Goal: Contribute content: Contribute content

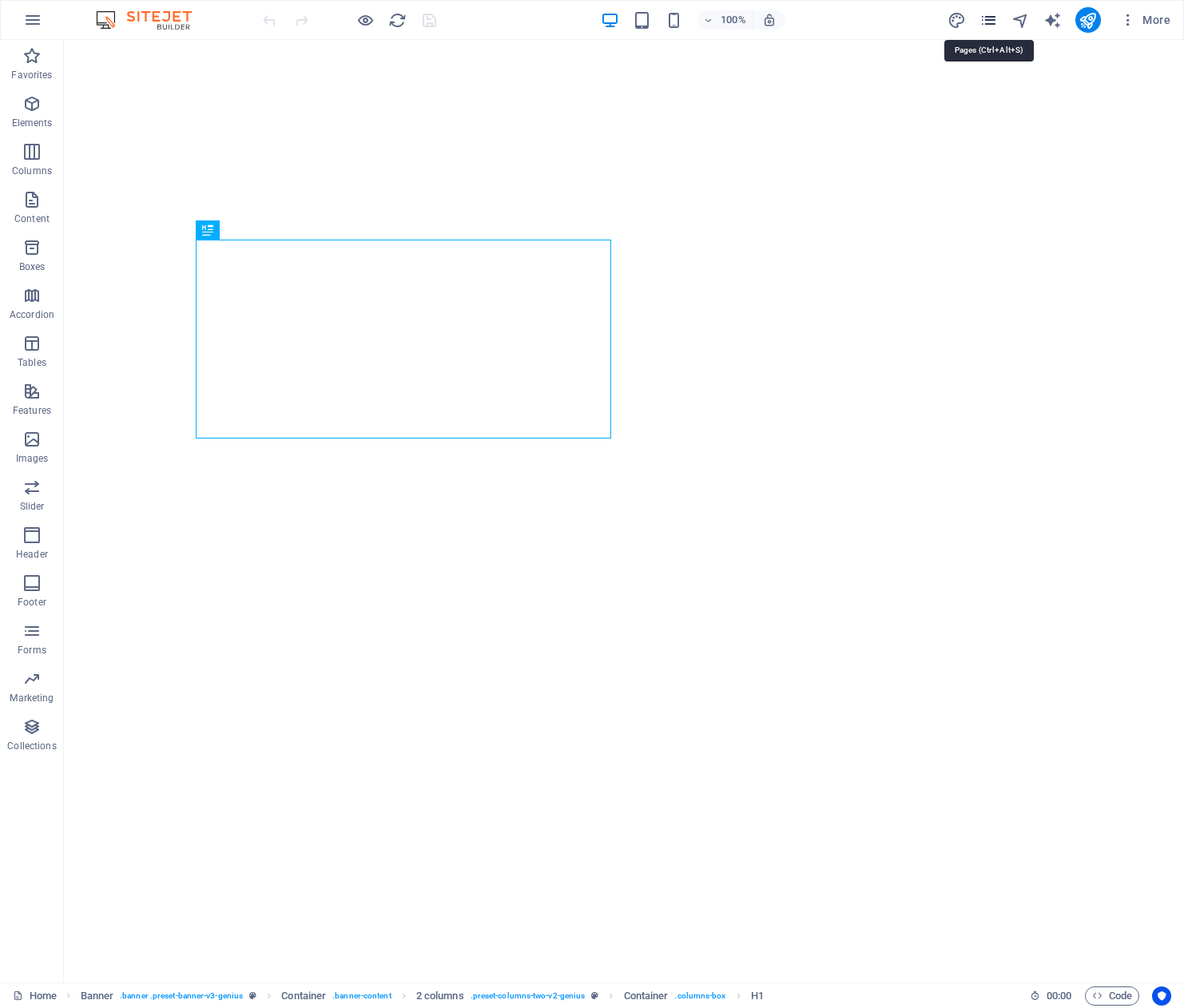
click at [987, 19] on icon "pages" at bounding box center [988, 21] width 18 height 18
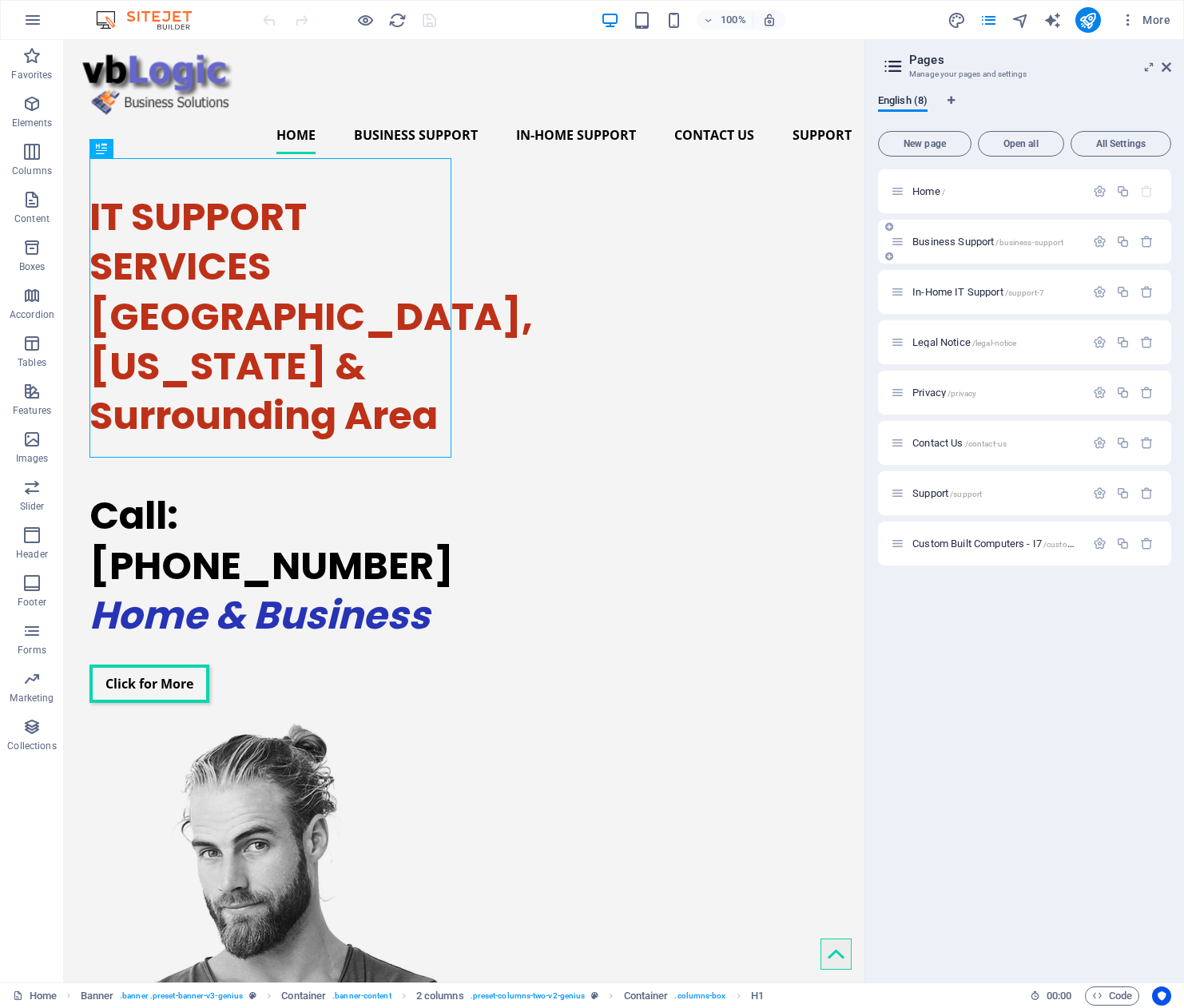
click at [960, 237] on span "Business Support /business-support" at bounding box center [987, 241] width 151 height 12
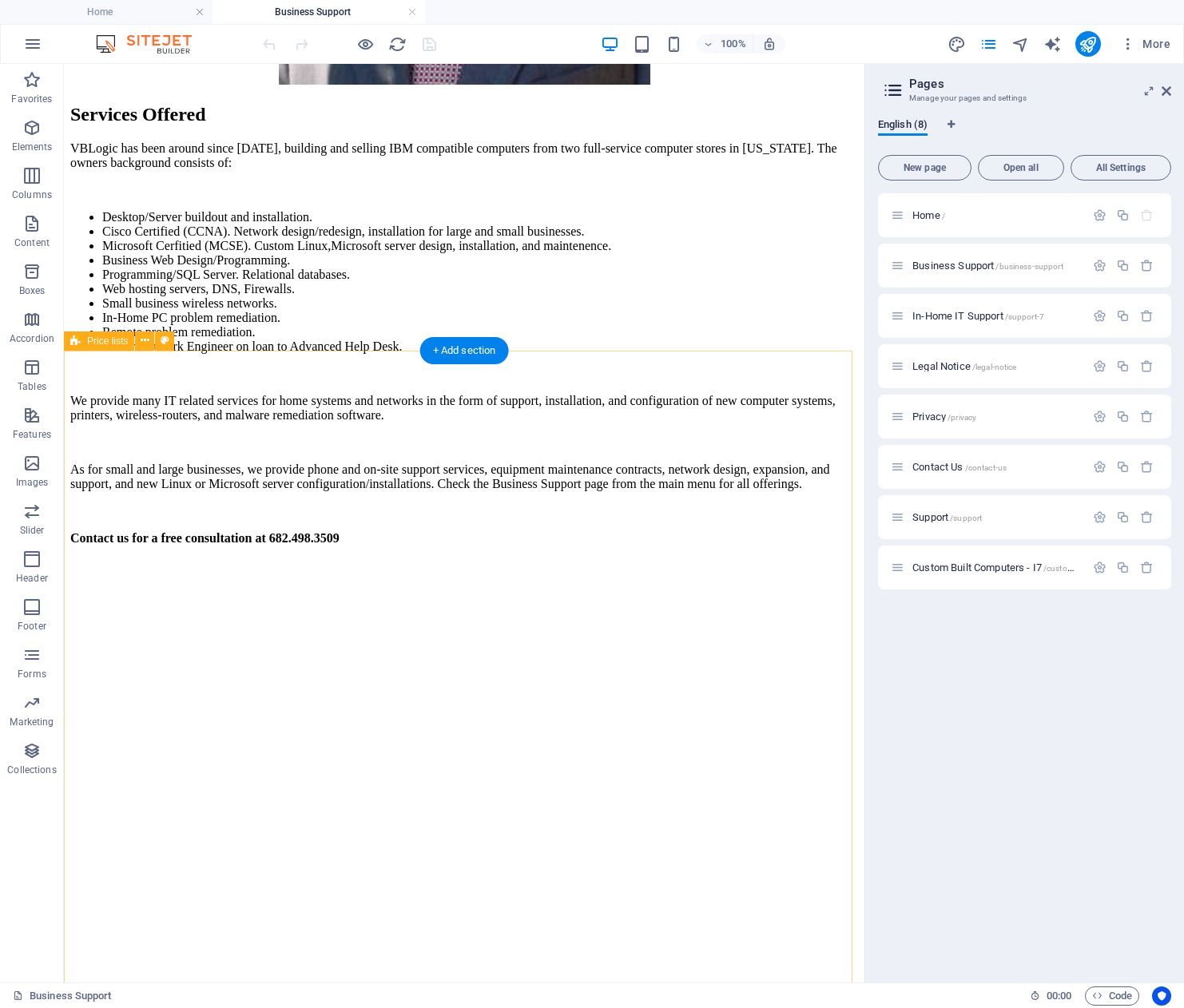
scroll to position [3435, 0]
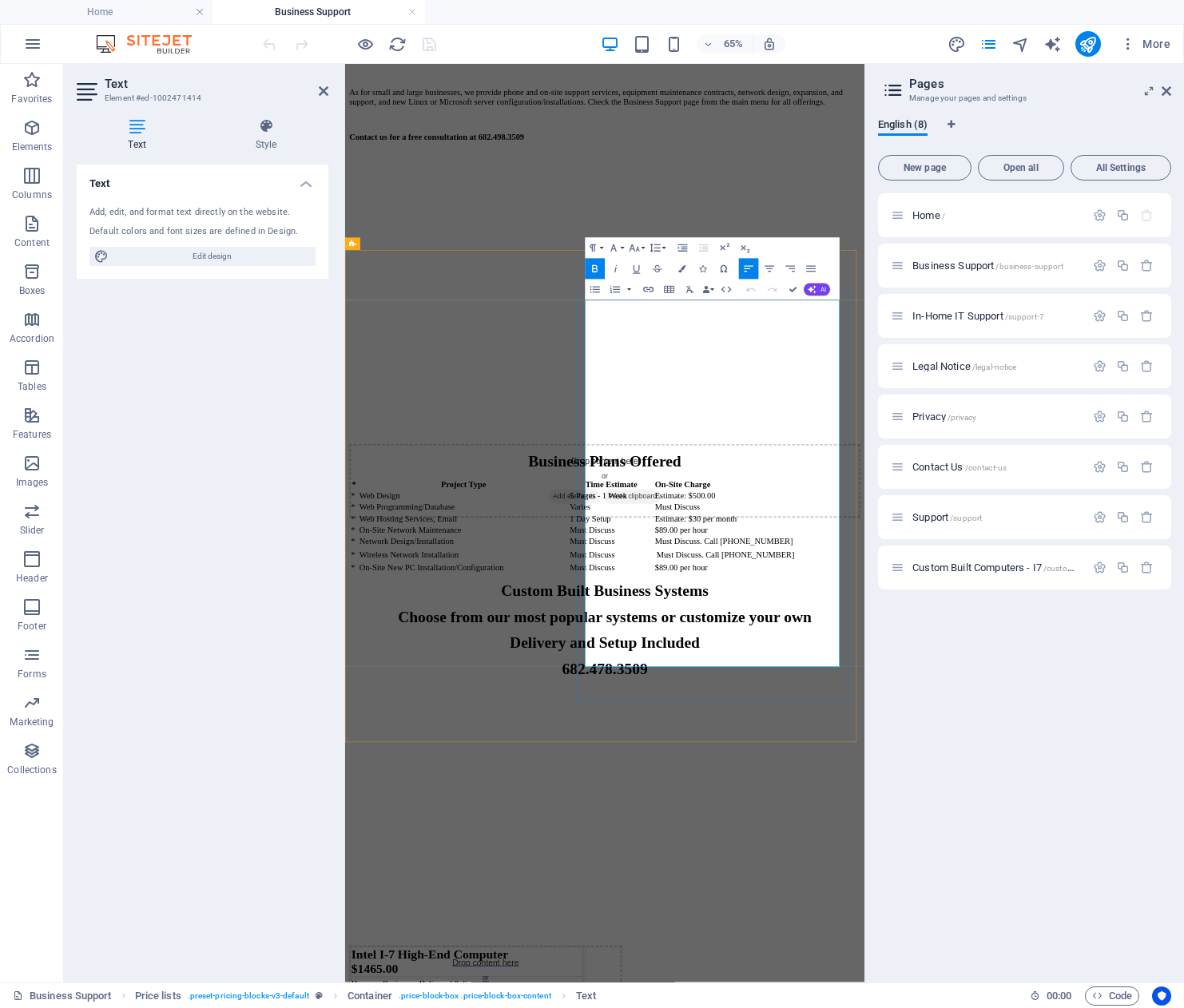
click at [282, 621] on div "Text Add, edit, and format text directly on the website. Default colors and fon…" at bounding box center [202, 567] width 251 height 805
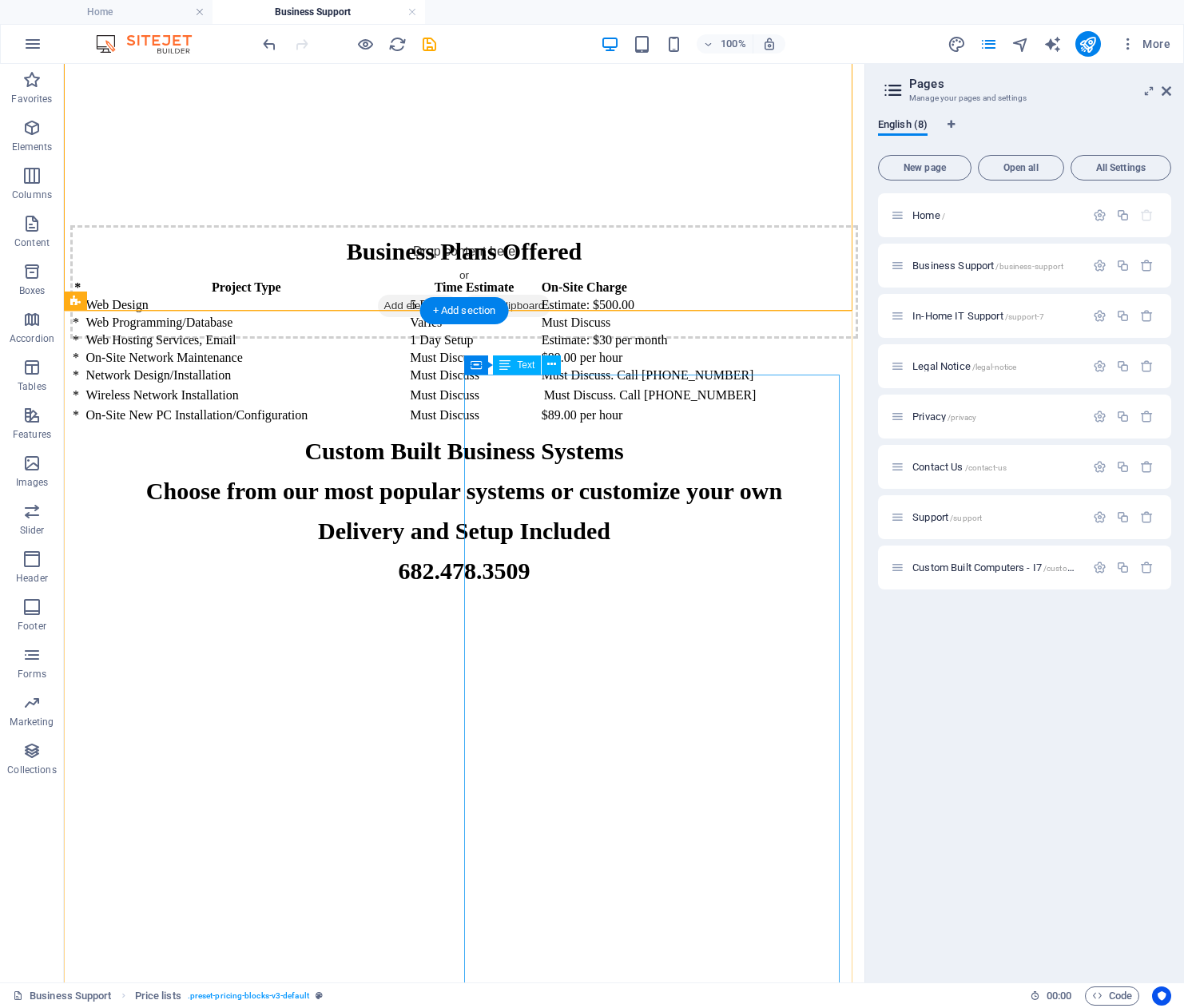
scroll to position [4234, 0]
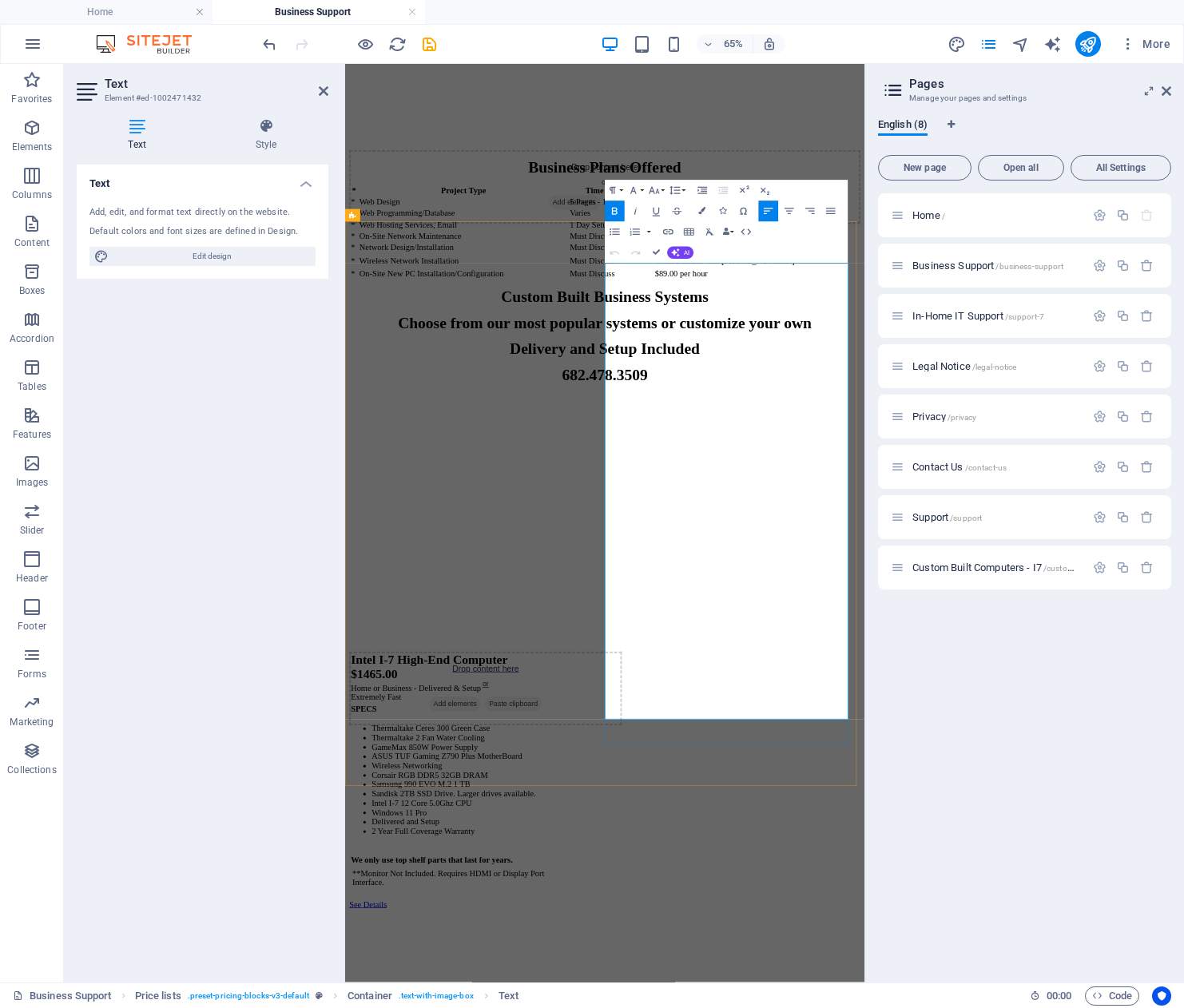
scroll to position [4580, 0]
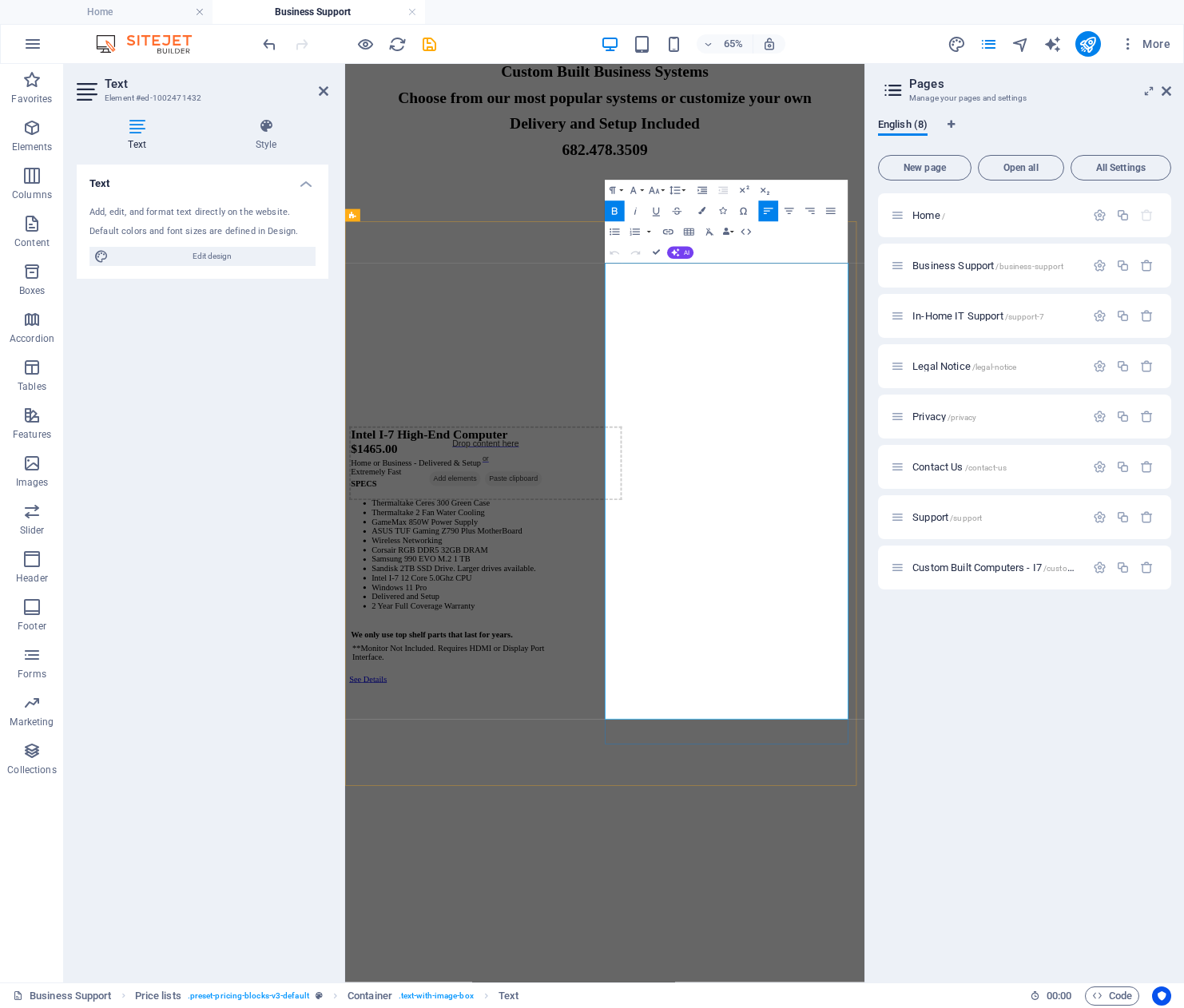
click at [559, 1007] on figure at bounding box center [745, 1019] width 786 height 0
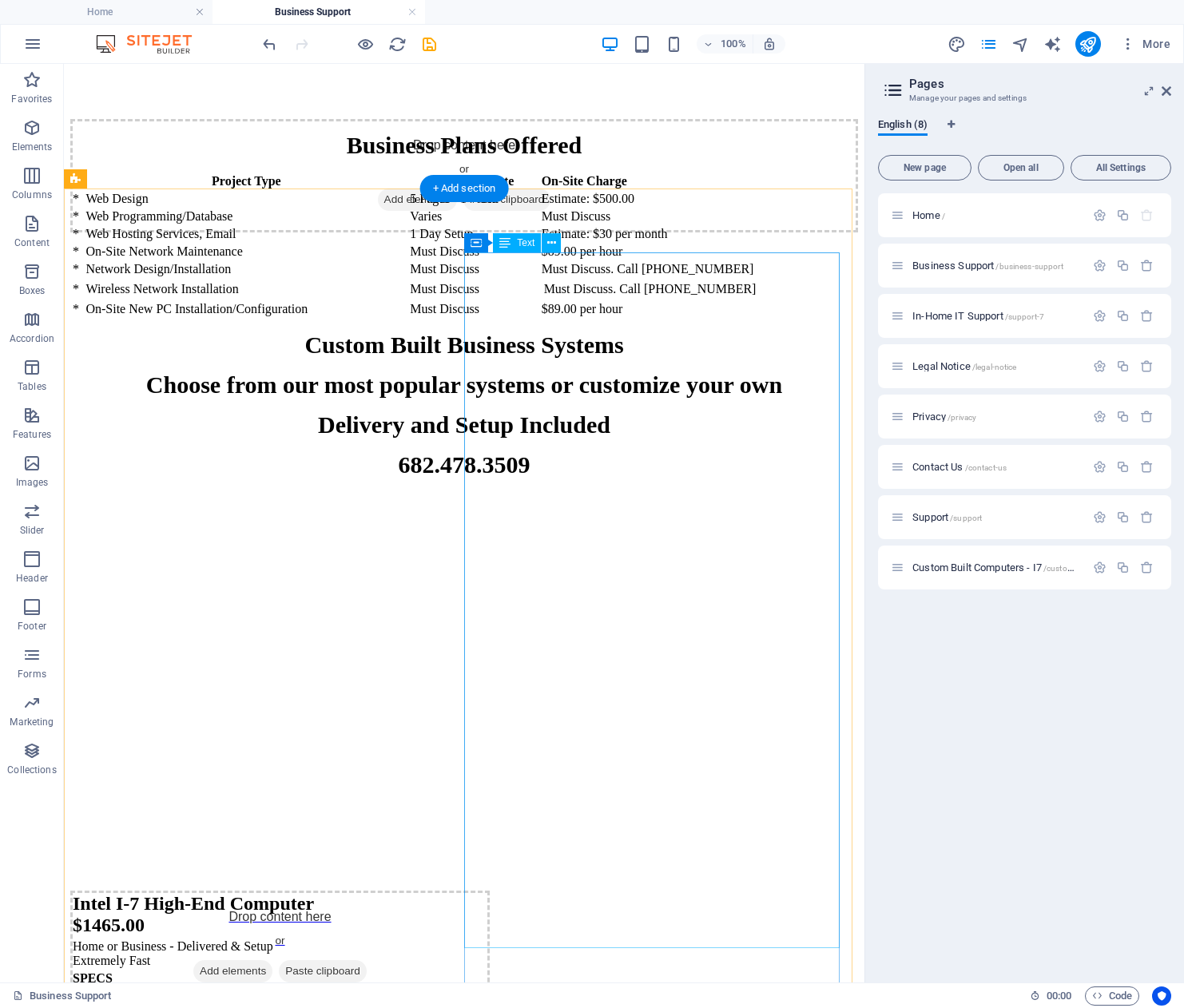
scroll to position [4314, 0]
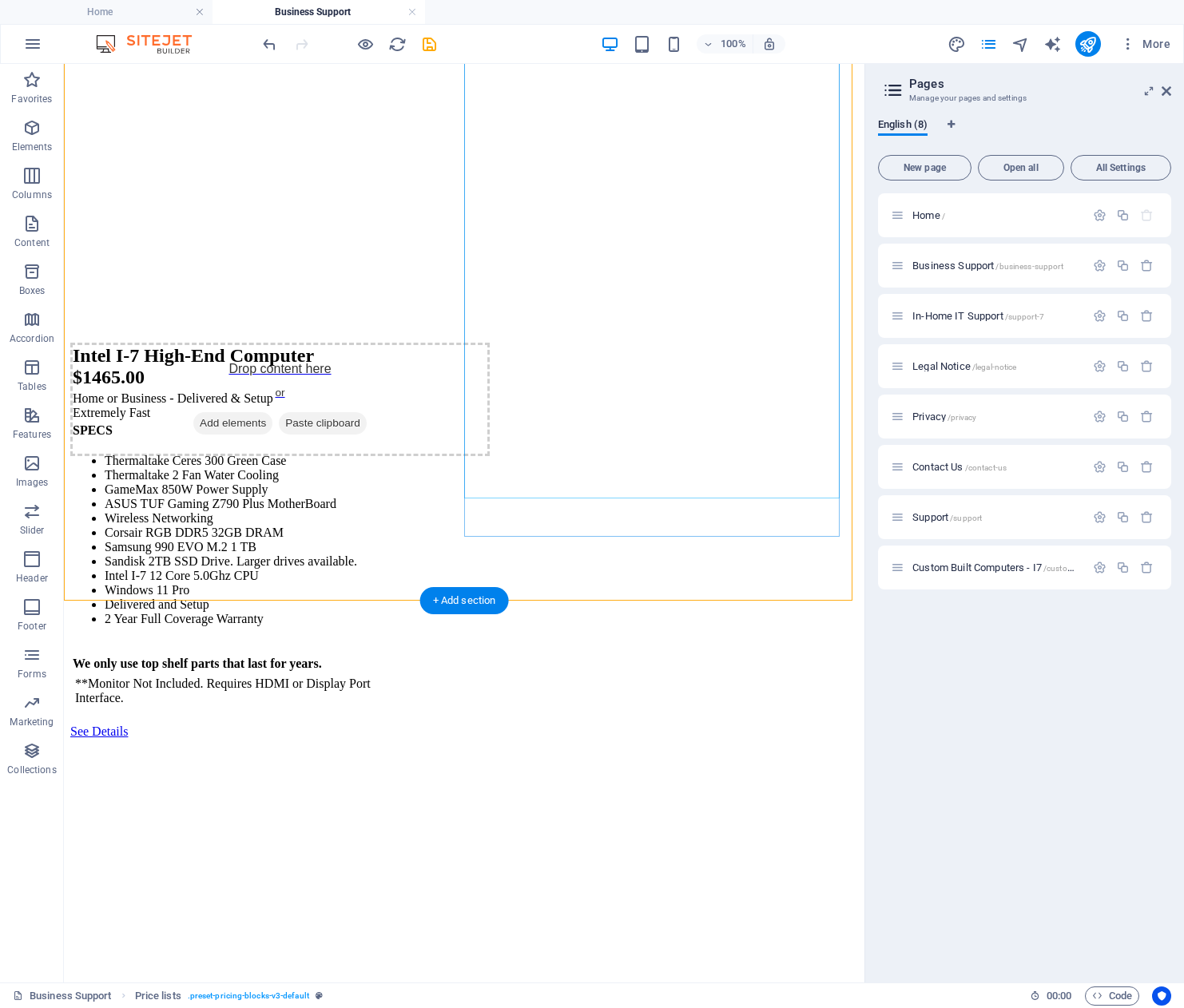
scroll to position [4874, 0]
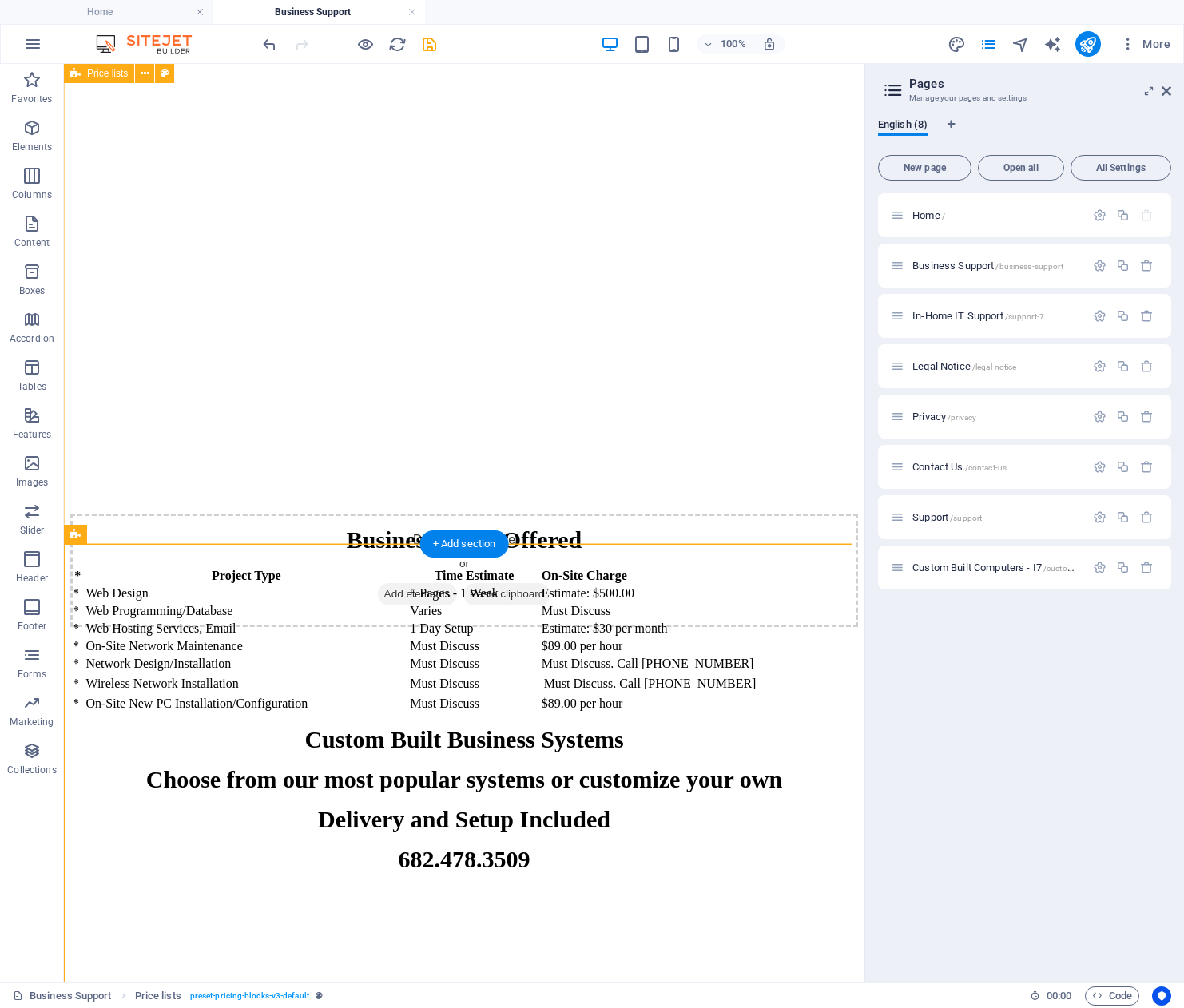
scroll to position [3888, 0]
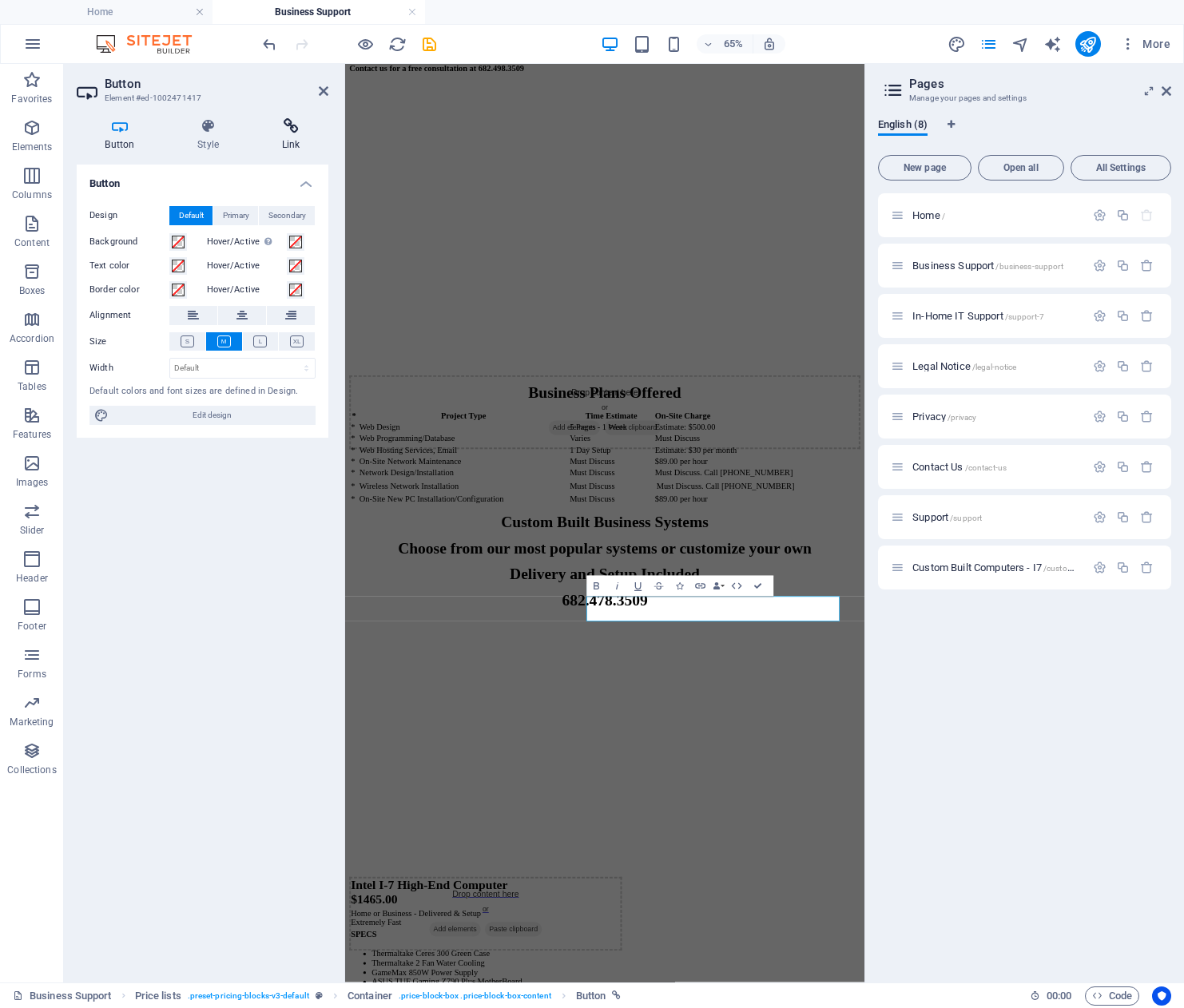
click at [270, 144] on h4 "Link" at bounding box center [290, 134] width 75 height 34
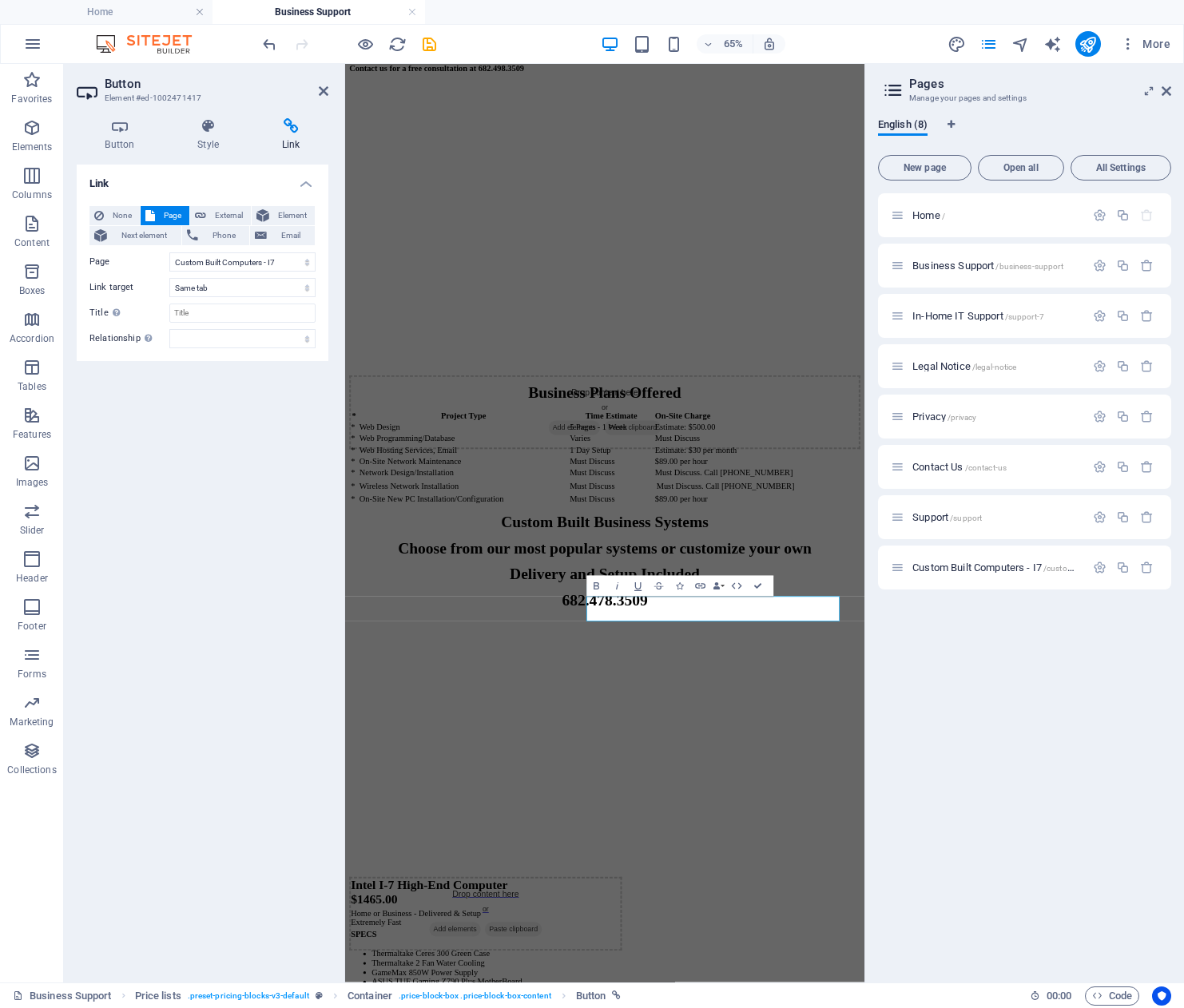
click at [175, 209] on span "Page" at bounding box center [172, 215] width 25 height 19
click at [166, 566] on div "Link None Page External Element Next element Phone Email Page Home Business Sup…" at bounding box center [202, 567] width 251 height 805
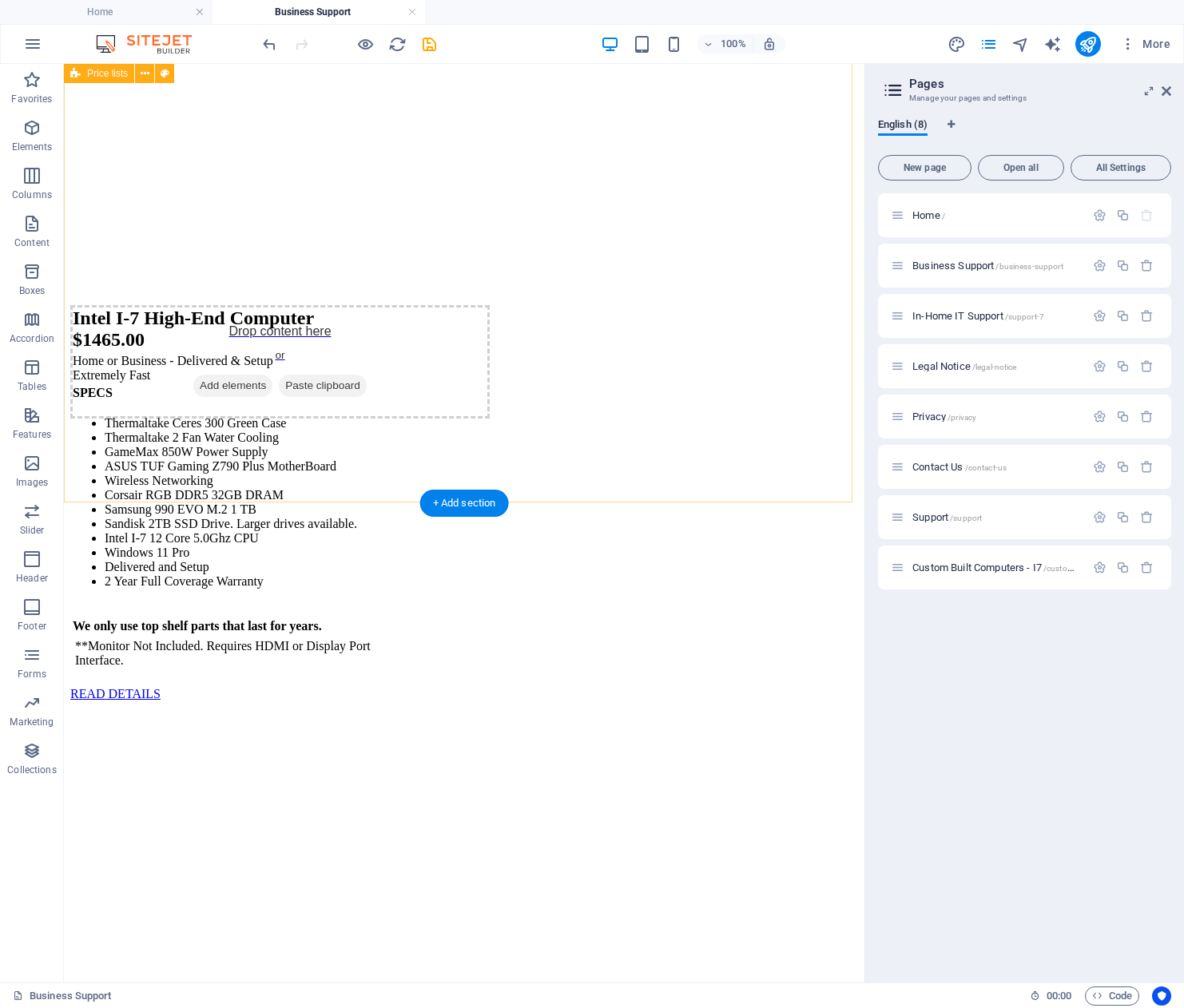
scroll to position [4820, 0]
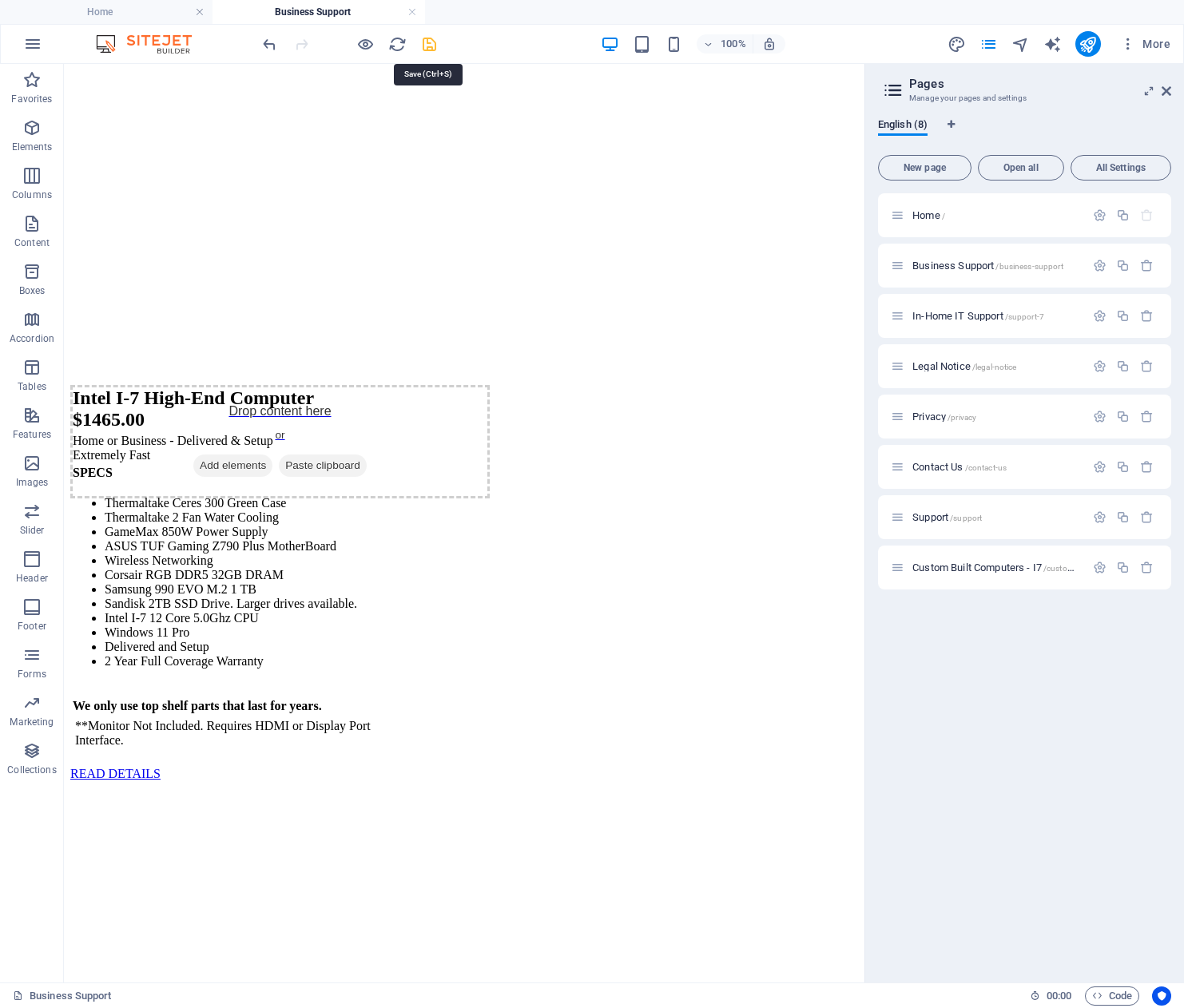
click at [431, 40] on icon "save" at bounding box center [429, 45] width 18 height 18
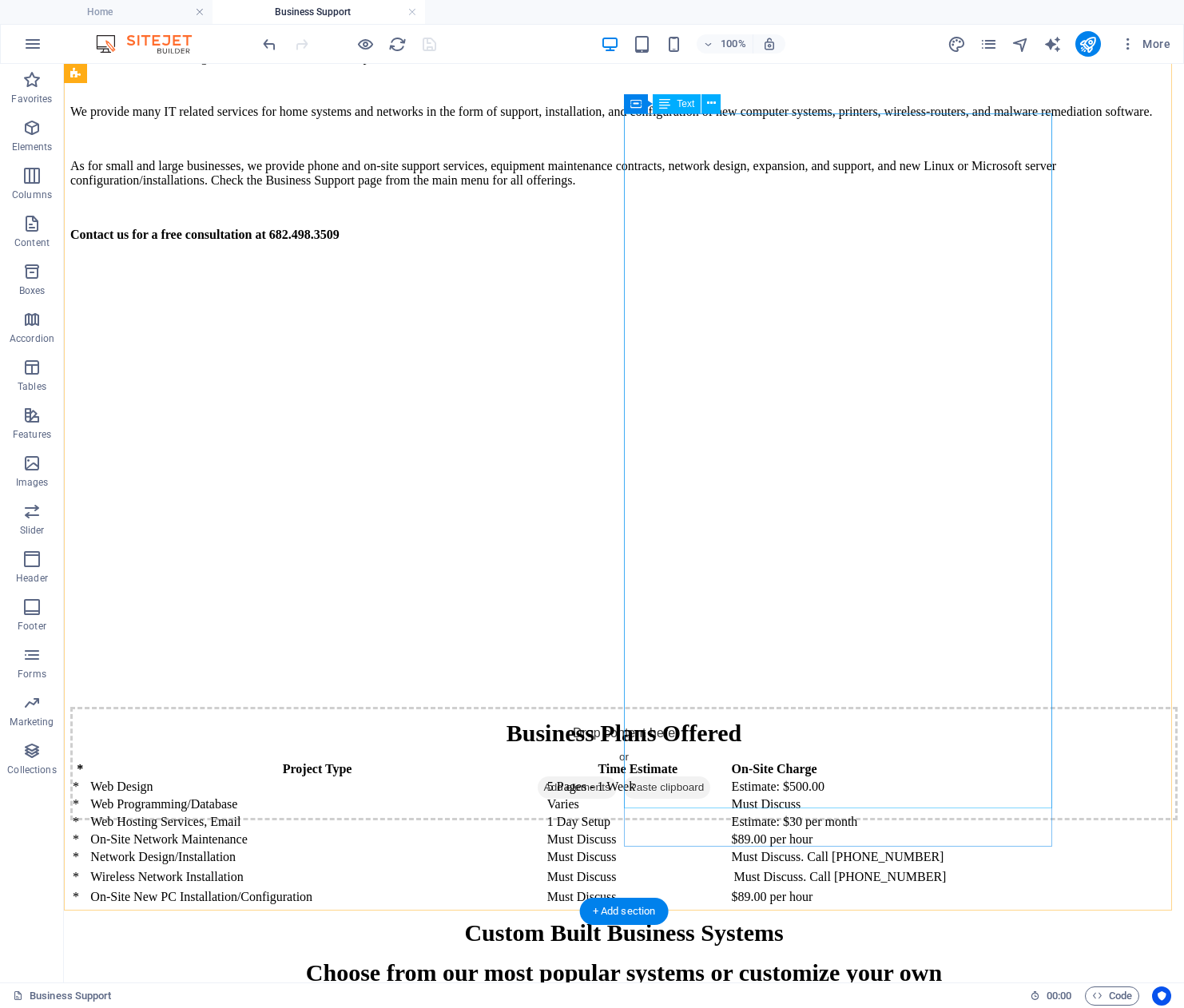
scroll to position [3861, 0]
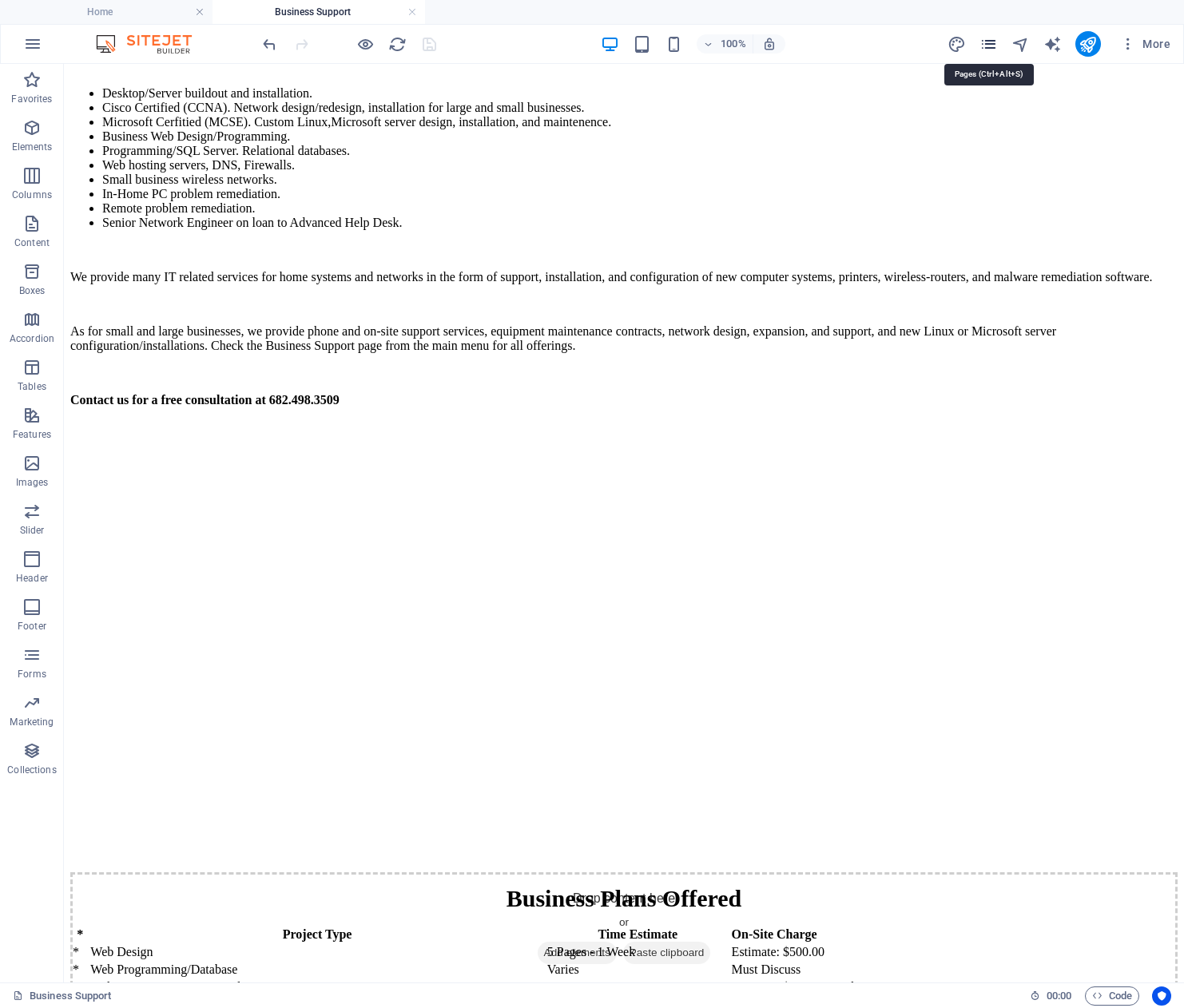
click at [989, 45] on icon "pages" at bounding box center [988, 45] width 18 height 18
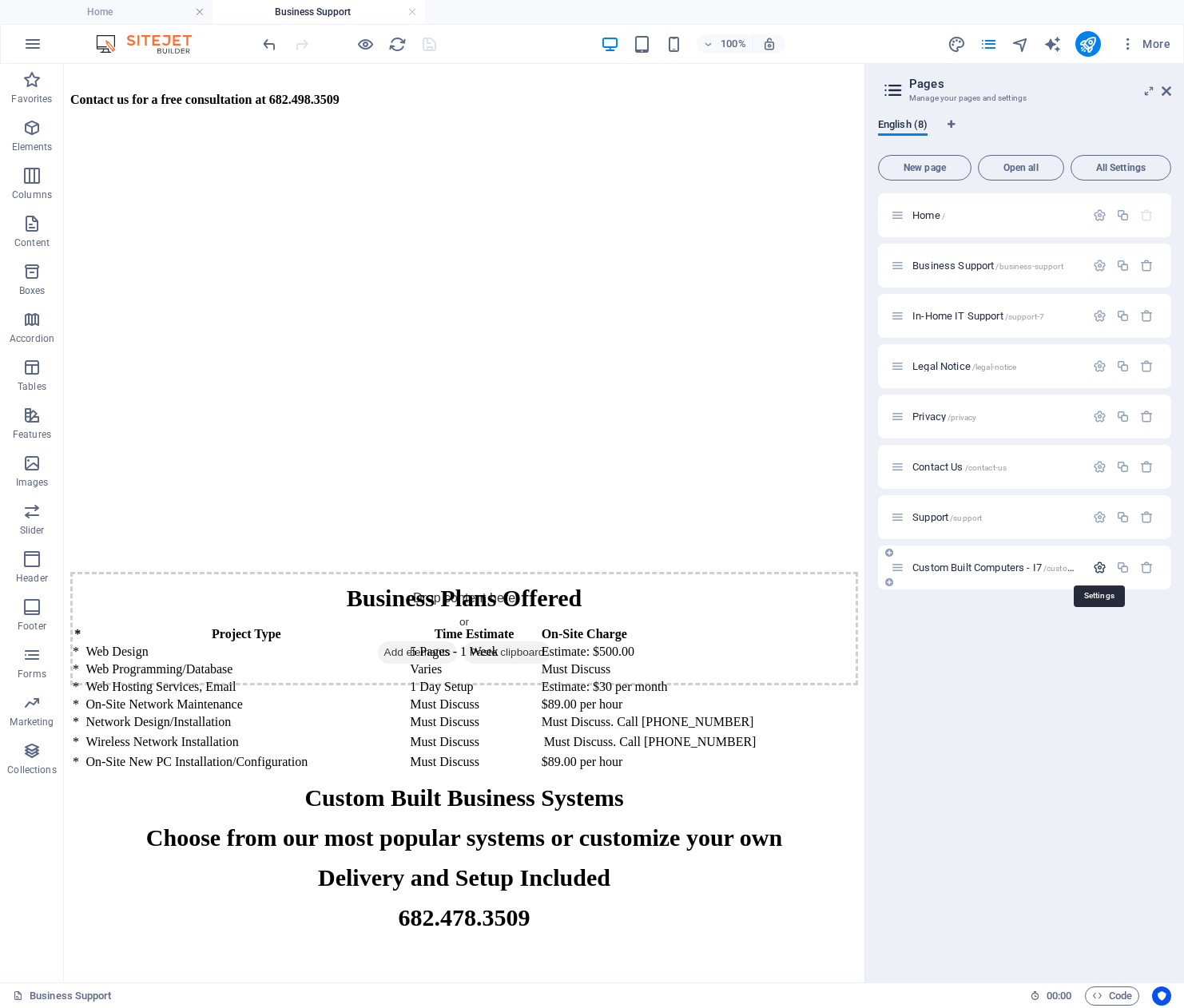
click at [1099, 566] on icon "button" at bounding box center [1099, 567] width 13 height 13
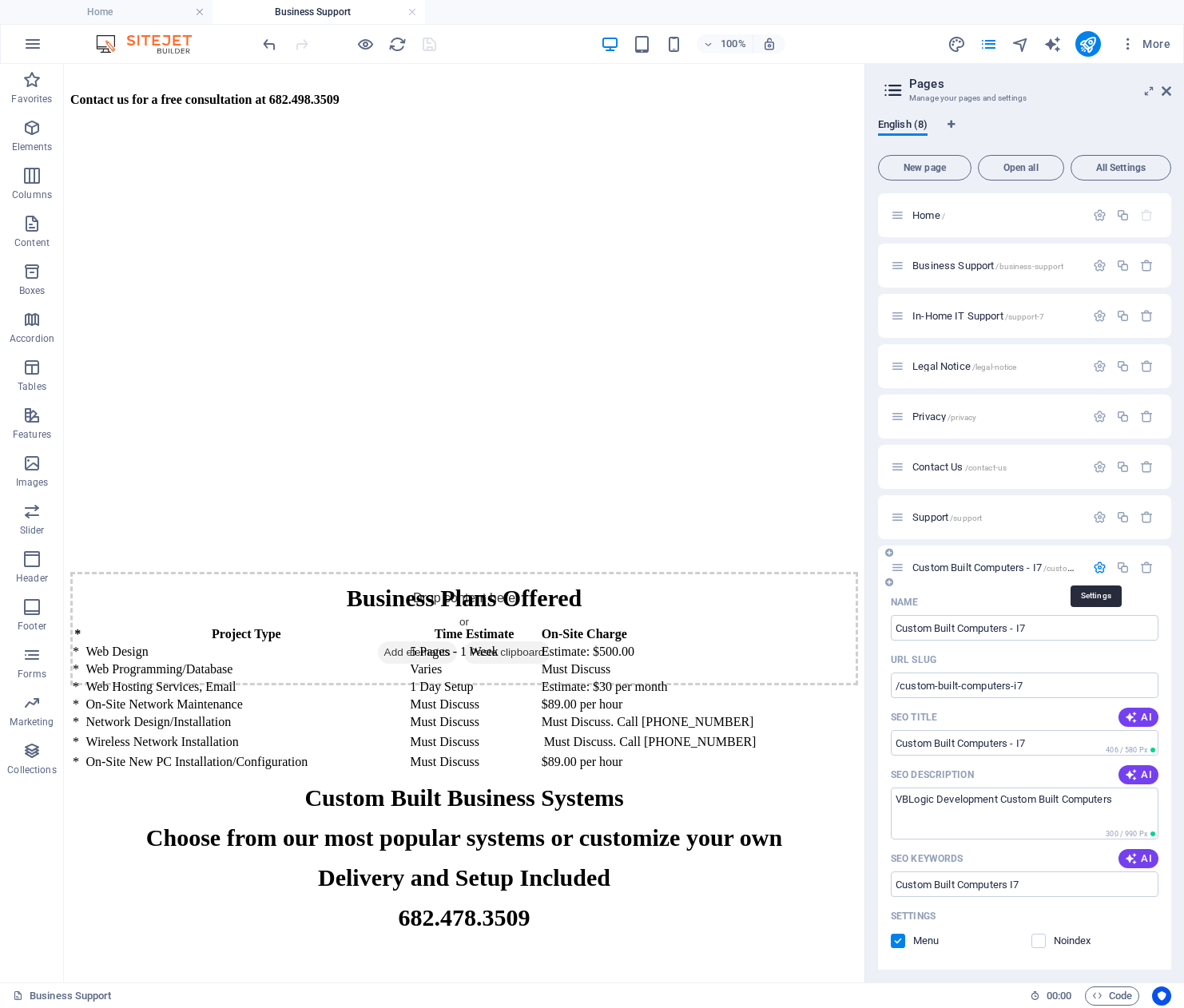
click at [1099, 566] on icon "button" at bounding box center [1099, 567] width 13 height 13
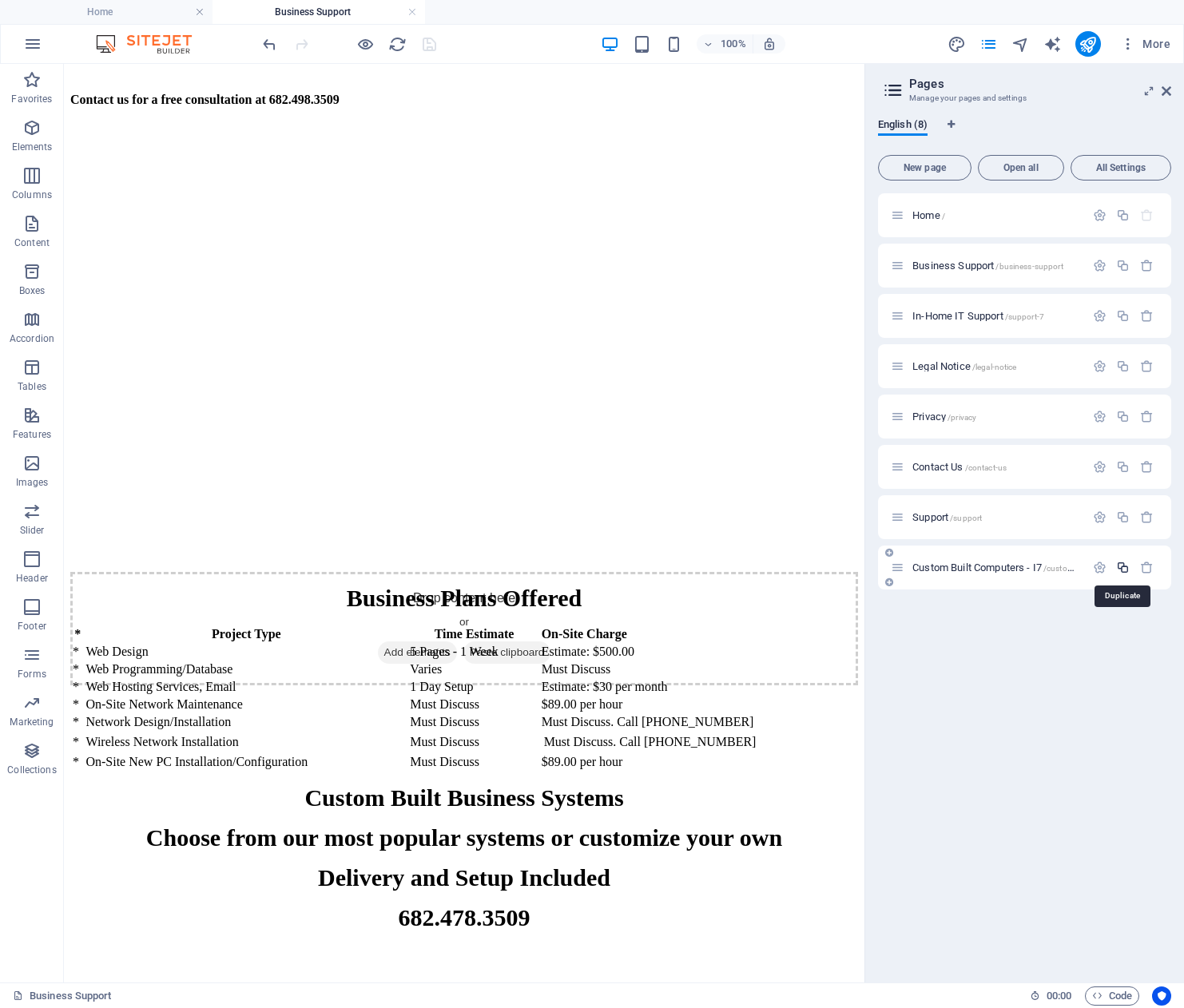
click at [1123, 566] on icon "button" at bounding box center [1122, 567] width 13 height 13
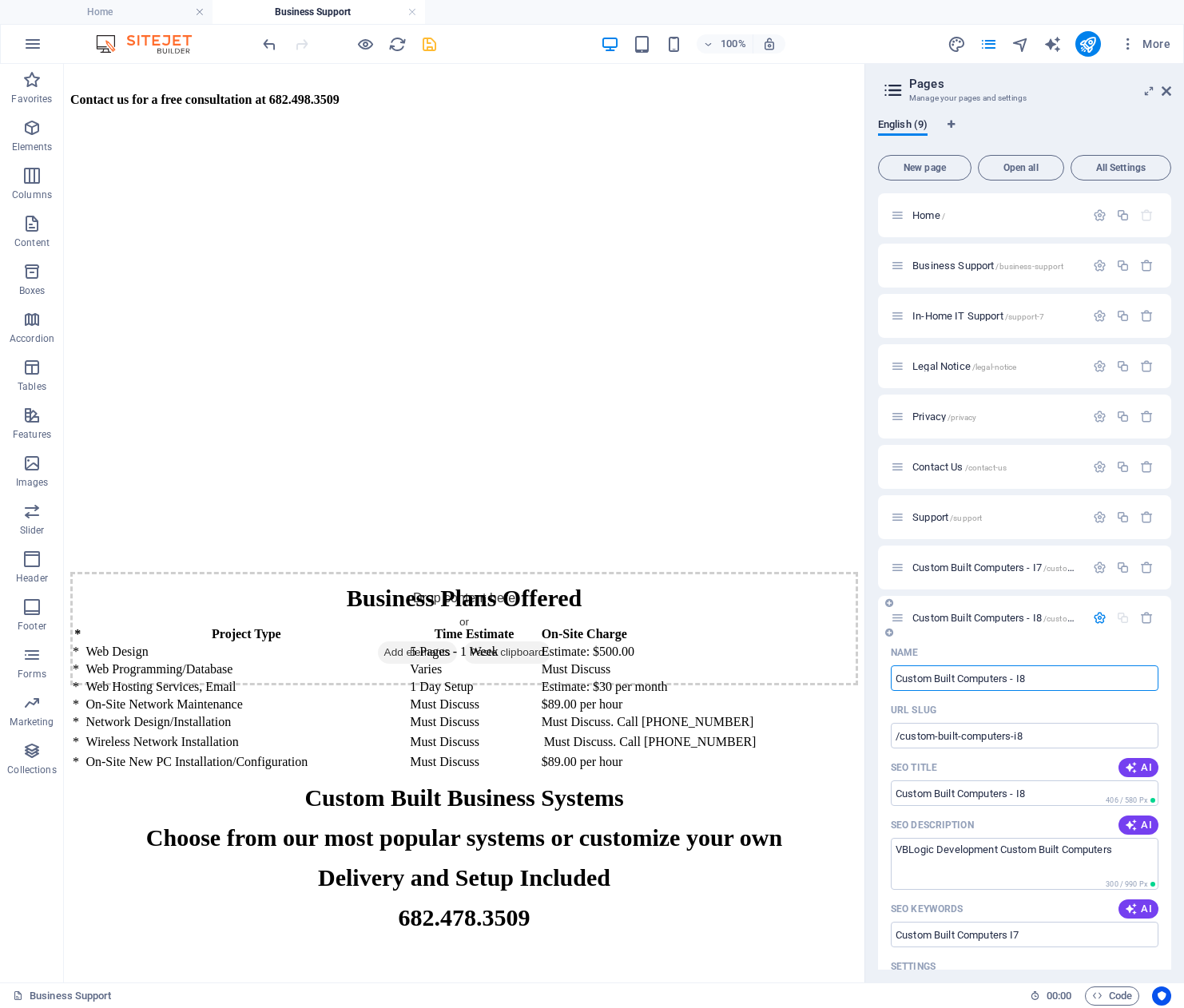
click at [1048, 681] on input "Custom Built Computers - I8" at bounding box center [1024, 677] width 268 height 26
type input "Custom Built Computers - I"
type input "/custom-built-computers-i"
type input "Custom Built Computers - I"
type input "Custom Built Computers - I9"
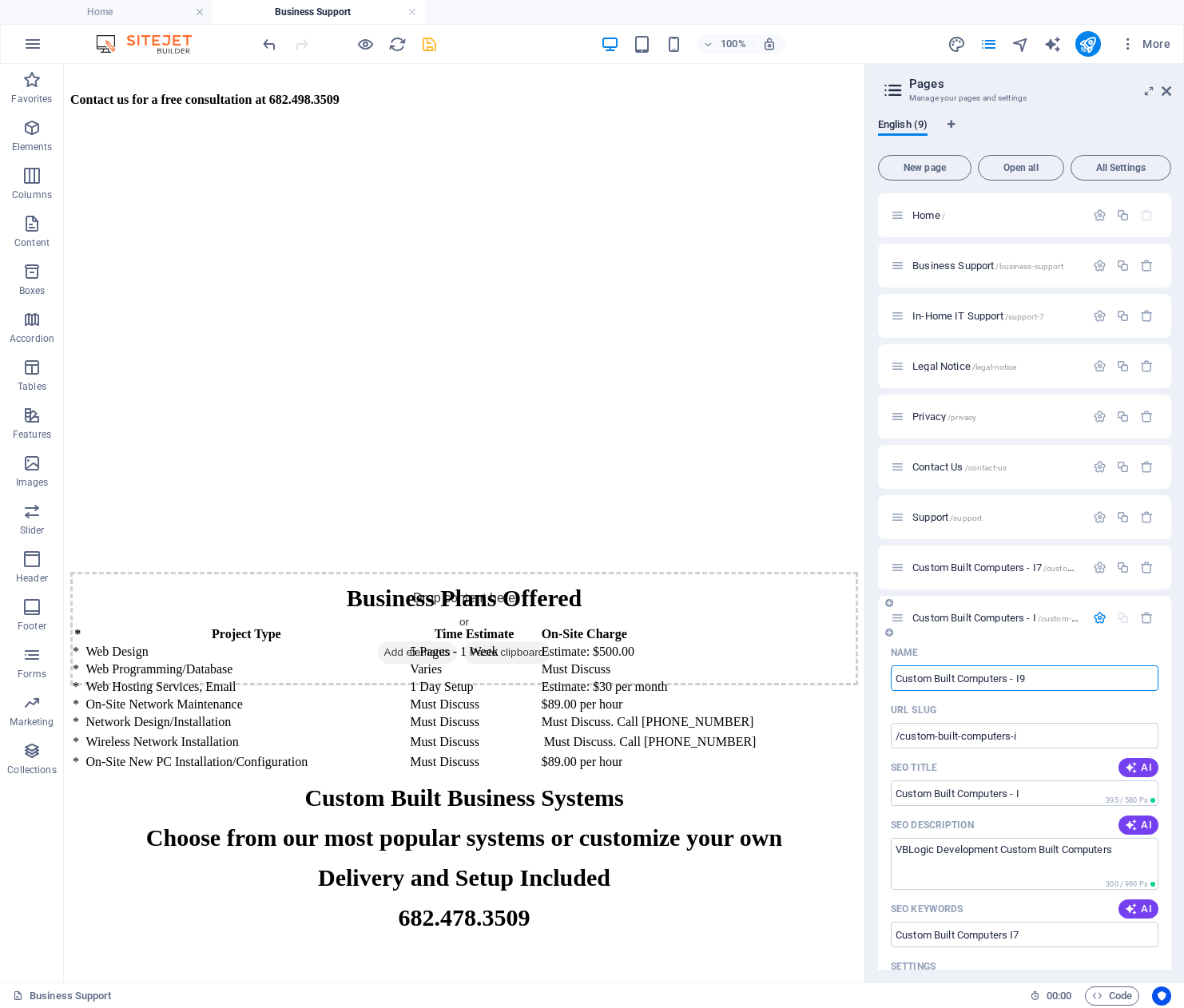
type input "/custom-built-computers-i9"
type input "Custom Built Computers - I9"
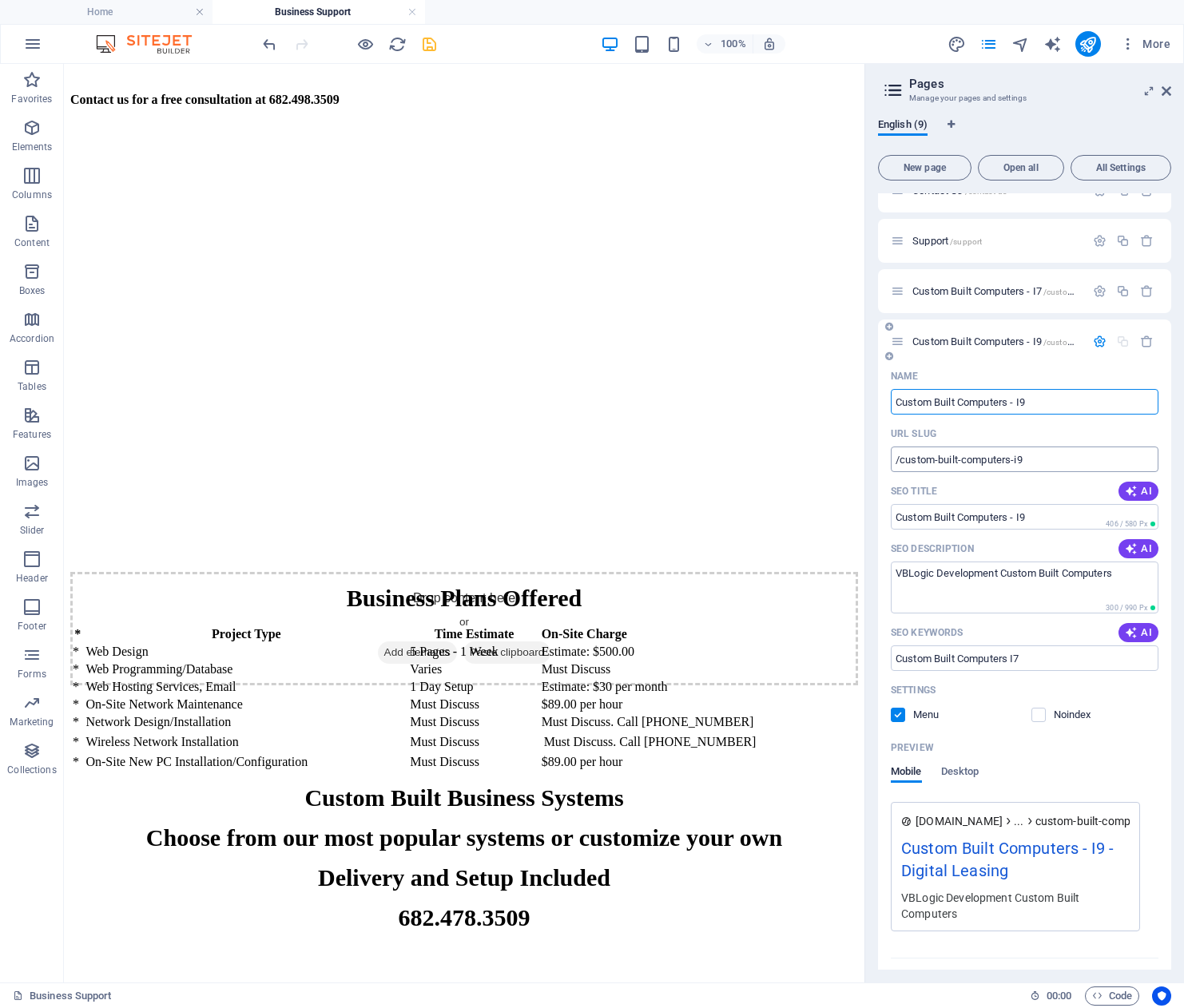
scroll to position [310, 0]
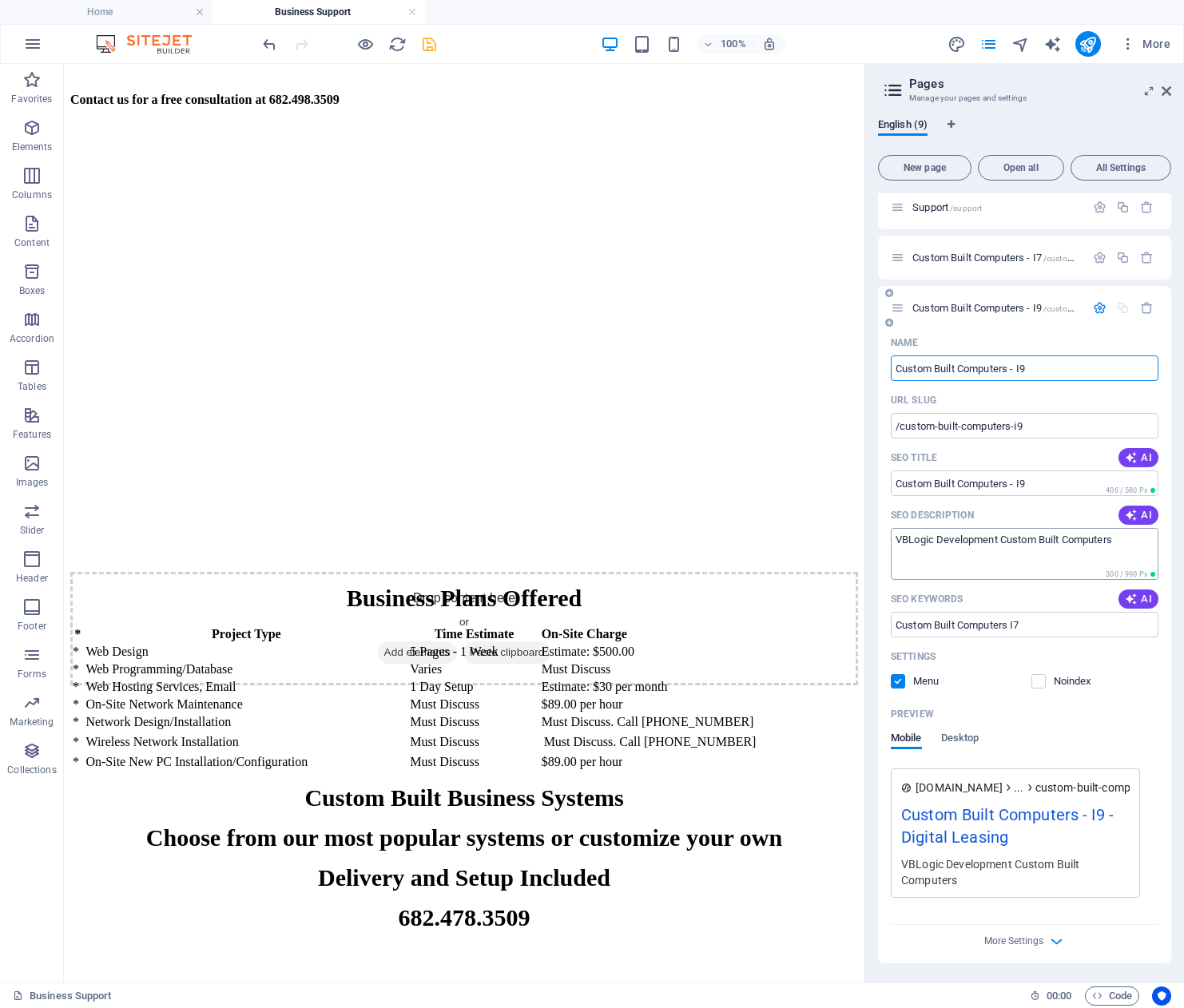
type input "Custom Built Computers - I9"
click at [1130, 537] on textarea "VBLogic Development Custom Built Computers" at bounding box center [1024, 554] width 268 height 52
type textarea "VBLogic Development Custom Built Computers I9"
click at [1038, 624] on input "Custom Built Computers I7" at bounding box center [1024, 625] width 268 height 26
type input "Custom Built Computers I9"
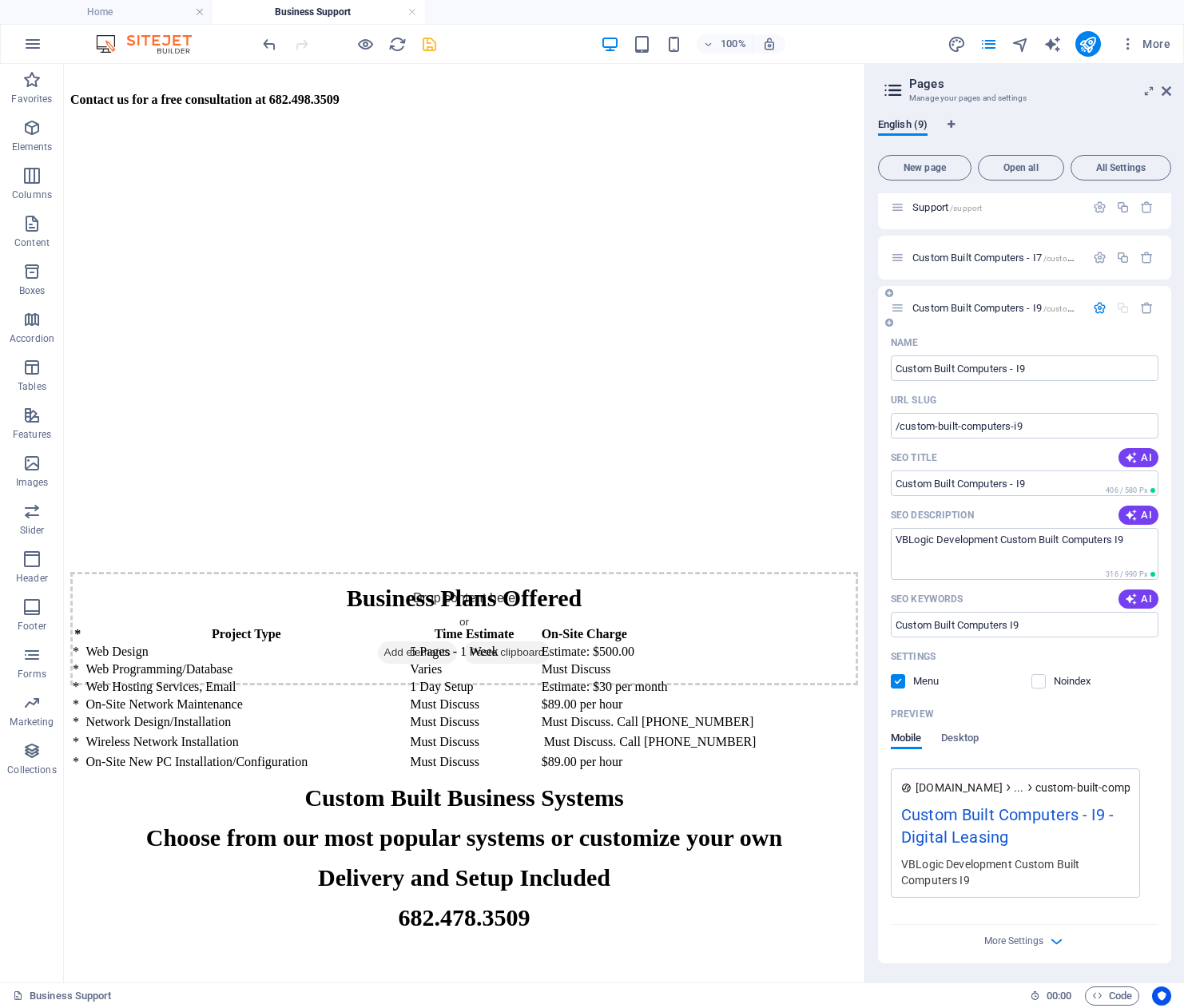
click at [999, 832] on div "Custom Built Computers - I9 - Digital Leasing" at bounding box center [1014, 829] width 228 height 54
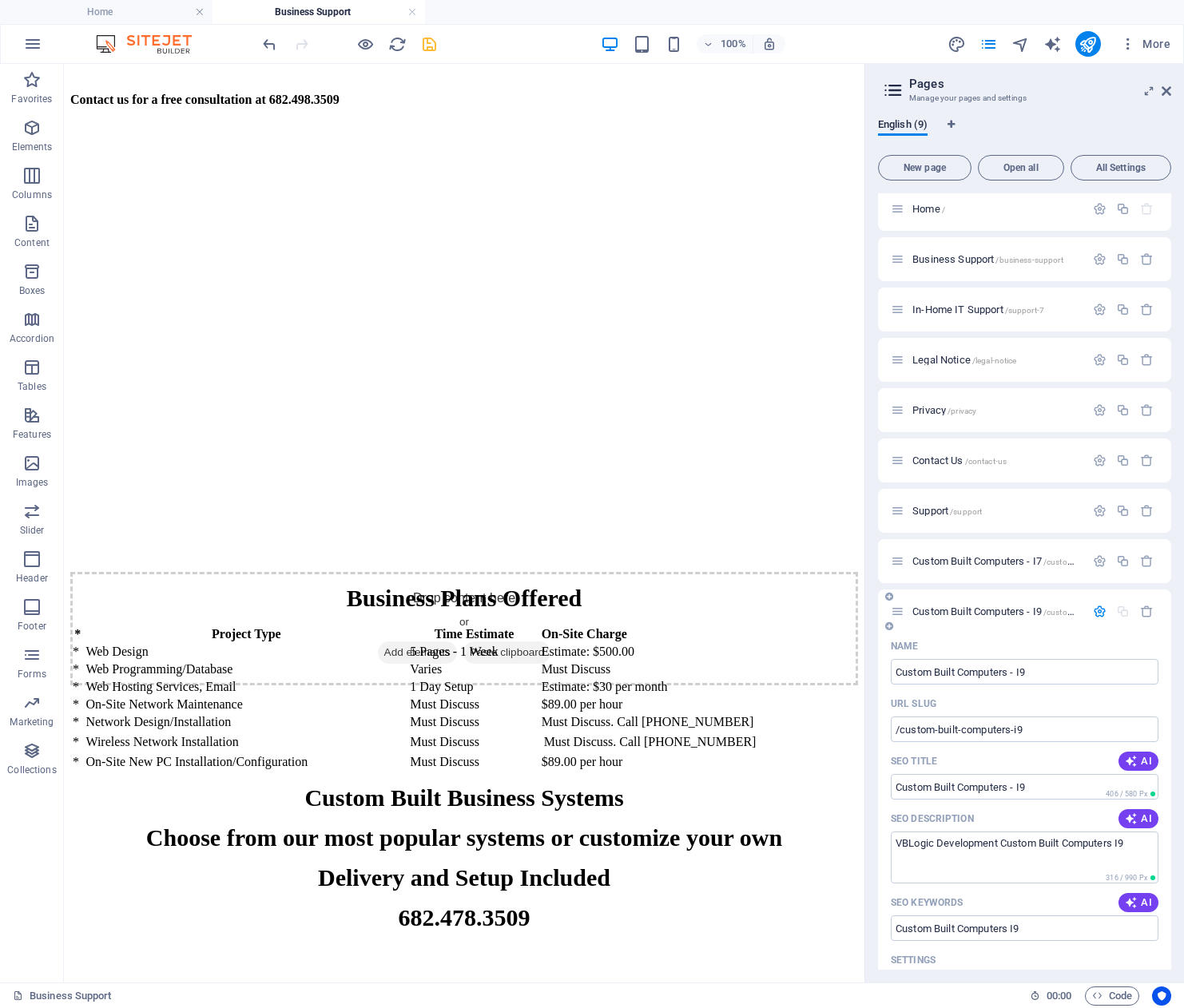
scroll to position [0, 0]
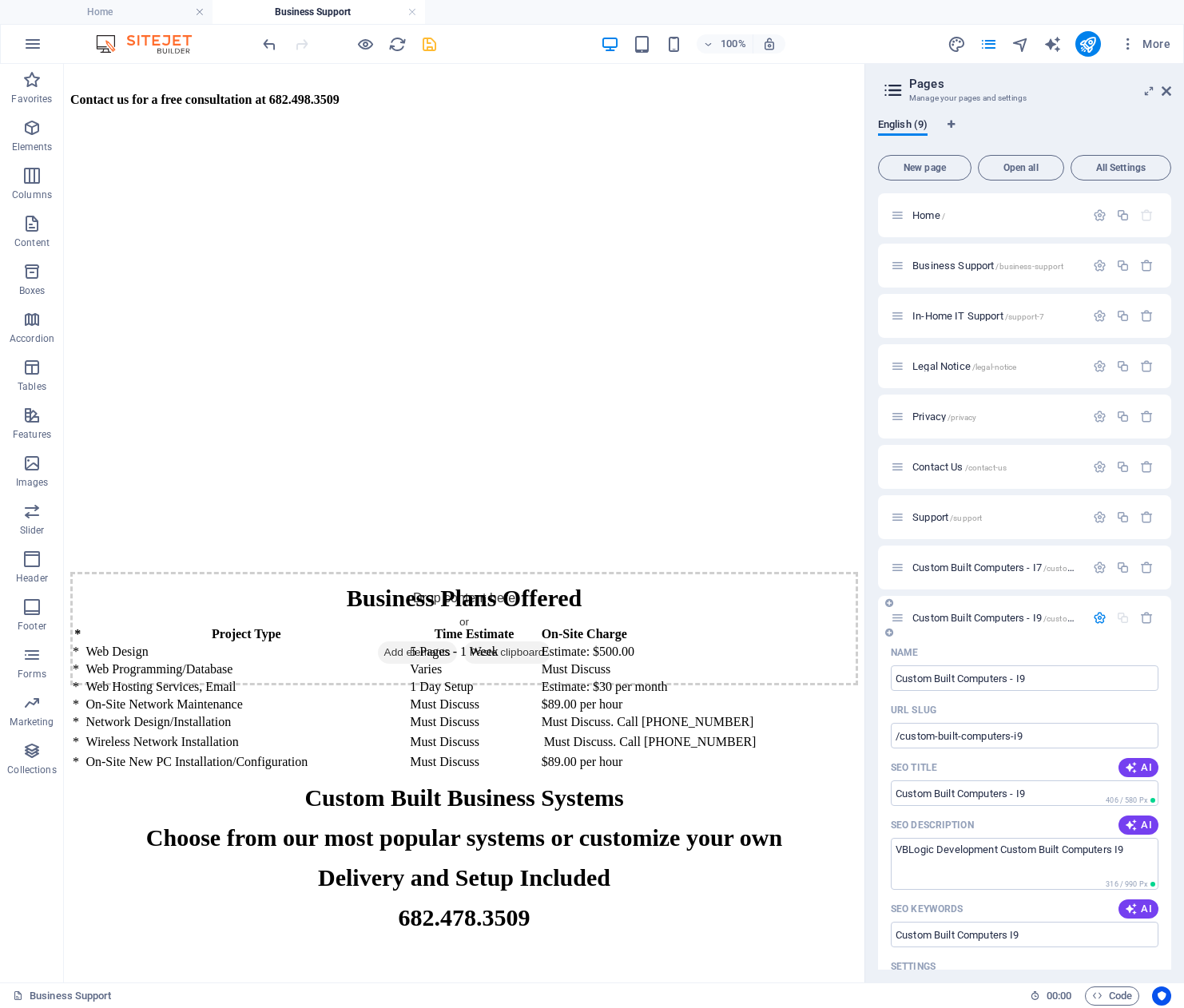
click at [1062, 616] on span "/custom-built-computers-i9" at bounding box center [1093, 618] width 101 height 9
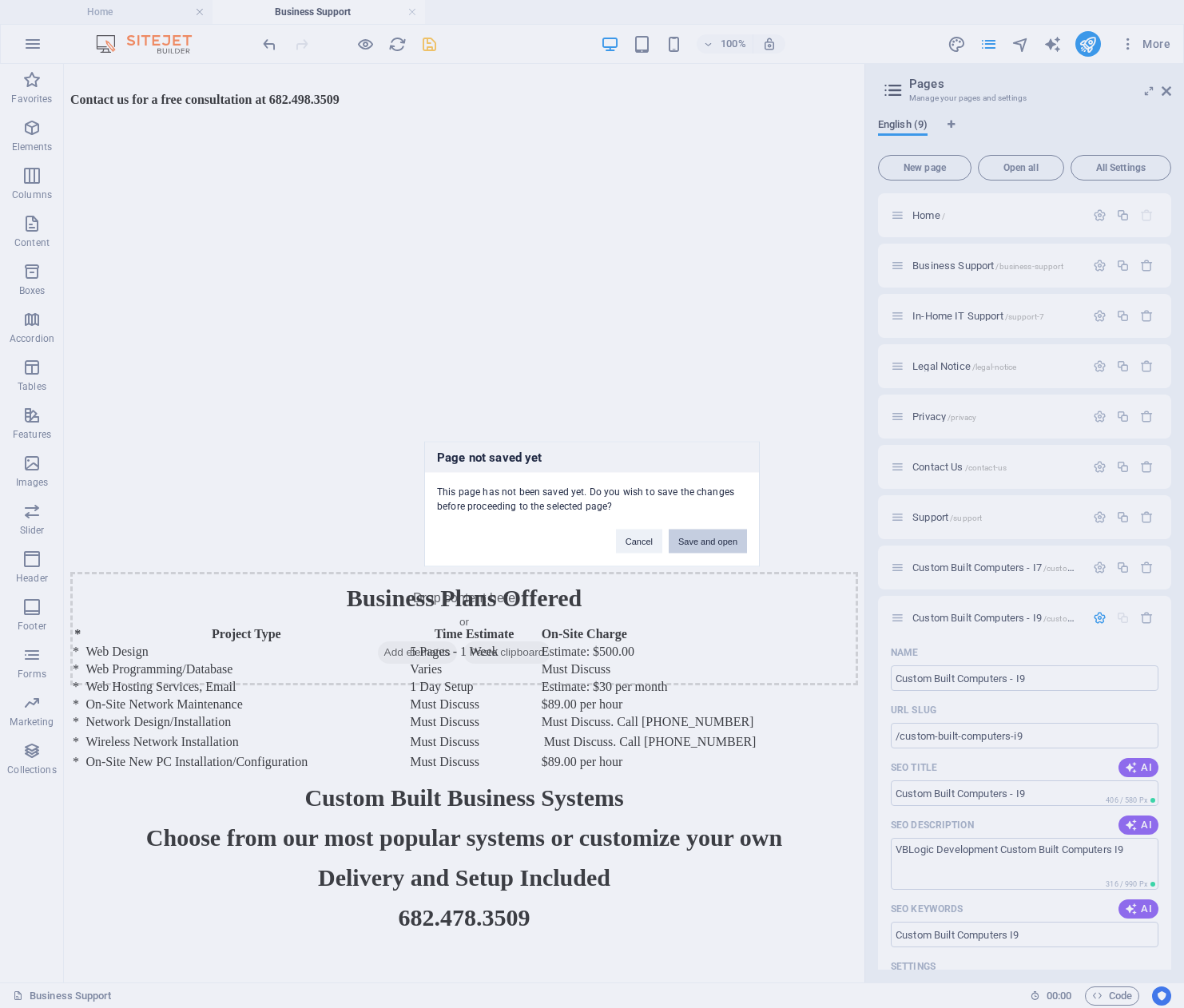
click at [709, 539] on button "Save and open" at bounding box center [707, 542] width 78 height 24
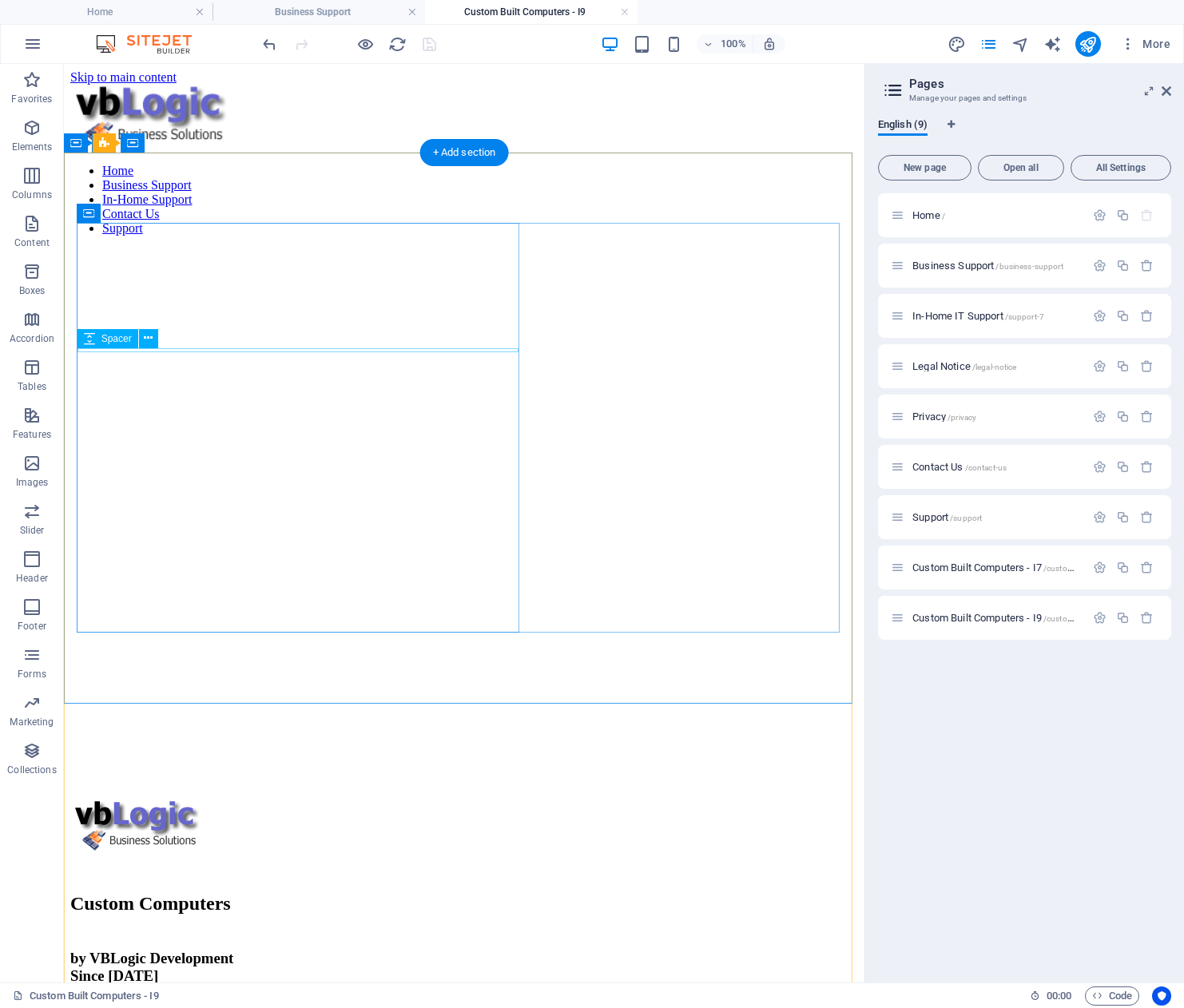
click at [465, 931] on div at bounding box center [464, 932] width 788 height 4
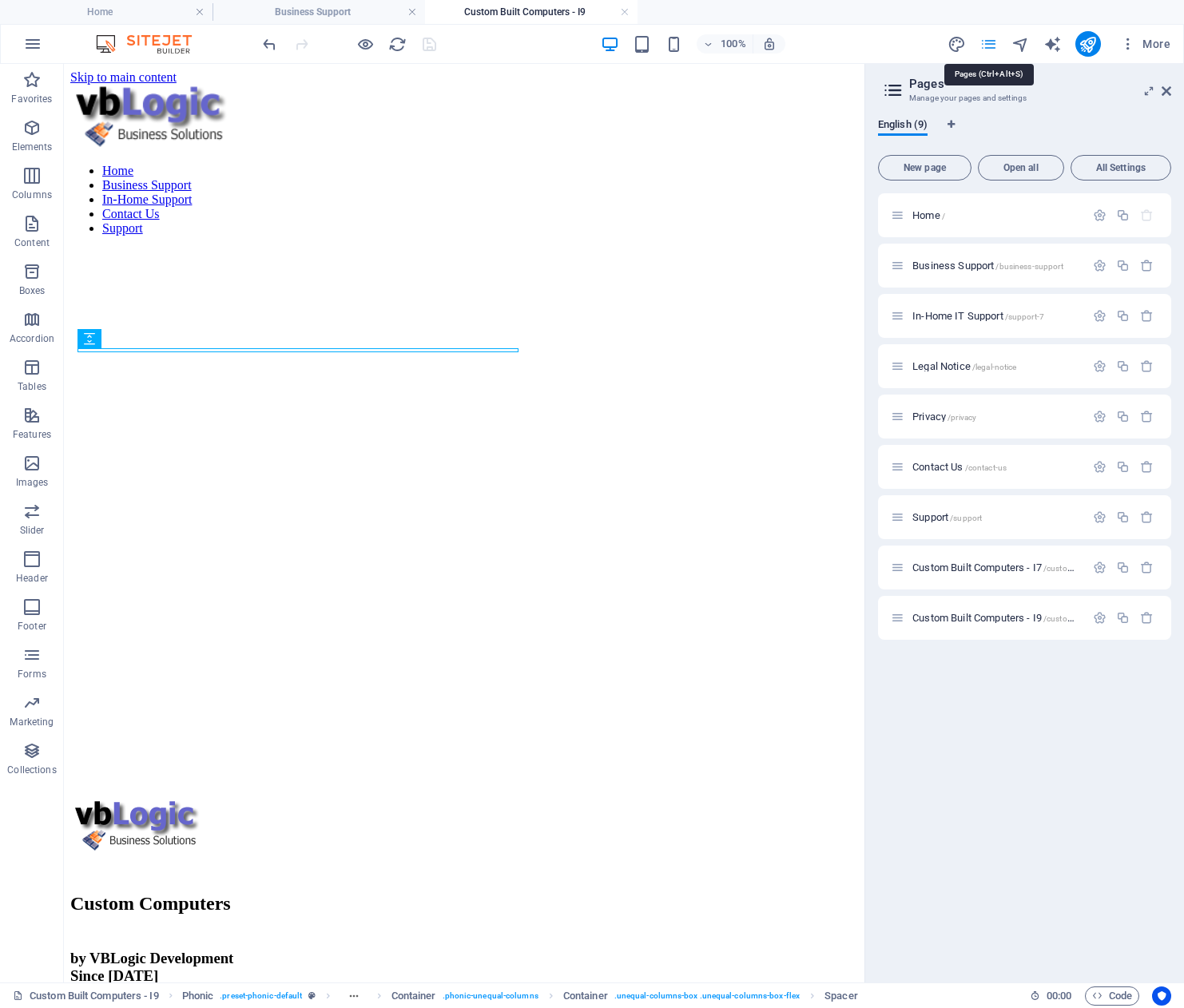
click at [990, 47] on icon "pages" at bounding box center [988, 45] width 18 height 18
click at [997, 616] on span "Custom Built Computers - I9 /custom-built-computers-i9" at bounding box center [1027, 618] width 231 height 12
click at [1101, 615] on icon "button" at bounding box center [1099, 618] width 13 height 13
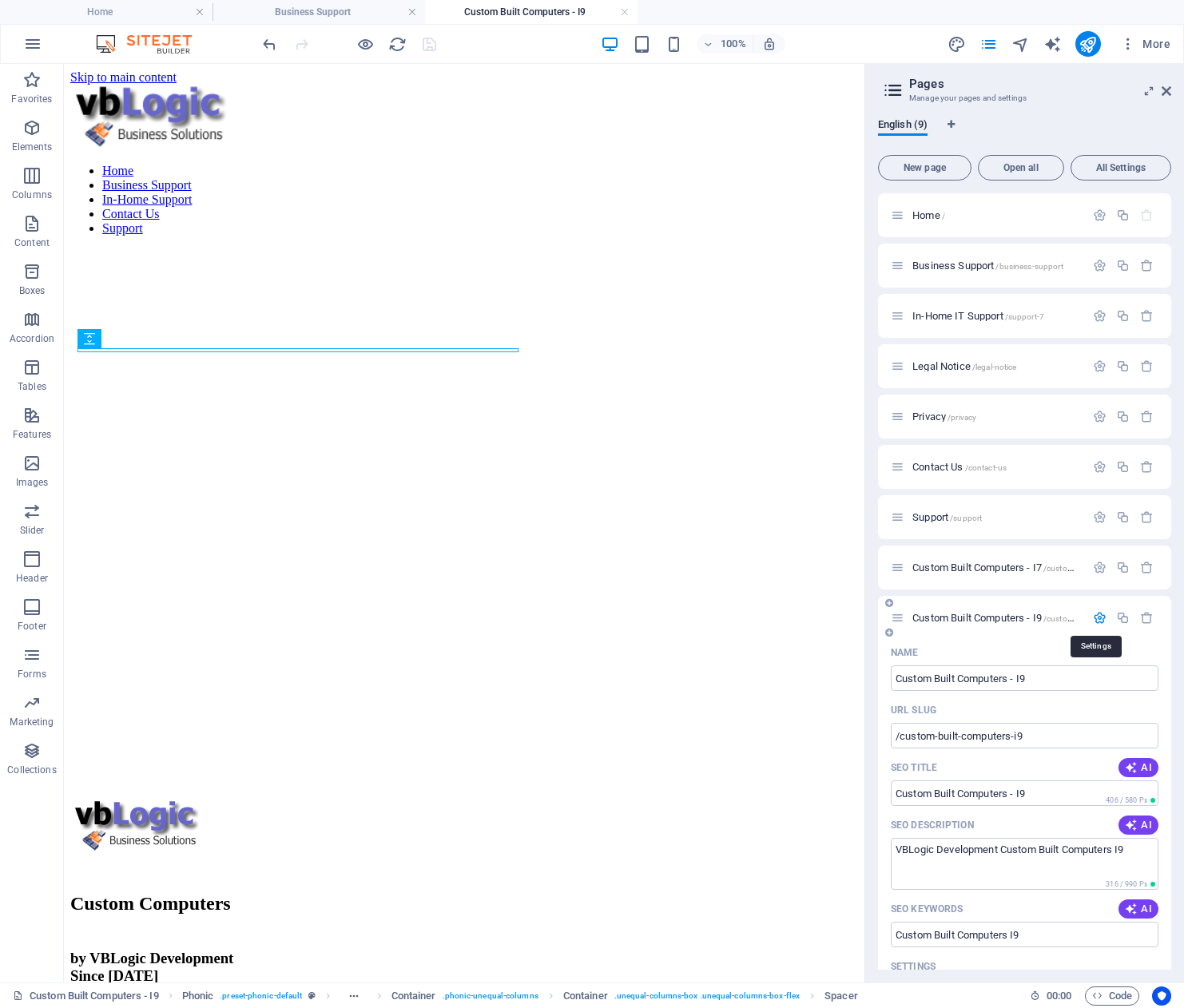
click at [1101, 615] on icon "button" at bounding box center [1099, 618] width 13 height 13
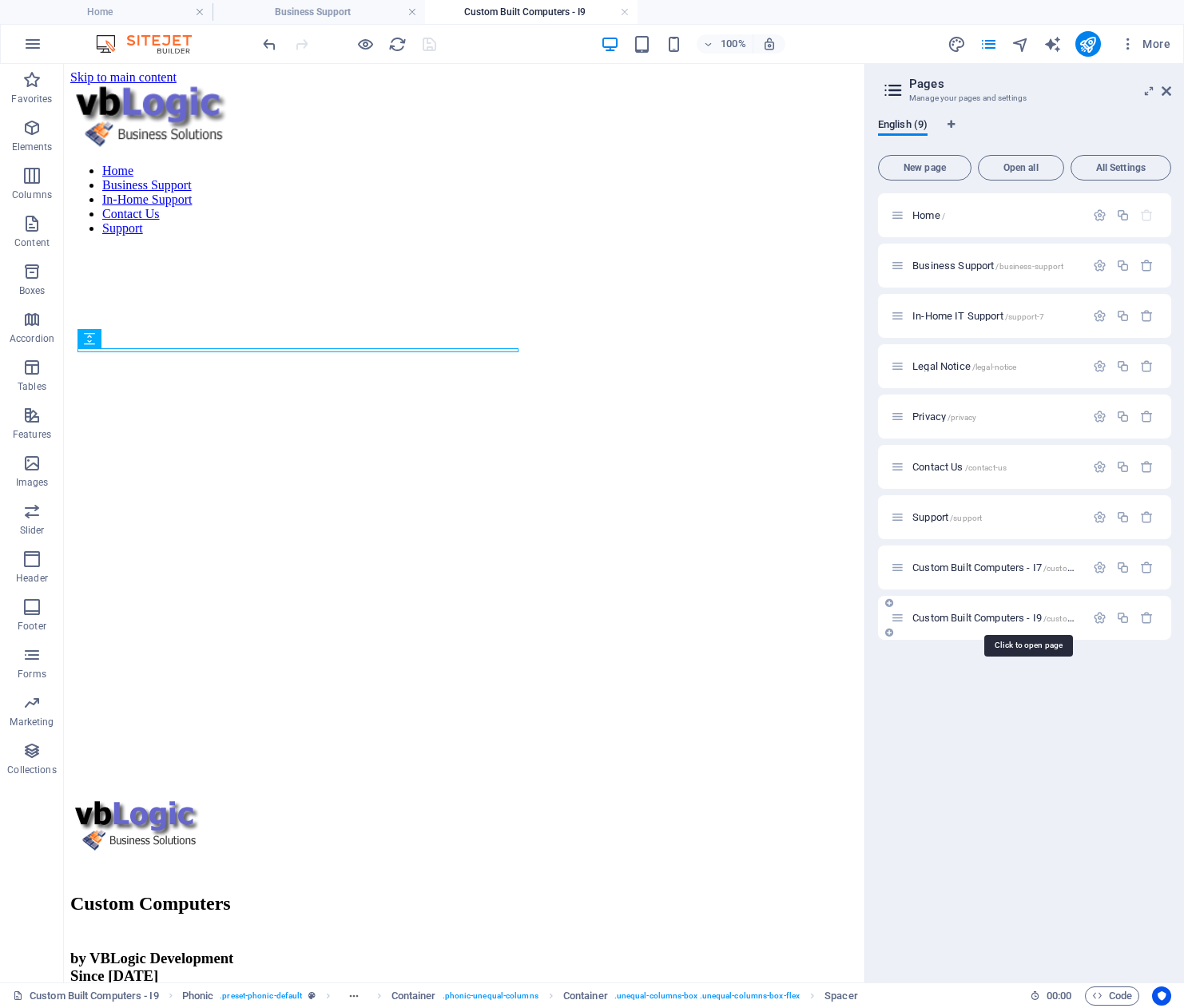
click at [934, 616] on span "Custom Built Computers - I9 /custom-built-computers-i9" at bounding box center [1027, 618] width 231 height 12
click at [975, 573] on div "Custom Built Computers - I7 /custom-built-computers-i7" at bounding box center [988, 568] width 194 height 18
click at [597, 86] on div "Home Business Support In-Home Support Contact Us Support" at bounding box center [464, 166] width 788 height 164
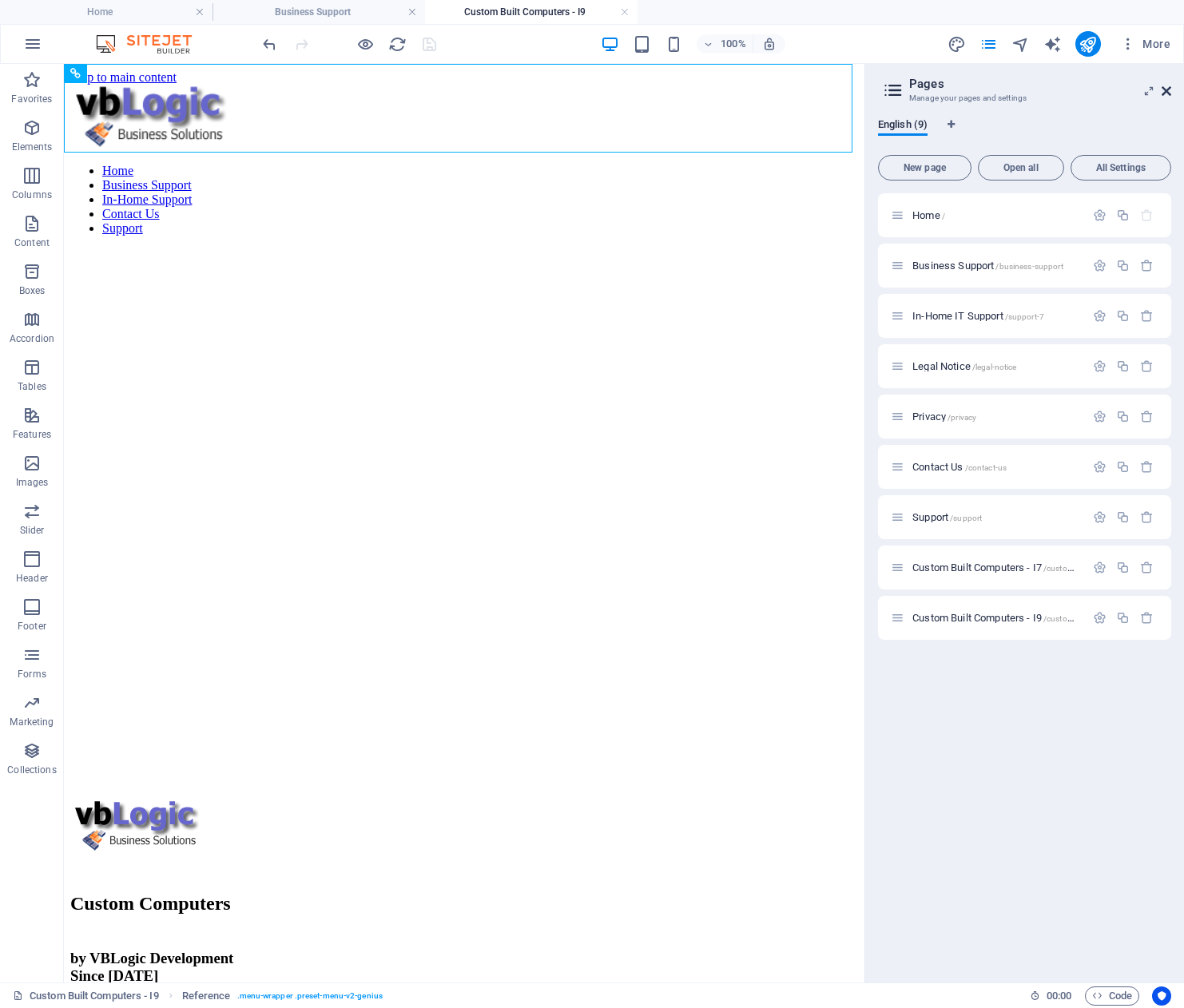
click at [1166, 91] on icon at bounding box center [1166, 91] width 10 height 13
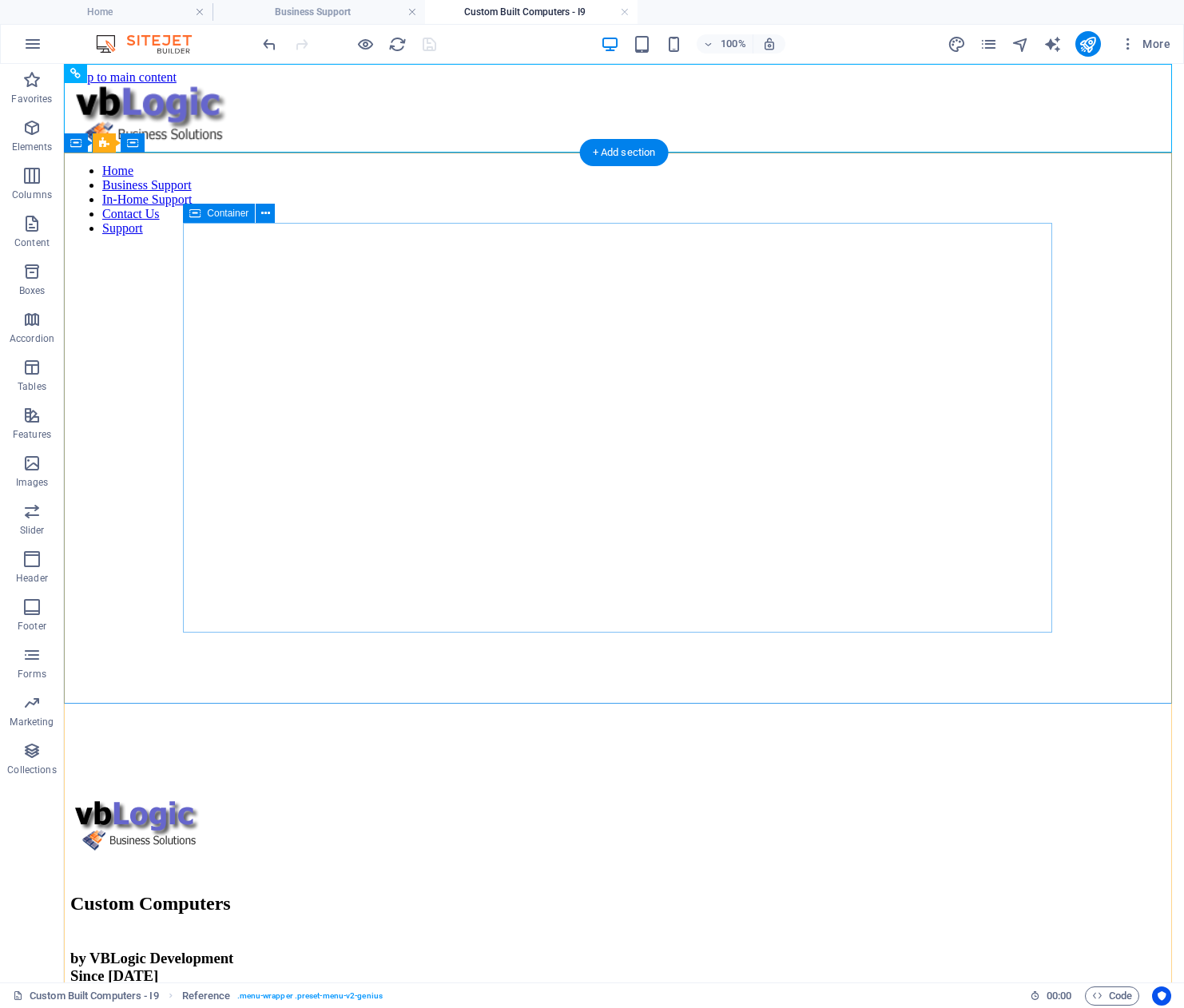
click at [974, 799] on div "Custom Computers by VBLogic Development Since [DATE] We have been building and …" at bounding box center [623, 1004] width 1107 height 410
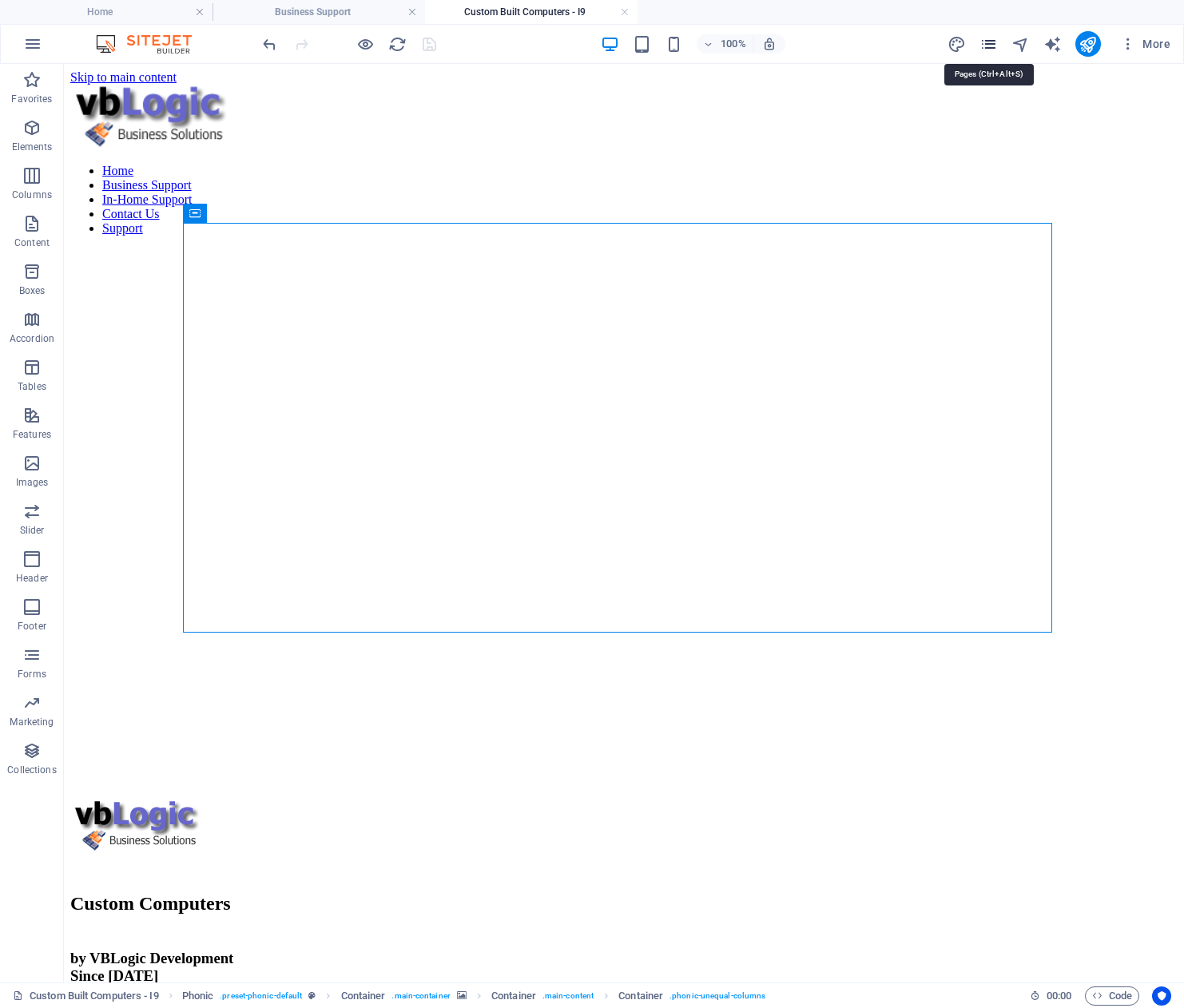
click at [994, 44] on icon "pages" at bounding box center [988, 45] width 18 height 18
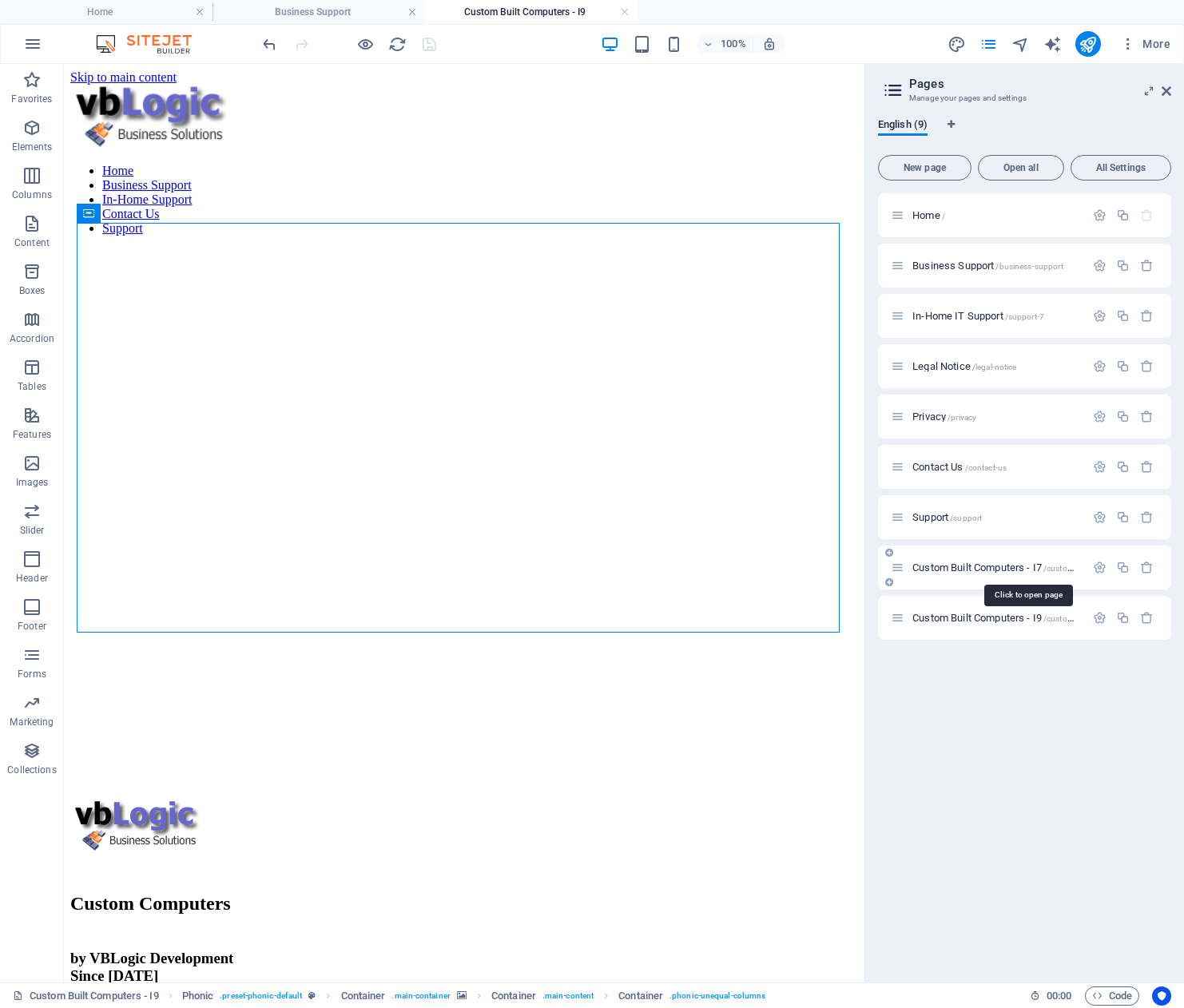
click at [965, 563] on span "Custom Built Computers - I7 /custom-built-computers-i7" at bounding box center [1027, 567] width 231 height 12
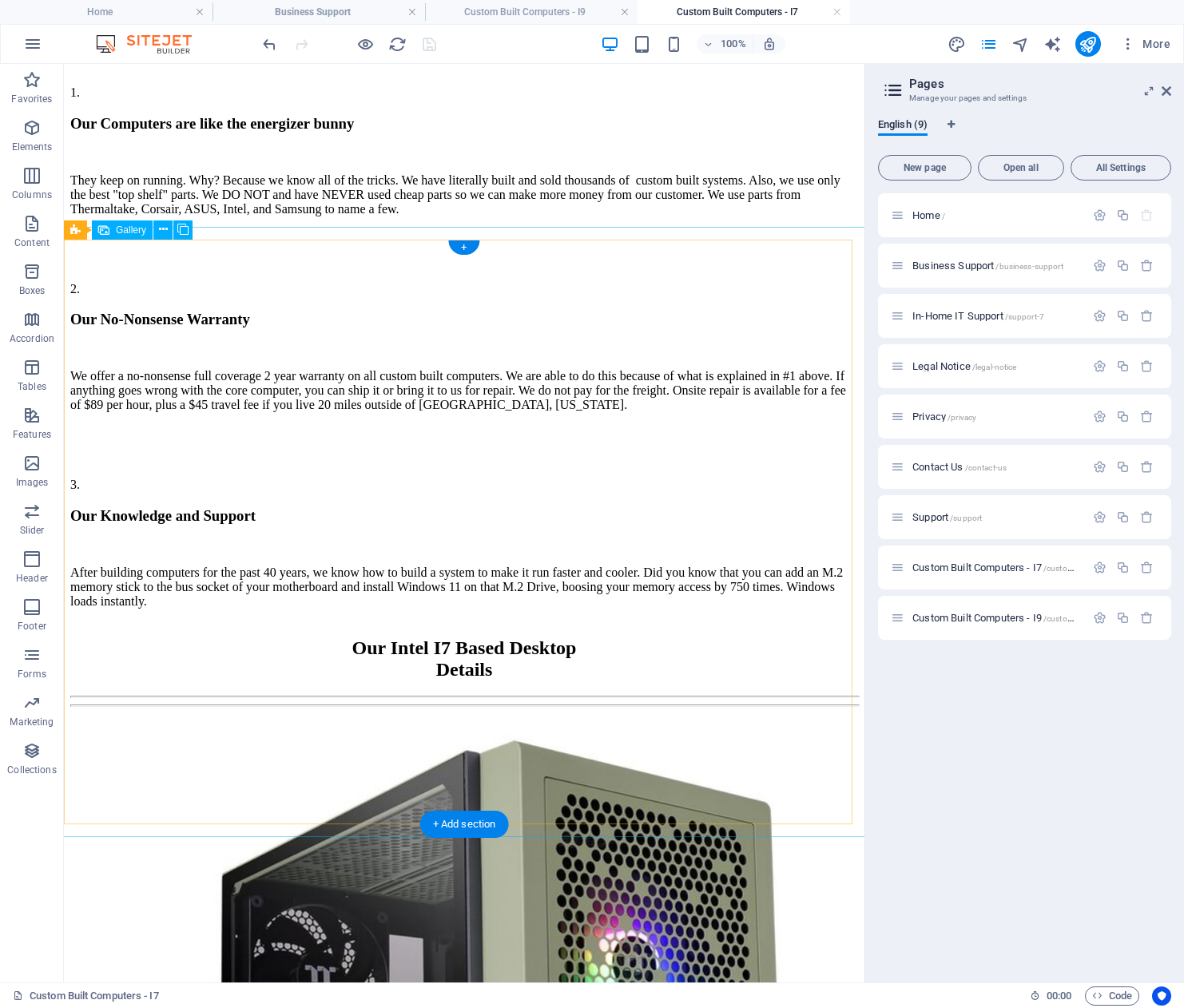
scroll to position [1716, 0]
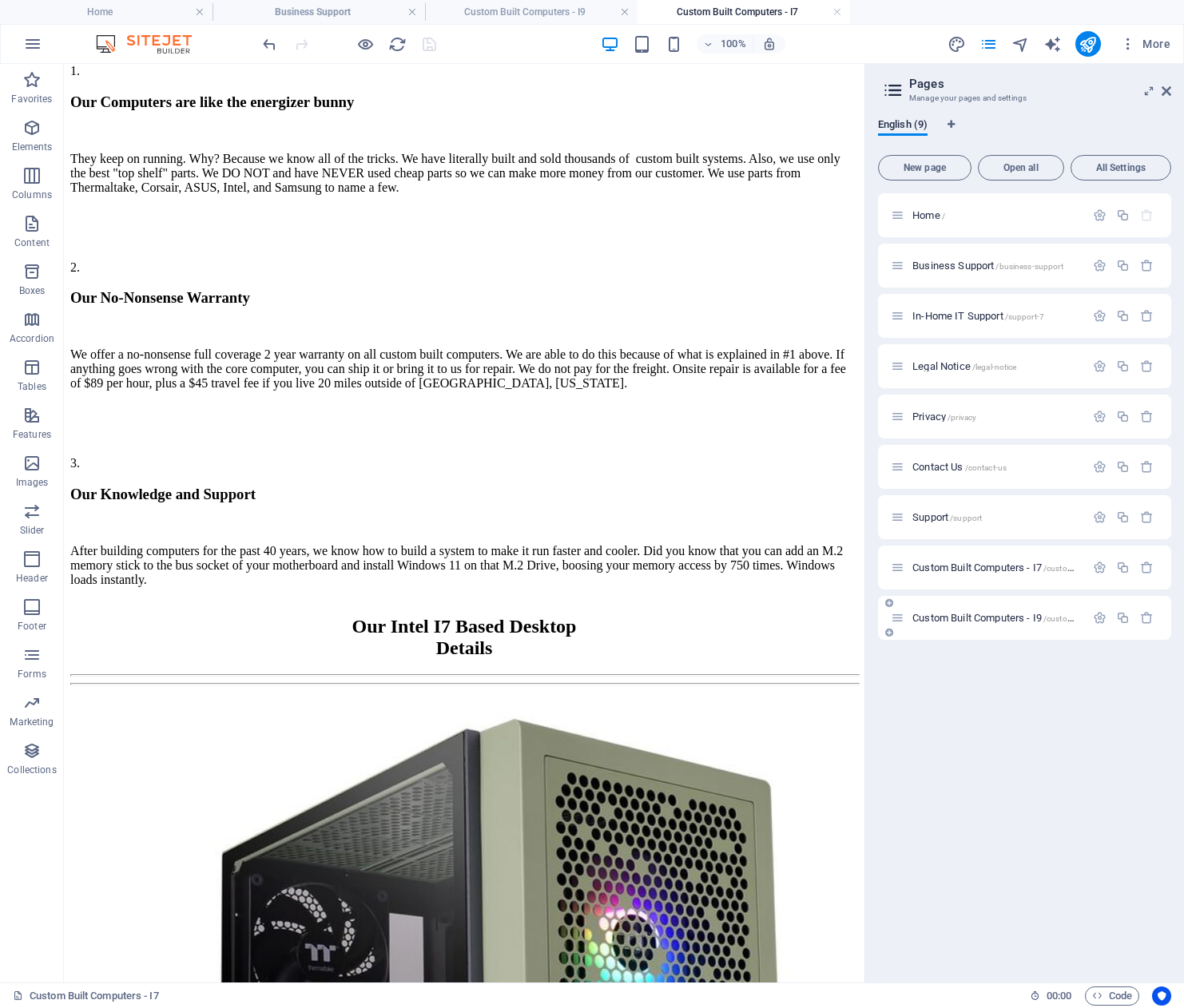
click at [967, 616] on span "Custom Built Computers - I9 /custom-built-computers-i9" at bounding box center [1027, 618] width 231 height 12
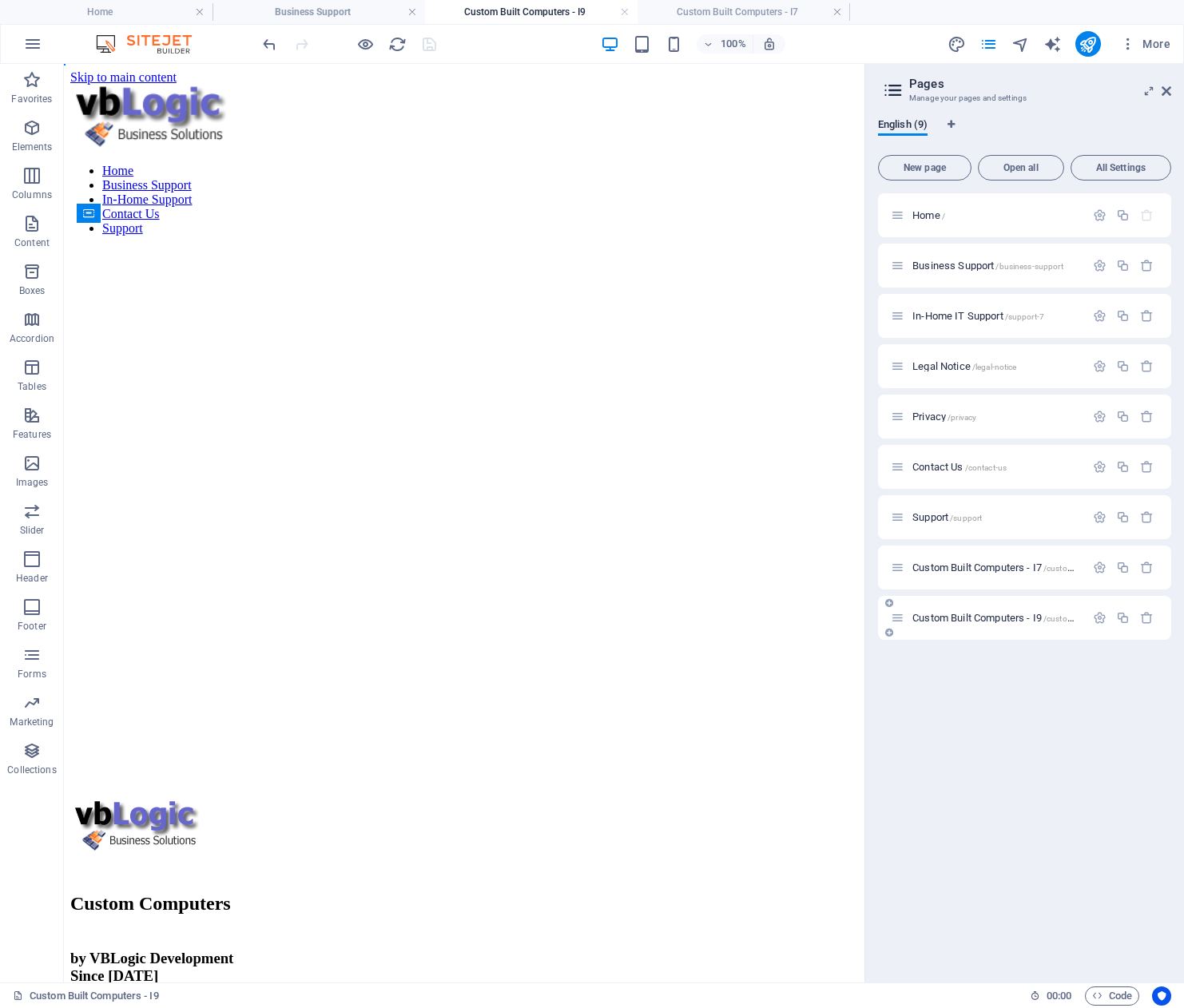
scroll to position [0, 0]
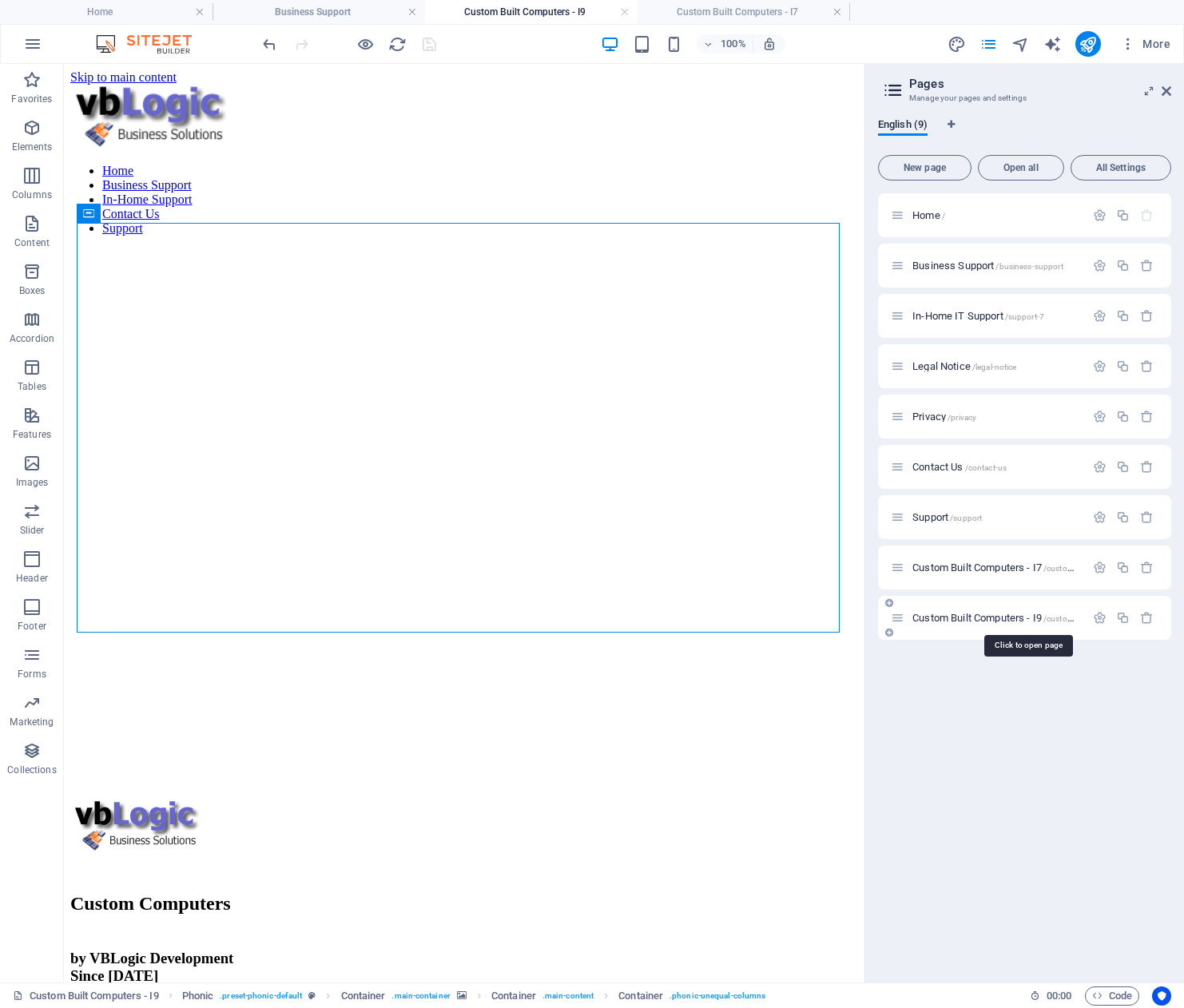
click at [967, 616] on span "Custom Built Computers - I9 /custom-built-computers-i9" at bounding box center [1027, 618] width 231 height 12
click at [321, 893] on div "Custom Computers" at bounding box center [464, 904] width 788 height 21
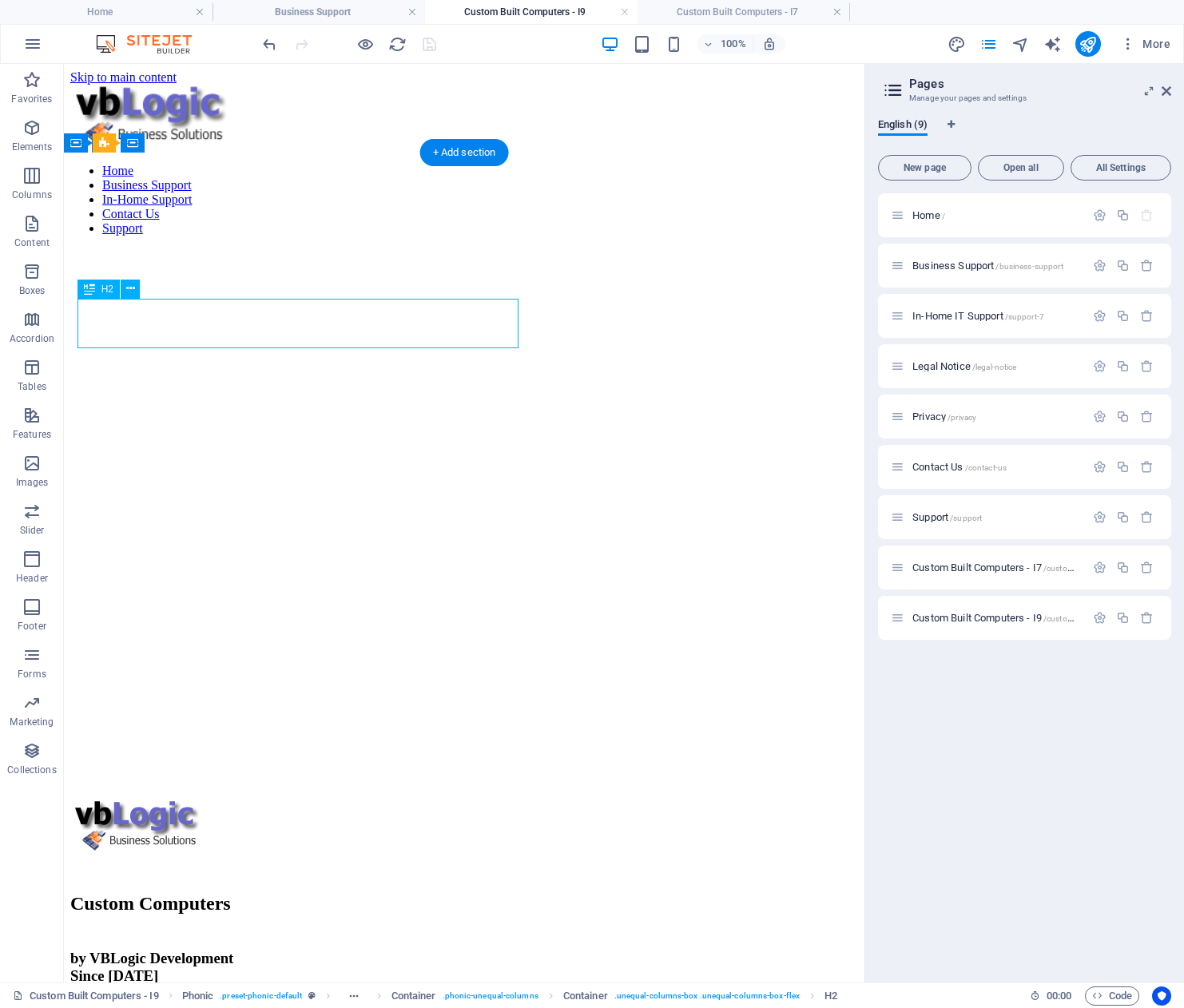
click at [321, 893] on div "Custom Computers" at bounding box center [464, 904] width 788 height 21
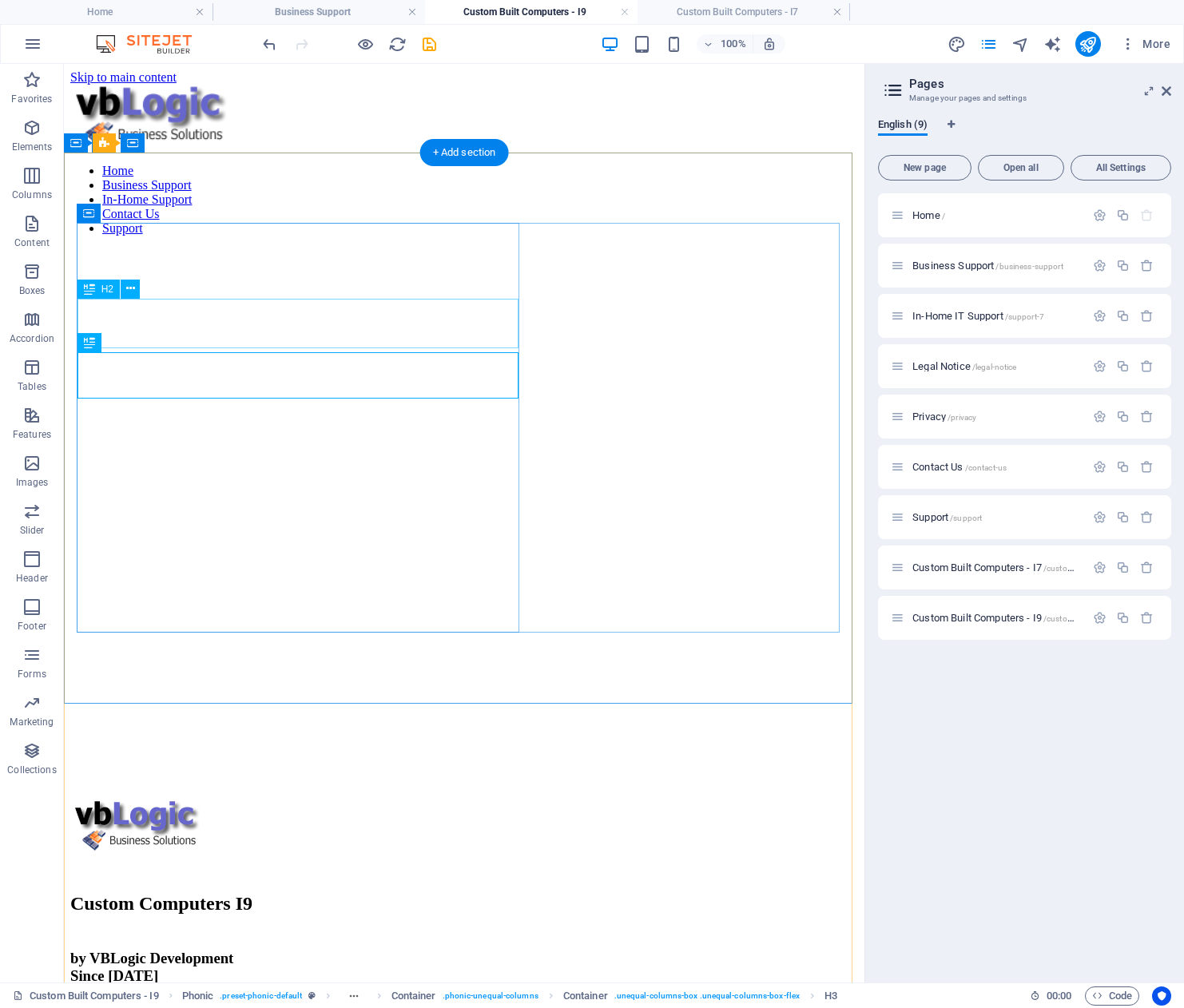
click at [487, 893] on div "Custom Computers I9" at bounding box center [464, 904] width 788 height 21
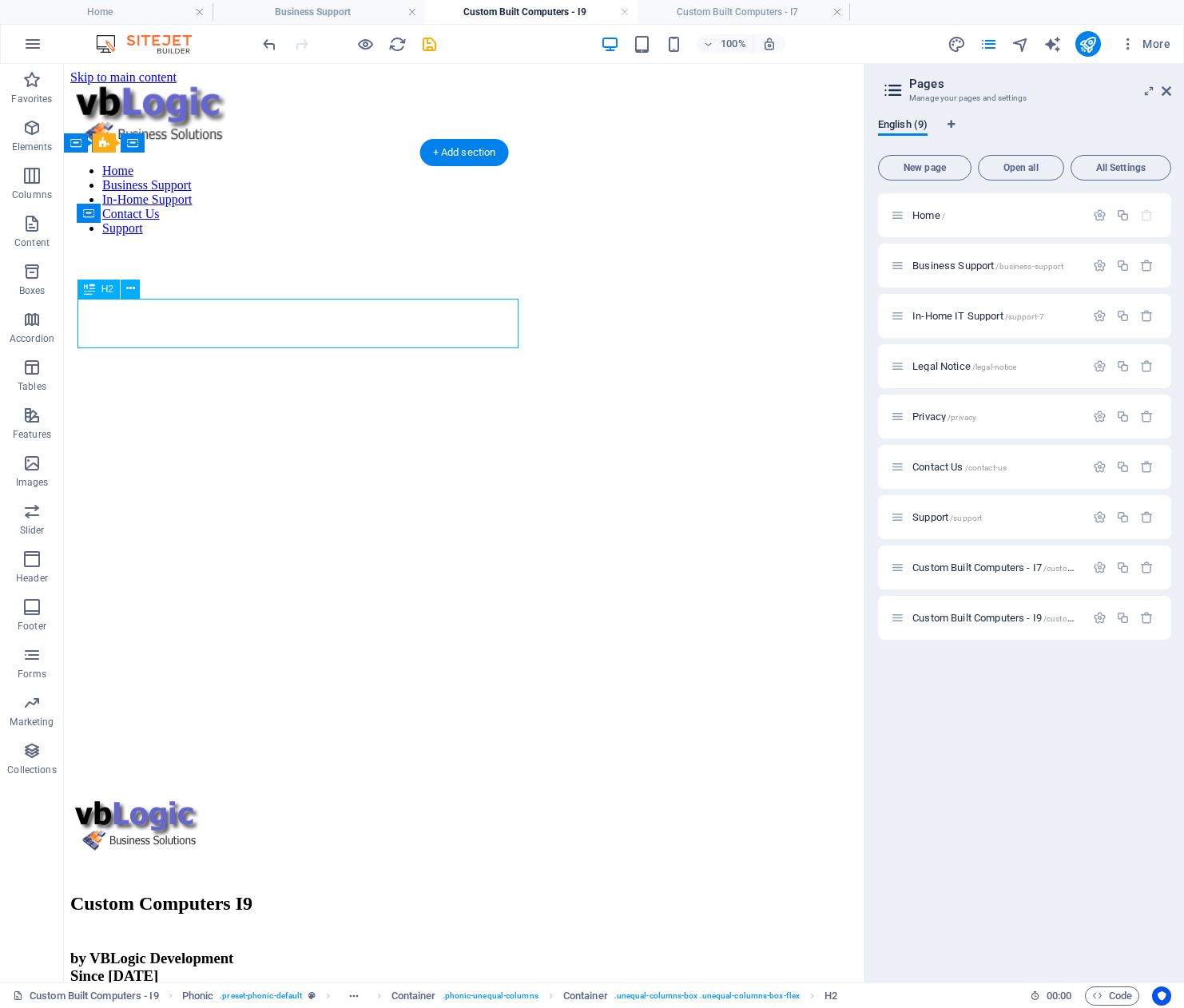
click at [487, 893] on div "Custom Computers I9" at bounding box center [464, 904] width 788 height 21
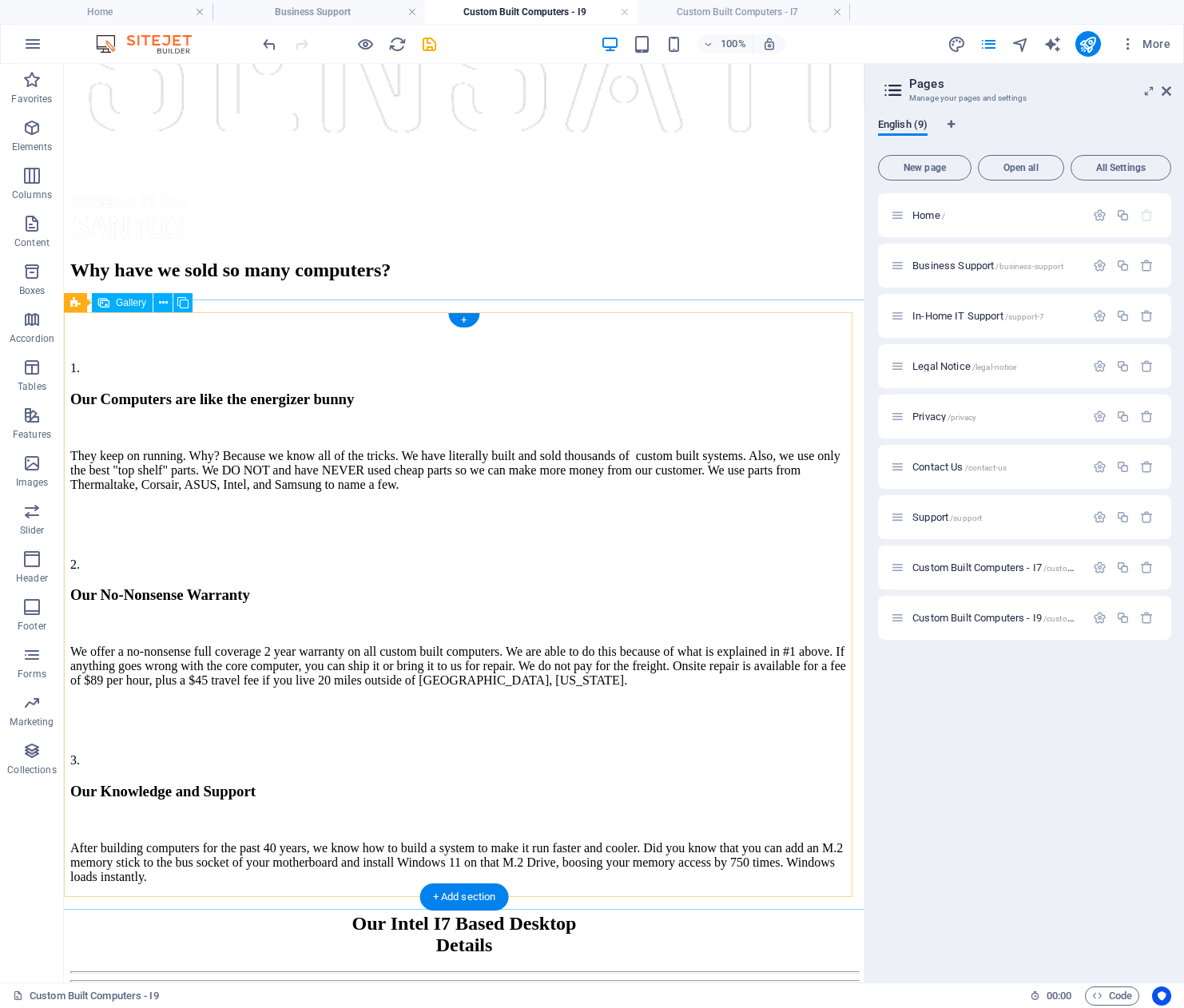
scroll to position [1438, 0]
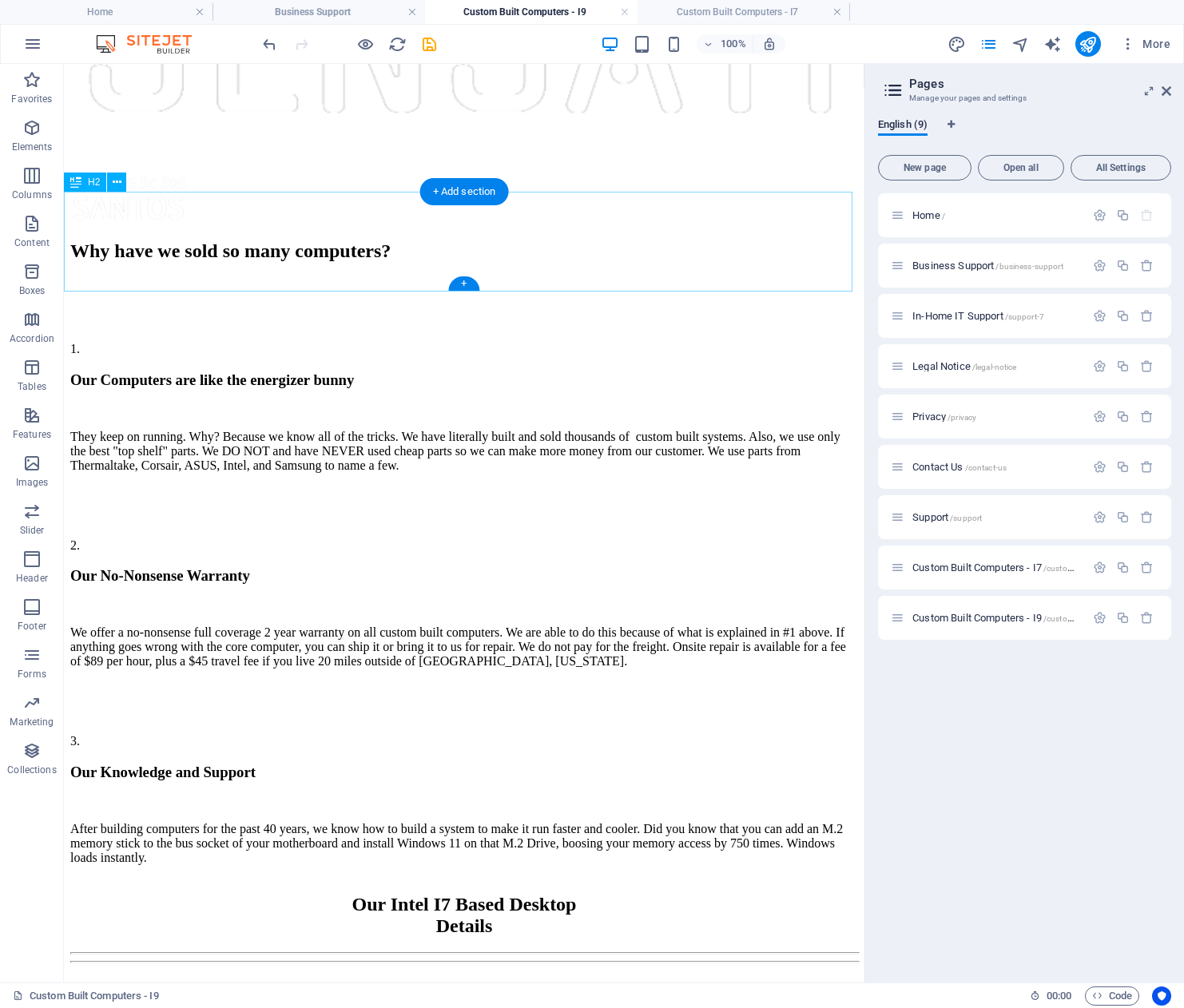
click at [404, 894] on div "Our Intel I7 Based Desktop Details" at bounding box center [464, 916] width 788 height 43
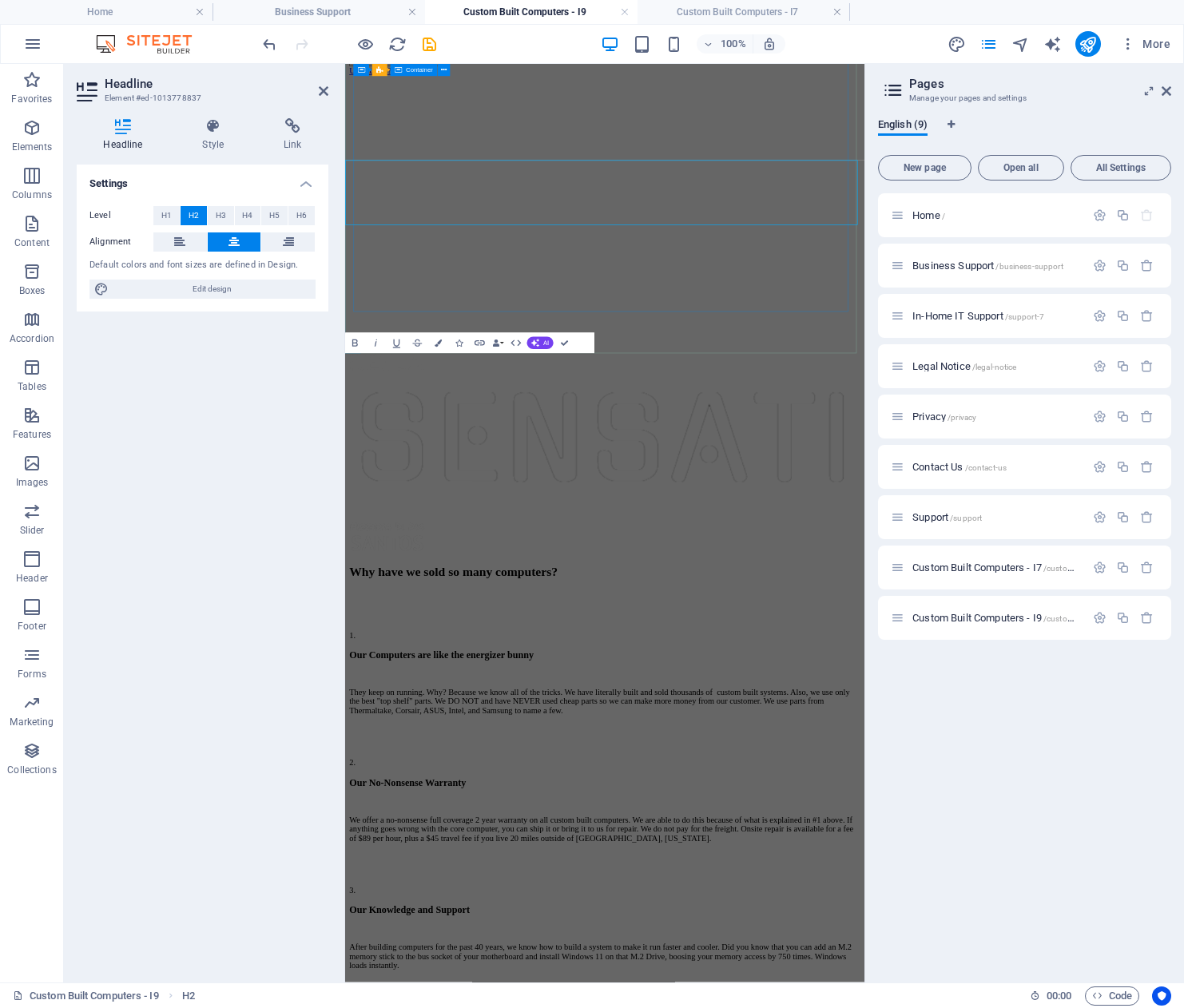
scroll to position [1418, 0]
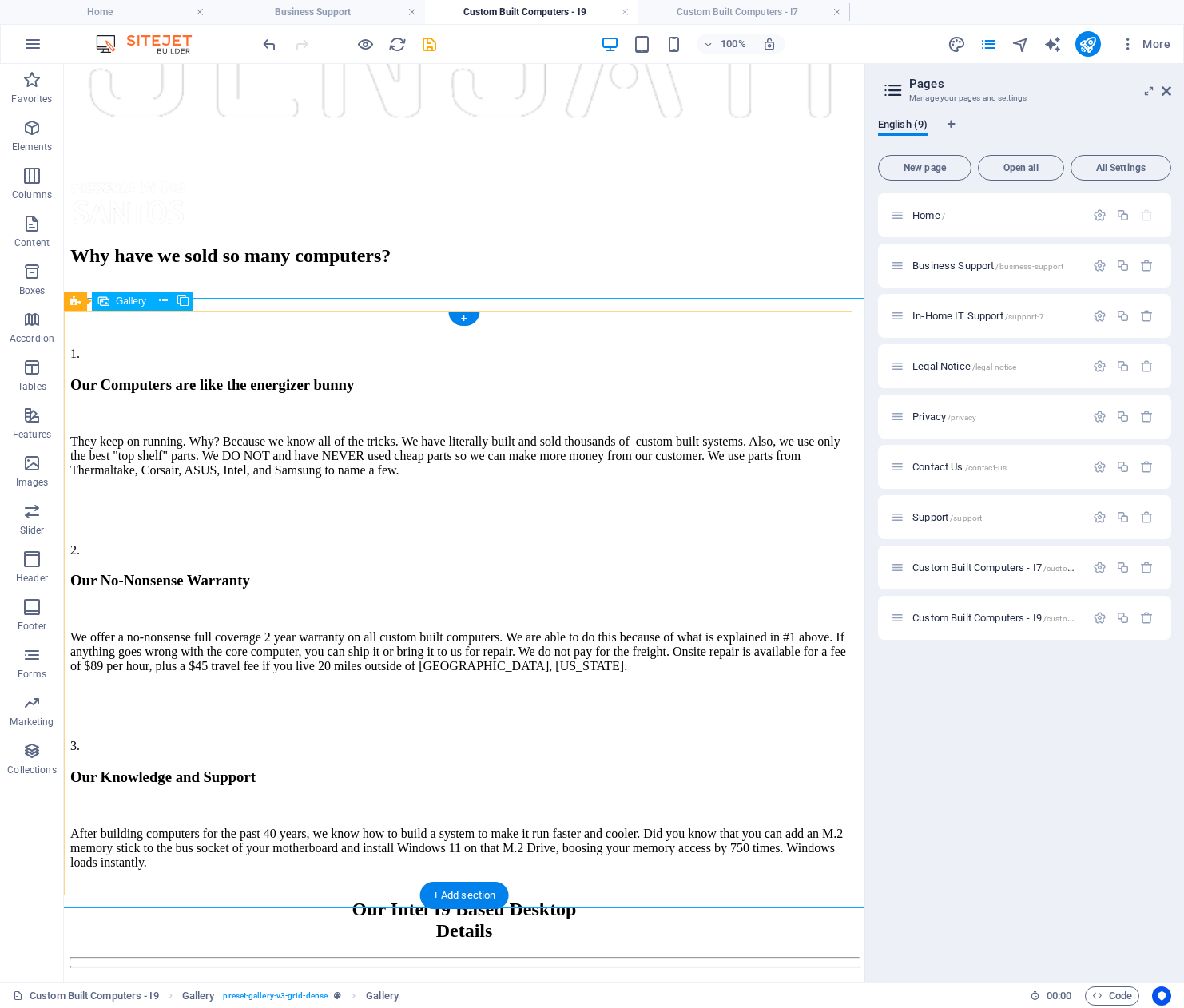
scroll to position [1440, 0]
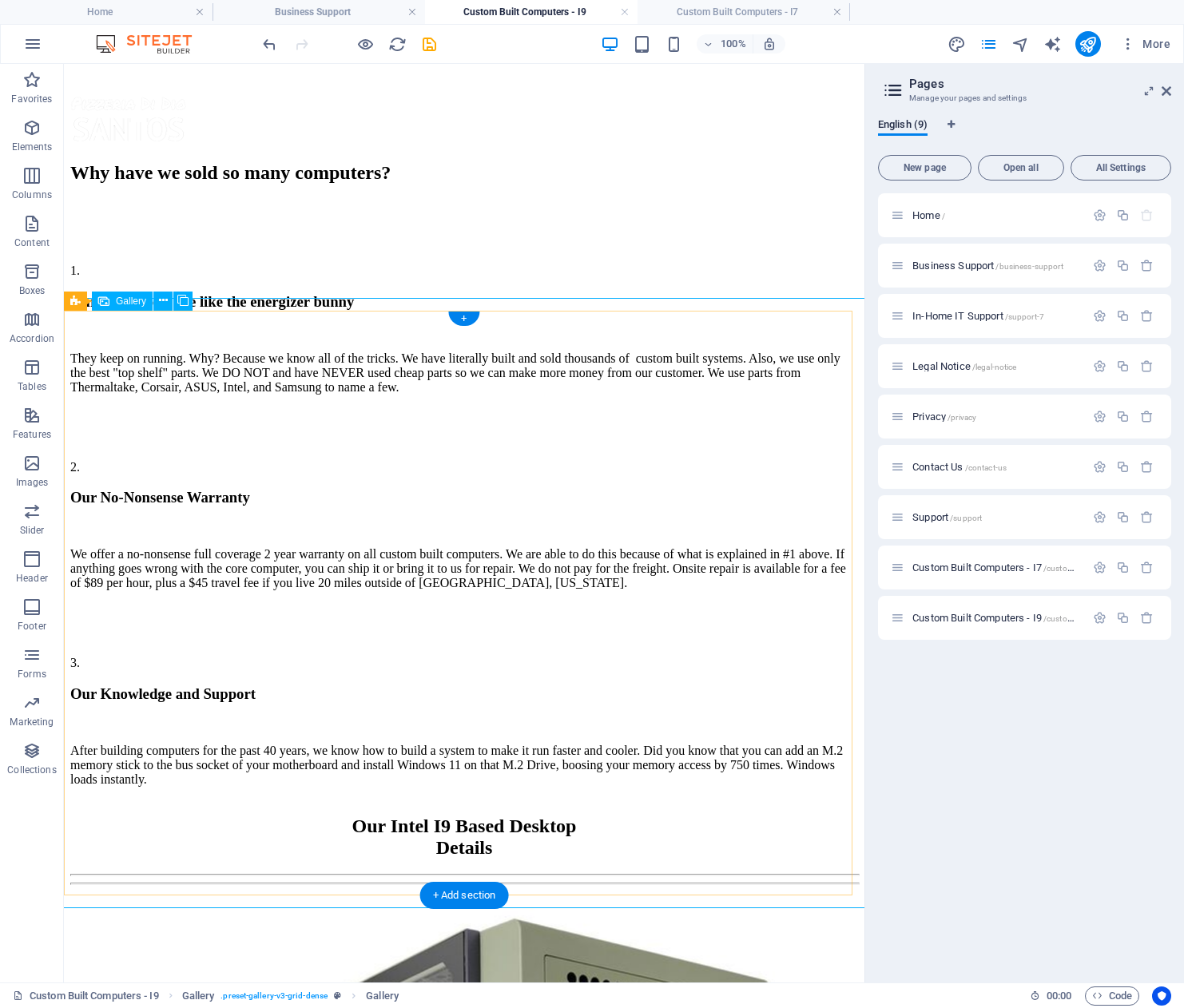
select select "4"
select select "px"
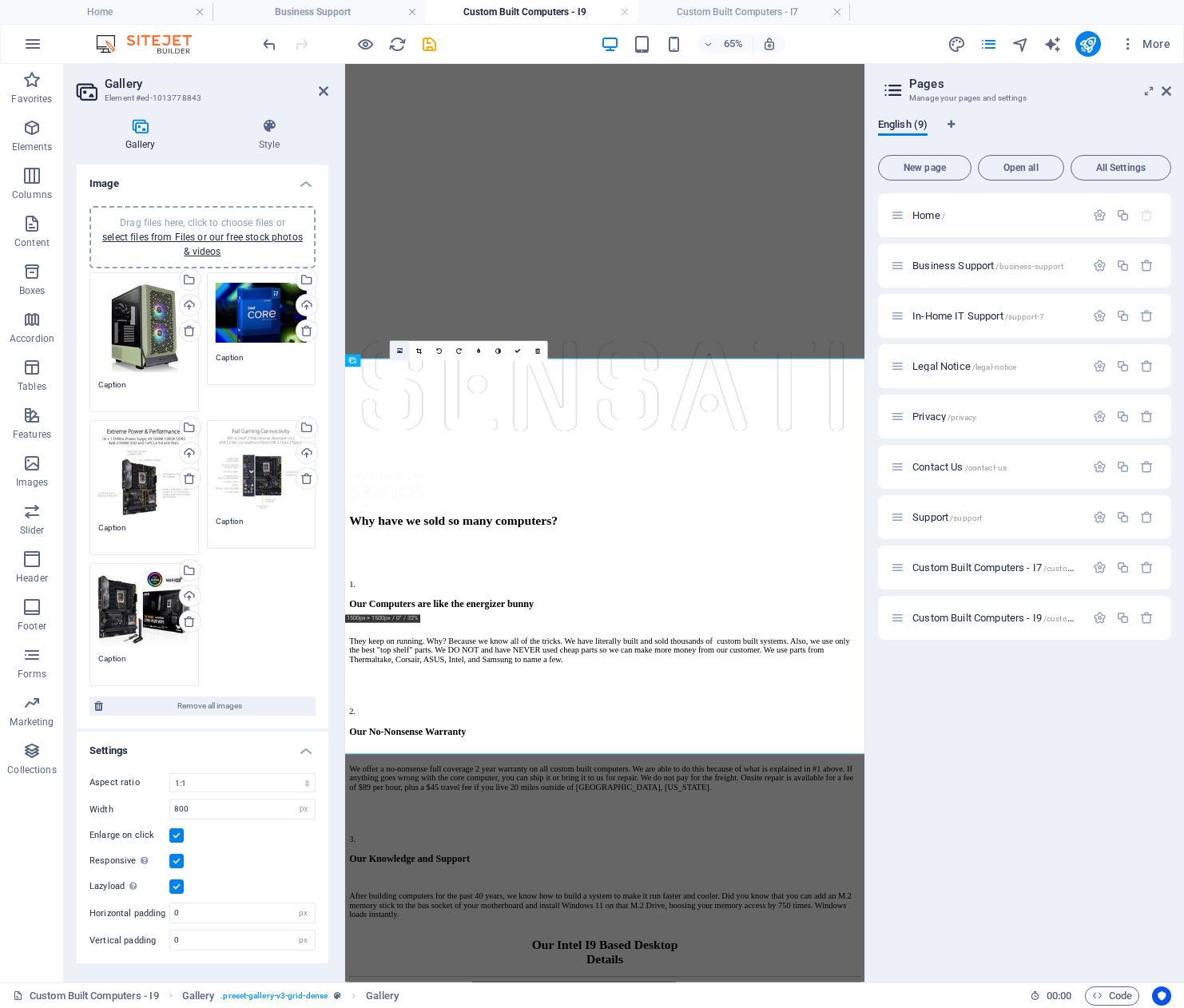
click at [401, 348] on icon at bounding box center [400, 351] width 6 height 7
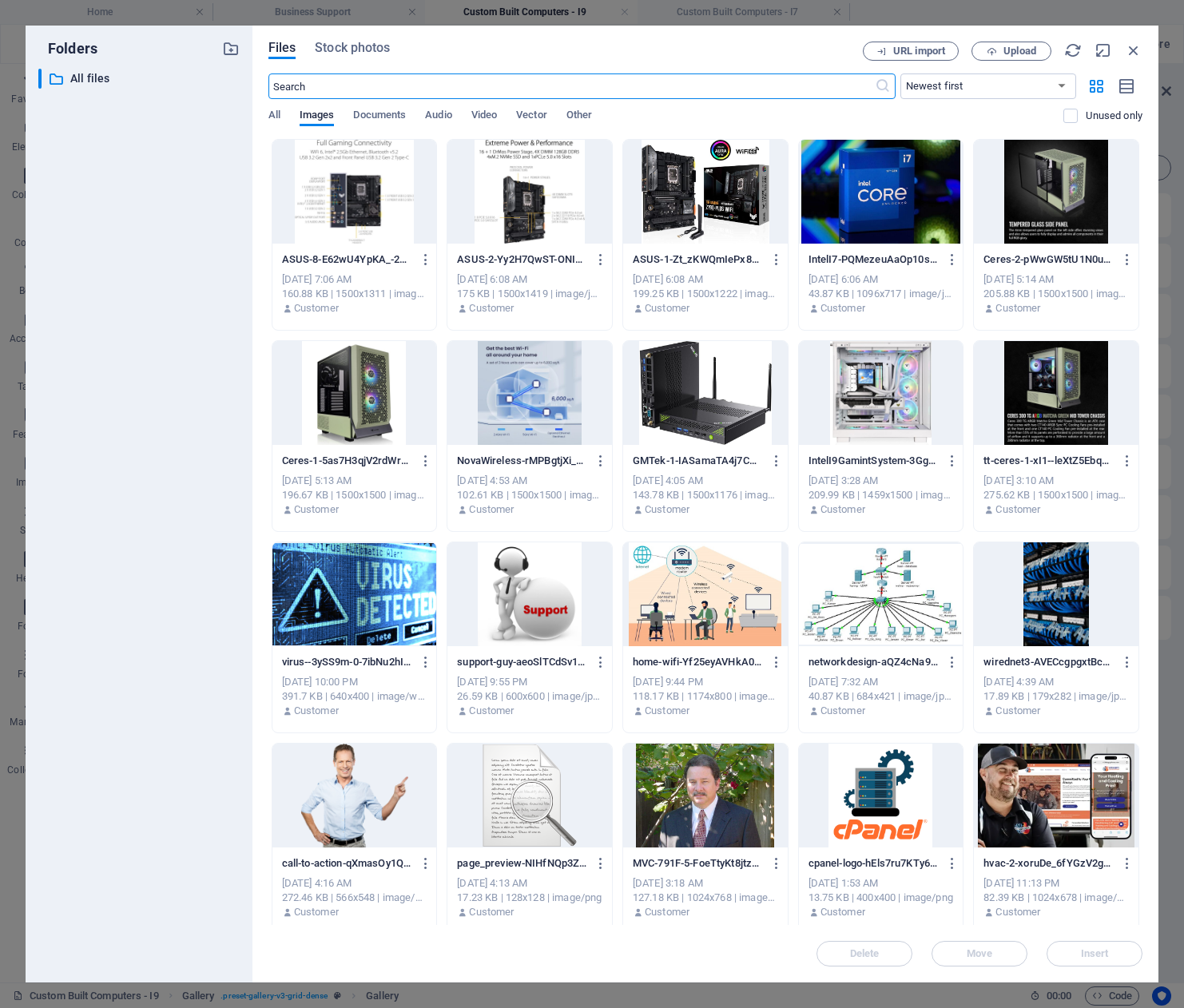
scroll to position [586, 0]
click at [1010, 56] on span "Upload" at bounding box center [1019, 51] width 33 height 10
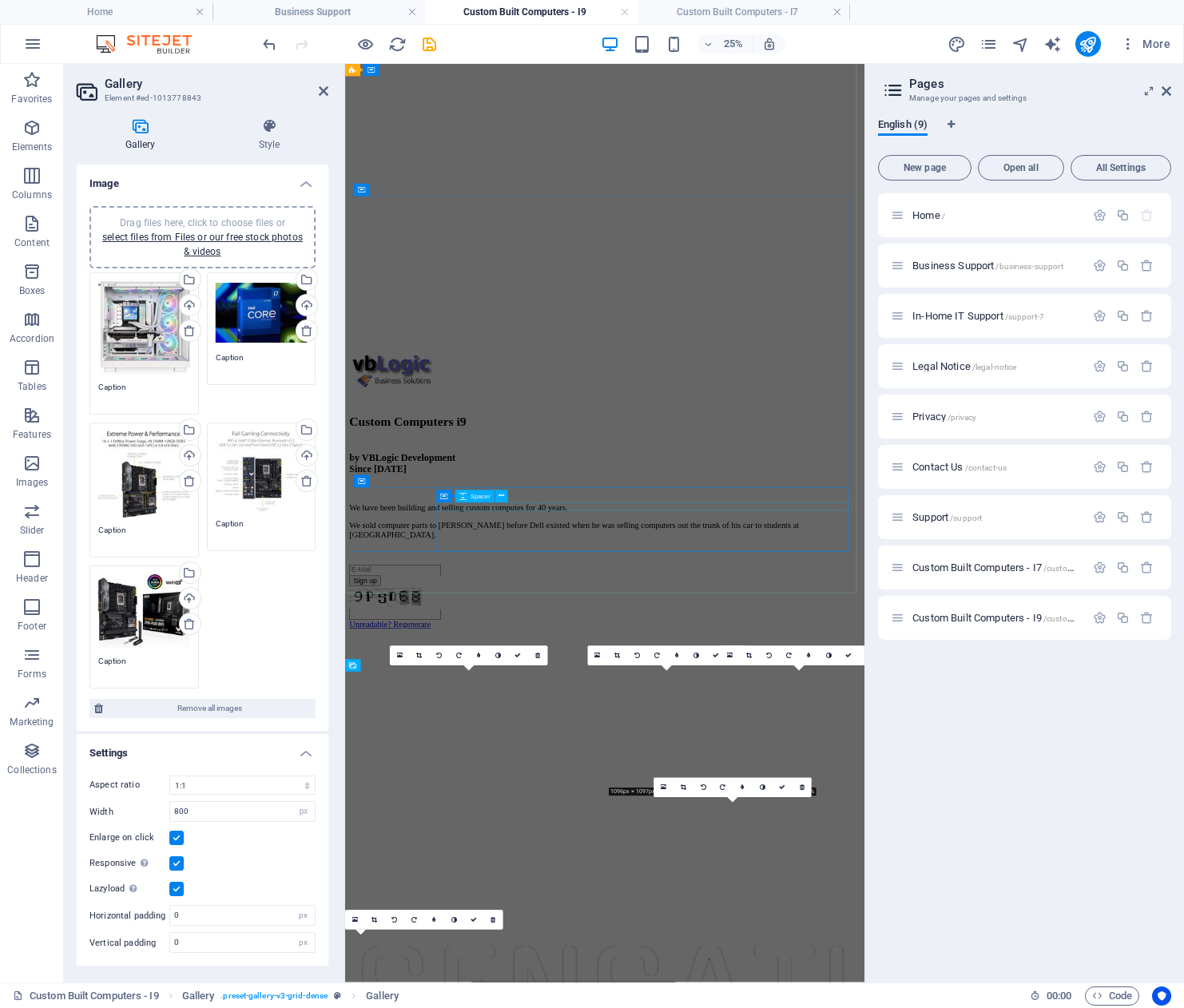
scroll to position [1048, 0]
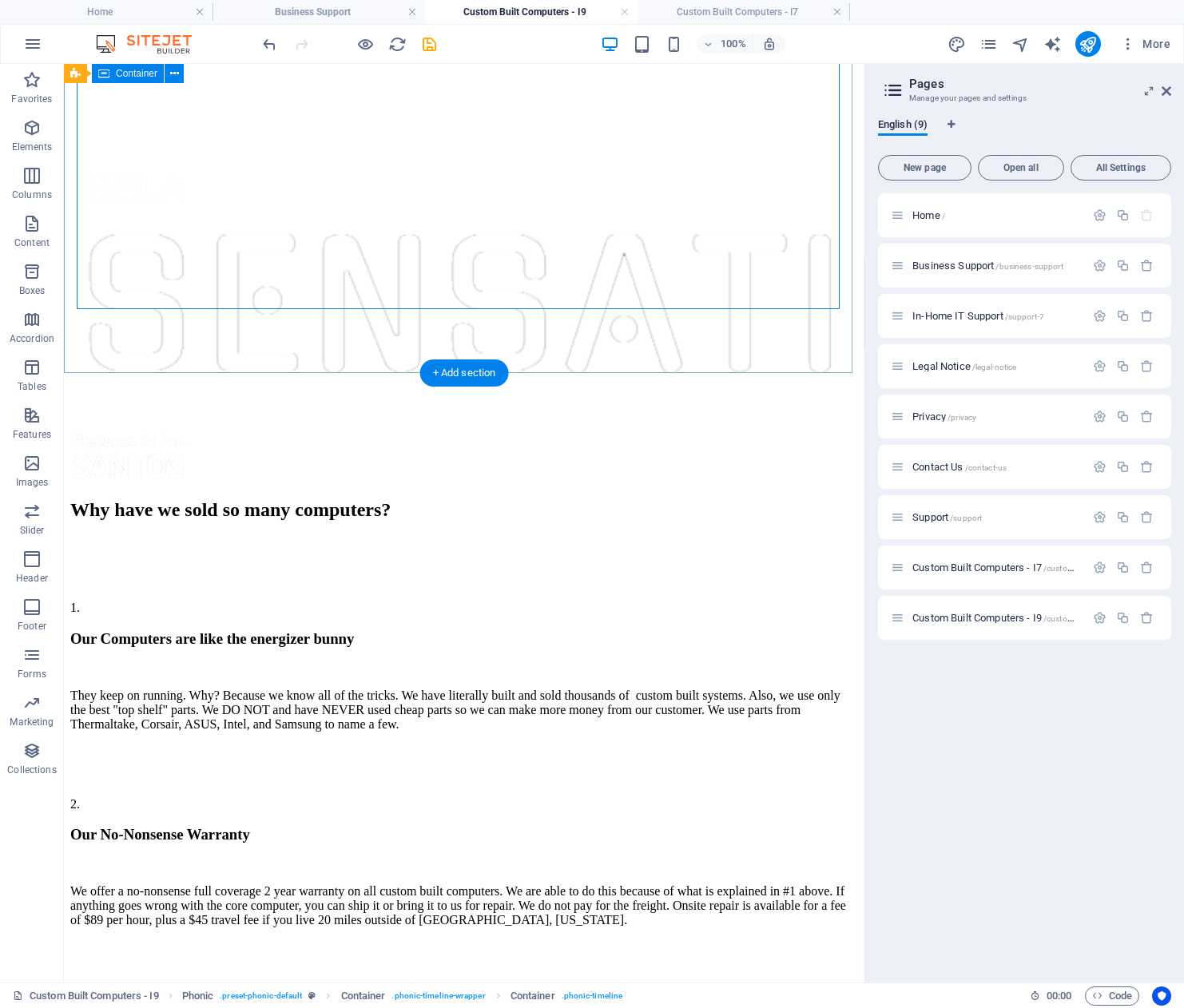
scroll to position [1390, 0]
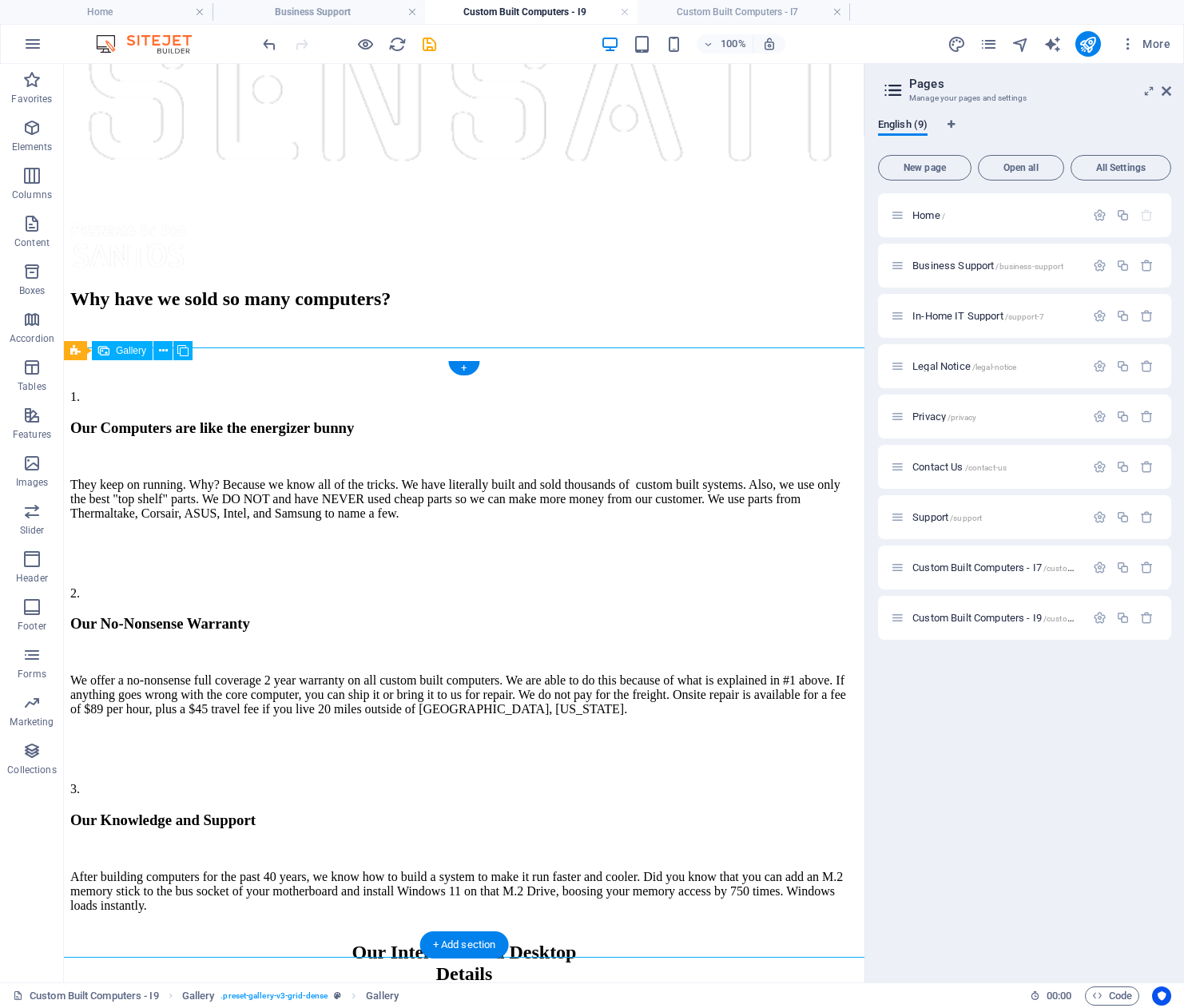
select select "4"
select select "px"
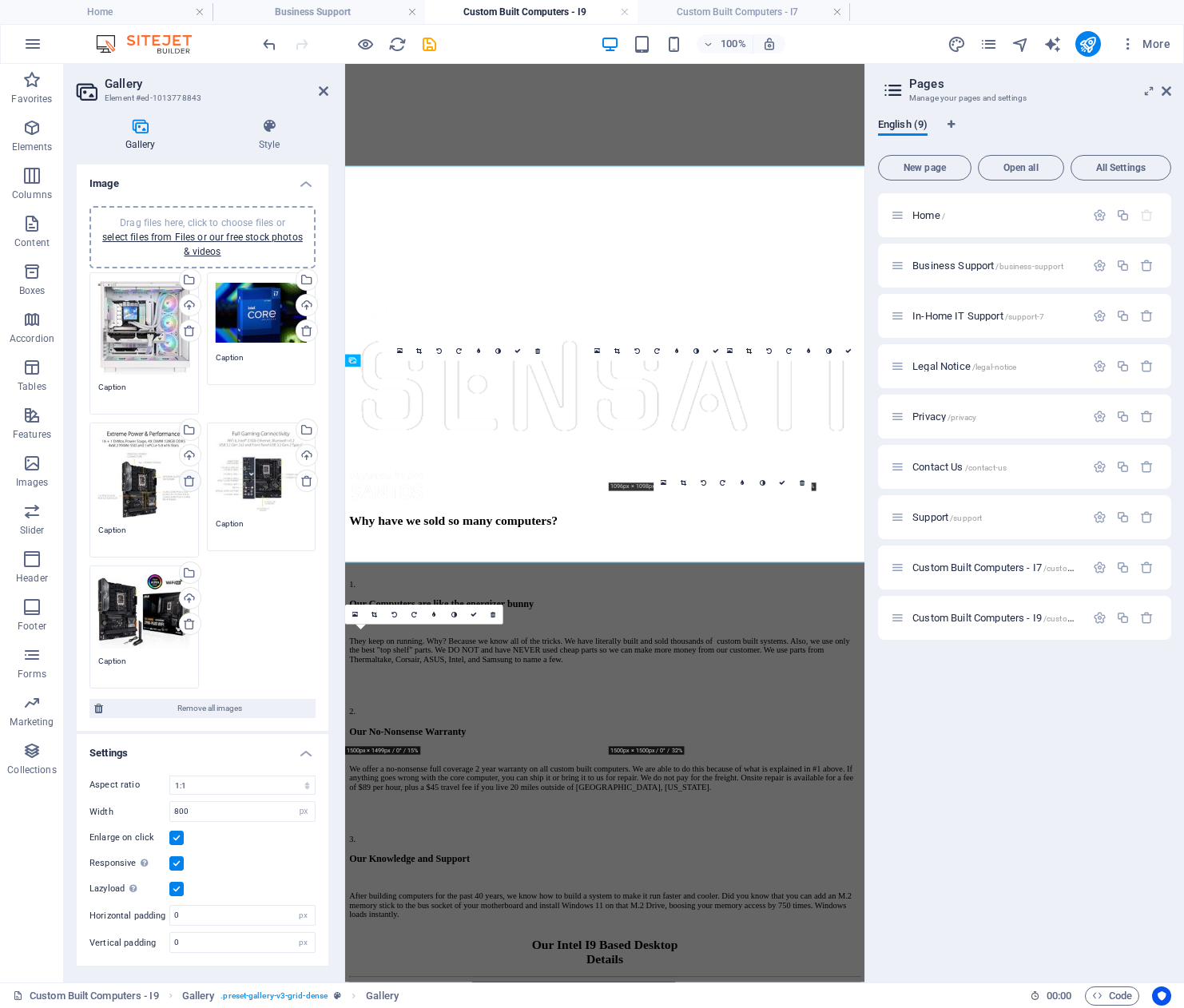
drag, startPoint x: 135, startPoint y: 422, endPoint x: 199, endPoint y: 485, distance: 89.8
click at [199, 485] on link at bounding box center [190, 481] width 22 height 22
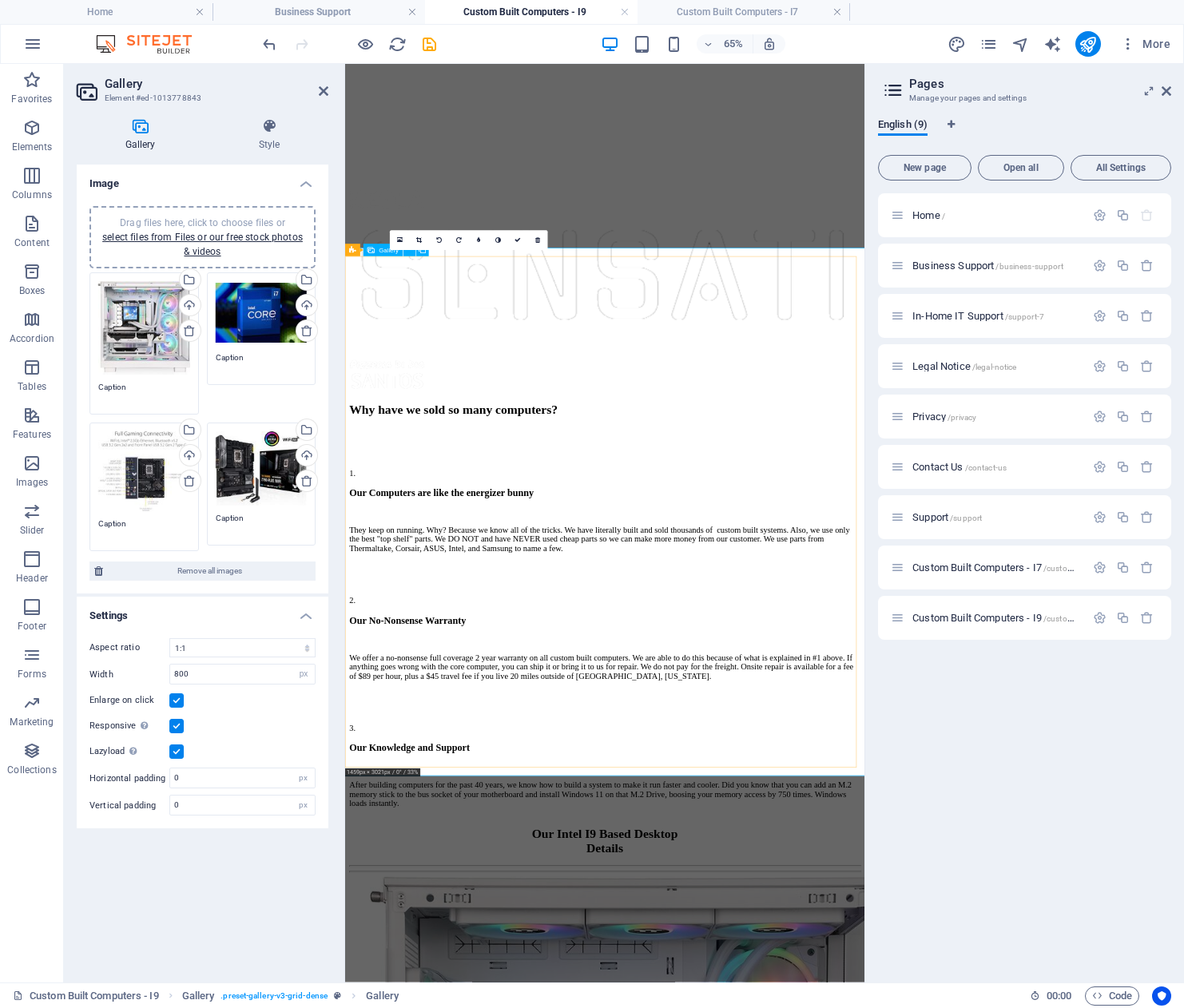
scroll to position [1314, 0]
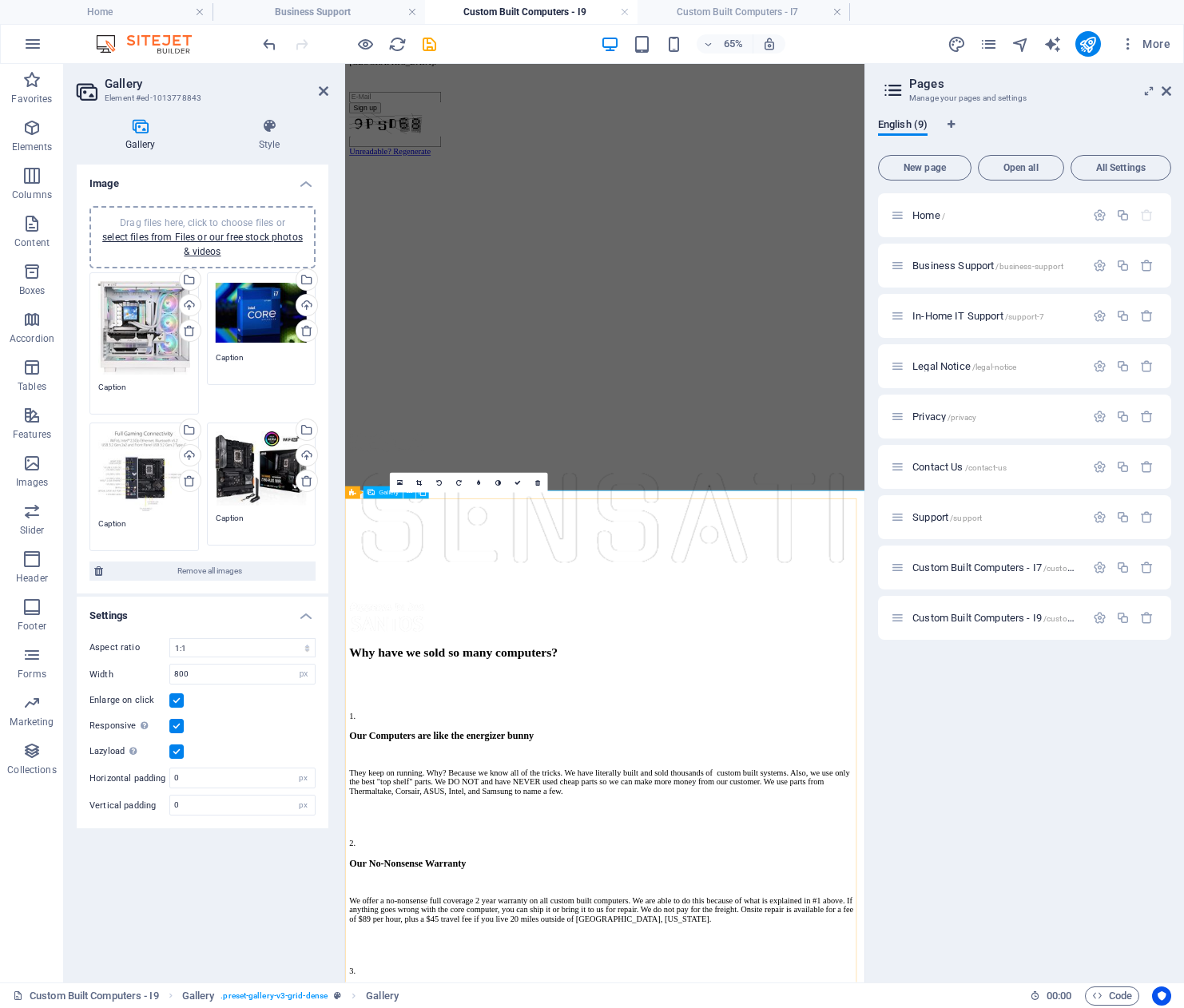
click at [403, 481] on icon at bounding box center [400, 483] width 6 height 7
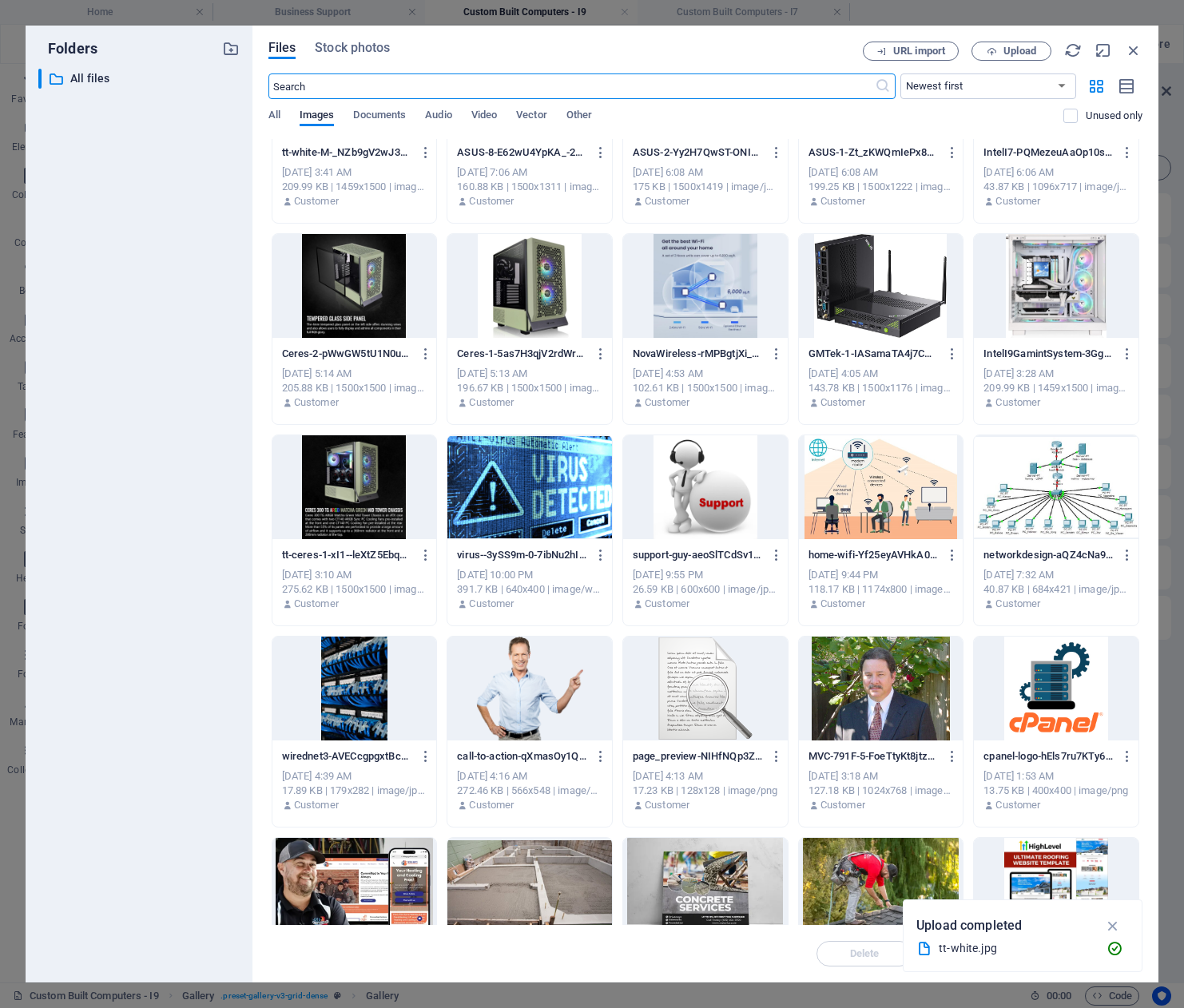
scroll to position [102, 0]
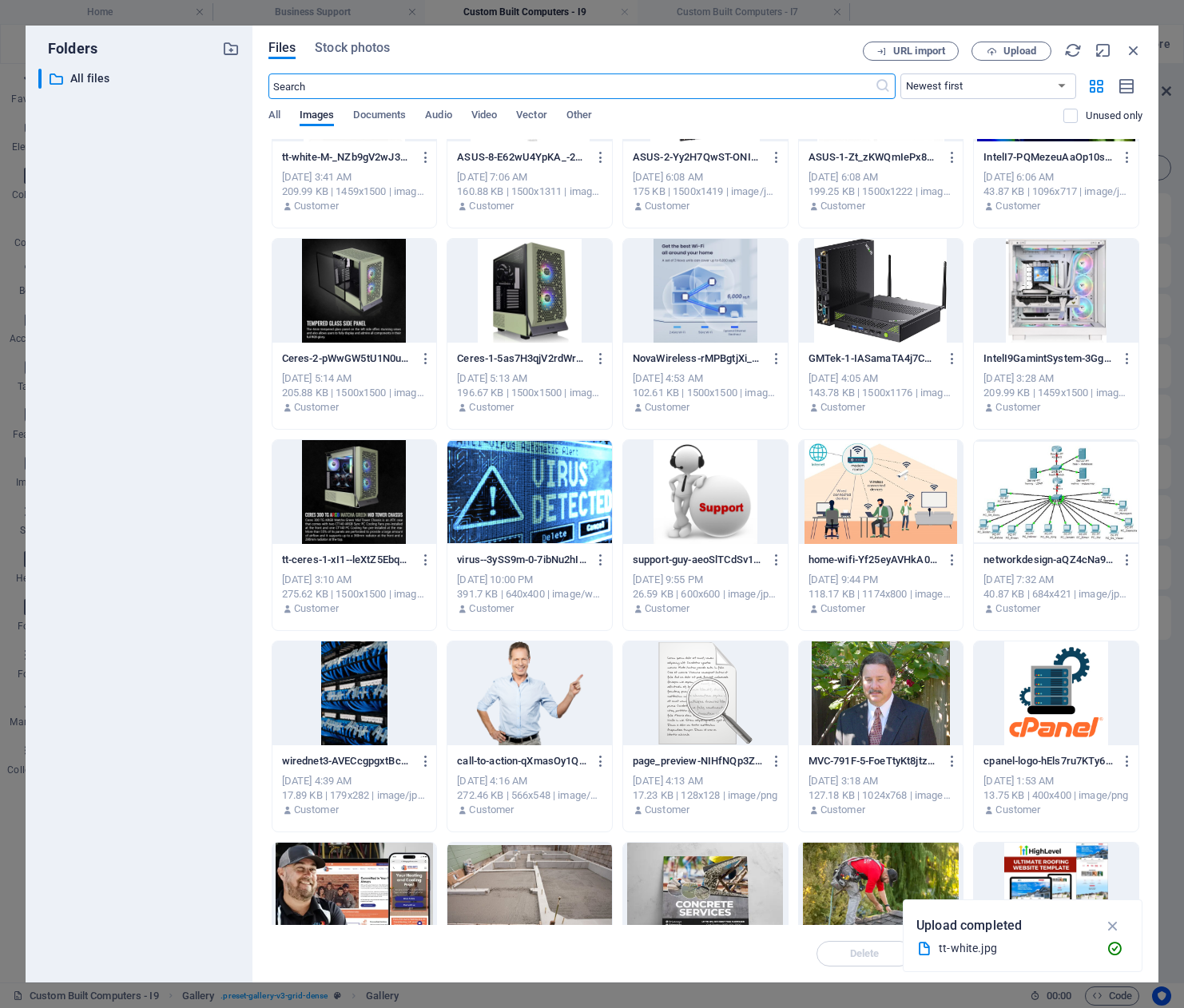
click at [1048, 306] on div at bounding box center [1056, 291] width 165 height 104
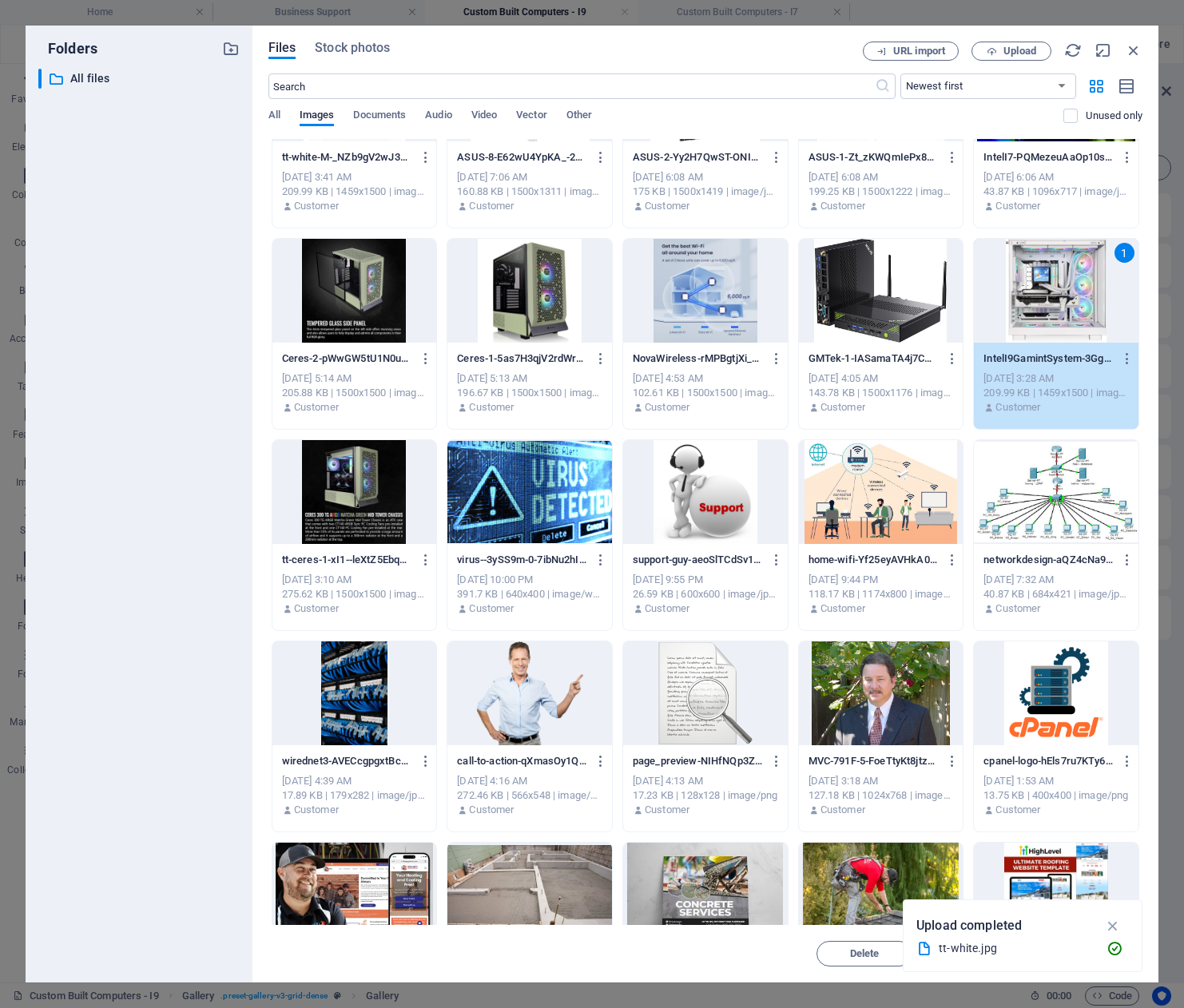
click at [1050, 292] on div "1" at bounding box center [1056, 291] width 165 height 104
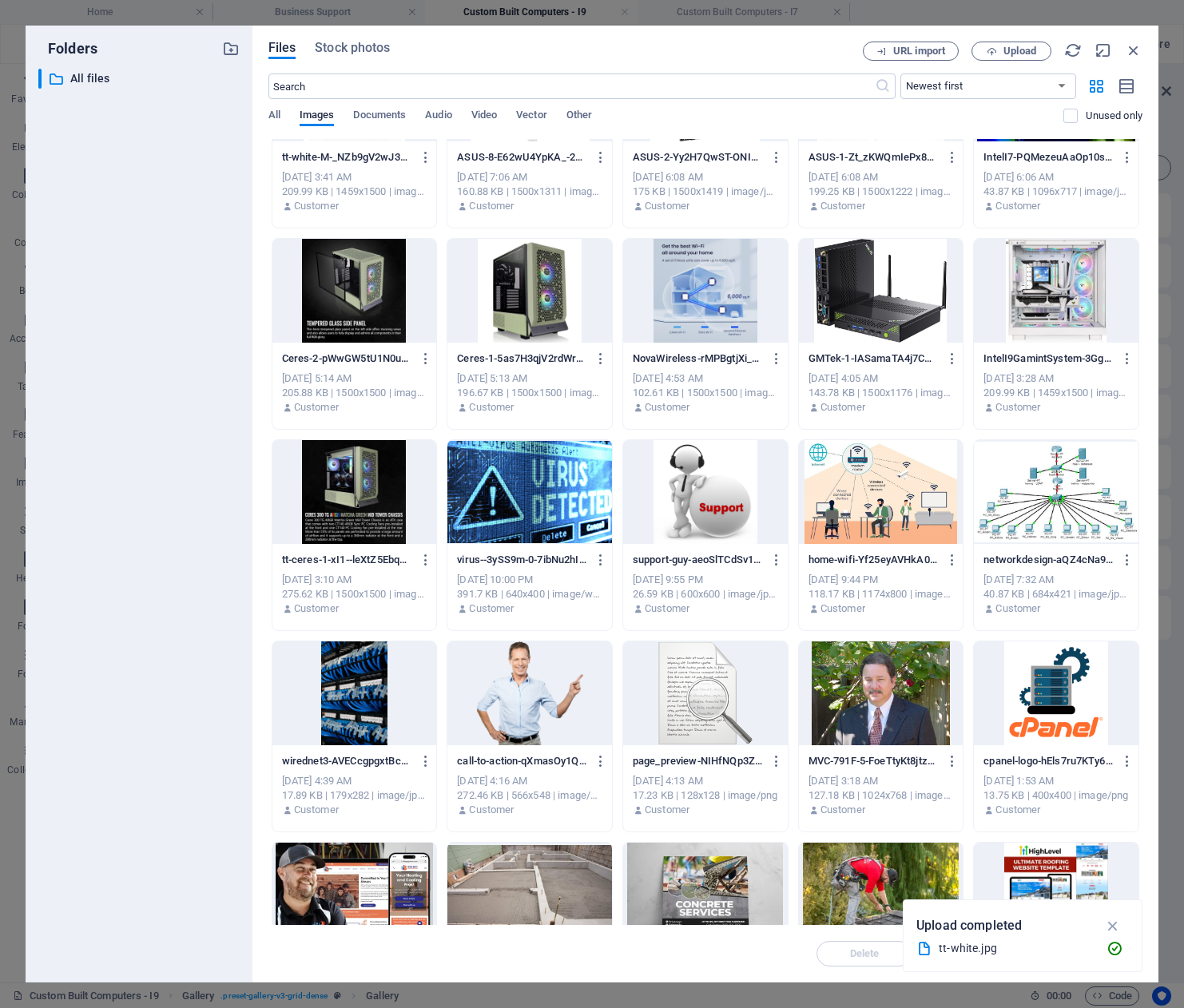
click at [1050, 292] on div at bounding box center [1056, 291] width 165 height 104
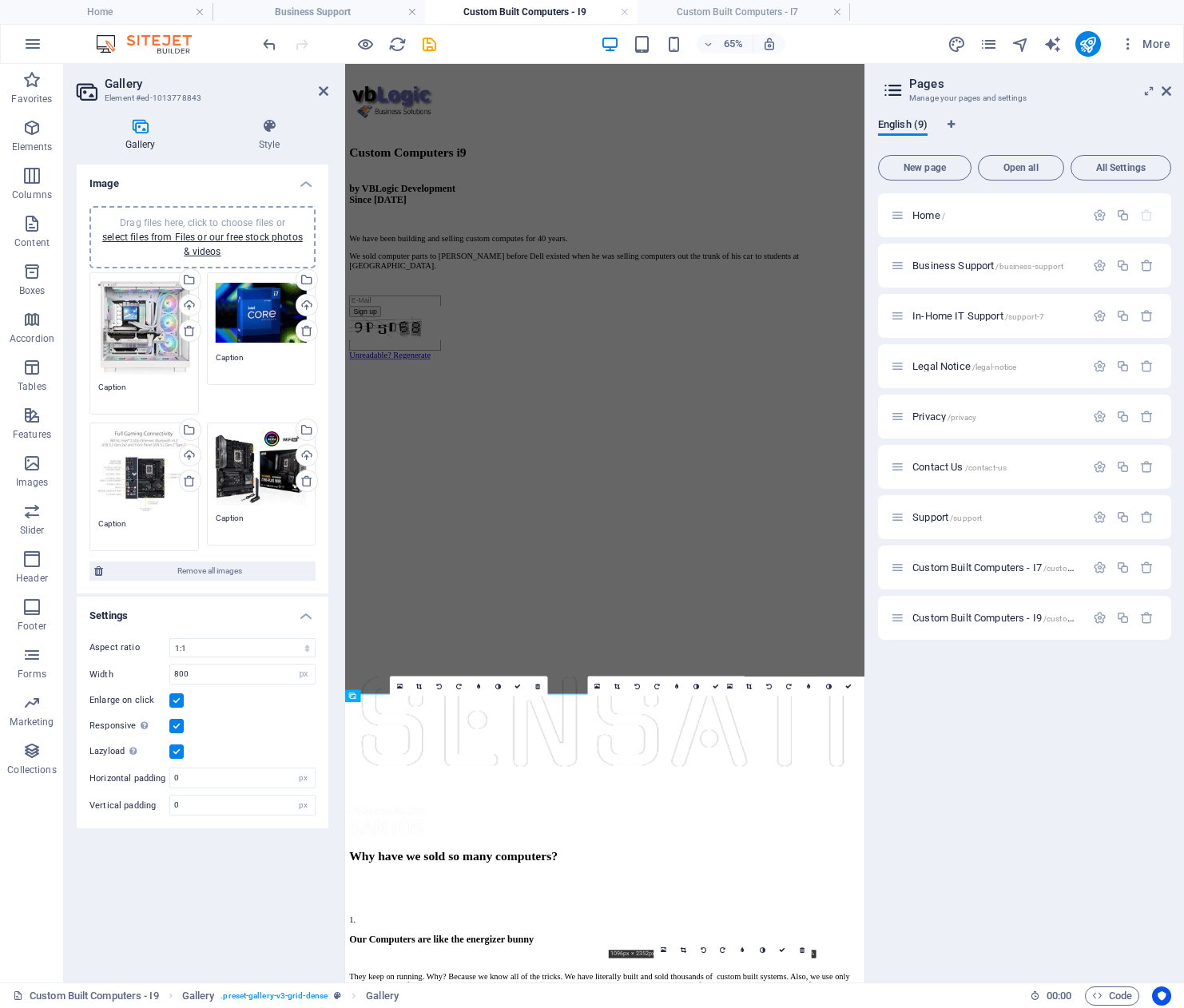
click at [994, 728] on div "Home / Business Support /business-support In-Home IT Support /support-7 Legal N…" at bounding box center [1024, 582] width 293 height 776
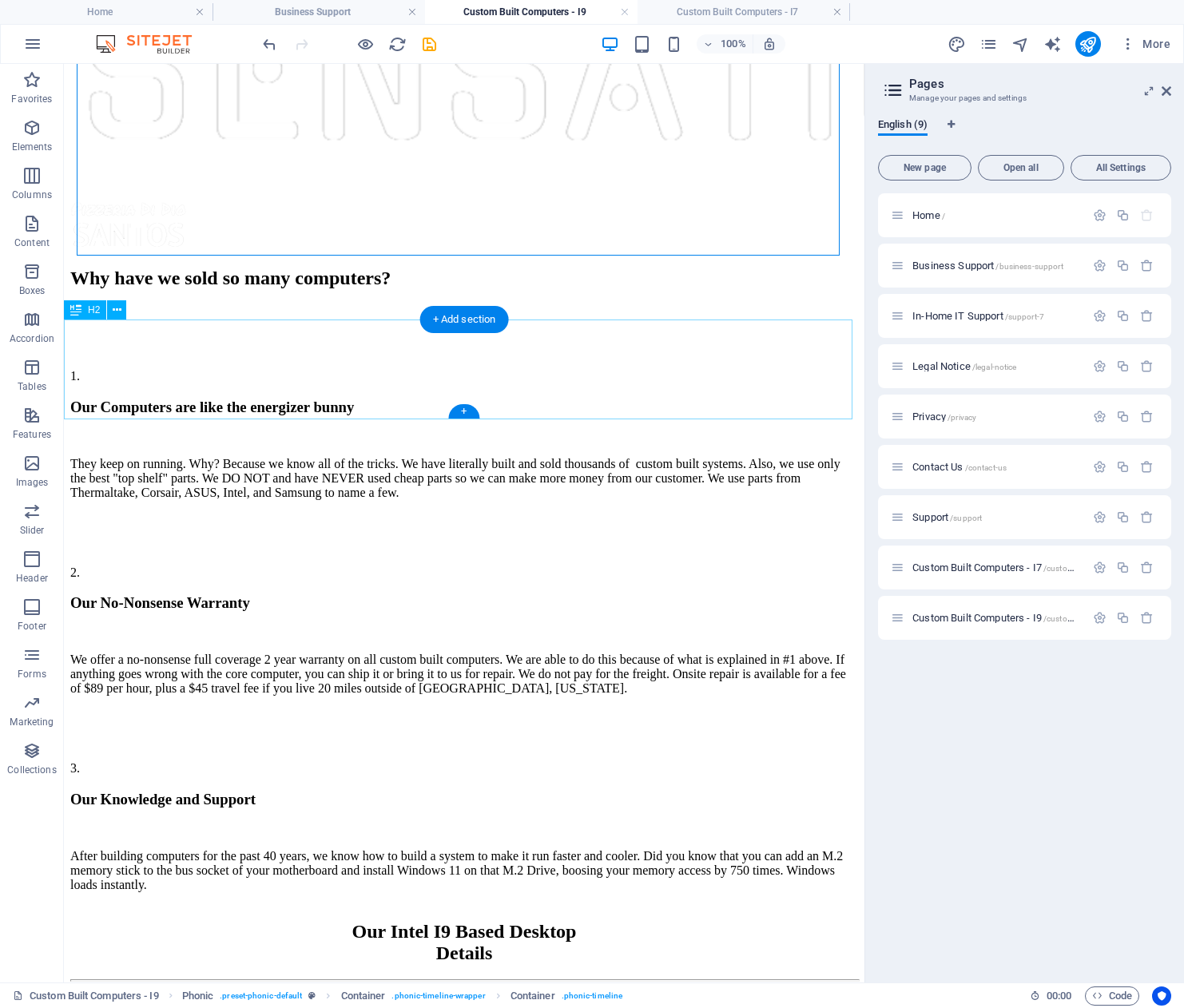
scroll to position [1423, 0]
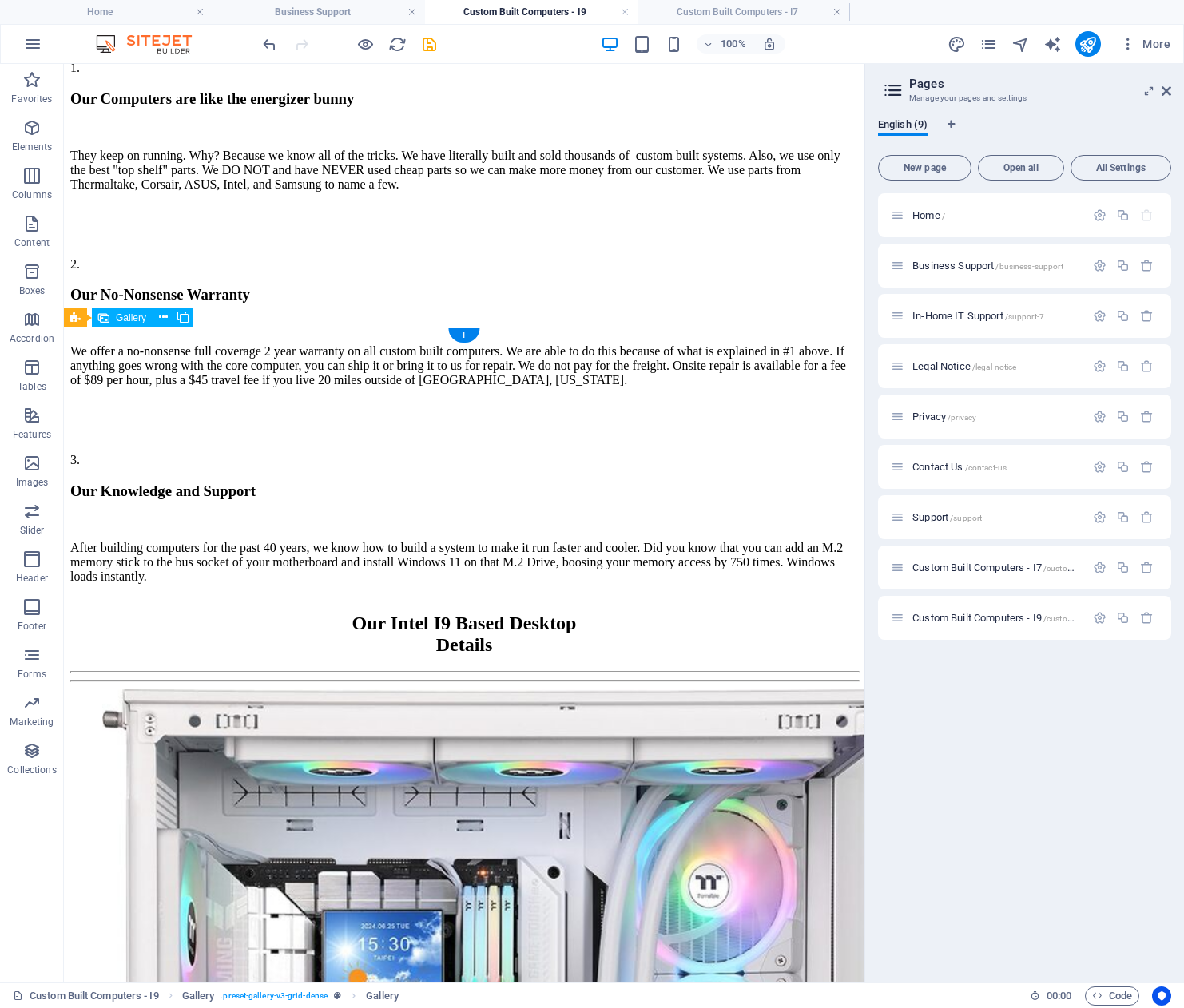
select select "4"
select select "px"
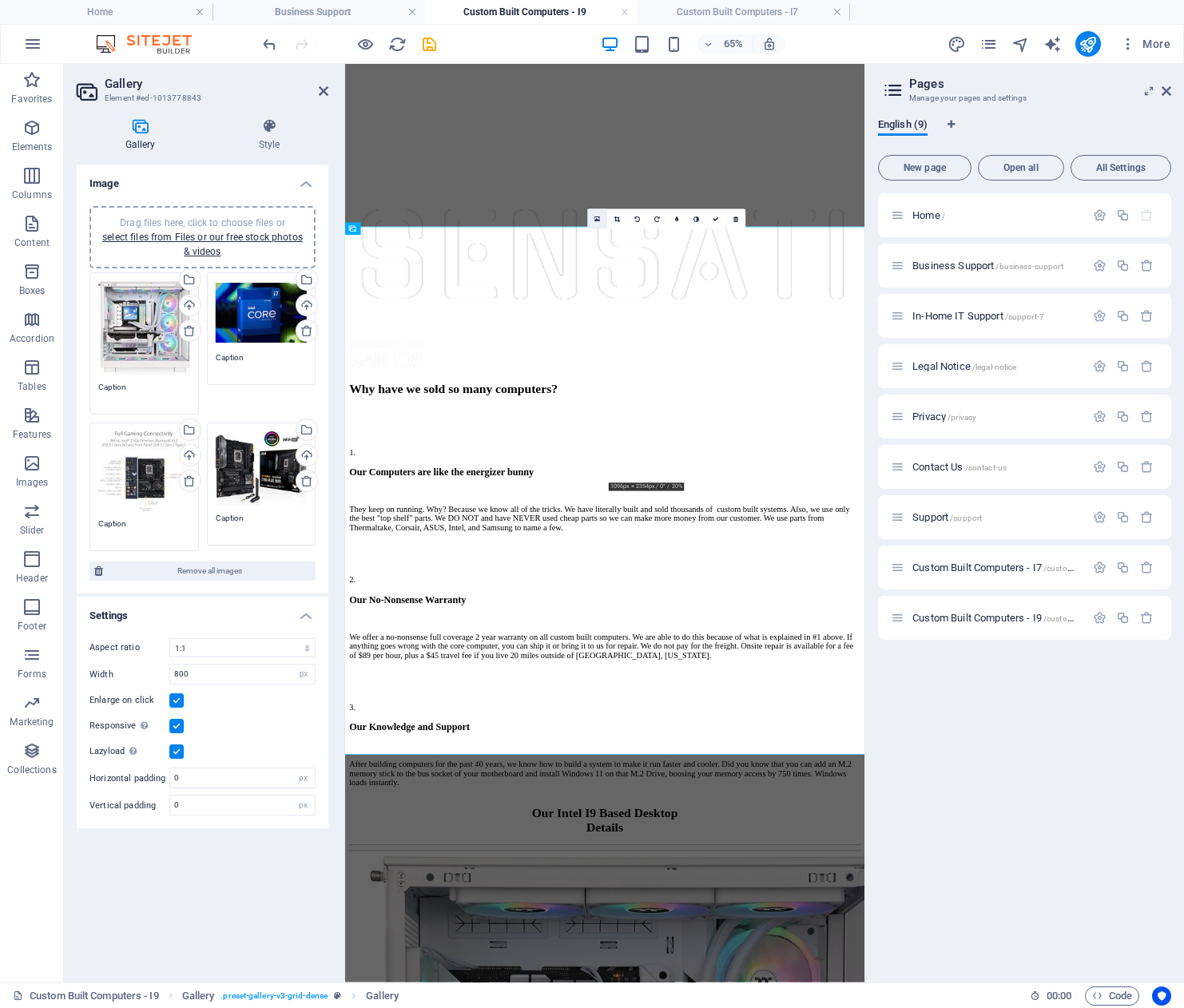
click at [599, 217] on icon at bounding box center [597, 219] width 6 height 7
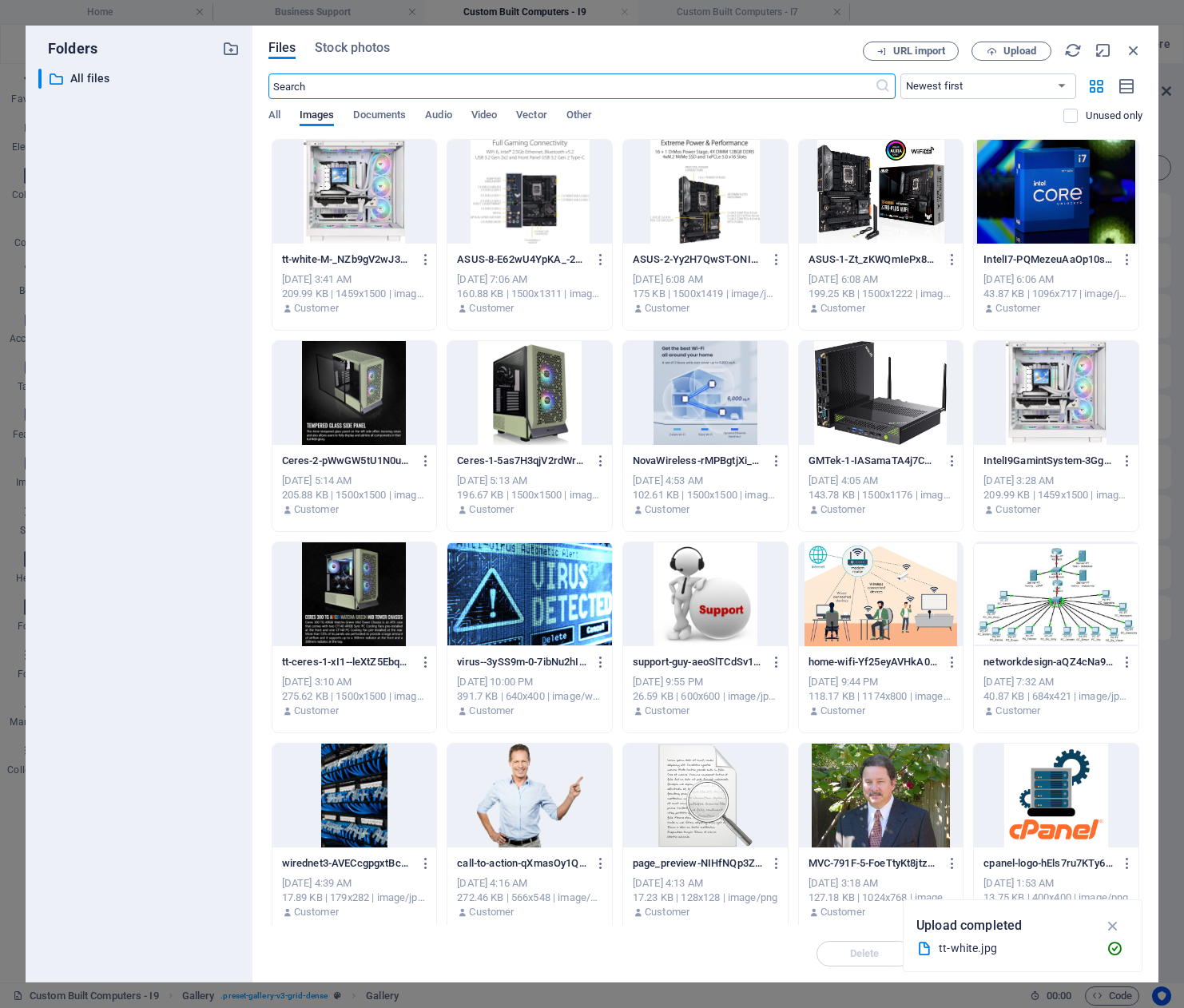
scroll to position [795, 0]
click at [987, 49] on icon "button" at bounding box center [991, 51] width 11 height 11
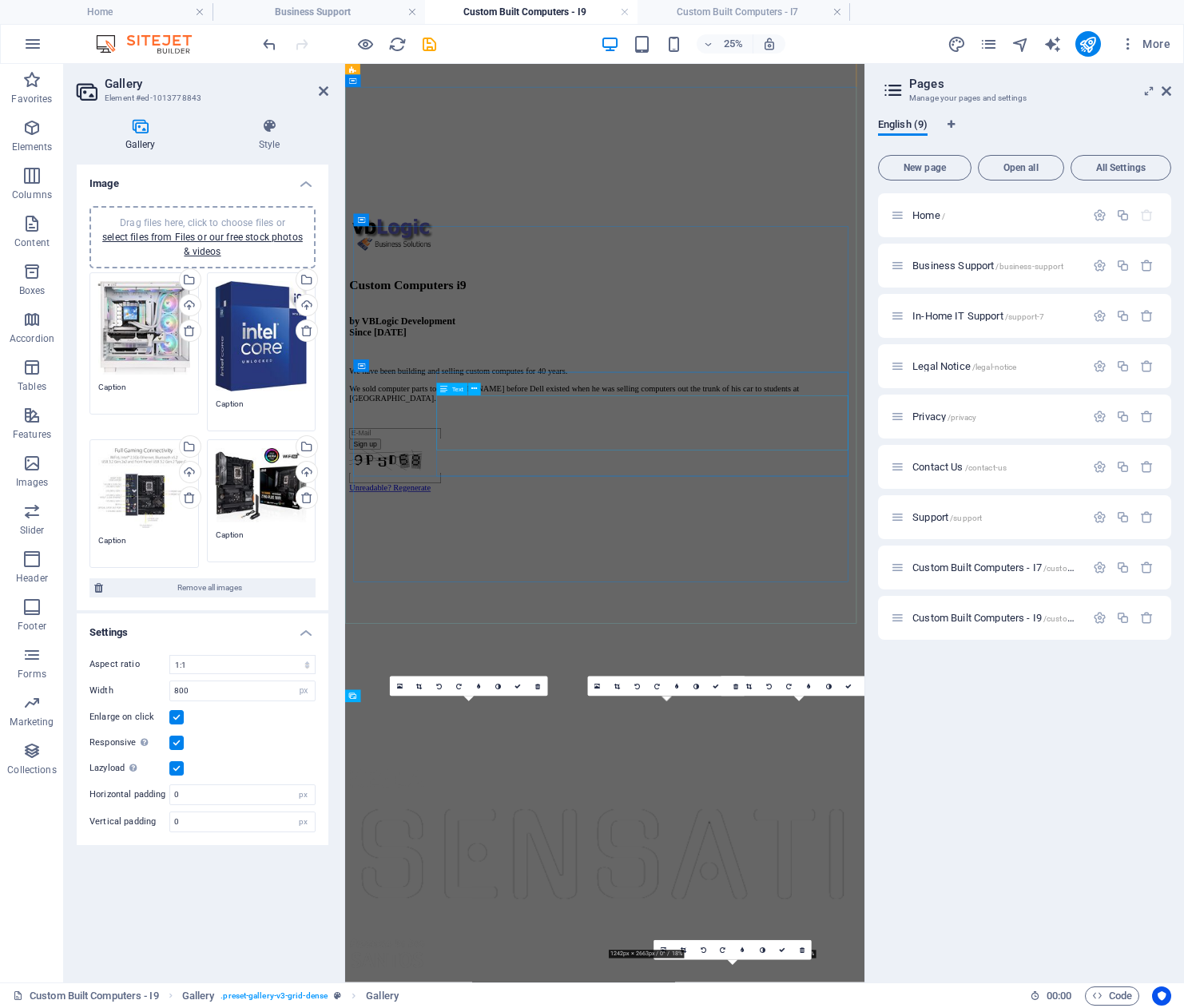
scroll to position [1001, 0]
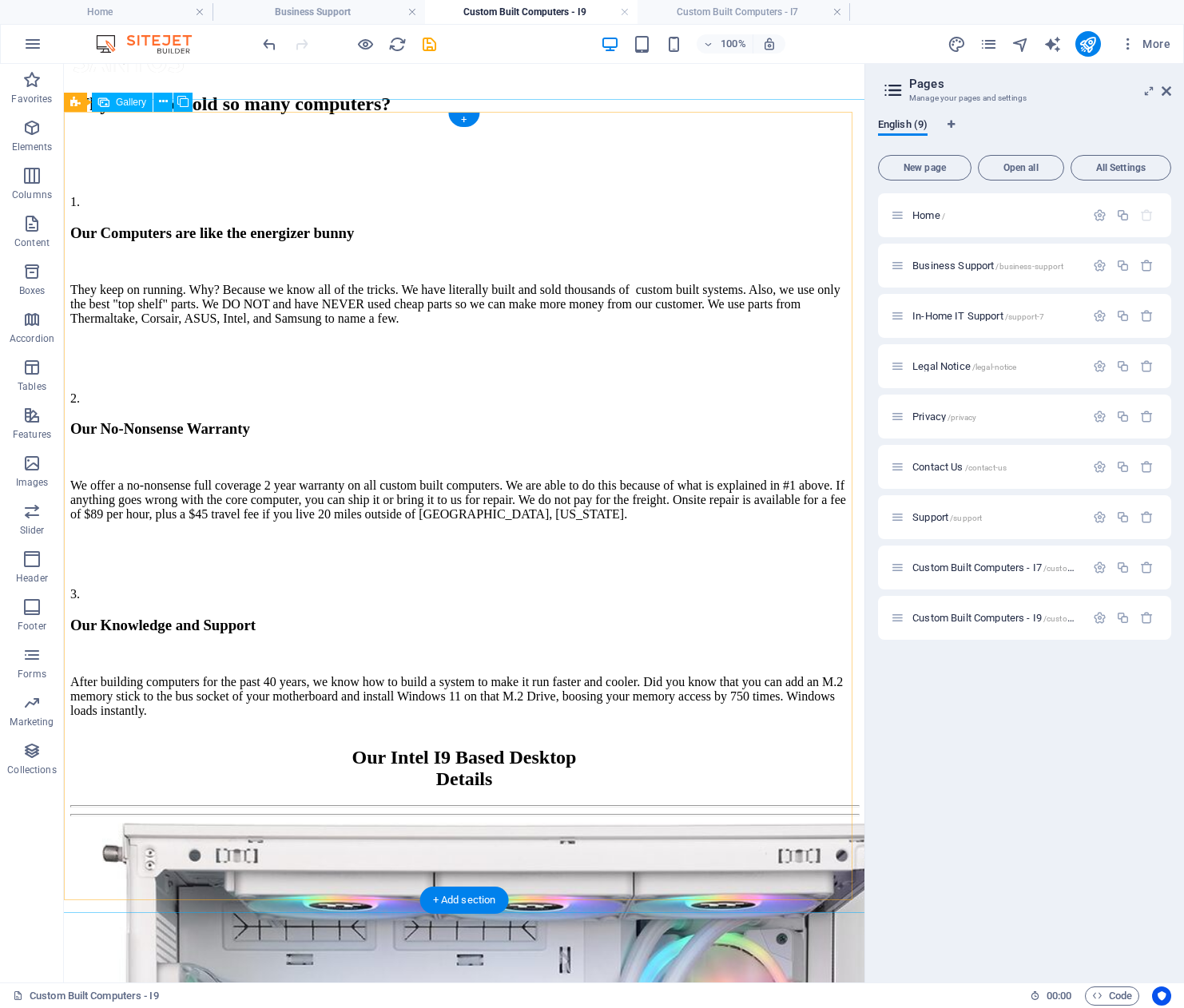
scroll to position [1742, 0]
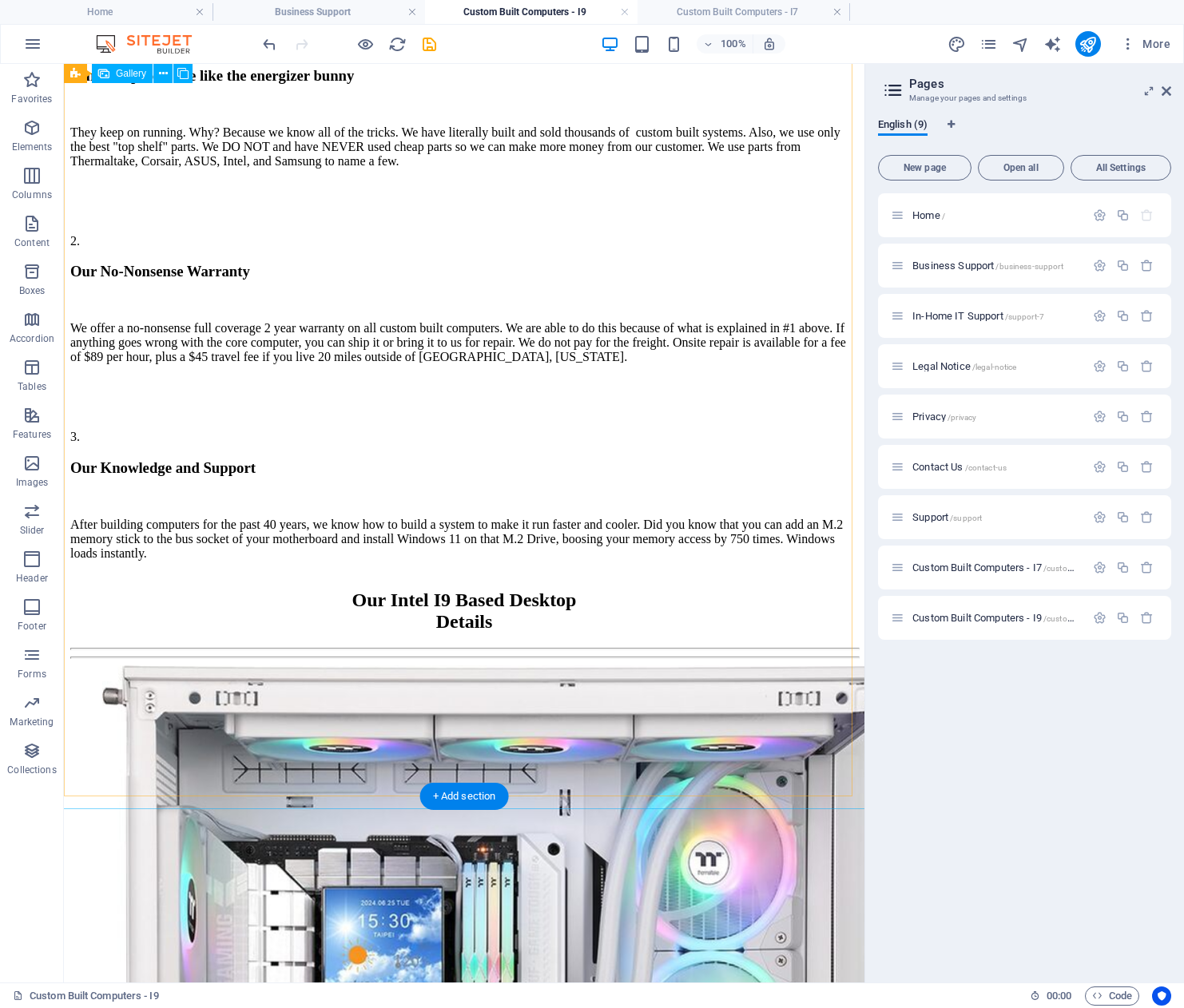
select select "4"
select select "px"
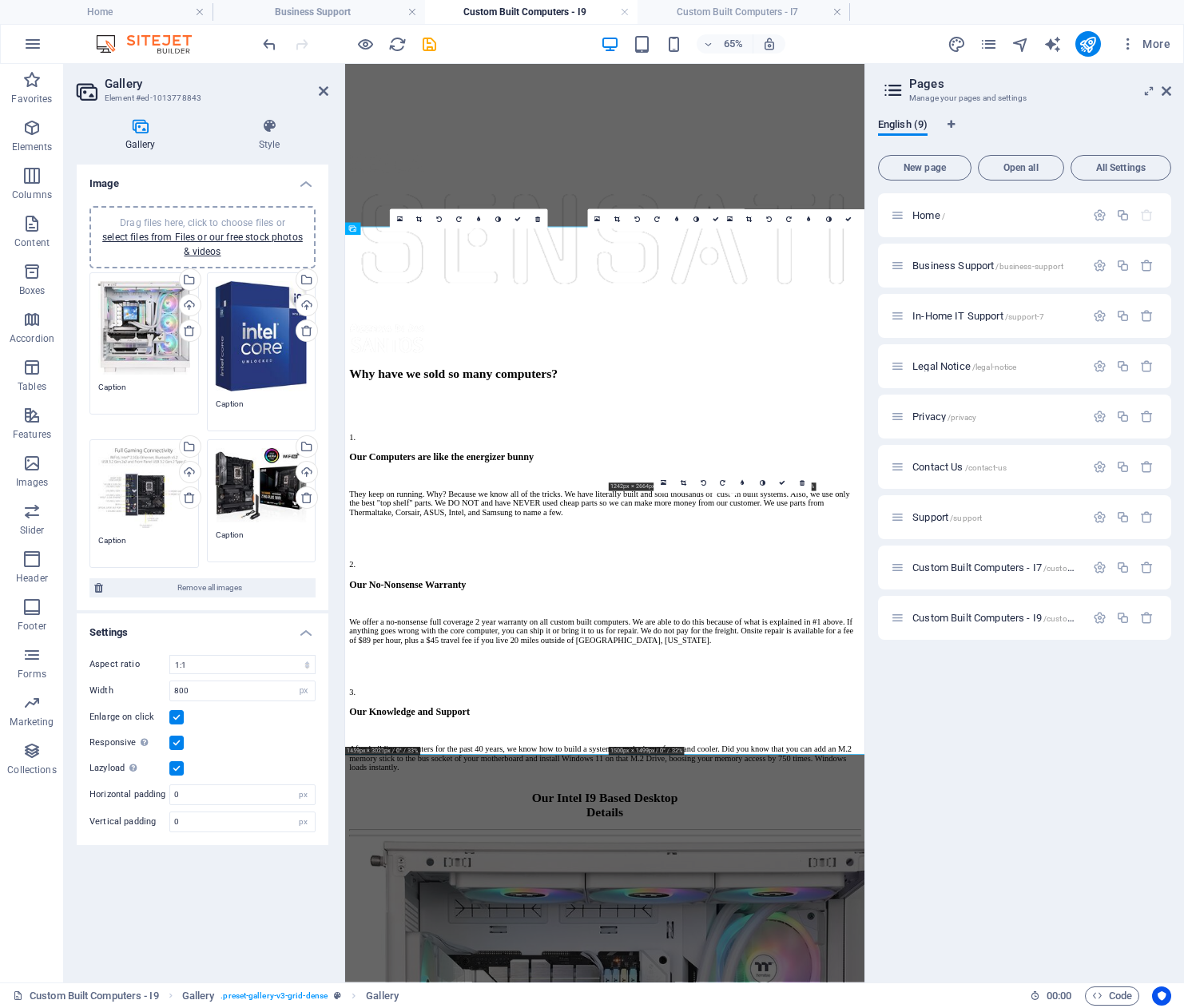
scroll to position [1719, 0]
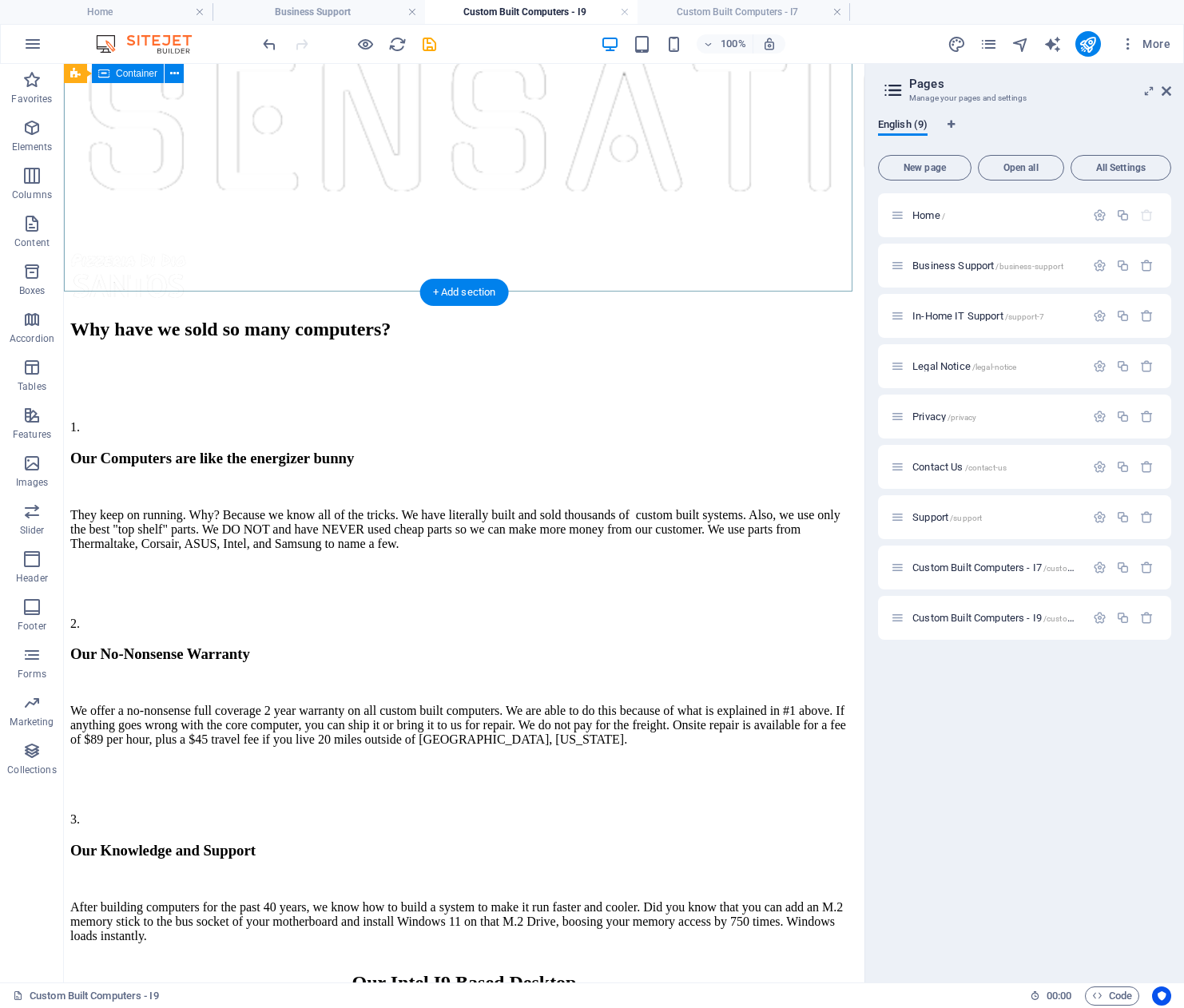
scroll to position [1280, 0]
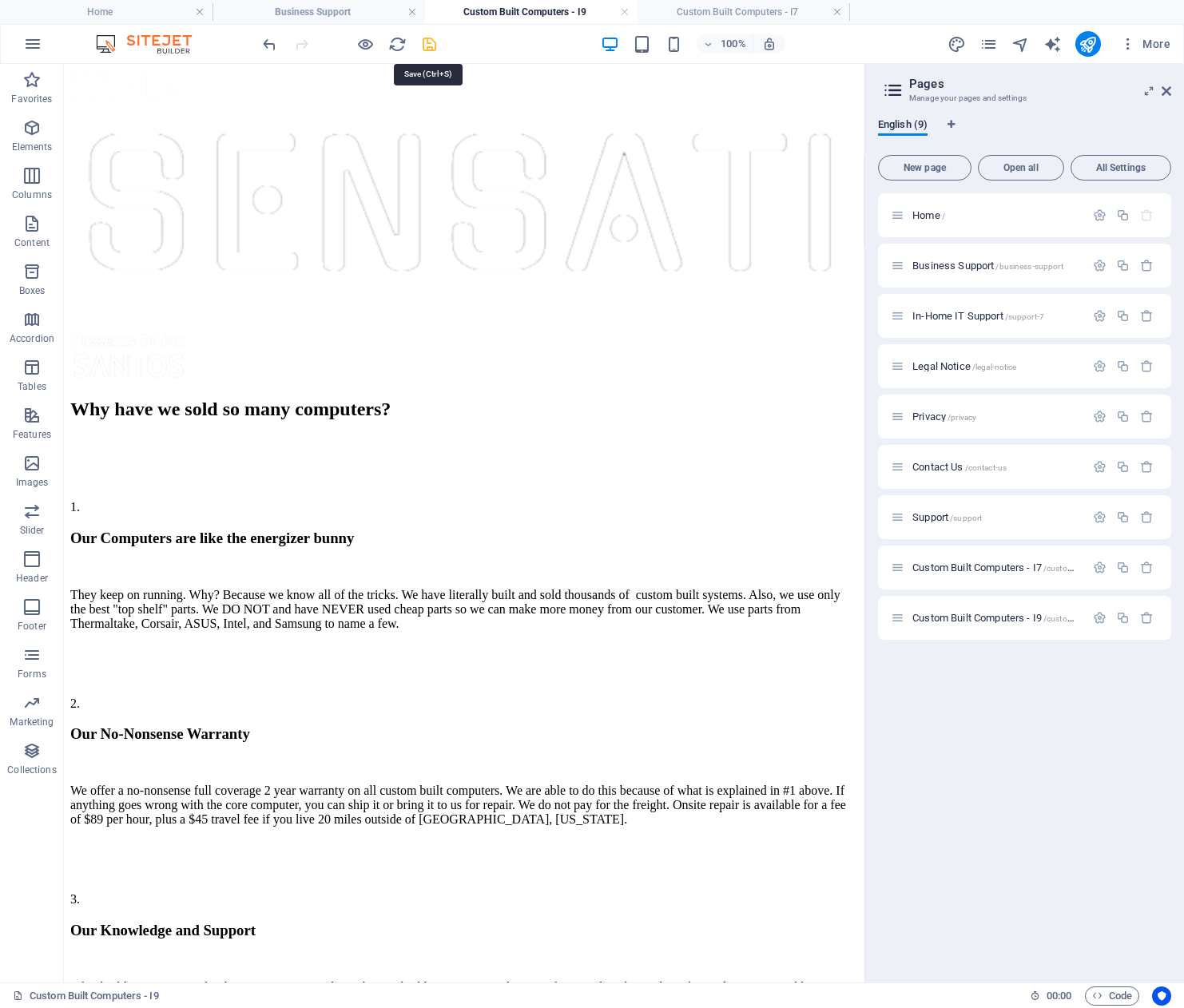
click at [428, 44] on icon "save" at bounding box center [429, 45] width 18 height 18
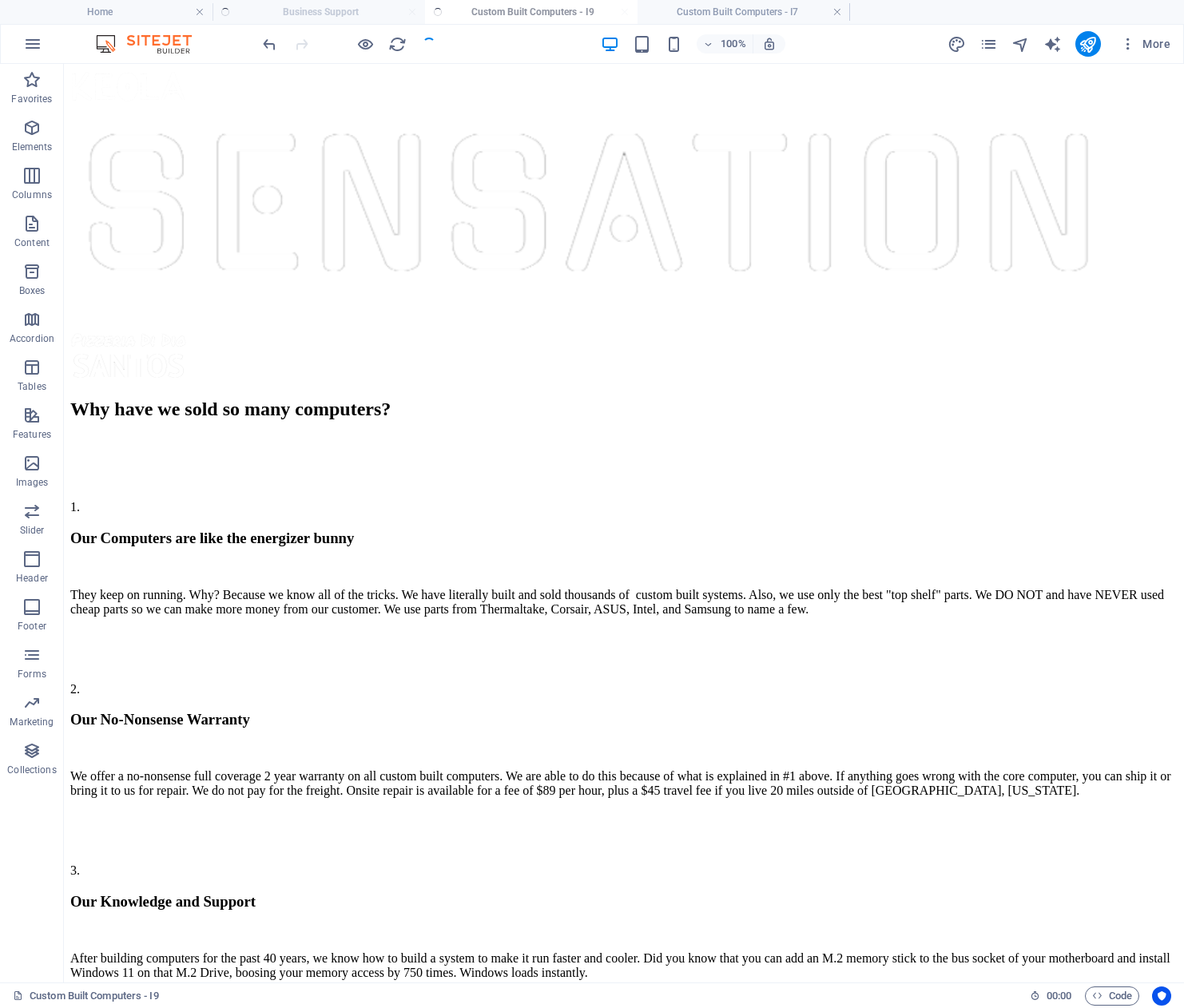
scroll to position [1221, 0]
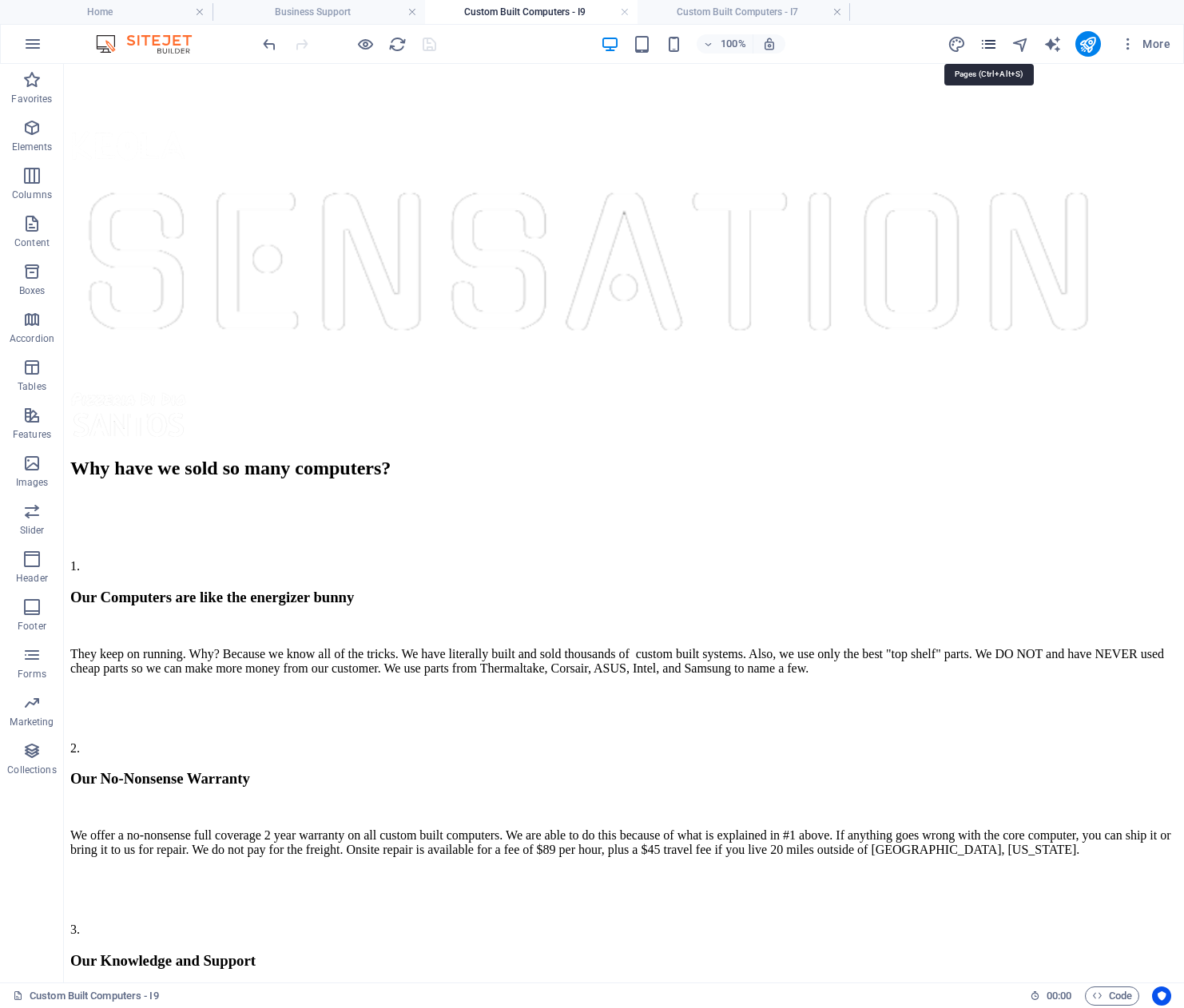
click at [987, 45] on icon "pages" at bounding box center [988, 45] width 18 height 18
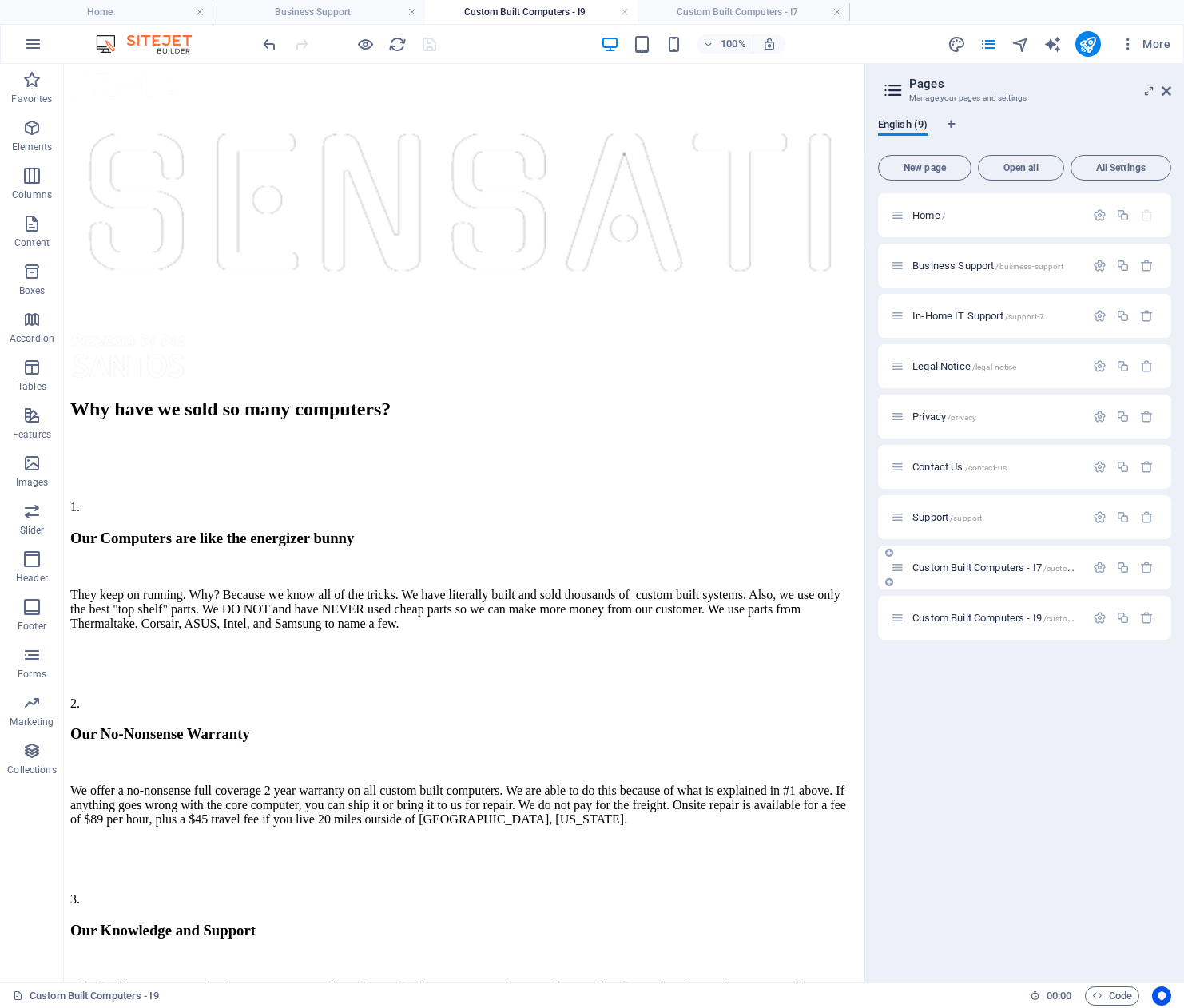
click at [969, 560] on div "Custom Built Computers - I7 /custom-built-computers-i7" at bounding box center [988, 568] width 194 height 18
click at [970, 564] on span "Custom Built Computers - I7 /custom-built-computers-i7" at bounding box center [1027, 567] width 231 height 12
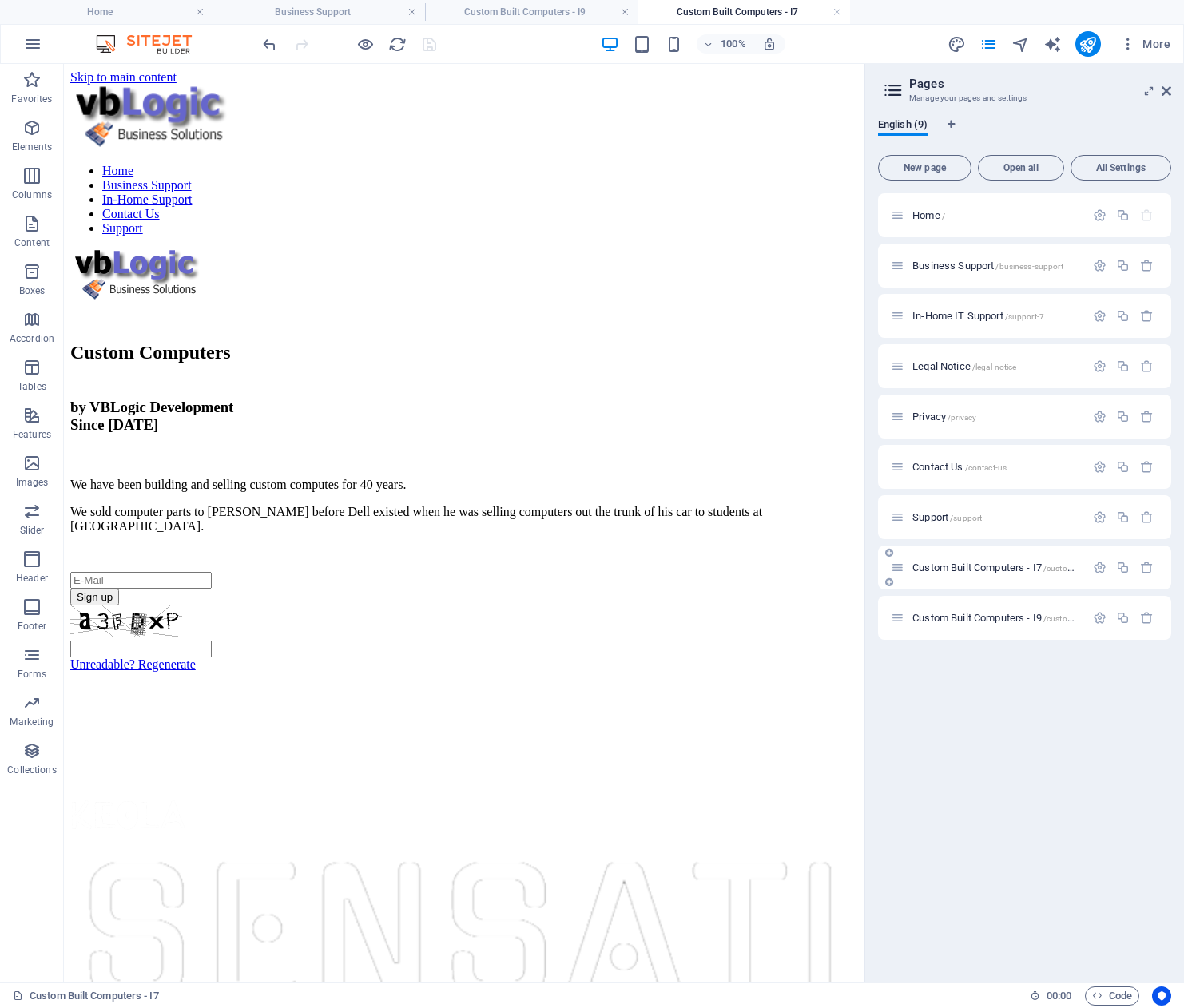
scroll to position [0, 0]
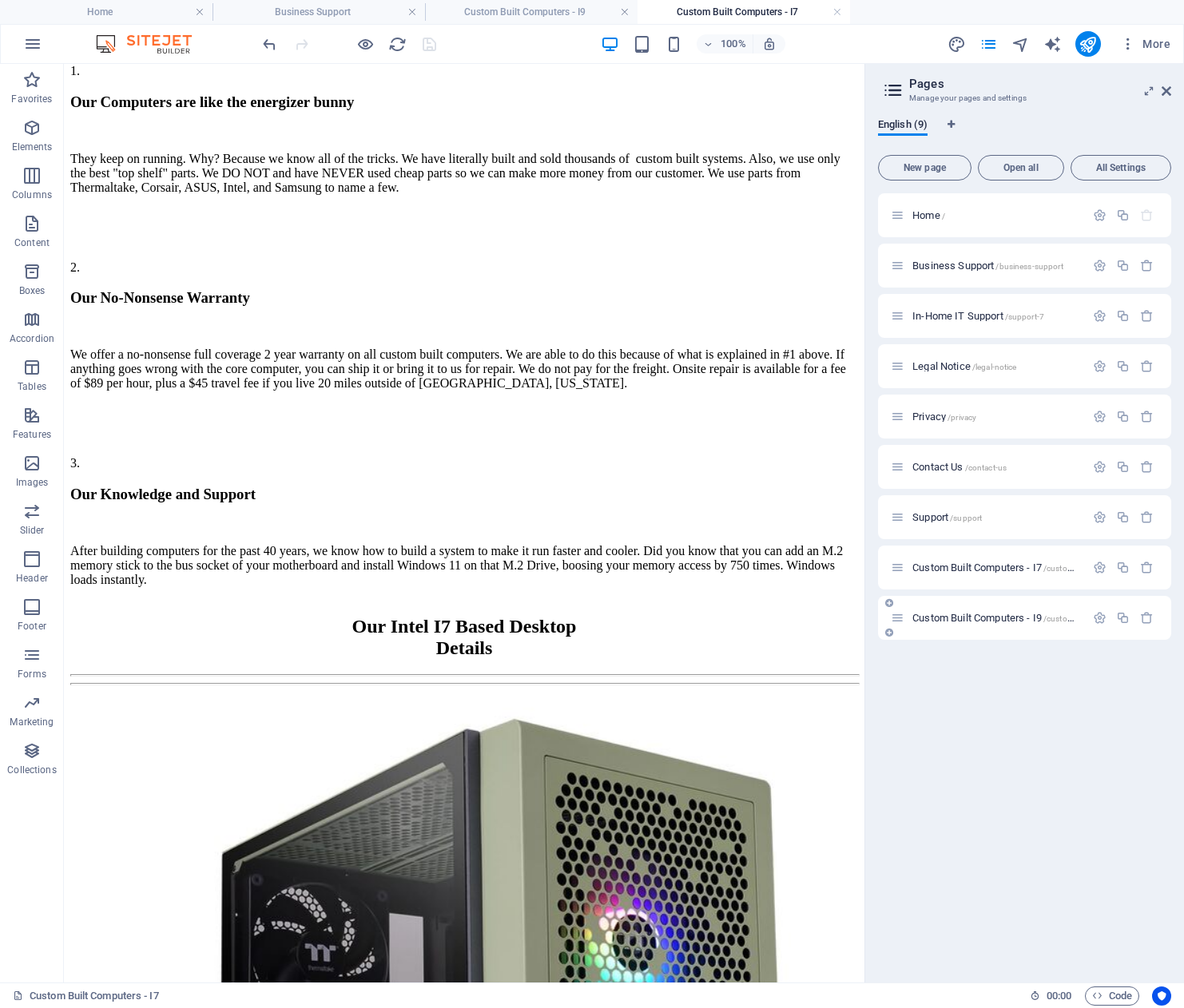
click at [976, 612] on div "Custom Built Computers - I9 /custom-built-computers-i9" at bounding box center [988, 618] width 194 height 18
click at [976, 616] on span "Custom Built Computers - I9 /custom-built-computers-i9" at bounding box center [1027, 618] width 231 height 12
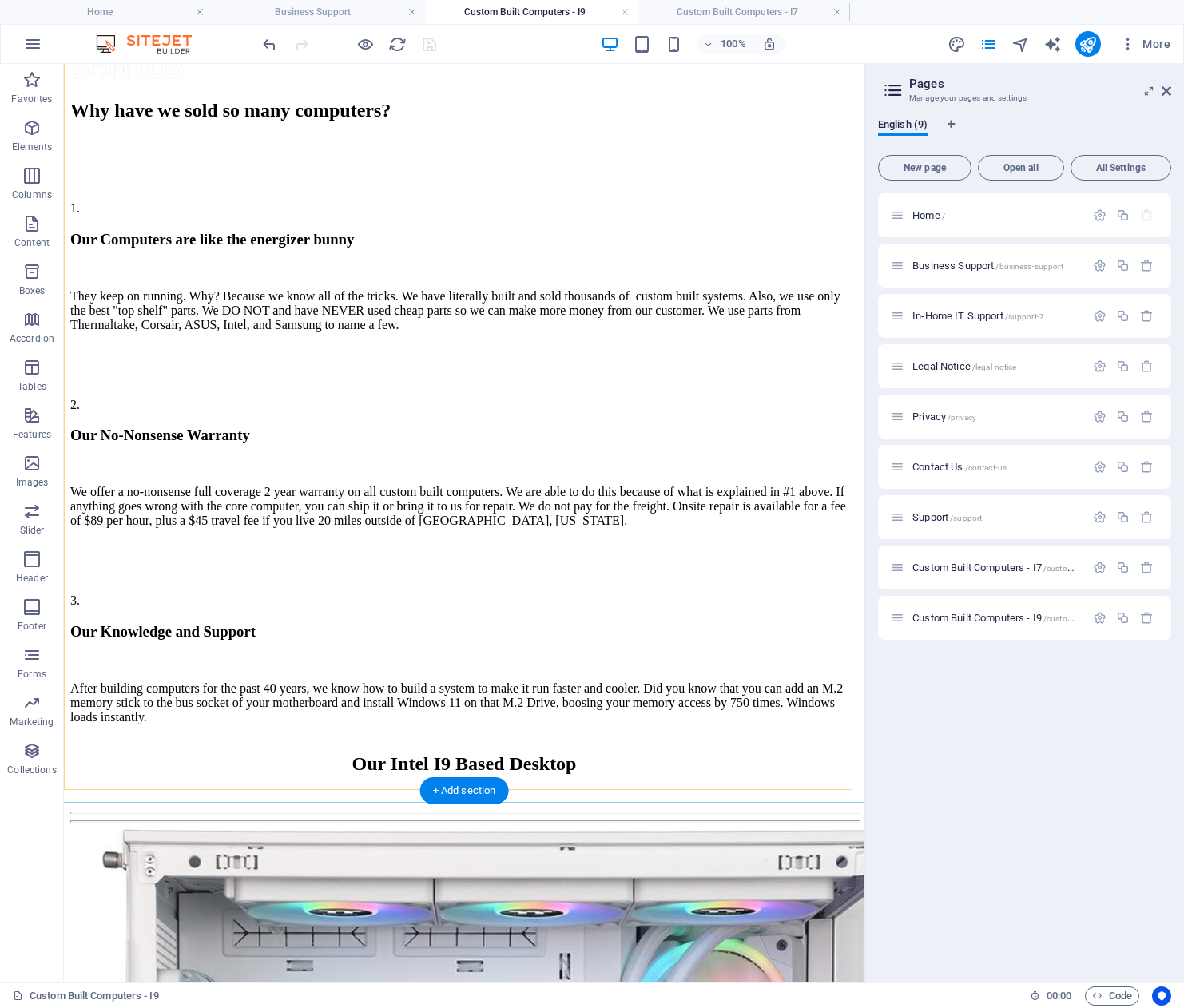
scroll to position [1759, 0]
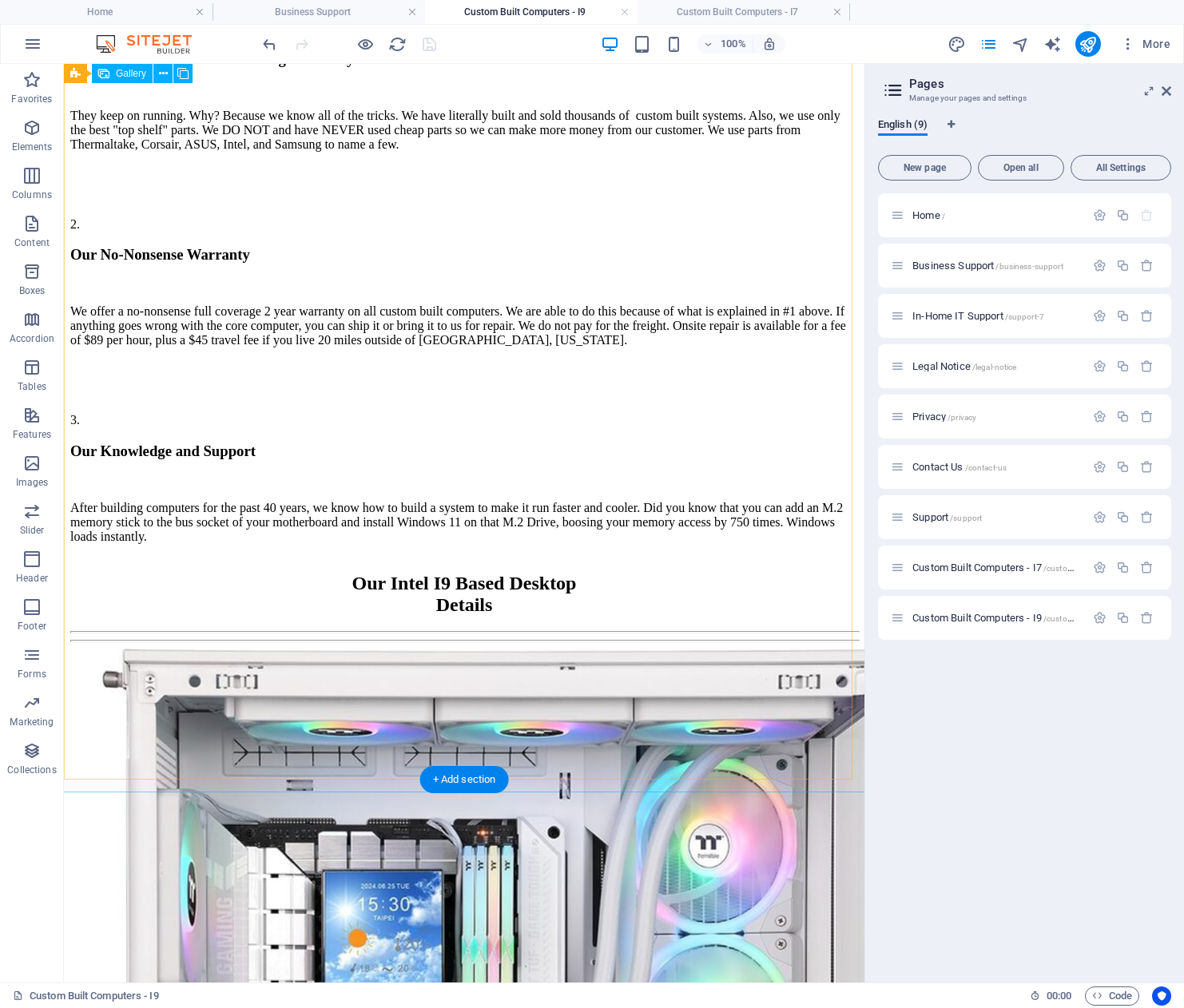
select select "4"
select select "px"
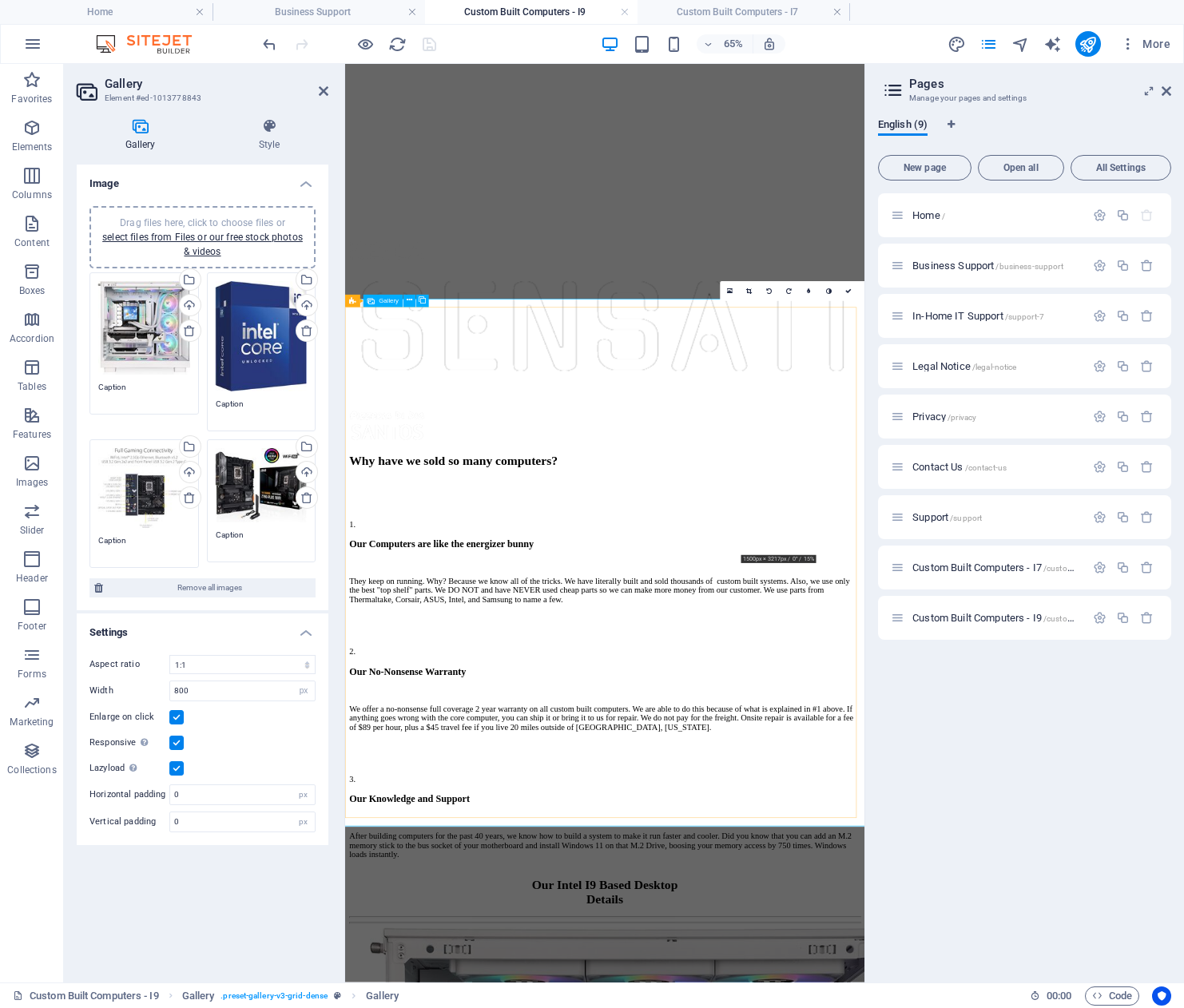
scroll to position [1639, 0]
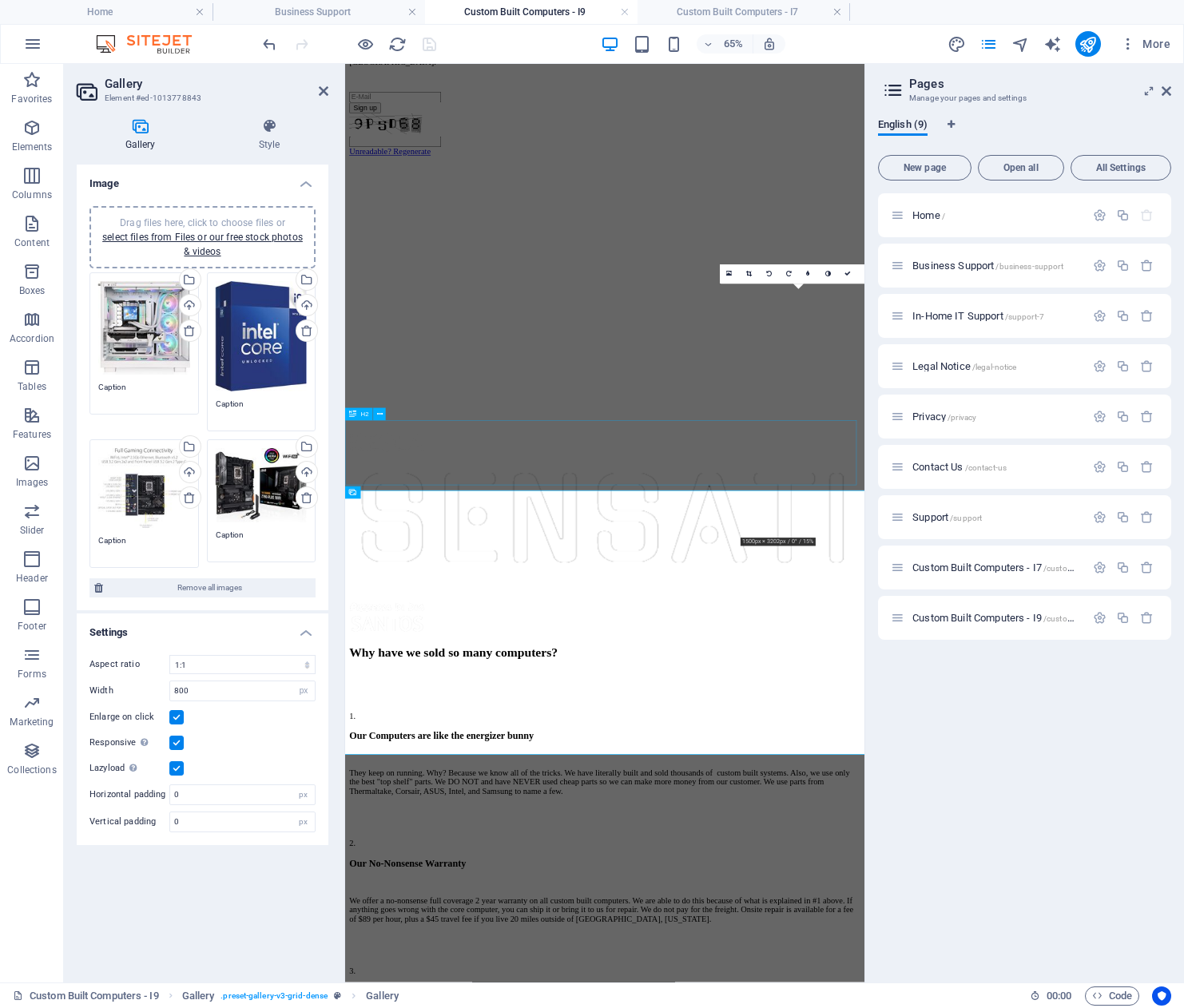
drag, startPoint x: 995, startPoint y: 584, endPoint x: 937, endPoint y: 649, distance: 87.1
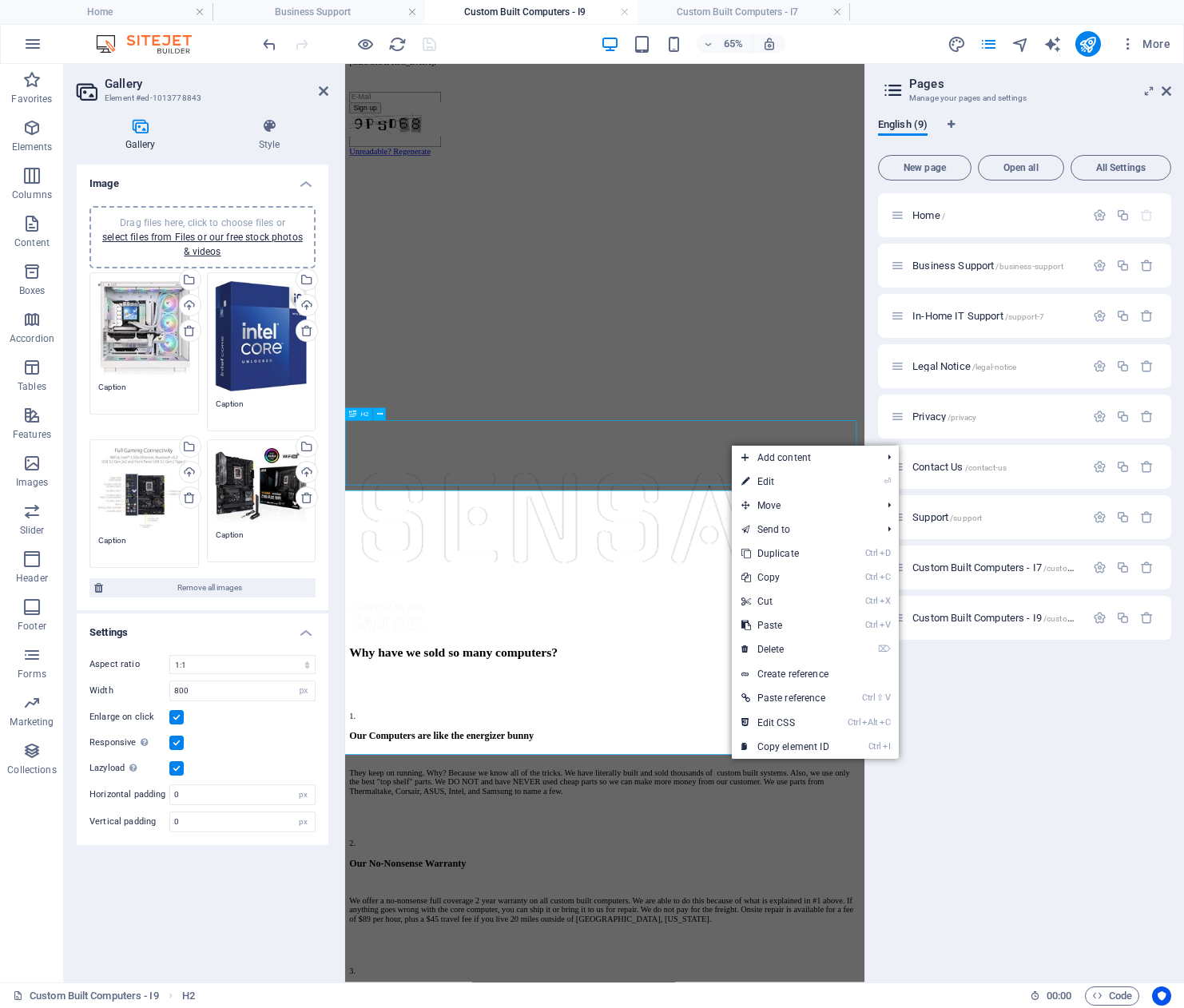
scroll to position [1016, 0]
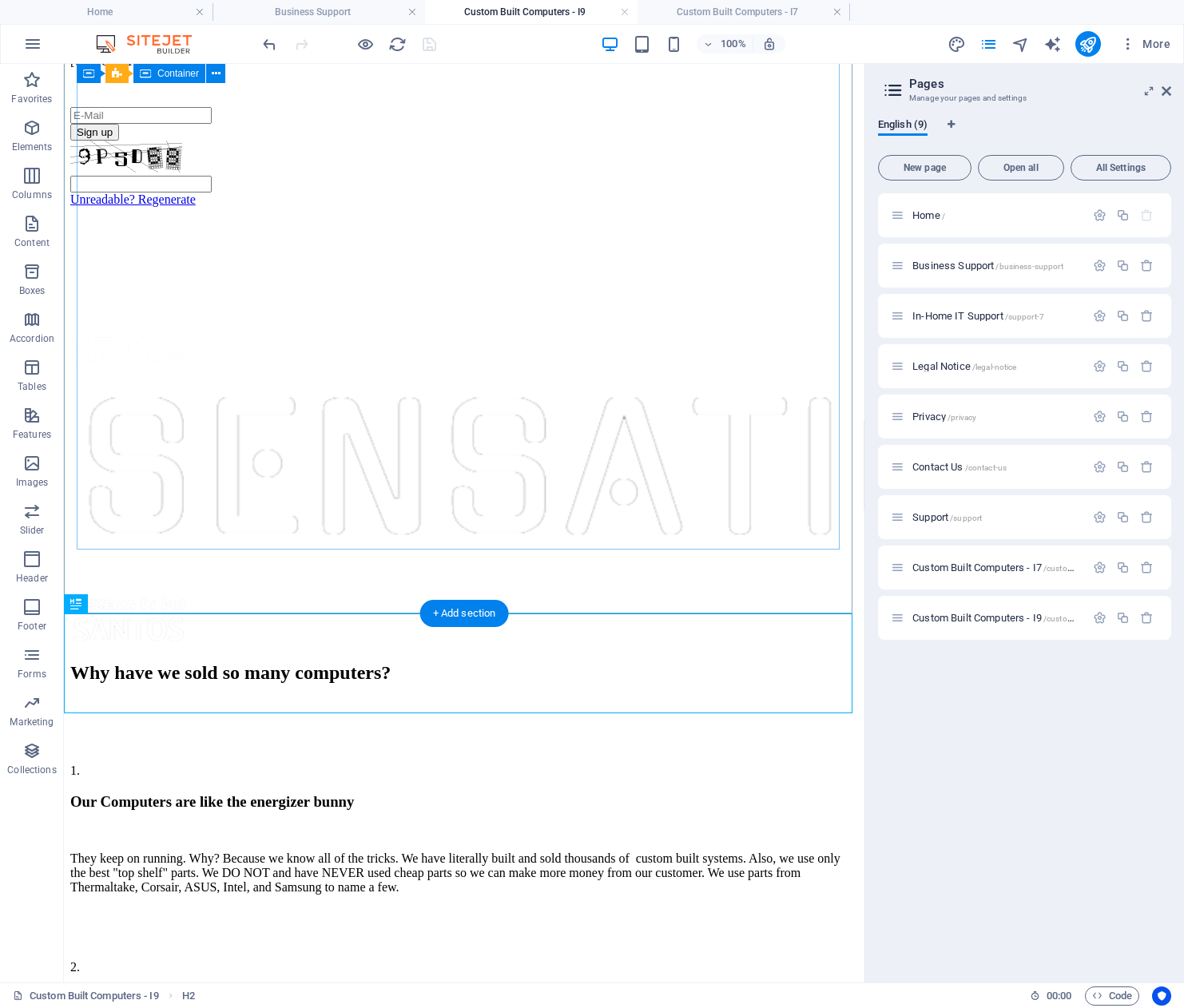
click at [676, 751] on div "1. Our Computers are like the energizer bunny They keep on running. Why? Becaus…" at bounding box center [464, 1024] width 788 height 548
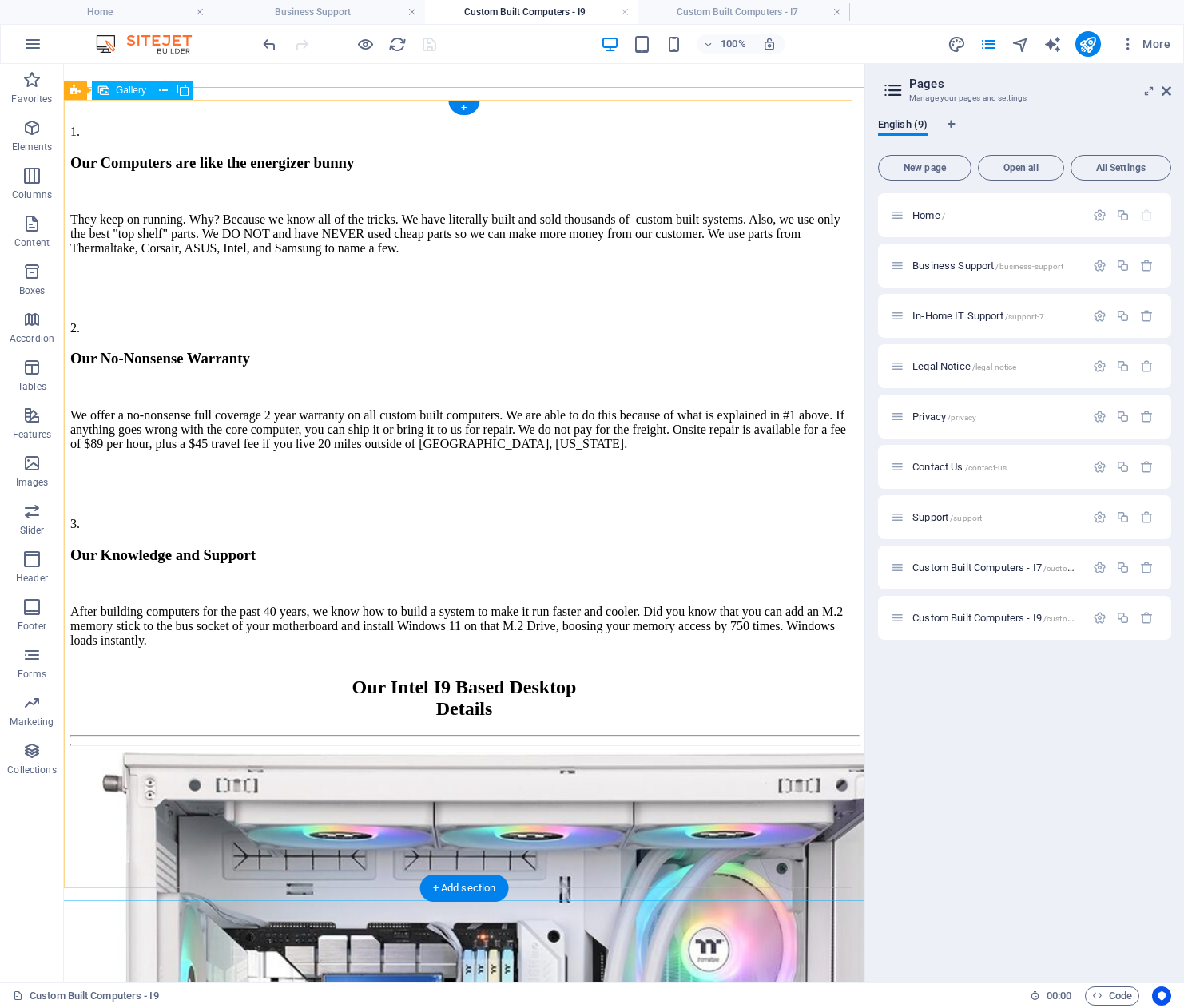
scroll to position [1576, 0]
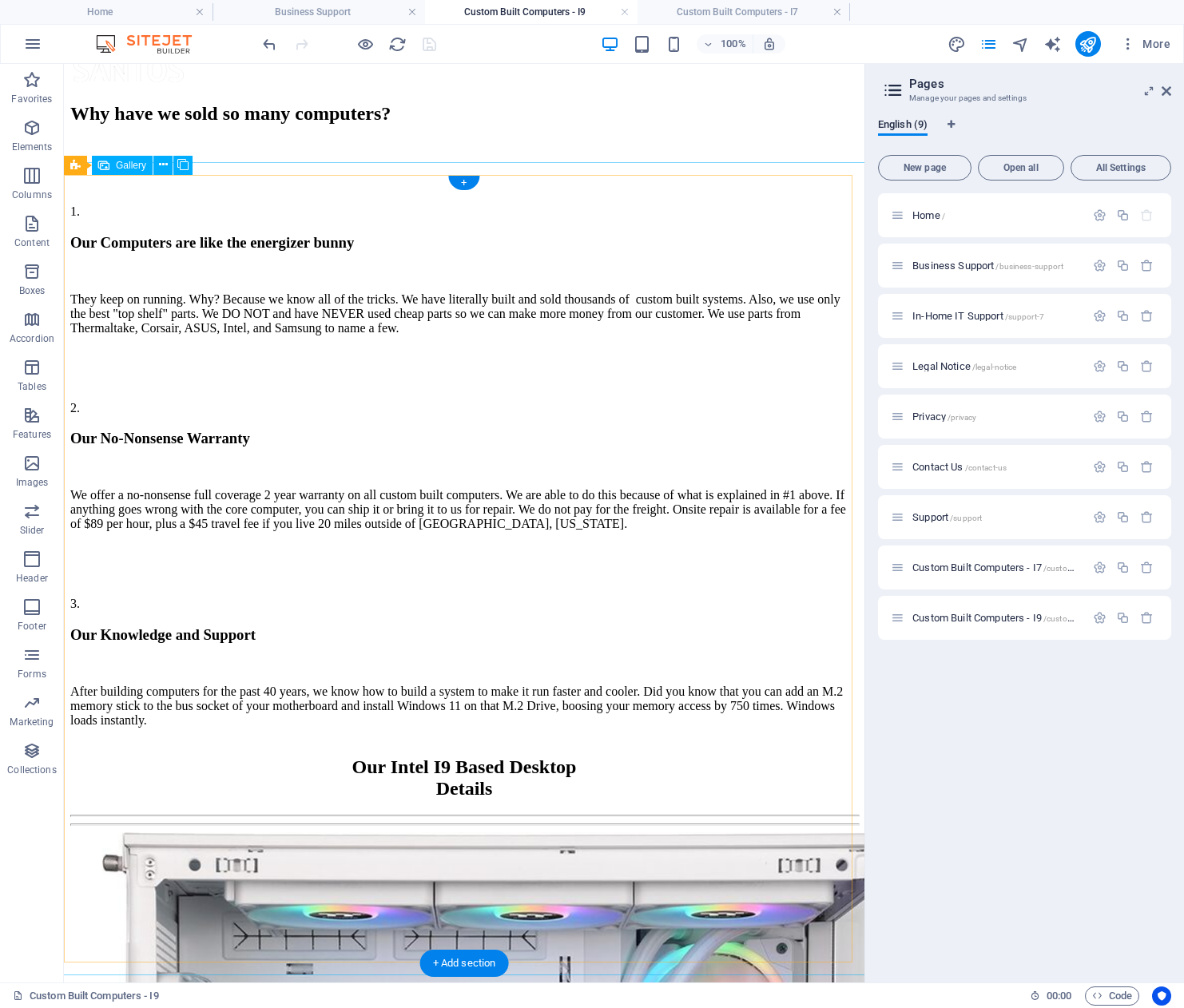
select select "4"
select select "px"
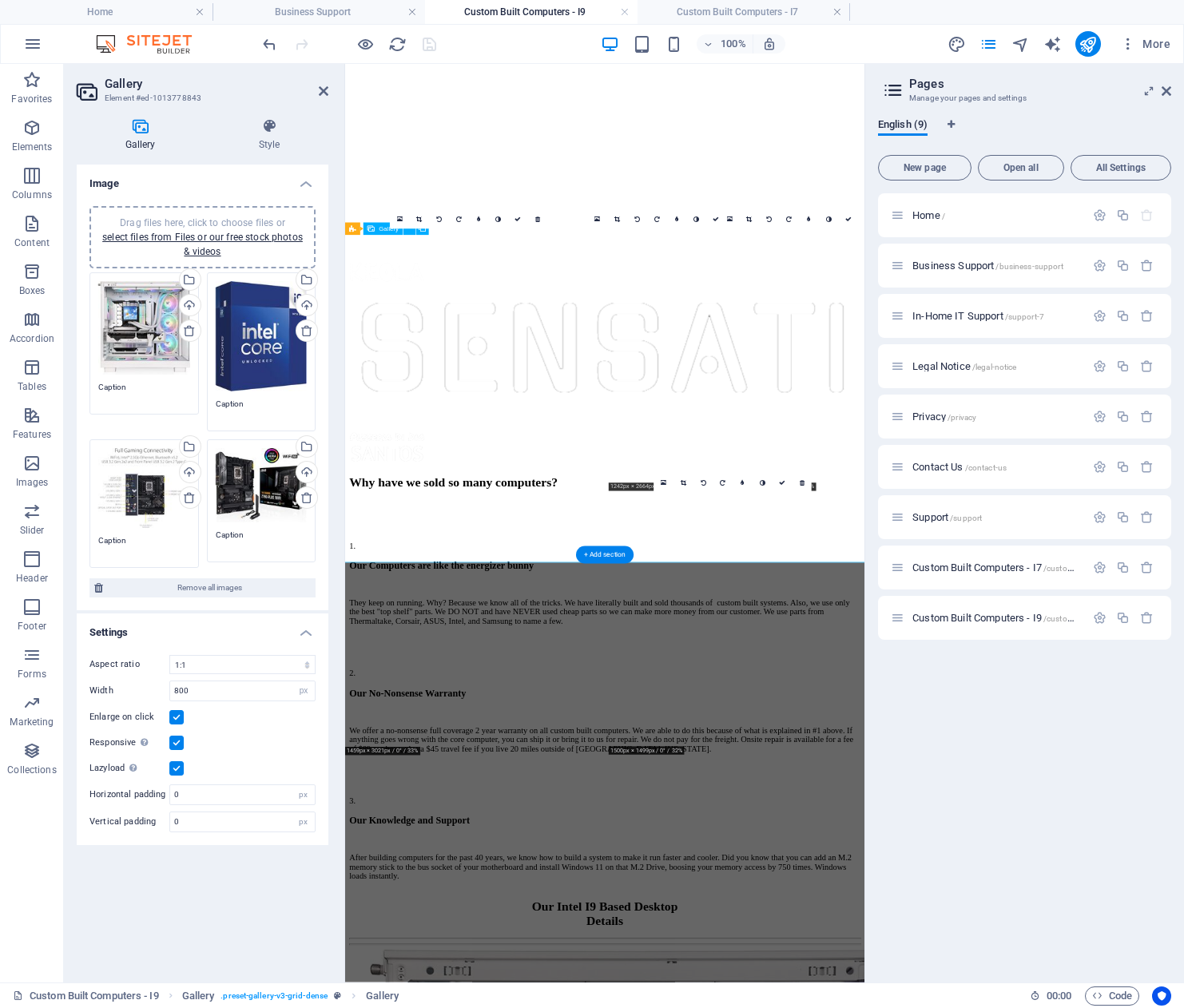
scroll to position [1719, 0]
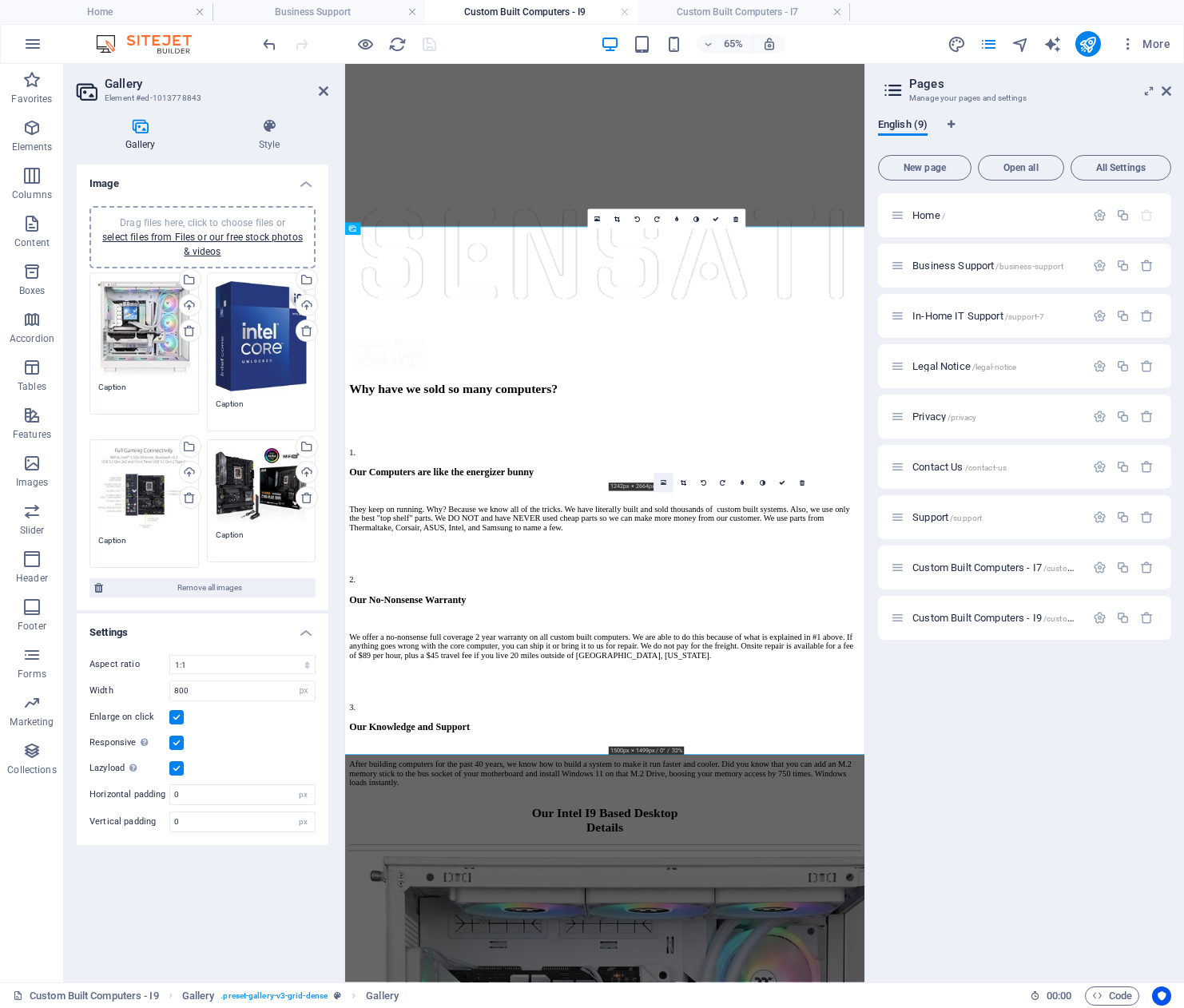
click at [664, 483] on icon at bounding box center [663, 483] width 6 height 7
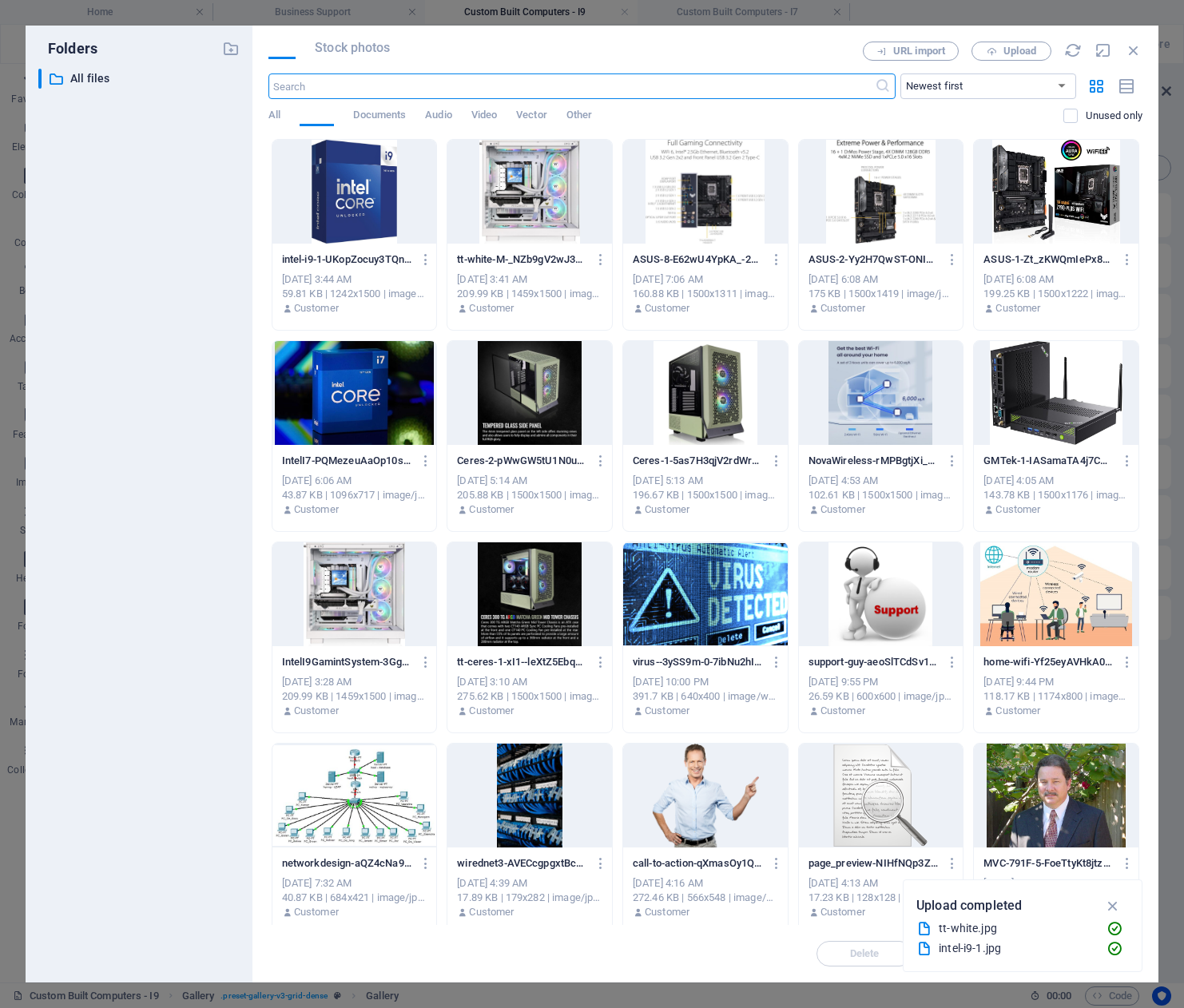
scroll to position [795, 0]
click at [1029, 47] on span "Upload" at bounding box center [1019, 51] width 33 height 10
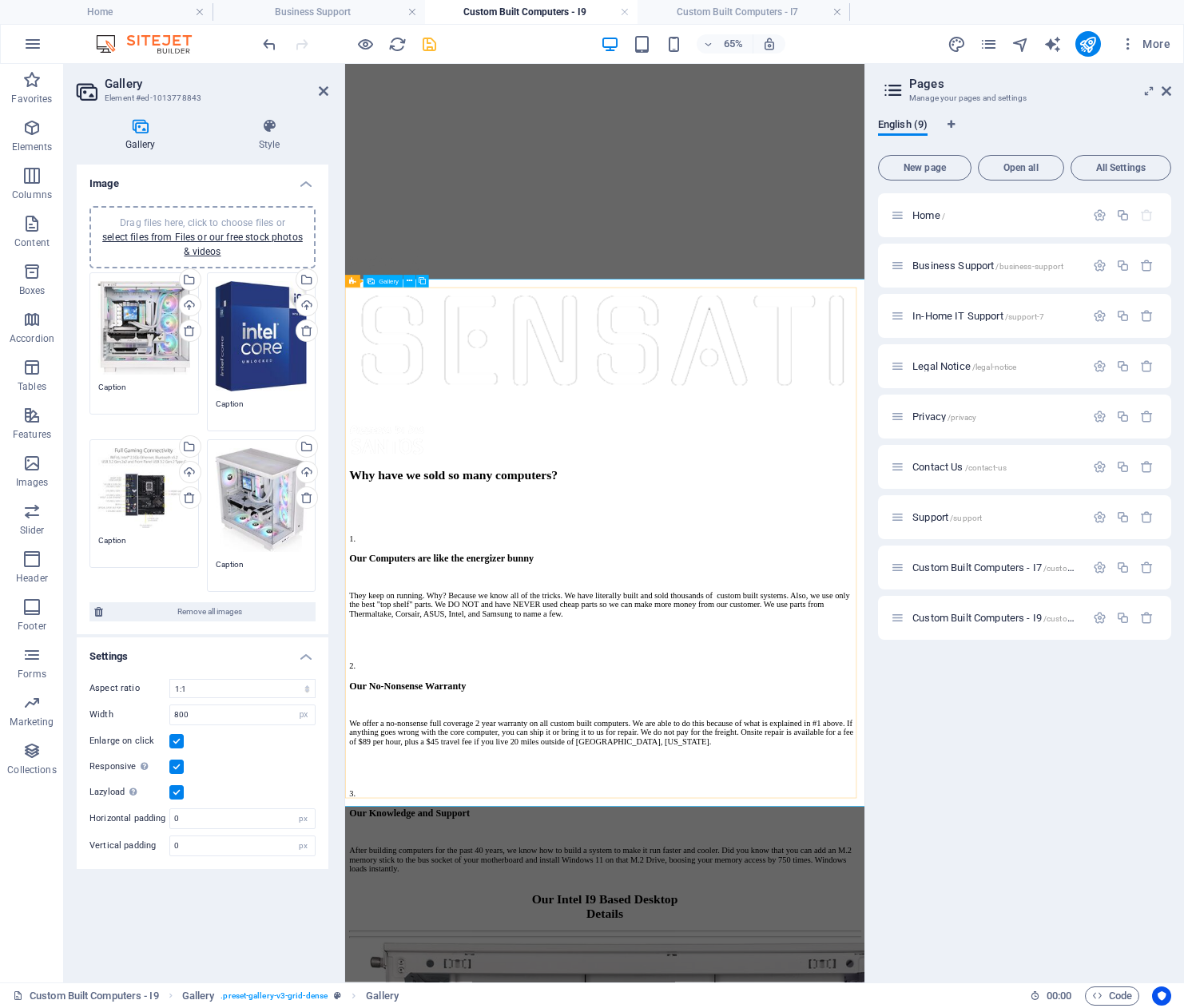
scroll to position [1639, 0]
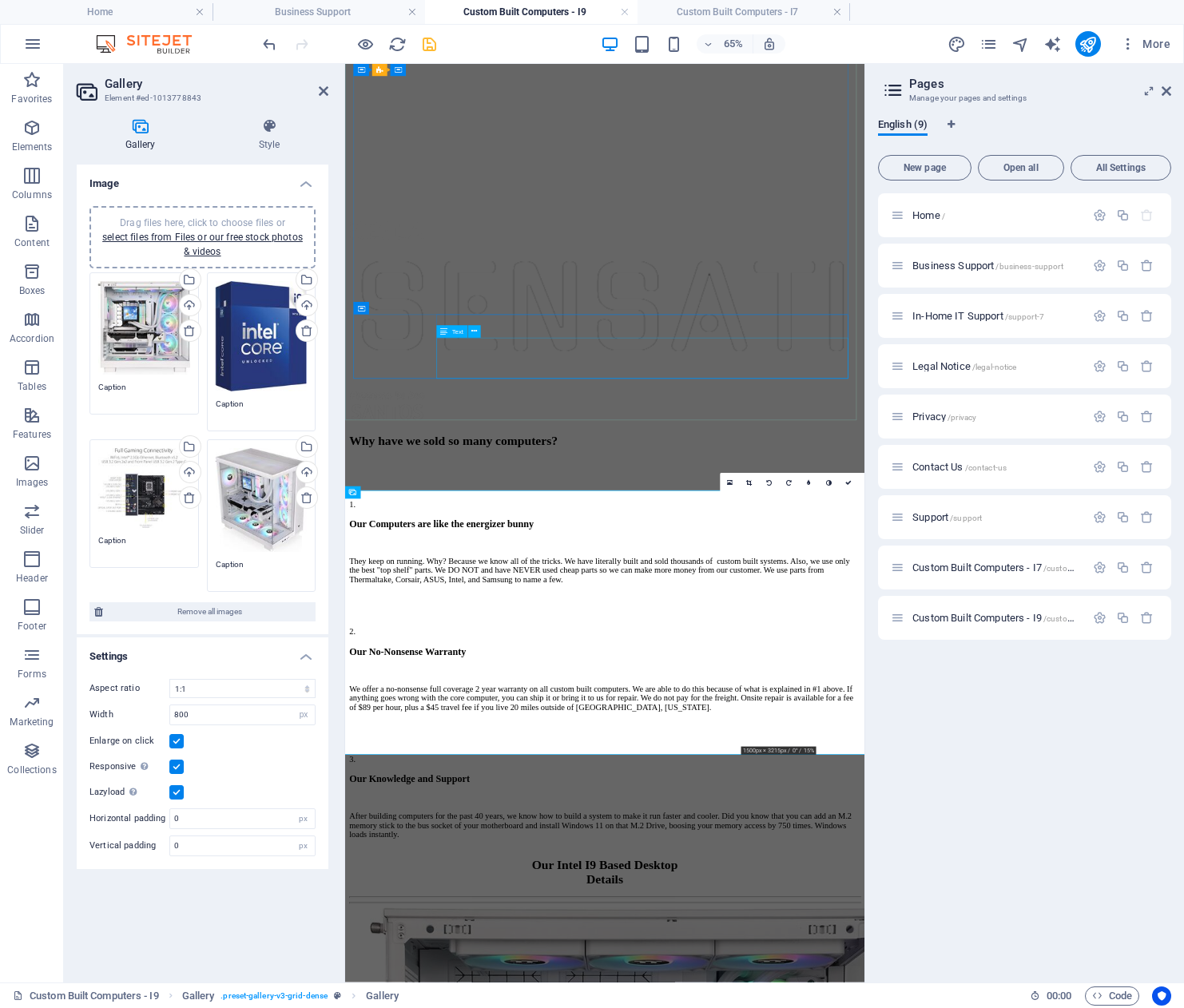
scroll to position [1314, 0]
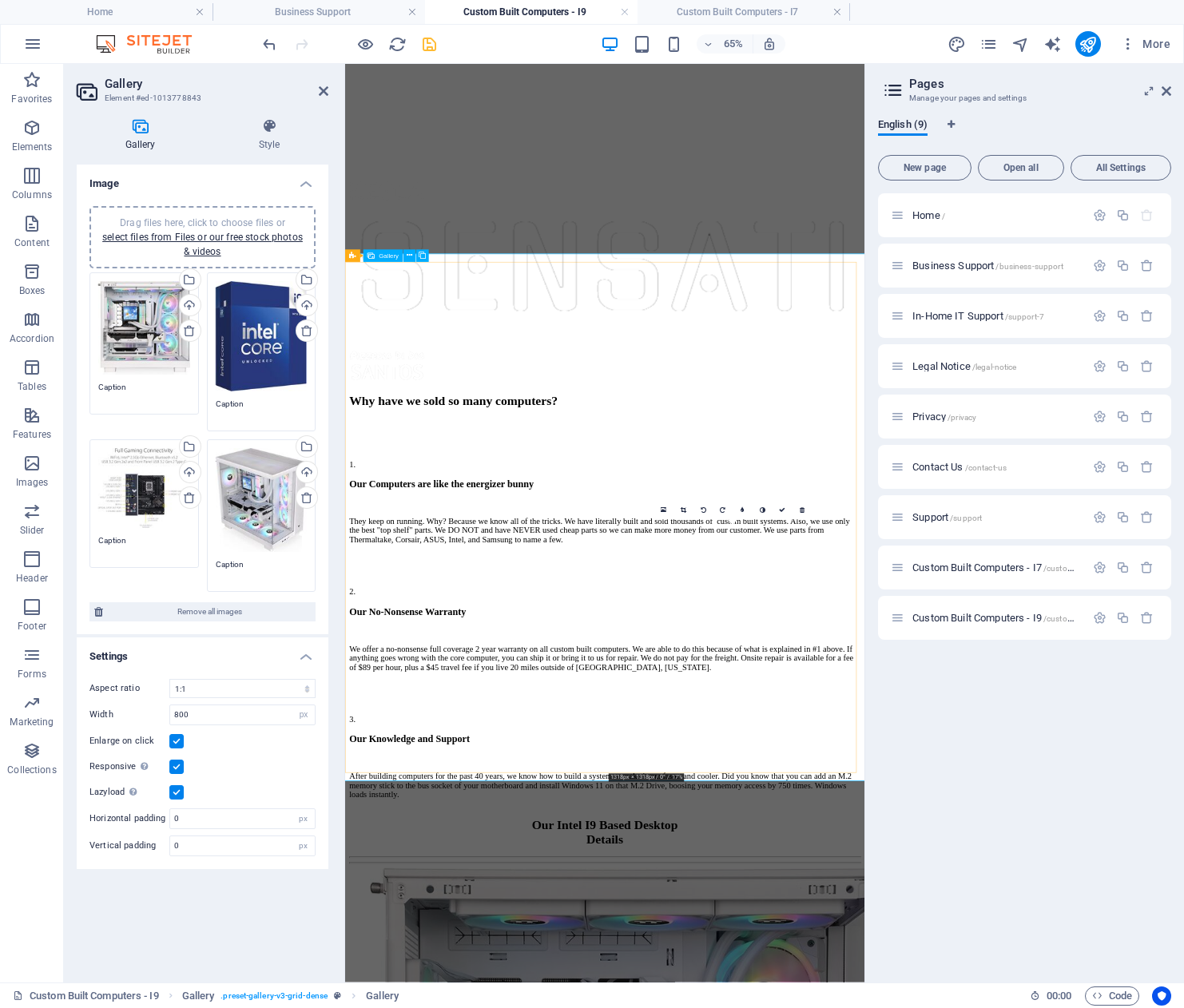
scroll to position [1713, 0]
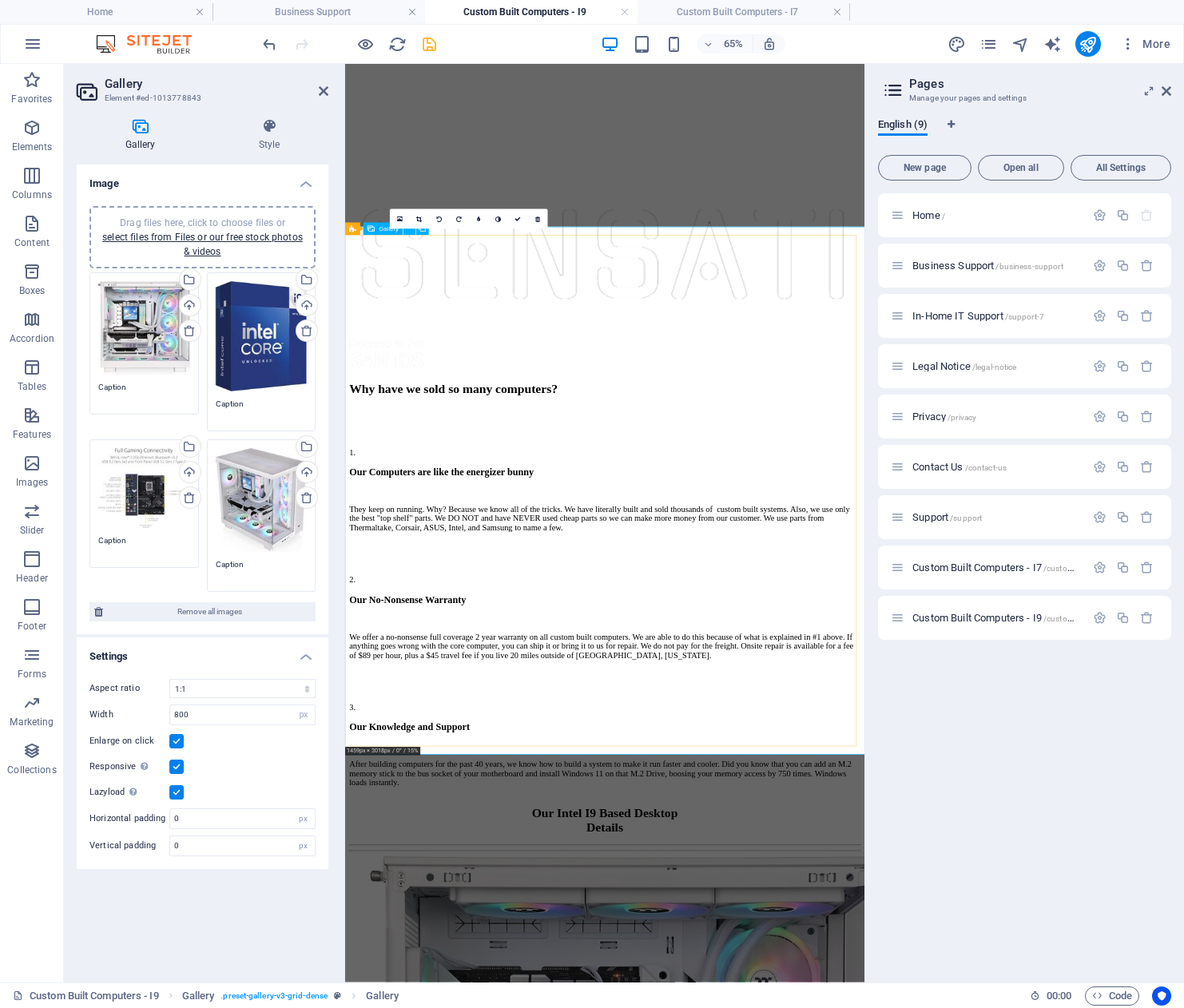
scroll to position [1719, 0]
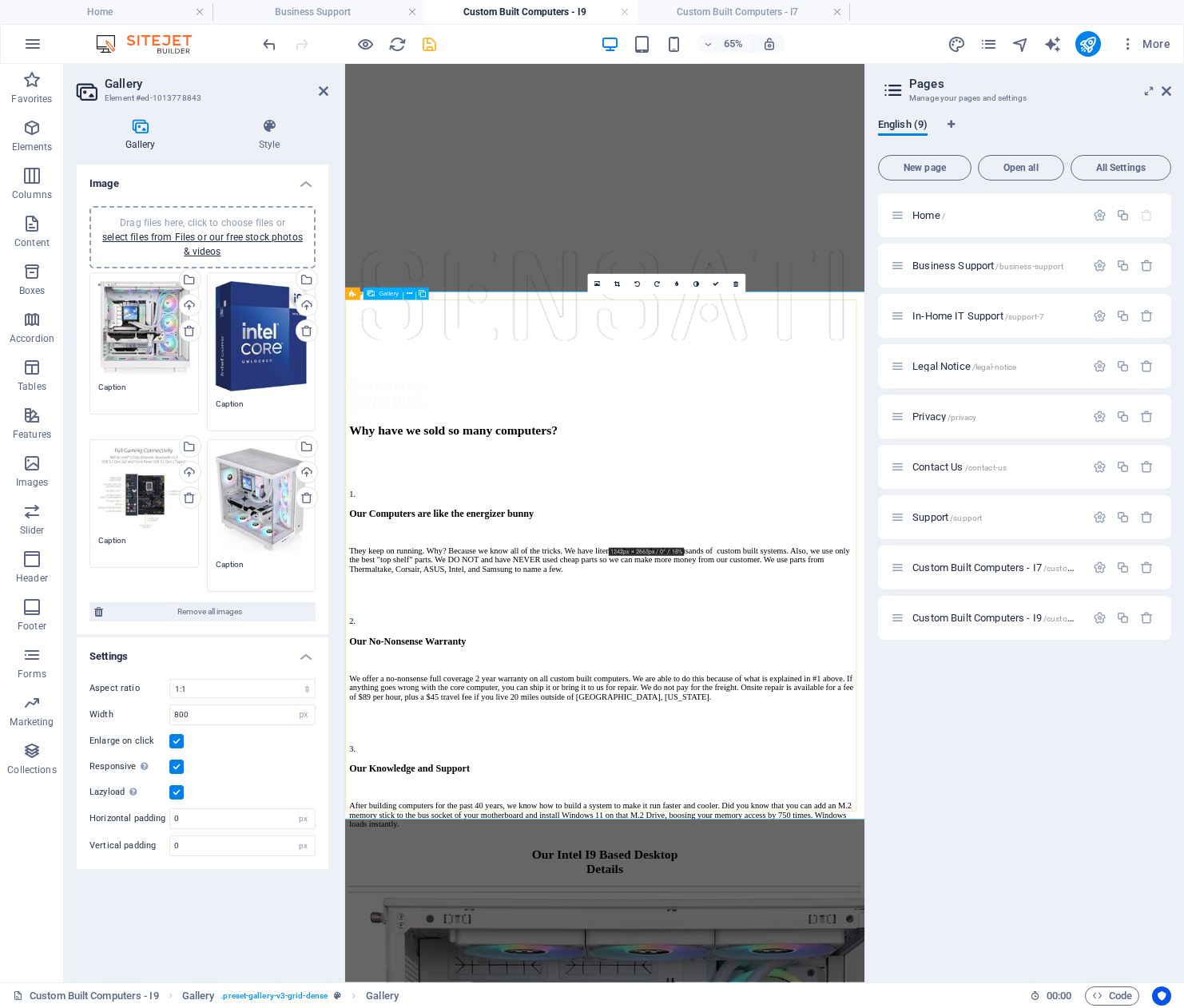
scroll to position [1559, 0]
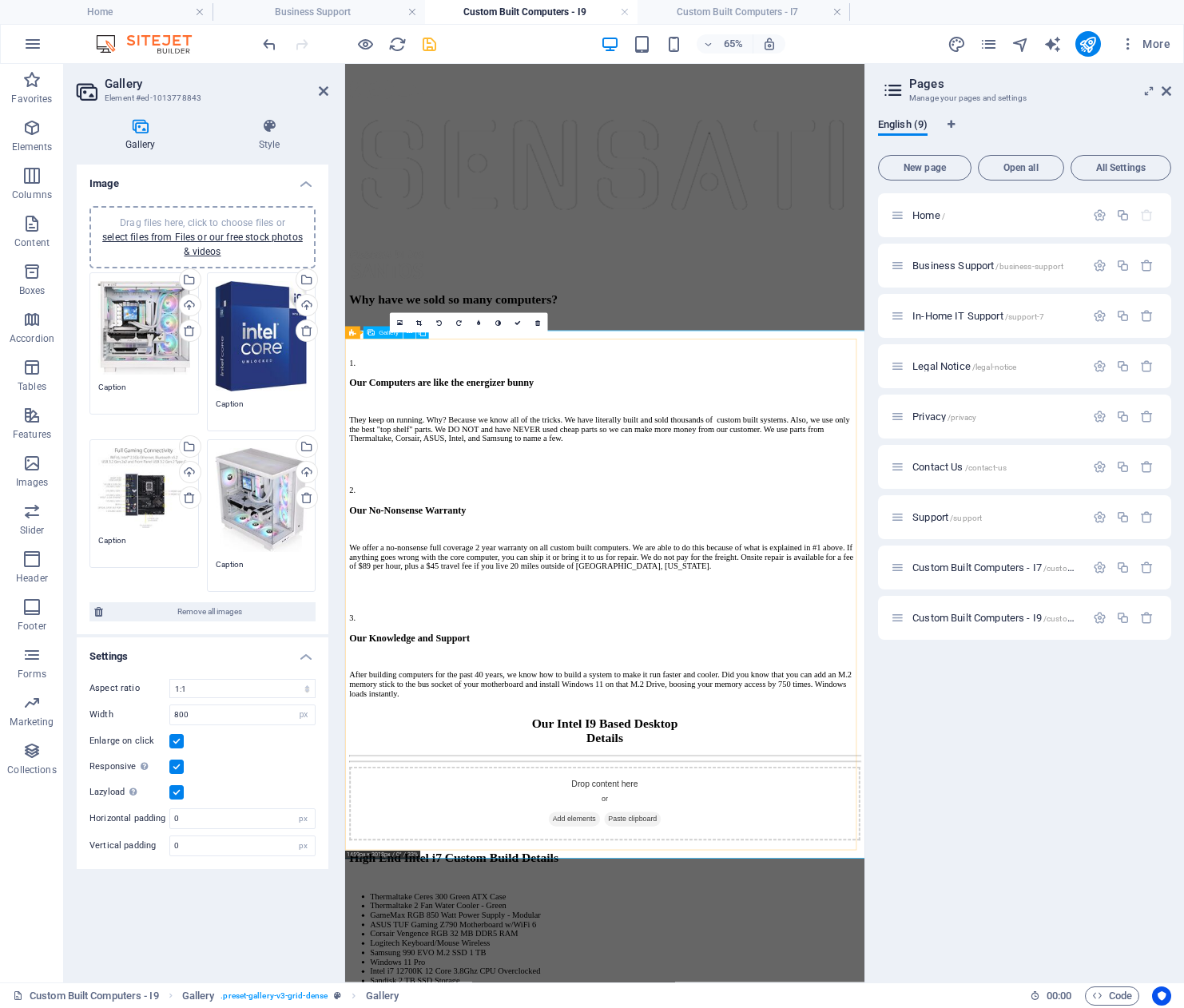
scroll to position [1218, 0]
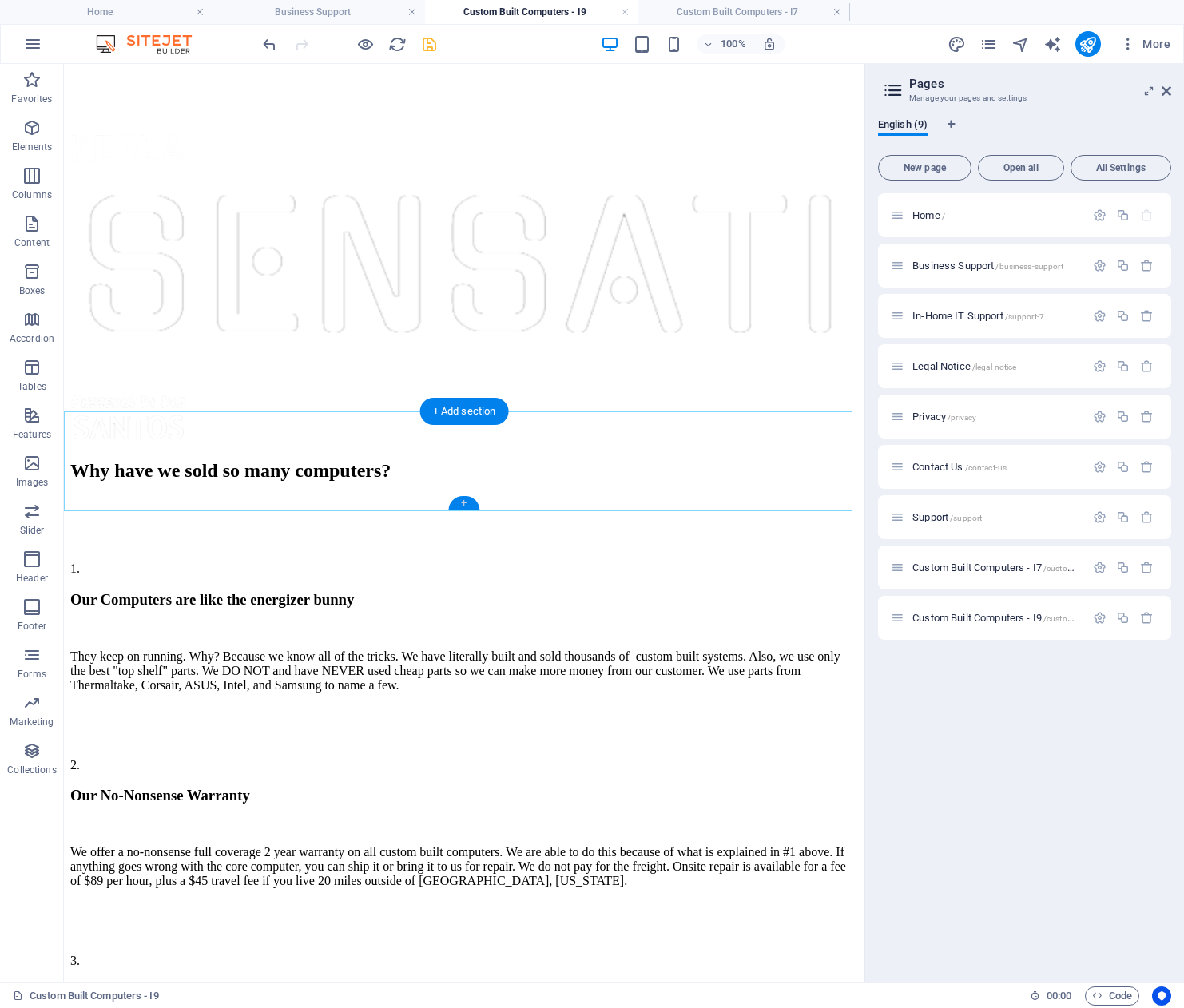
click at [466, 504] on div "+" at bounding box center [464, 503] width 31 height 14
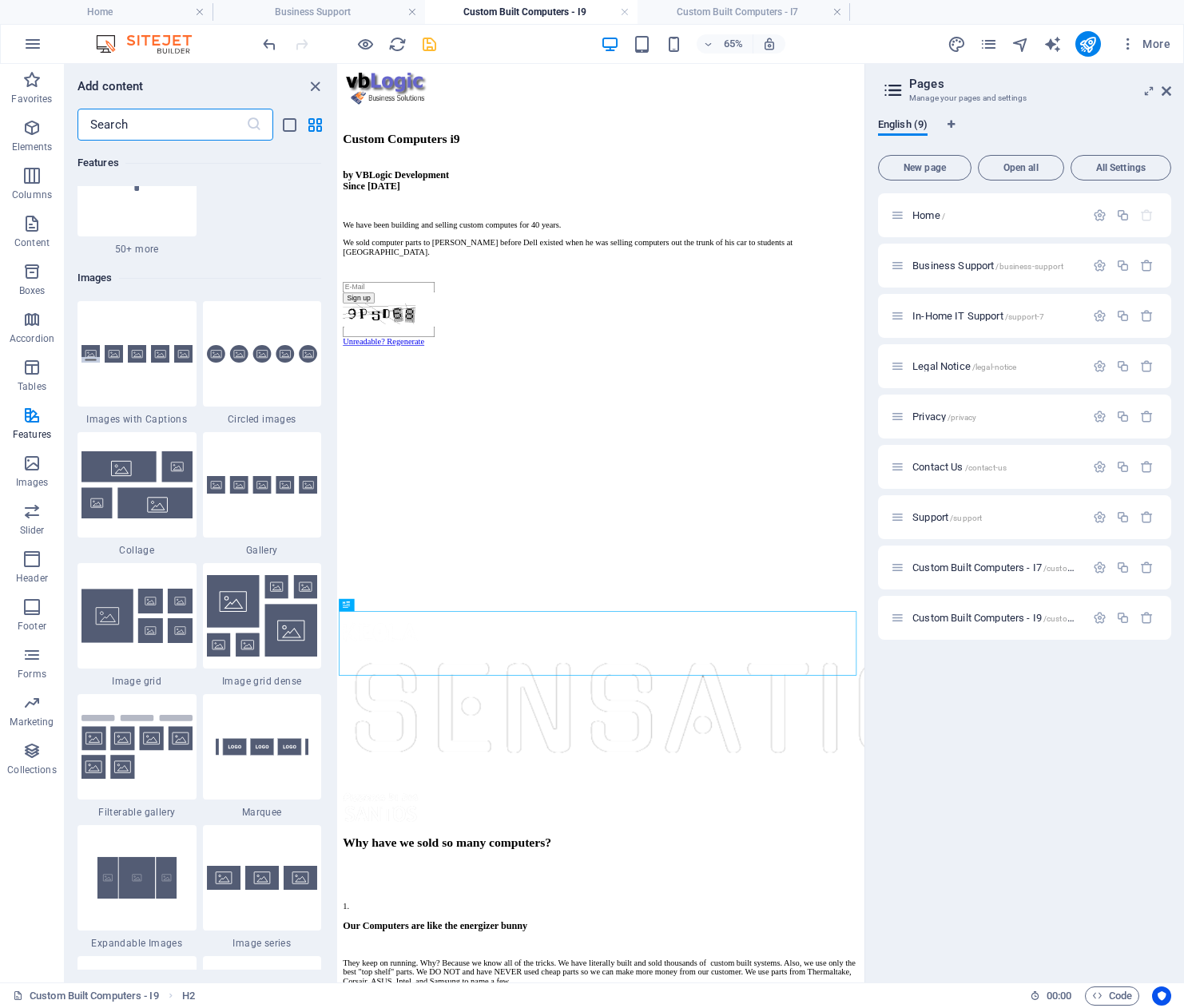
scroll to position [7988, 0]
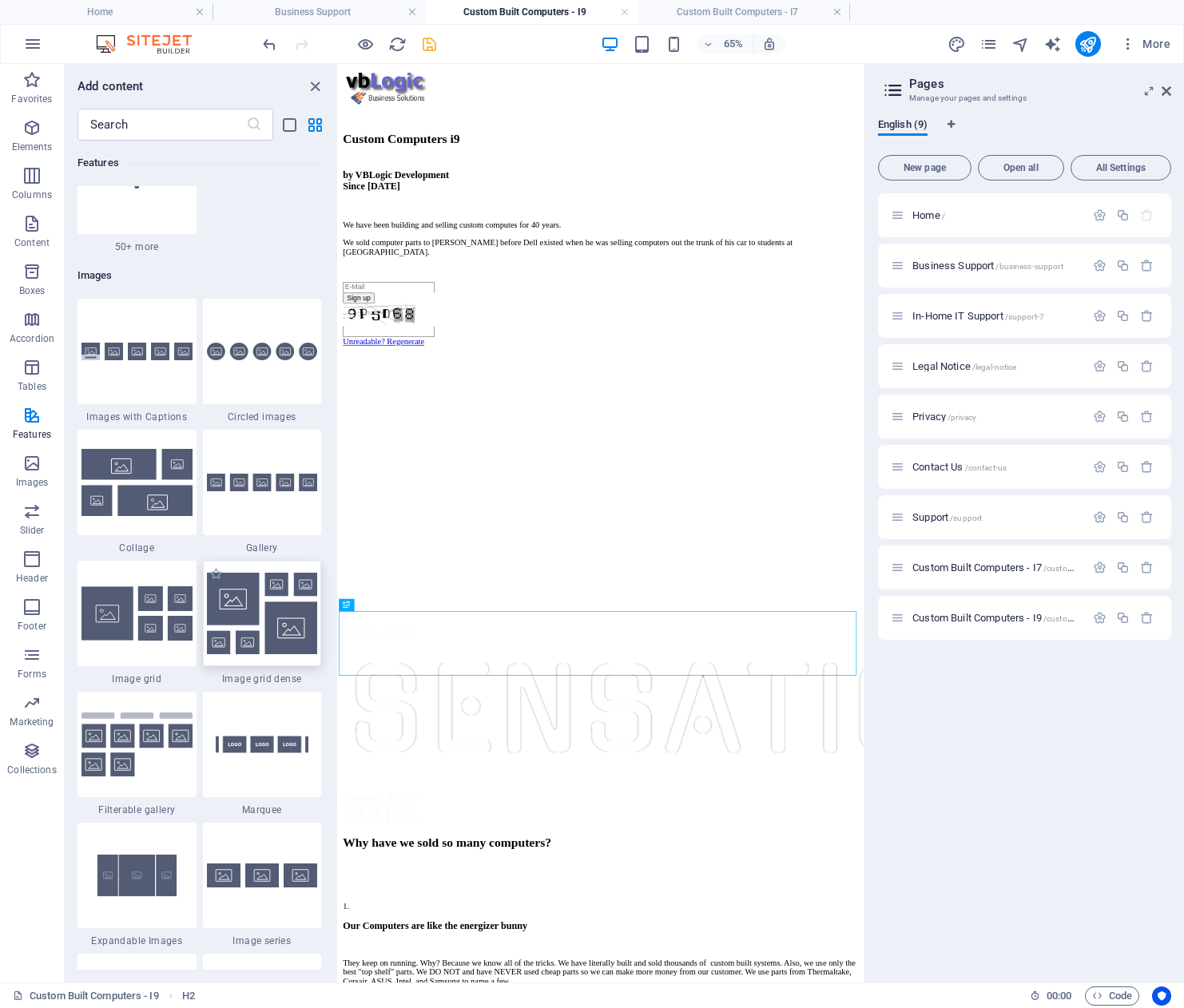
click at [274, 612] on img at bounding box center [262, 613] width 111 height 82
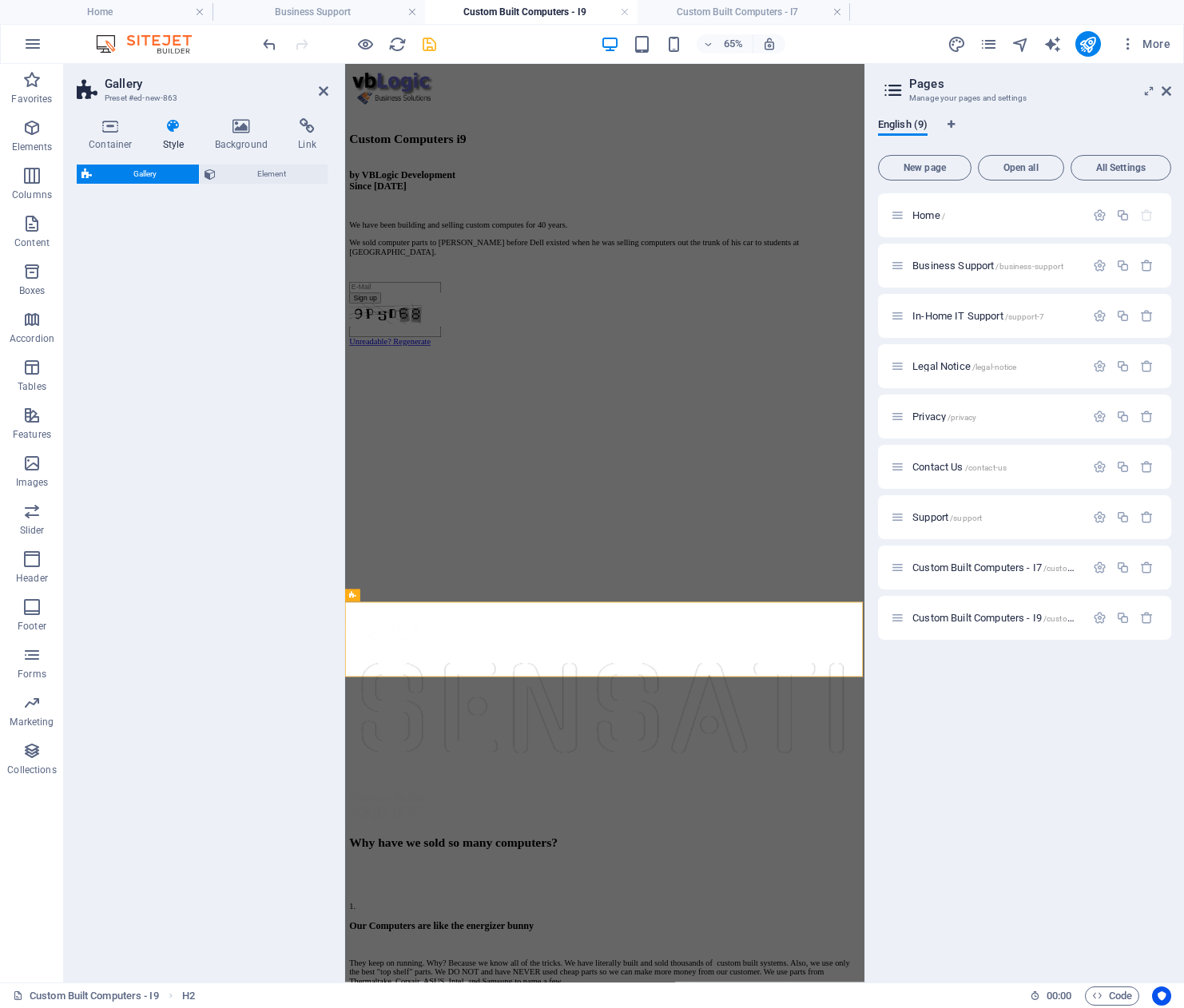
select select "rem"
select select "preset-gallery-v3-grid-dense"
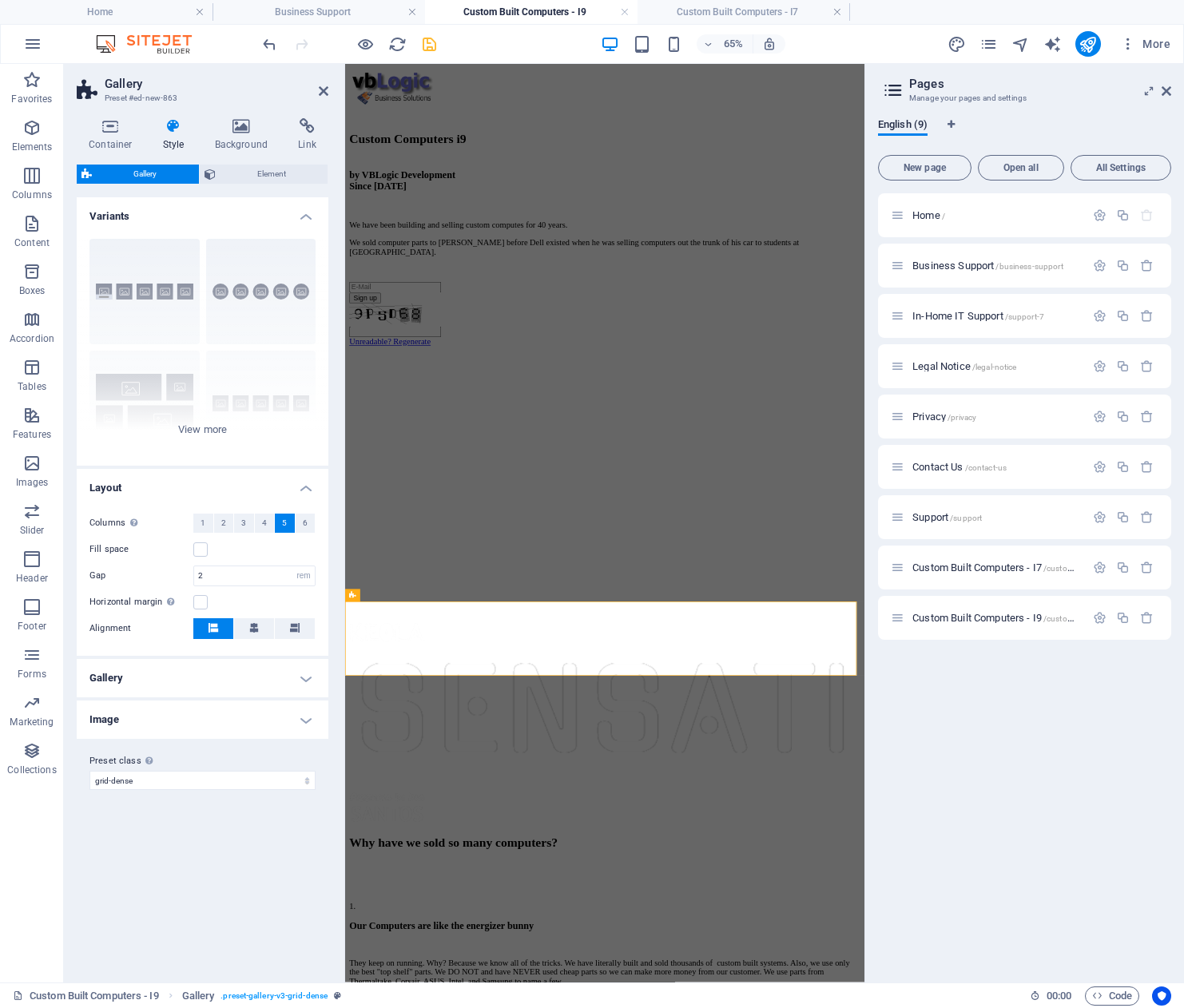
scroll to position [1134, 0]
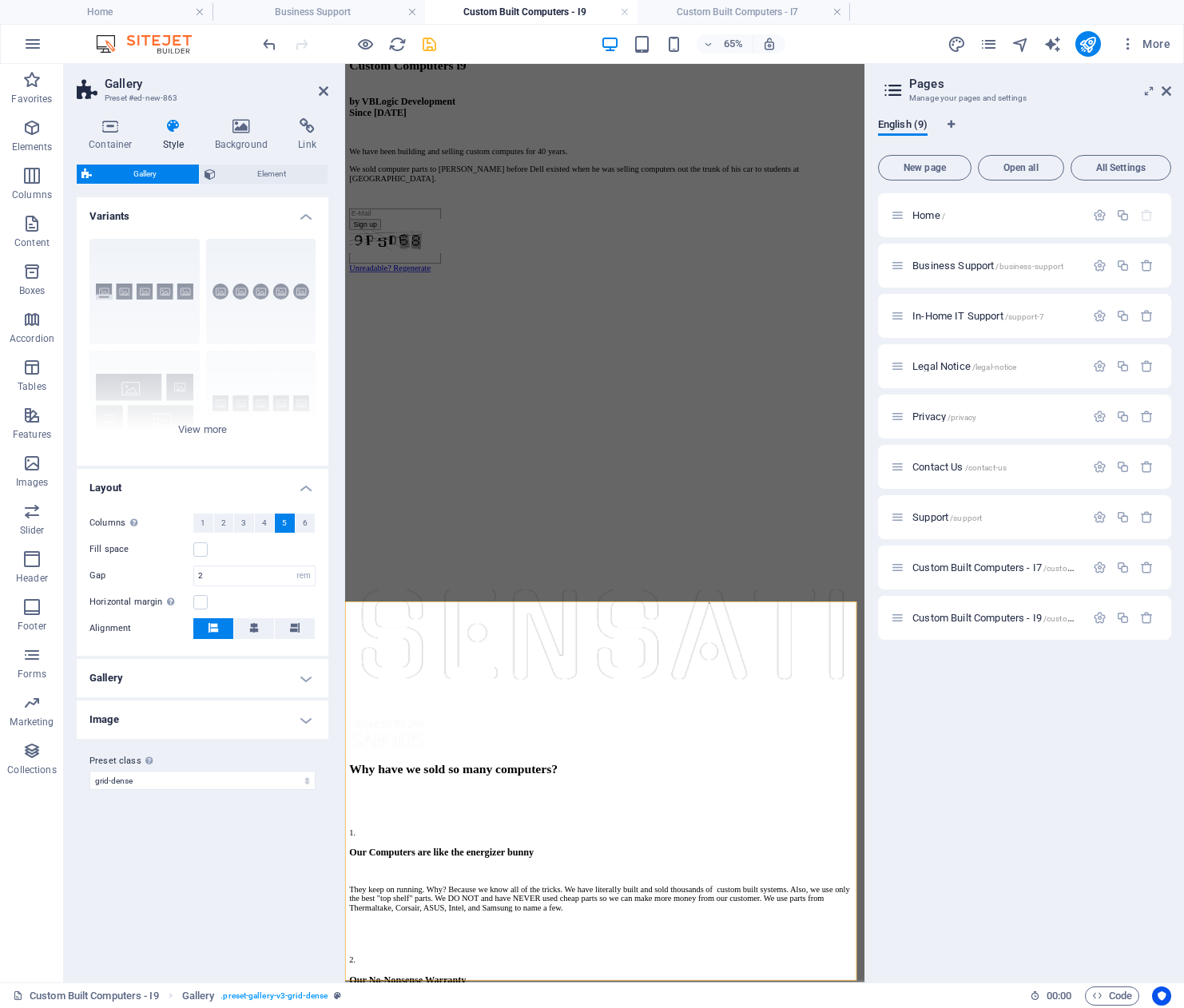
click at [977, 702] on div "Home / Business Support /business-support In-Home IT Support /support-7 Legal N…" at bounding box center [1024, 582] width 293 height 776
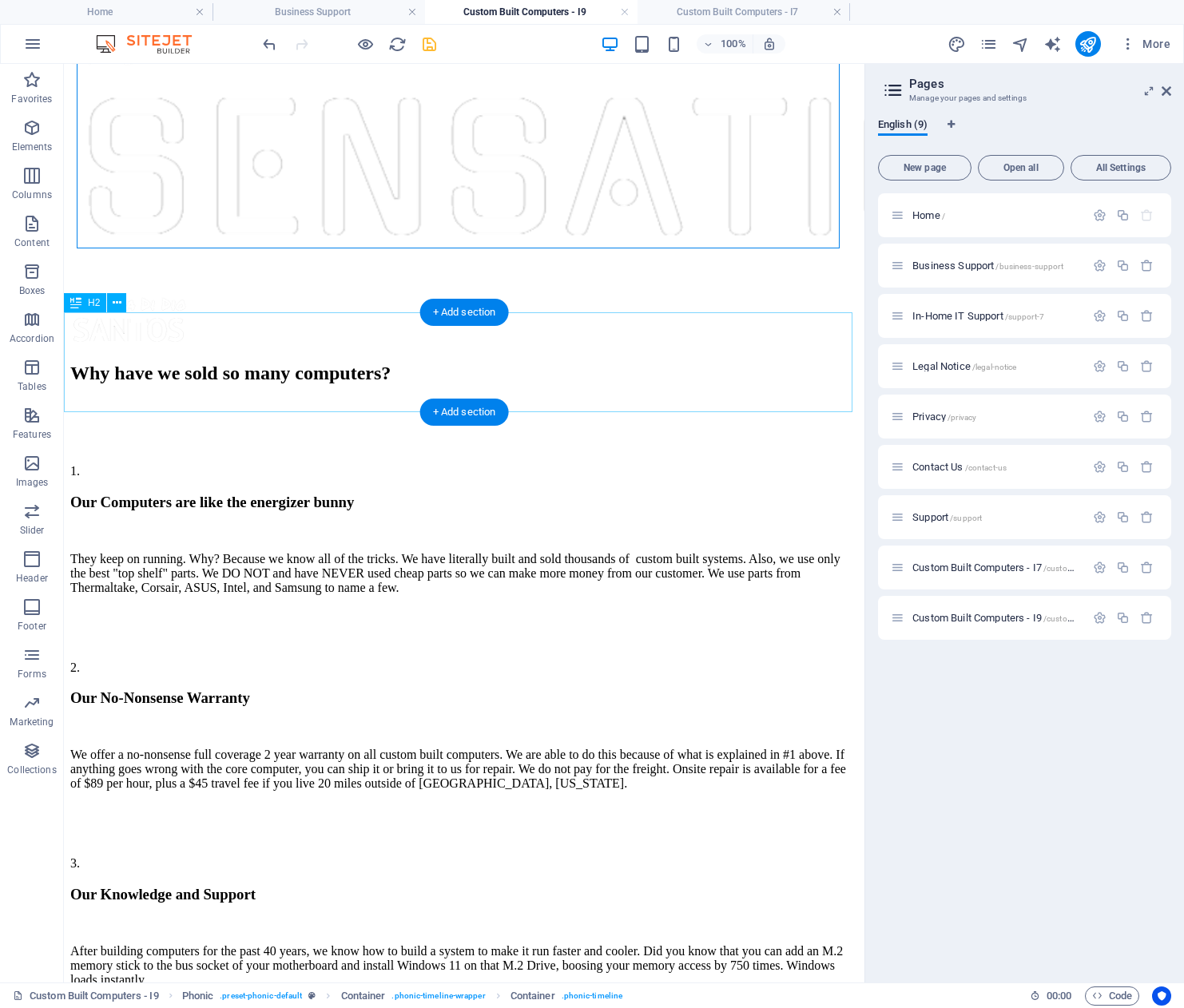
scroll to position [1317, 0]
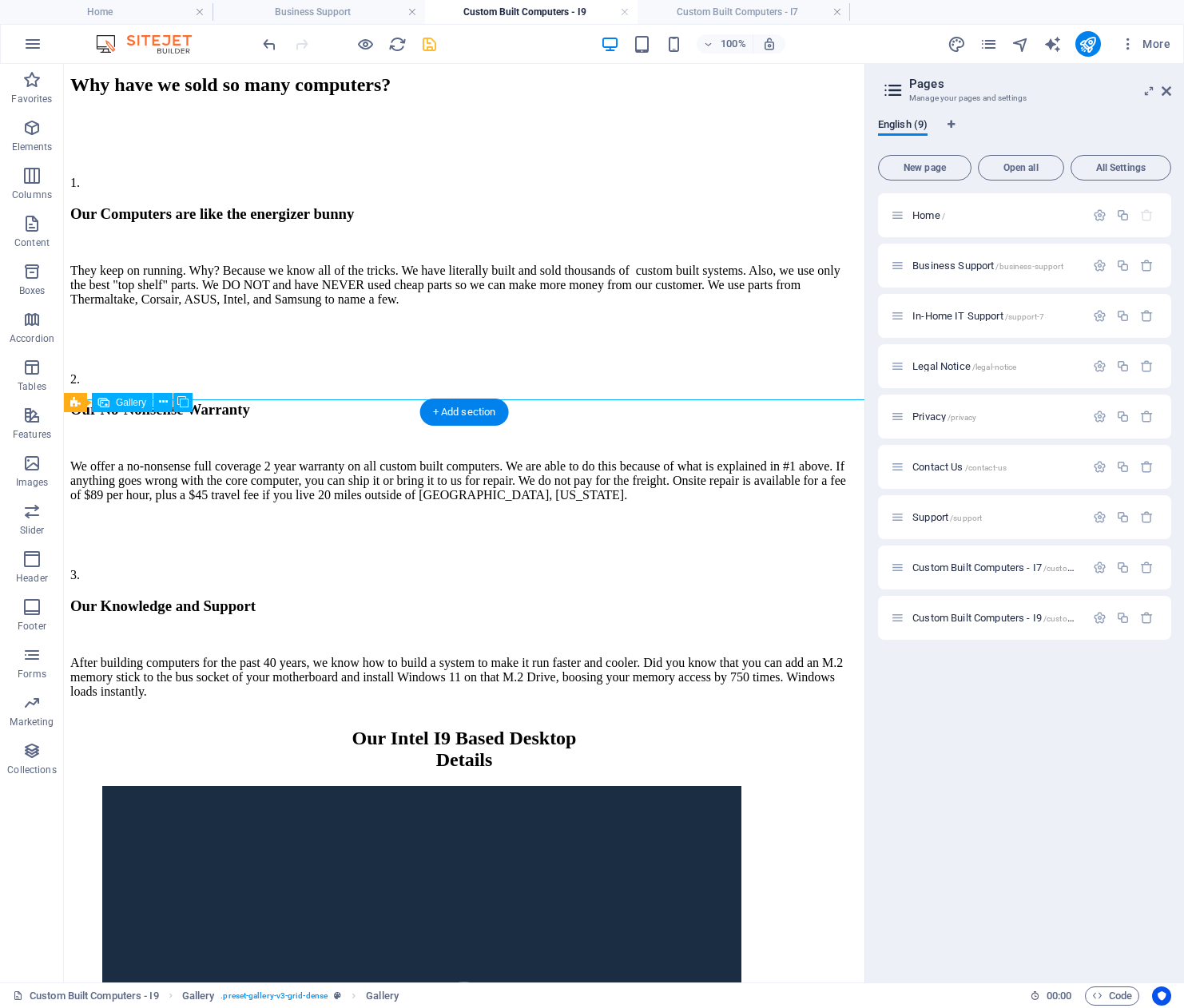
select select "4"
select select "px"
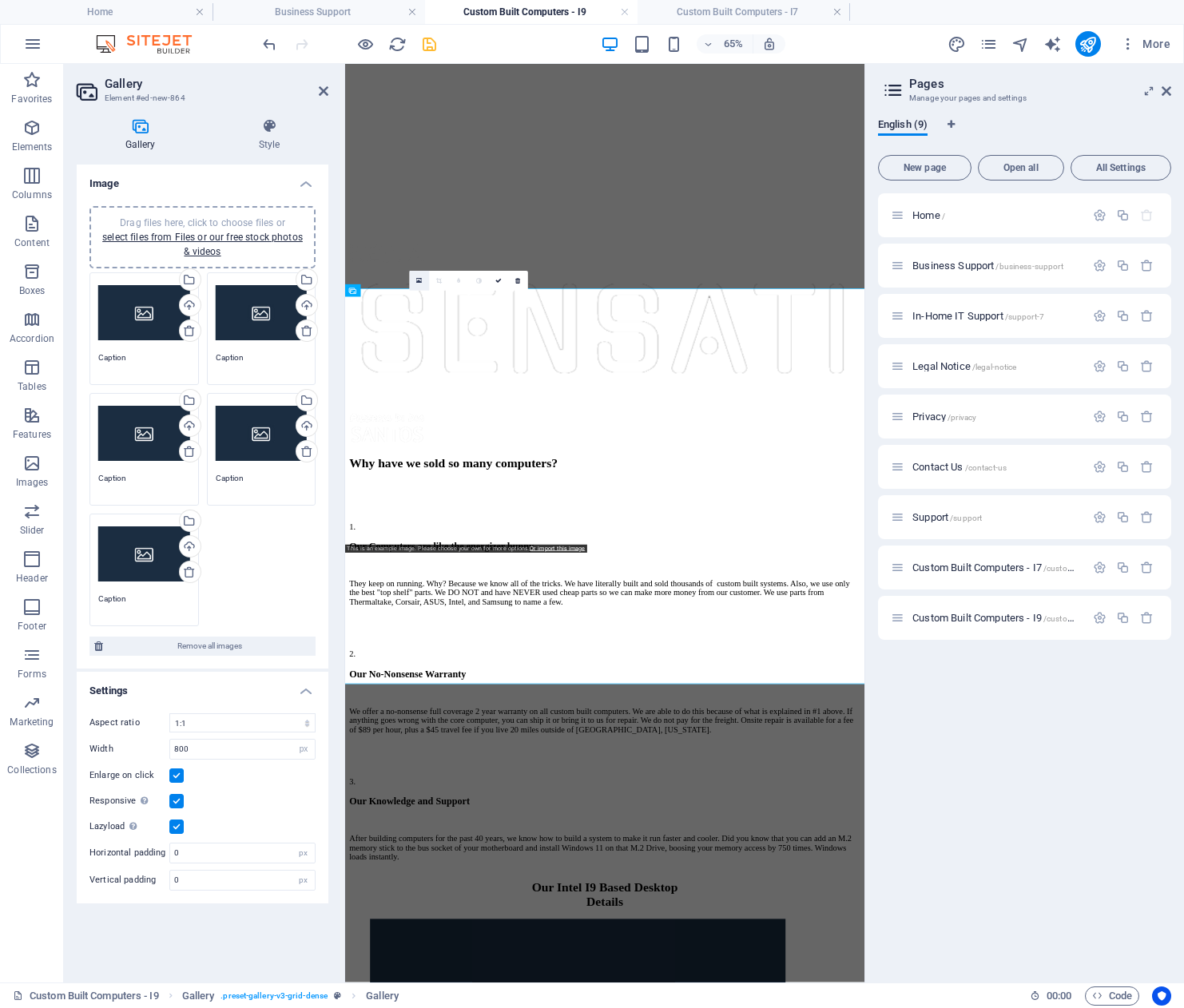
click at [419, 278] on icon at bounding box center [419, 280] width 6 height 7
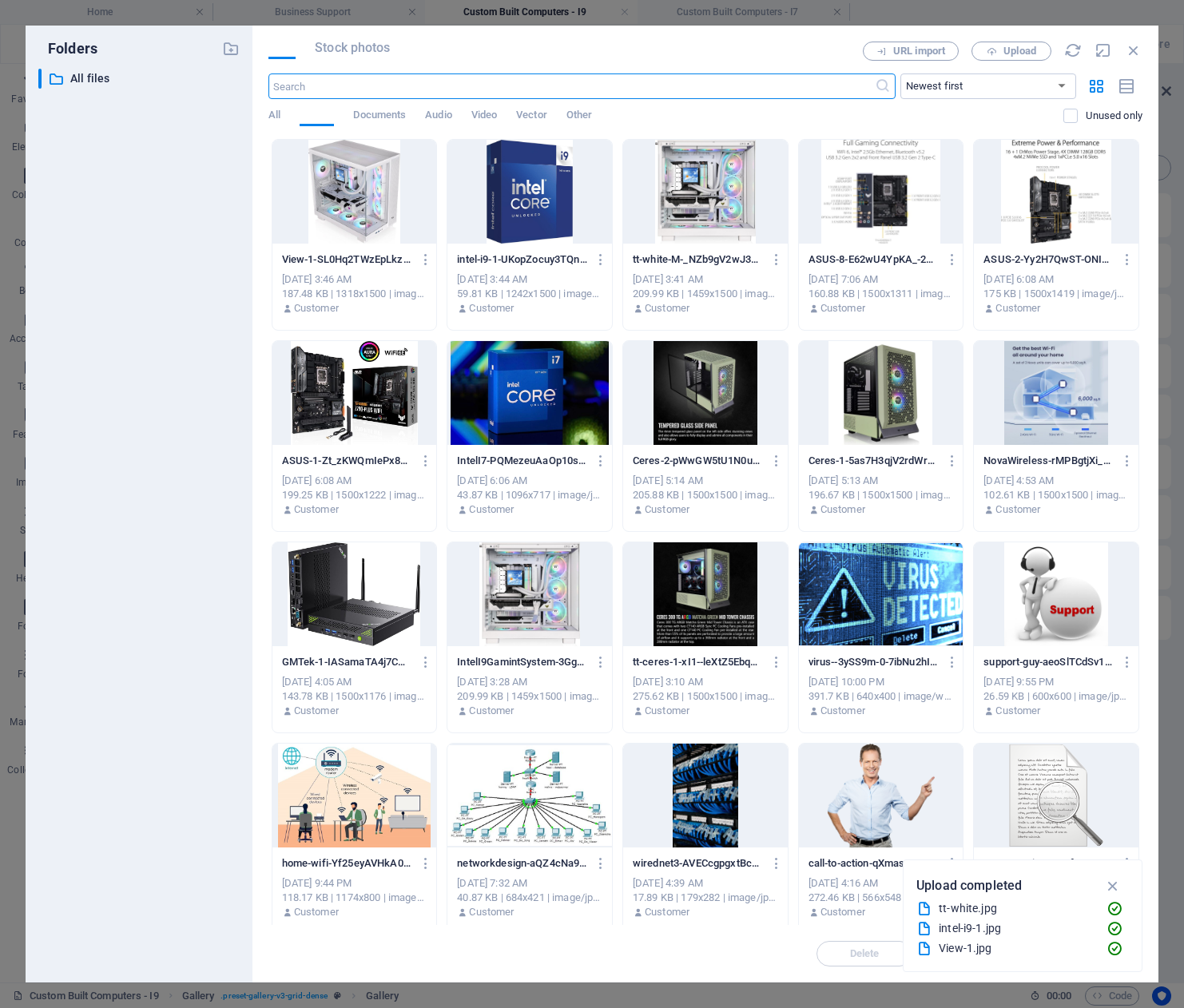
scroll to position [673, 0]
click at [533, 603] on div at bounding box center [530, 594] width 165 height 104
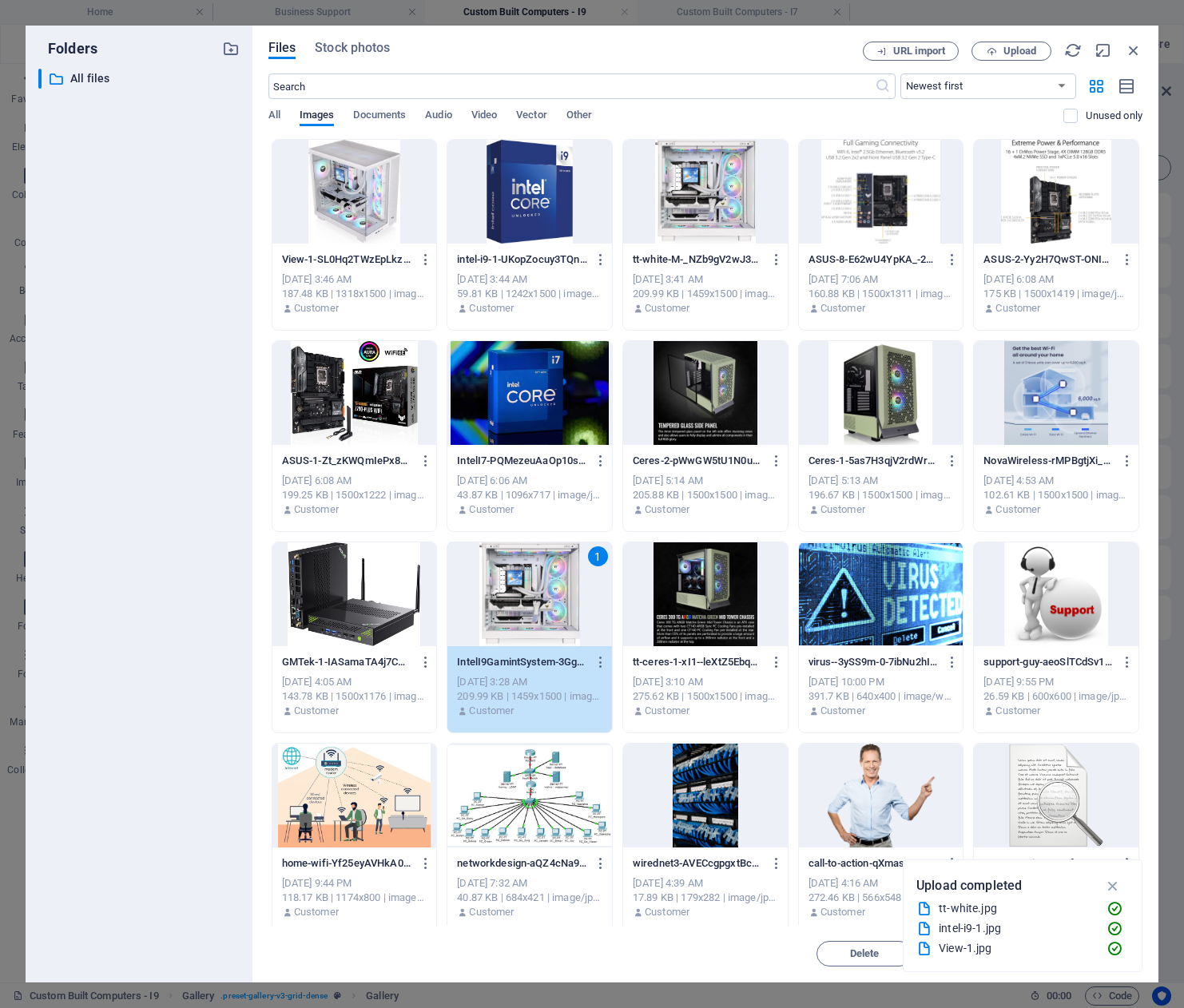
click at [542, 597] on div "1" at bounding box center [530, 594] width 165 height 104
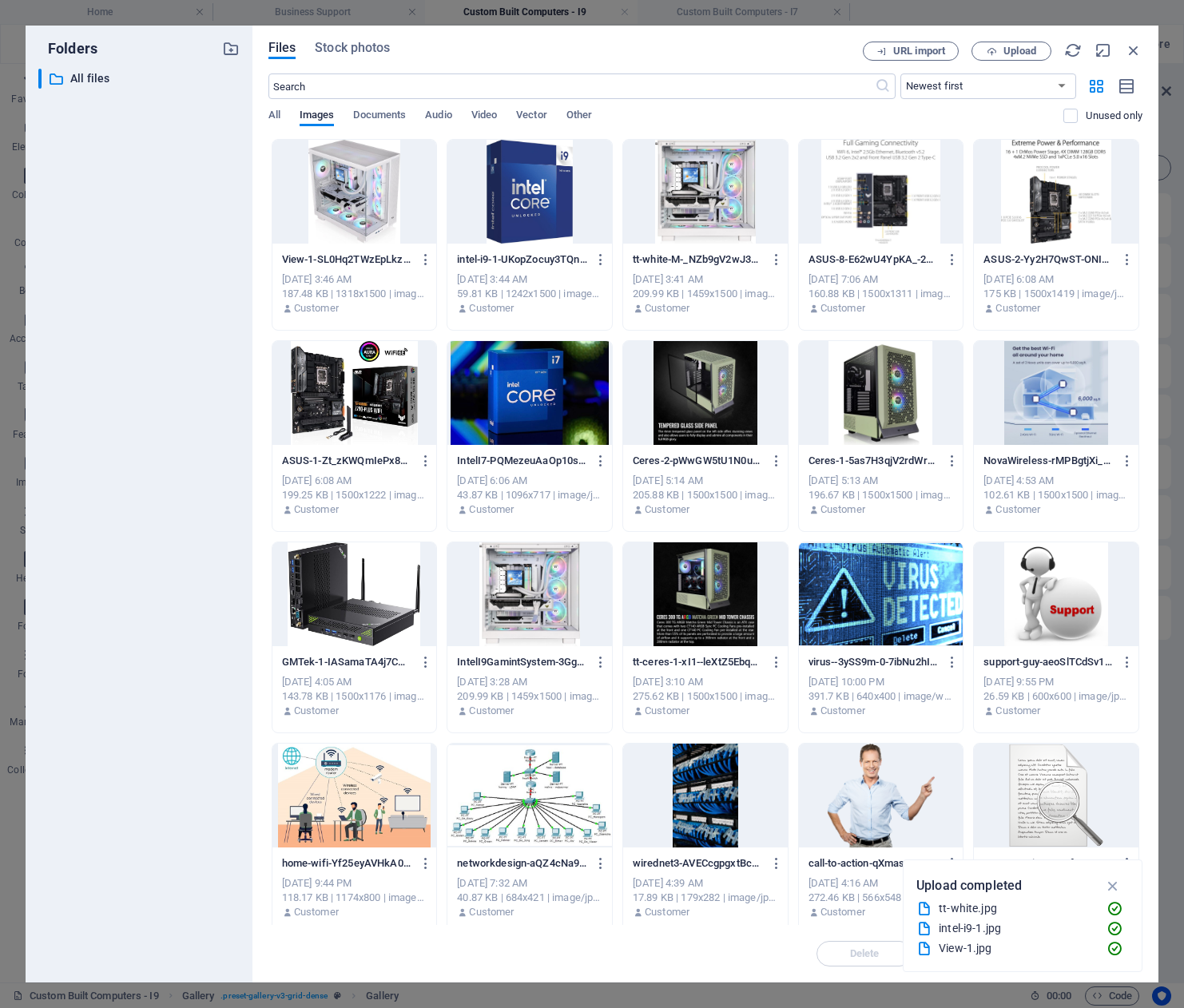
click at [542, 597] on div at bounding box center [530, 594] width 165 height 104
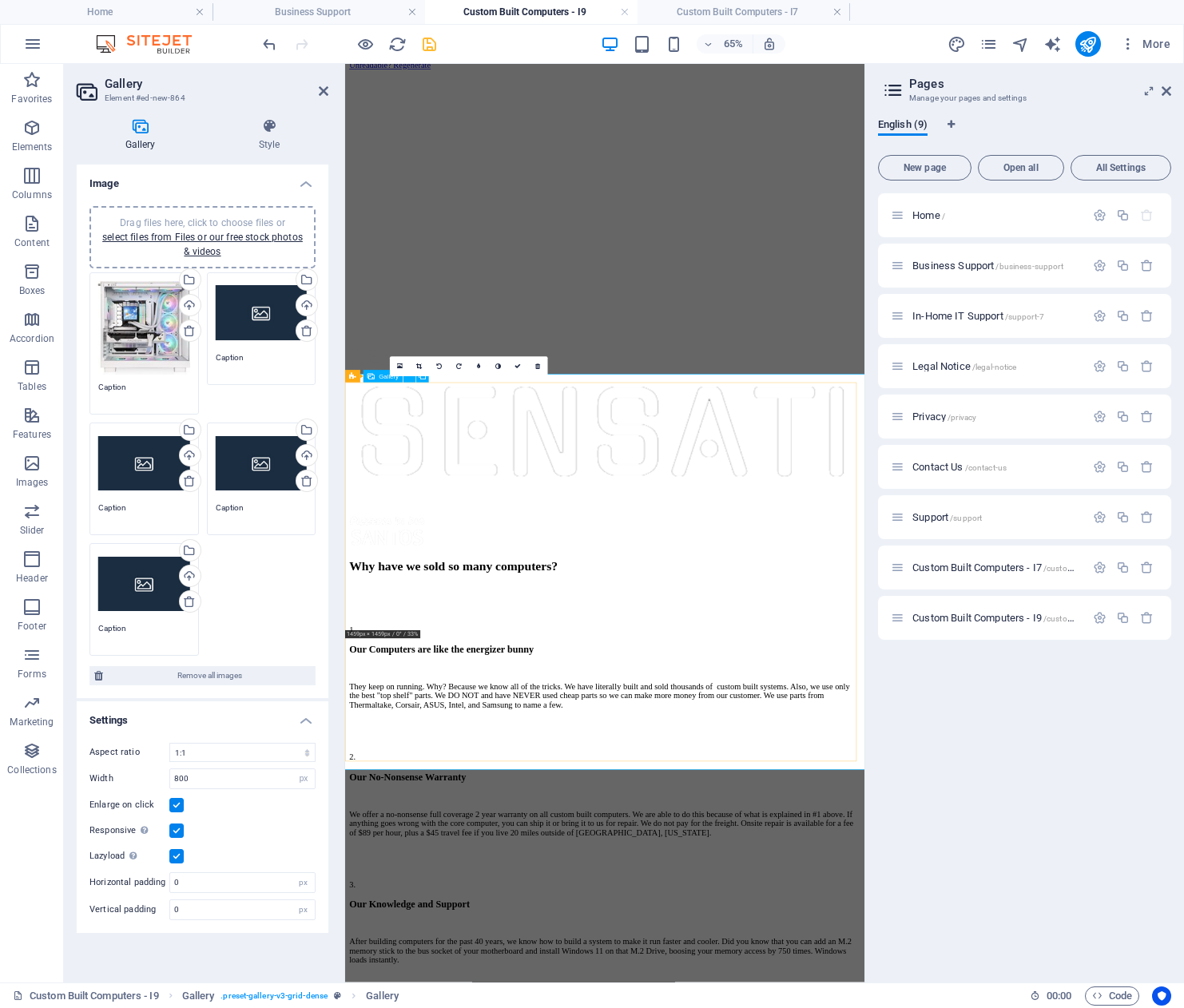
scroll to position [1471, 0]
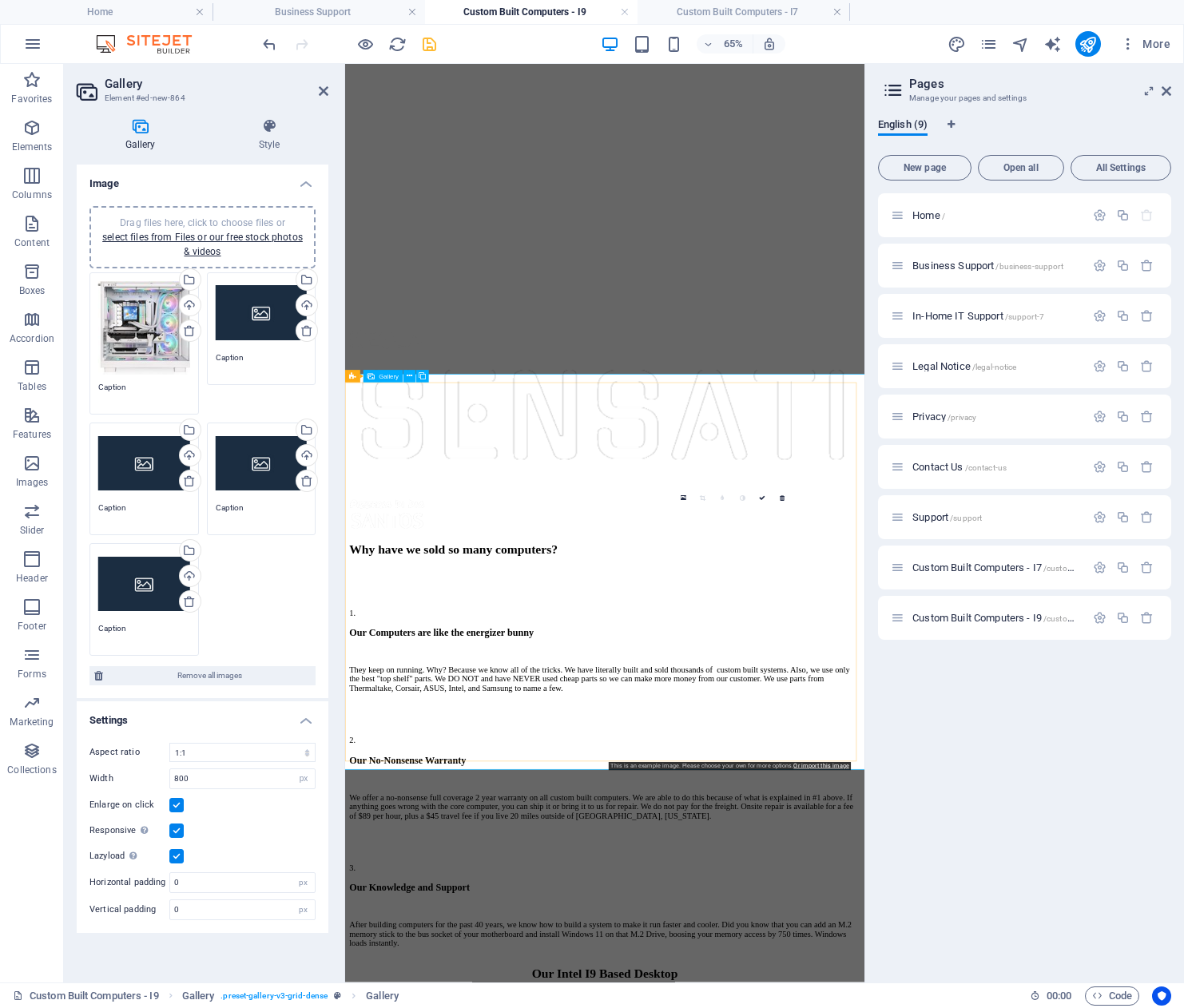
click at [682, 498] on icon at bounding box center [683, 499] width 6 height 7
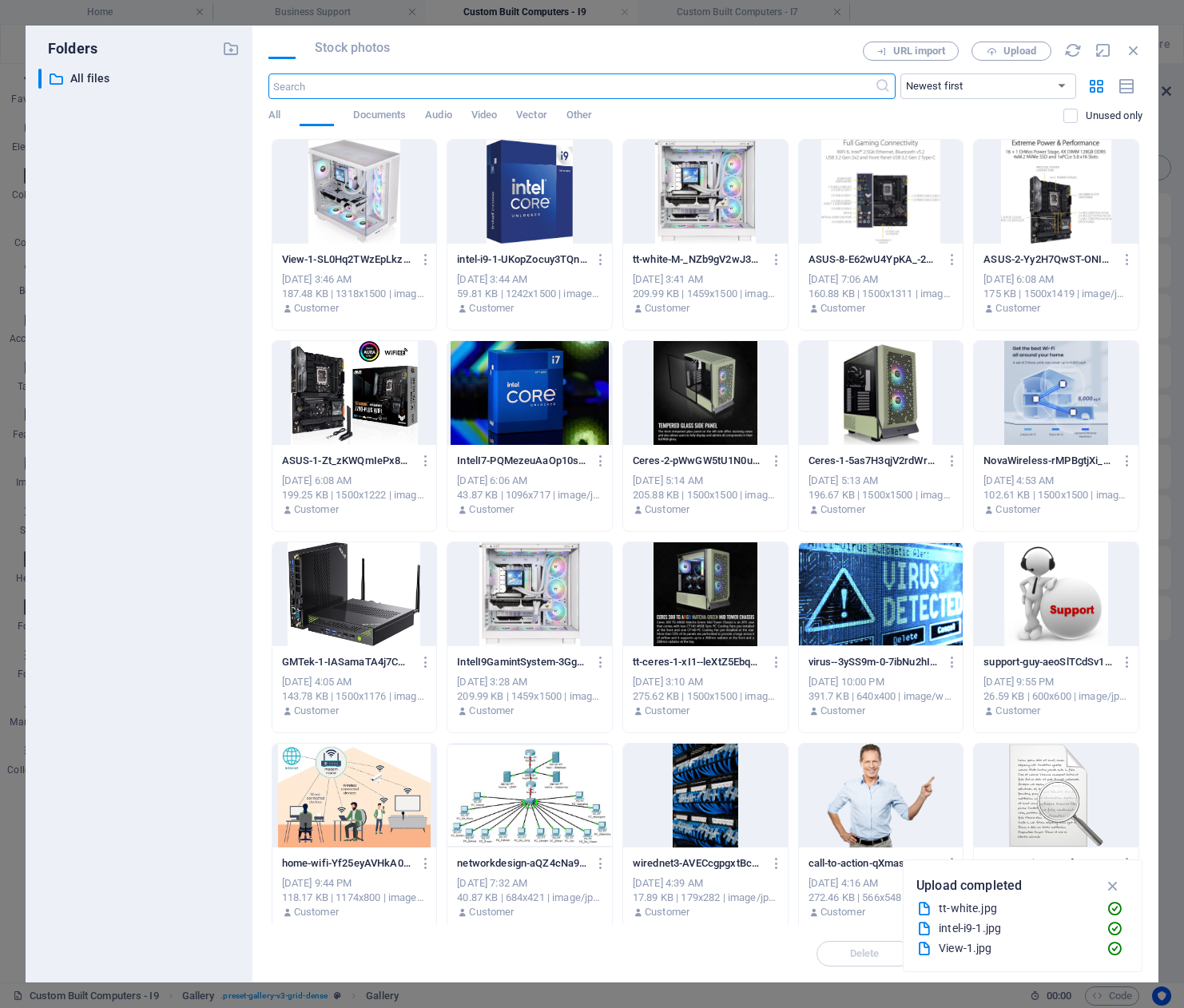
scroll to position [673, 0]
click at [363, 198] on div at bounding box center [355, 192] width 165 height 104
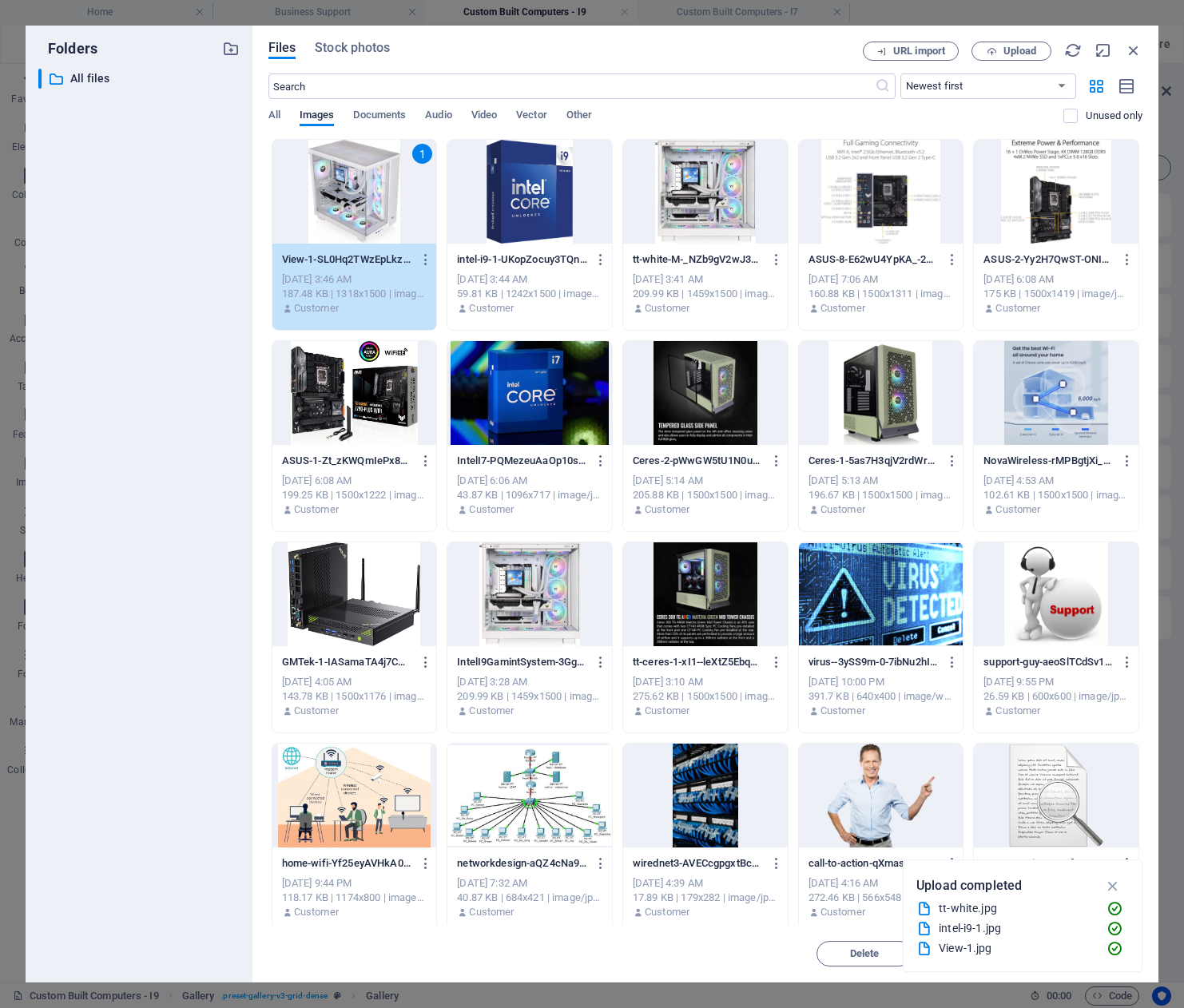
click at [363, 190] on div "1" at bounding box center [355, 192] width 165 height 104
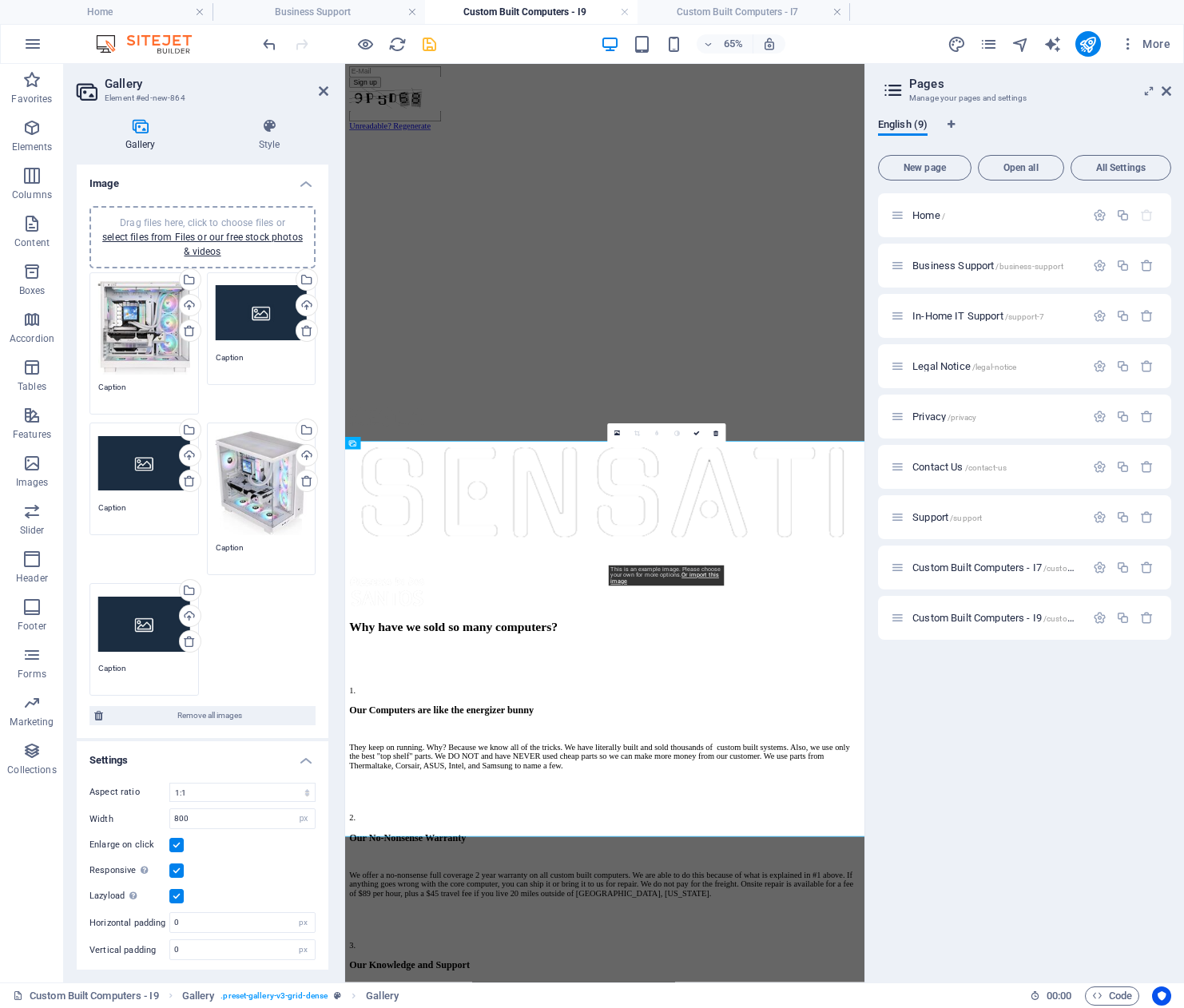
scroll to position [1392, 0]
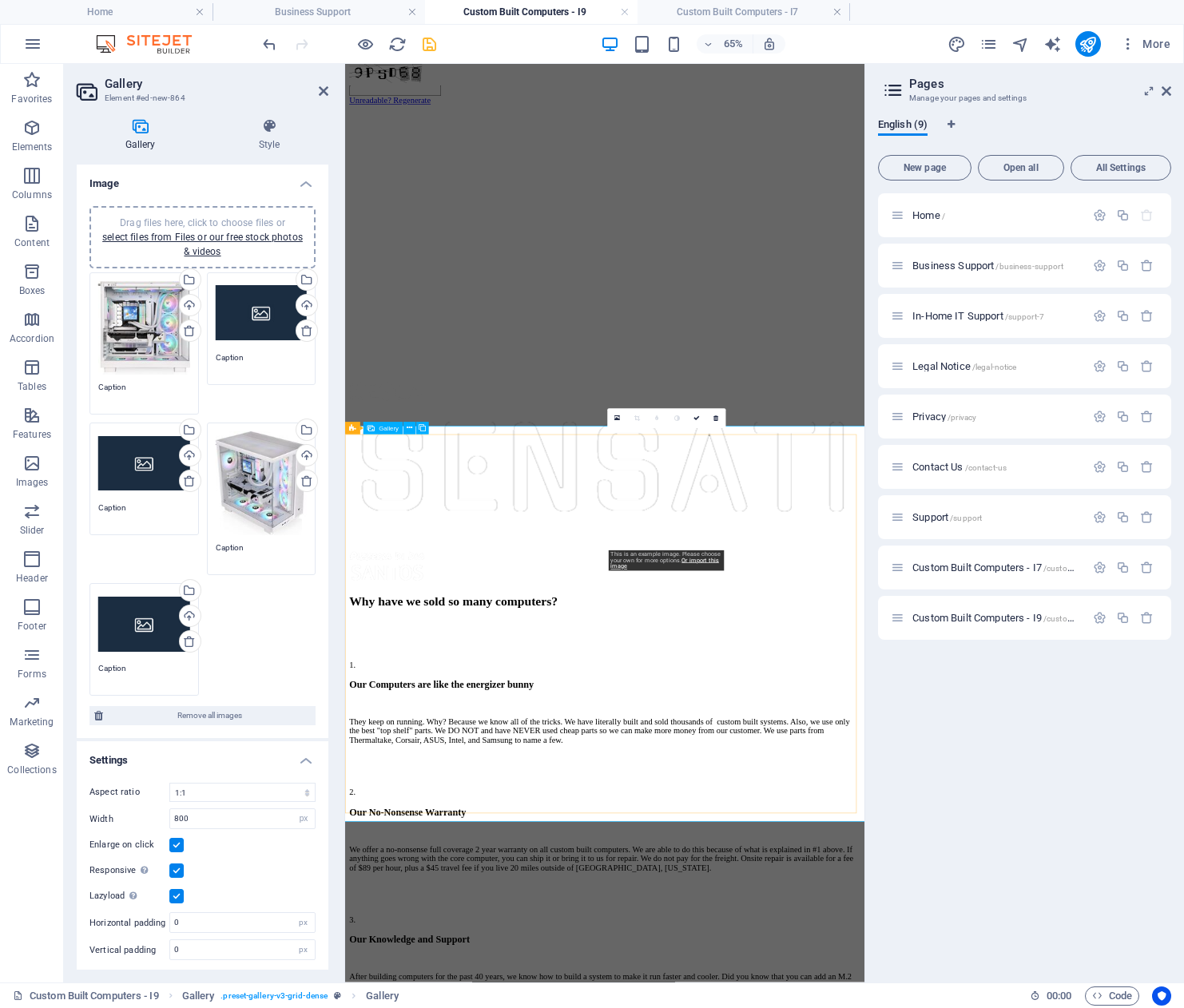
click at [615, 420] on icon at bounding box center [616, 418] width 6 height 7
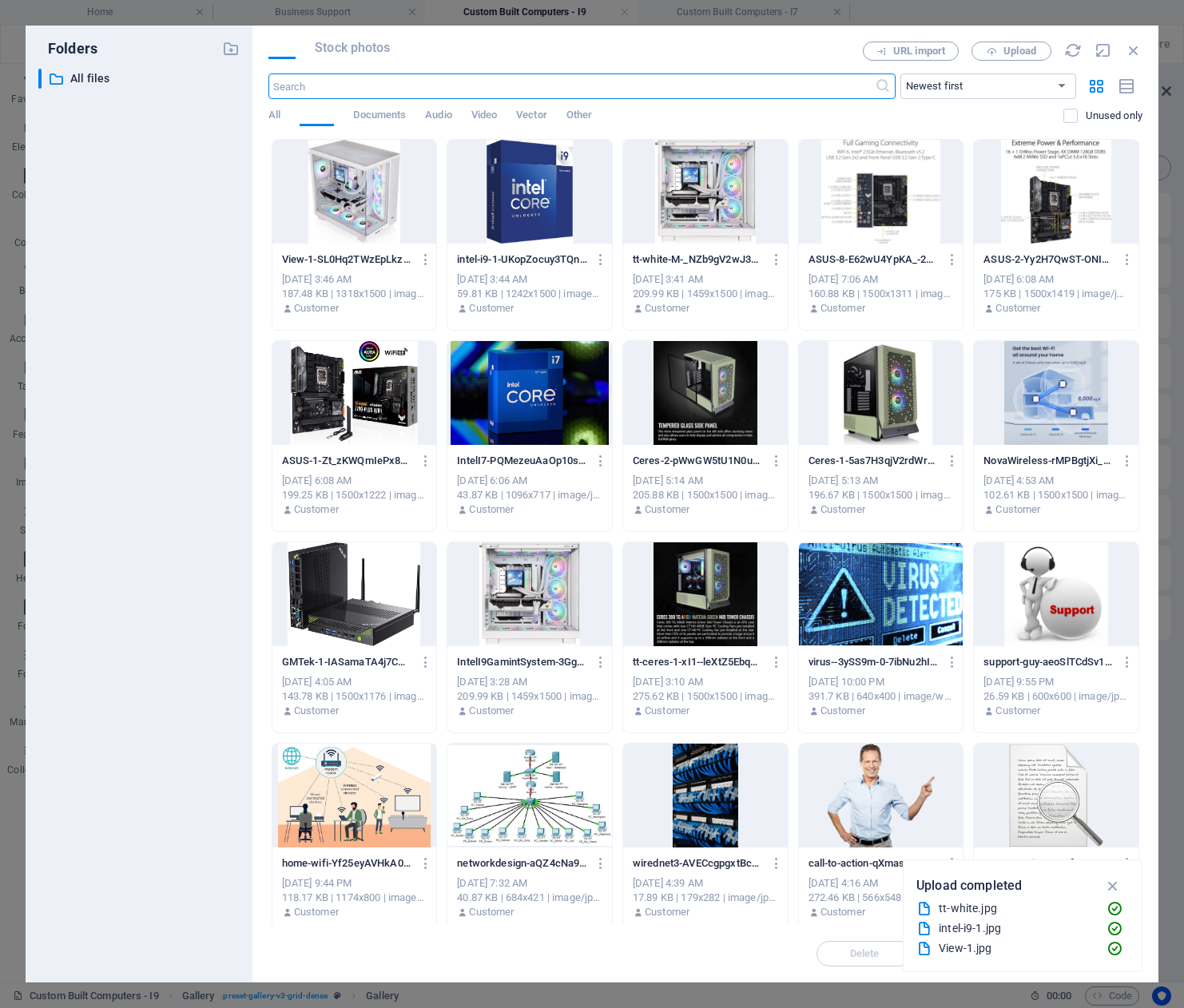
scroll to position [673, 0]
click at [541, 230] on div at bounding box center [530, 192] width 165 height 104
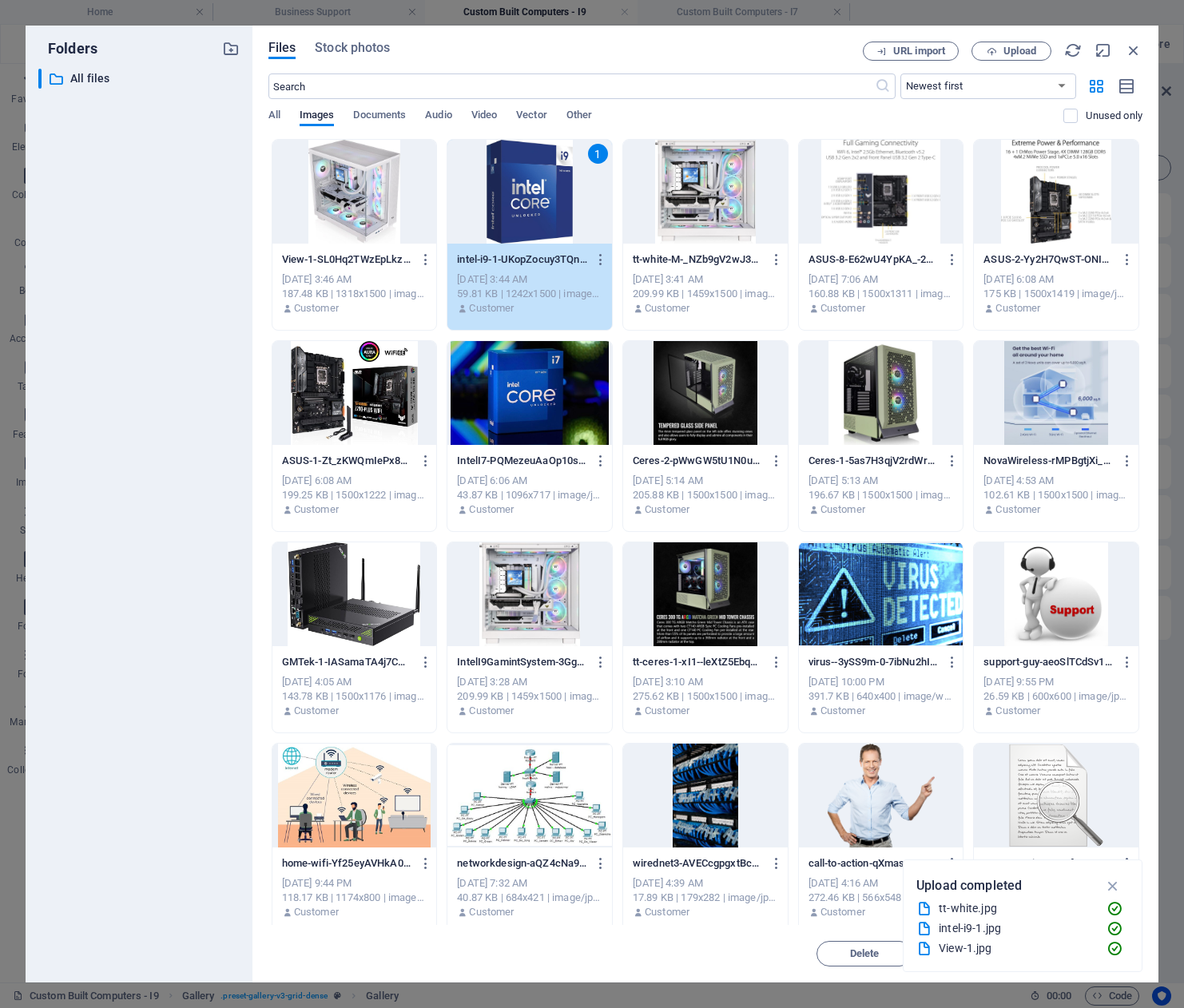
click at [541, 229] on div "1" at bounding box center [530, 192] width 165 height 104
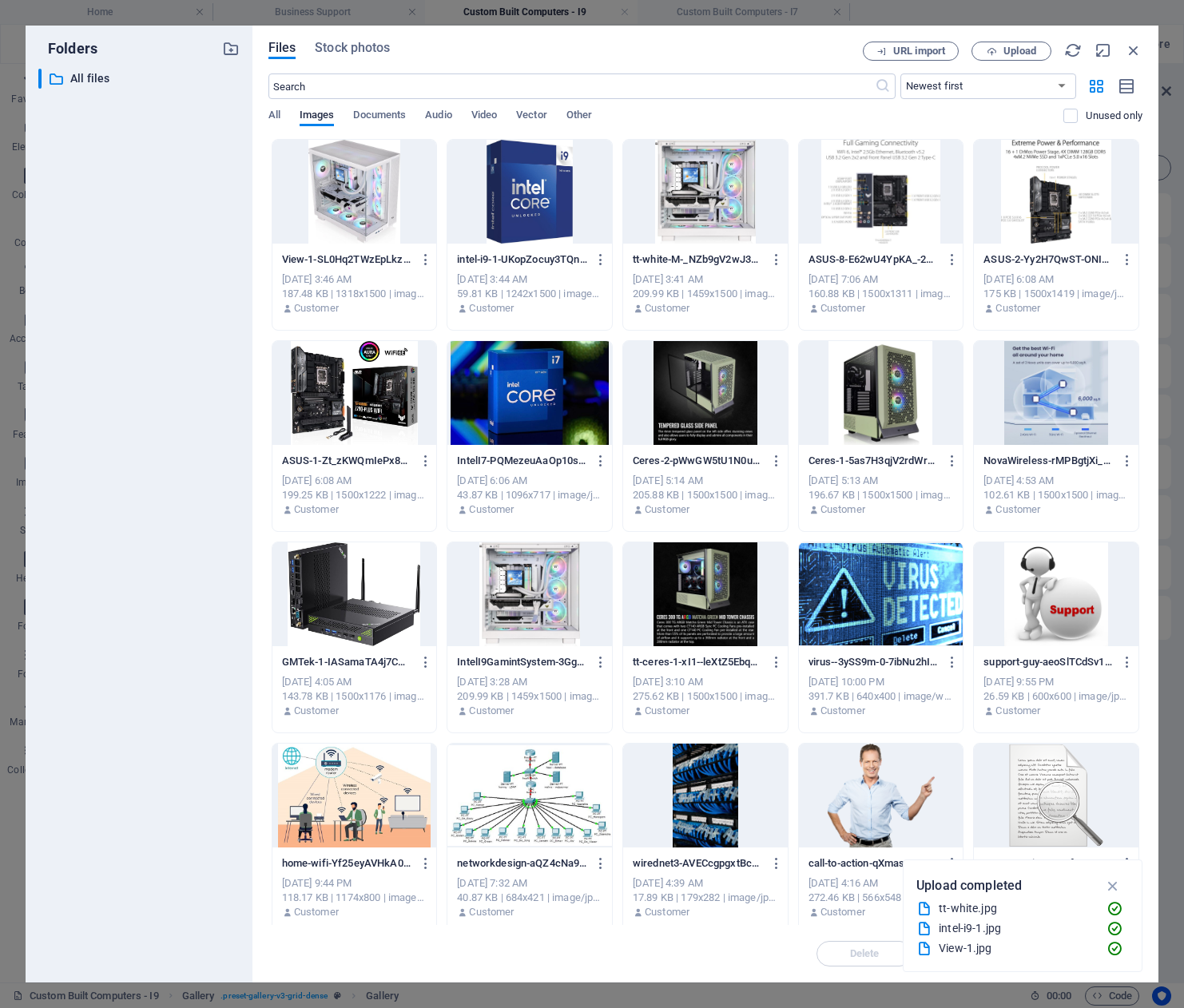
click at [541, 229] on div at bounding box center [530, 192] width 165 height 104
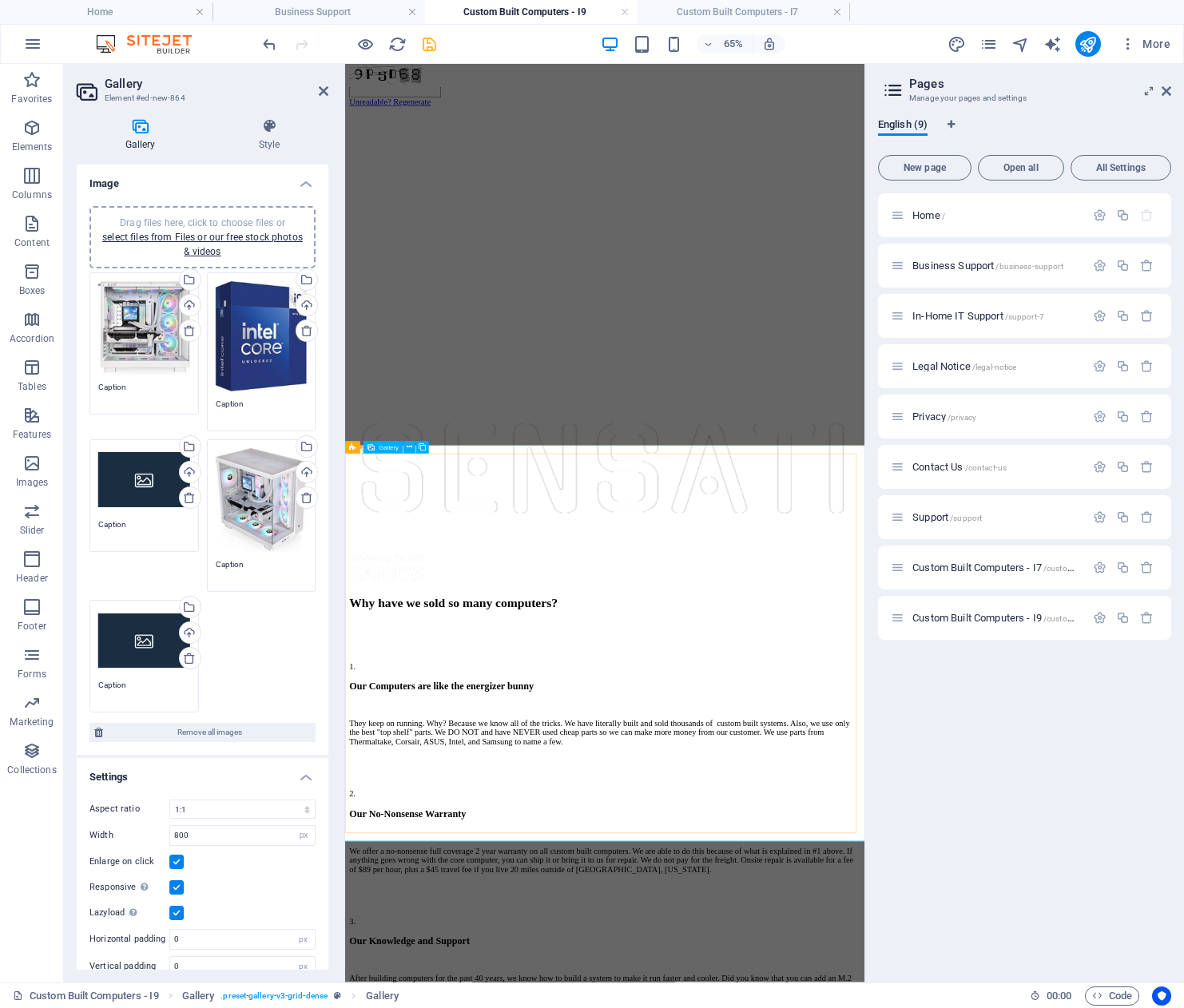
scroll to position [1392, 0]
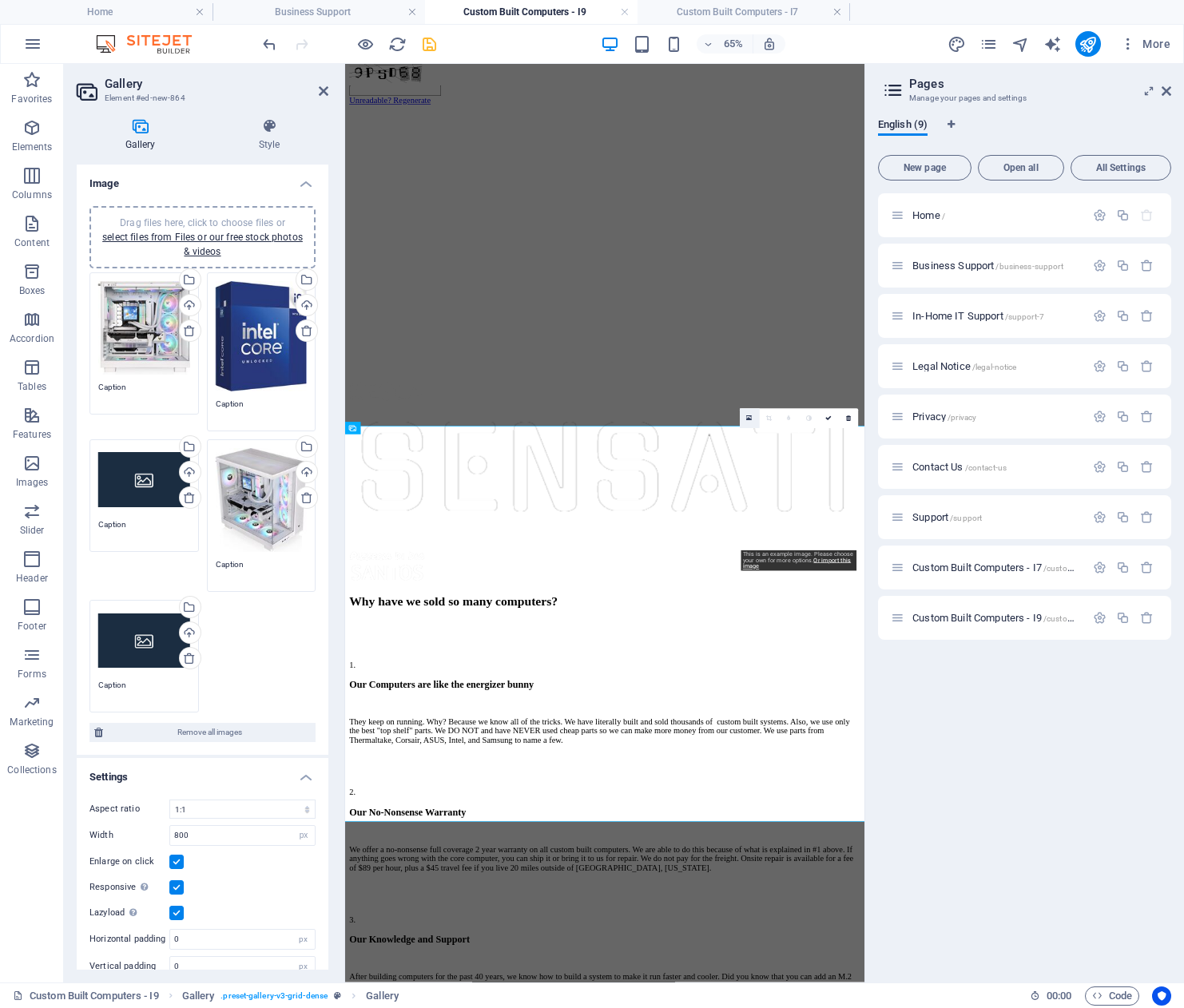
click at [747, 420] on icon at bounding box center [748, 418] width 6 height 7
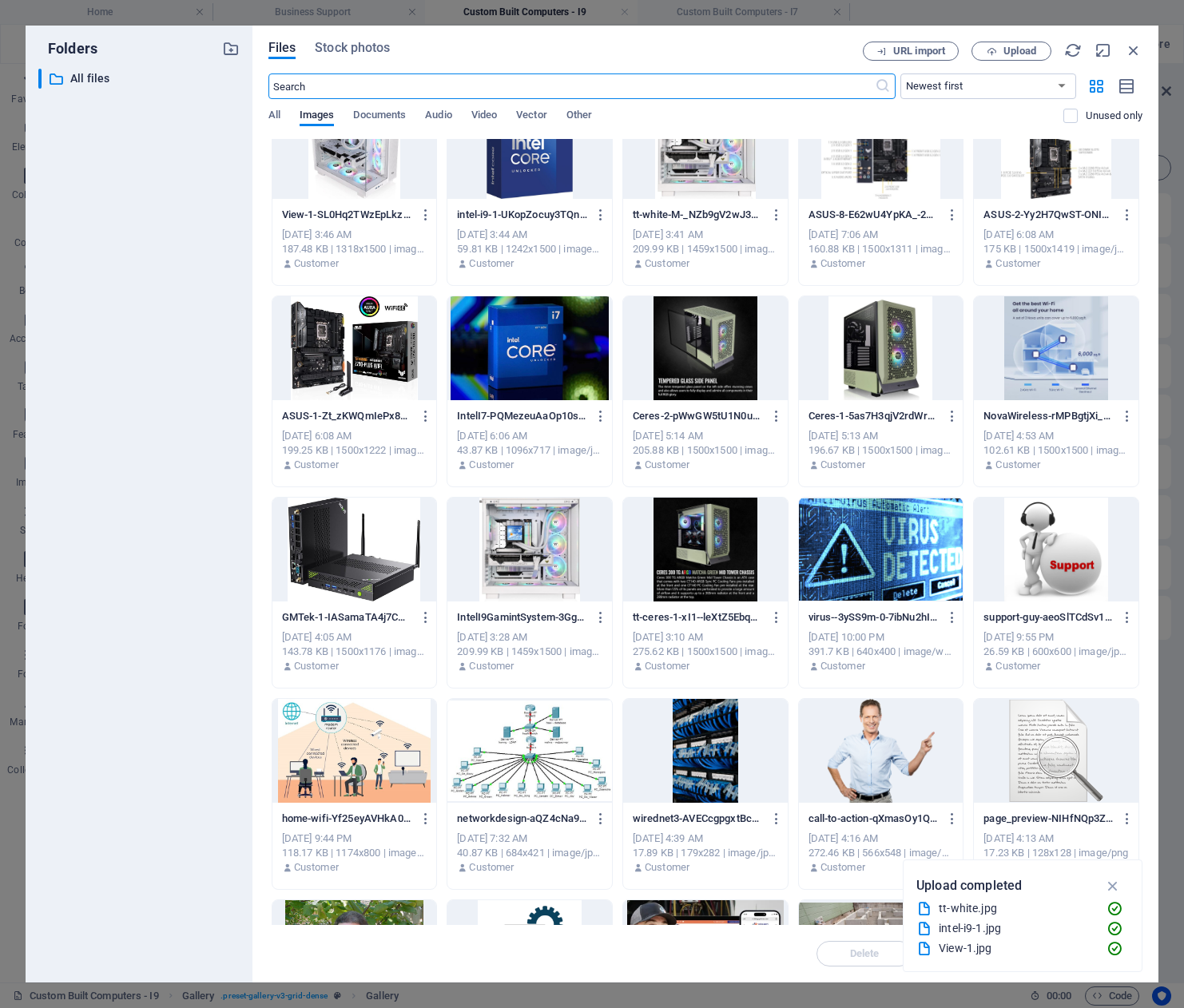
scroll to position [0, 0]
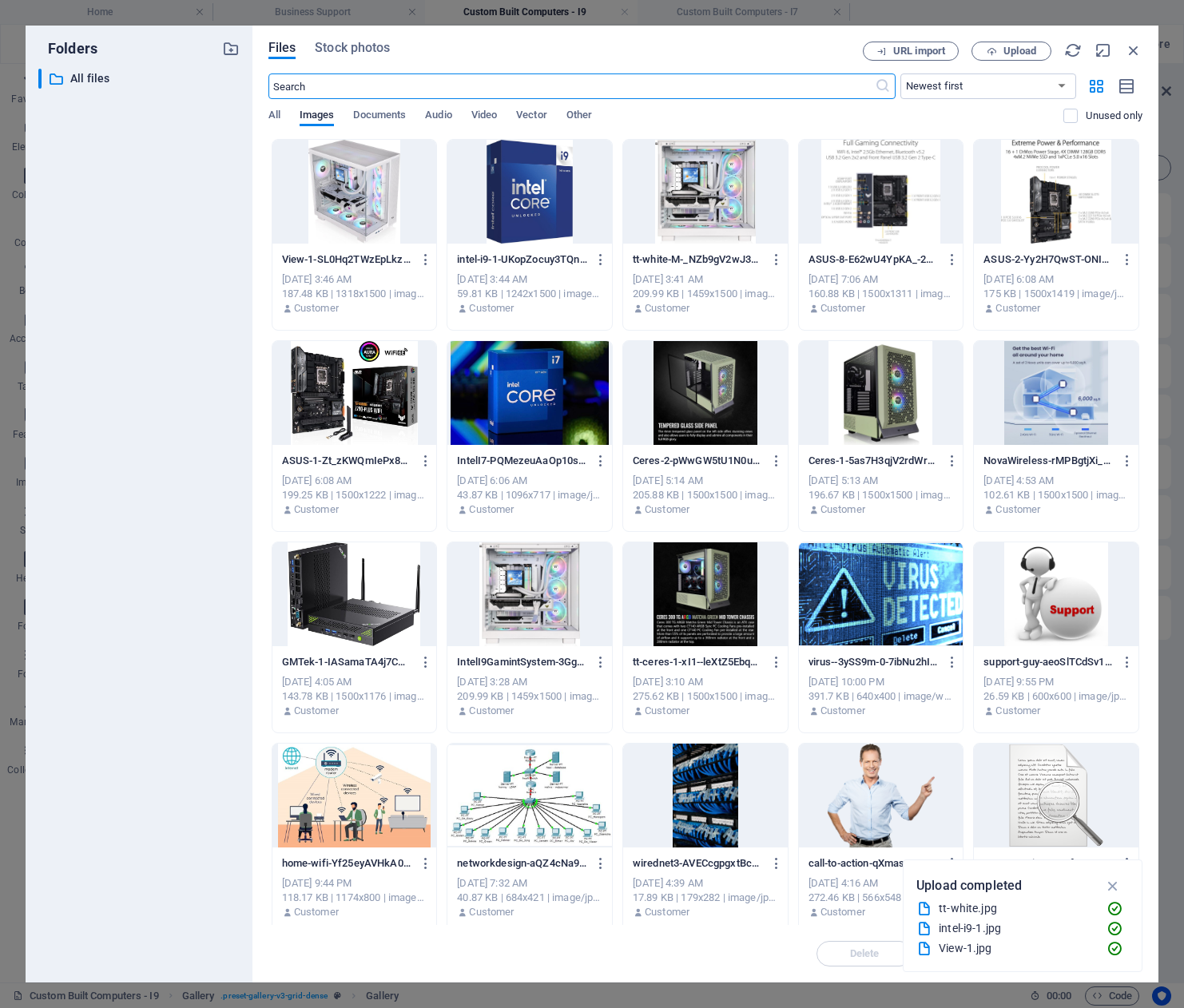
click at [352, 414] on div at bounding box center [355, 393] width 165 height 104
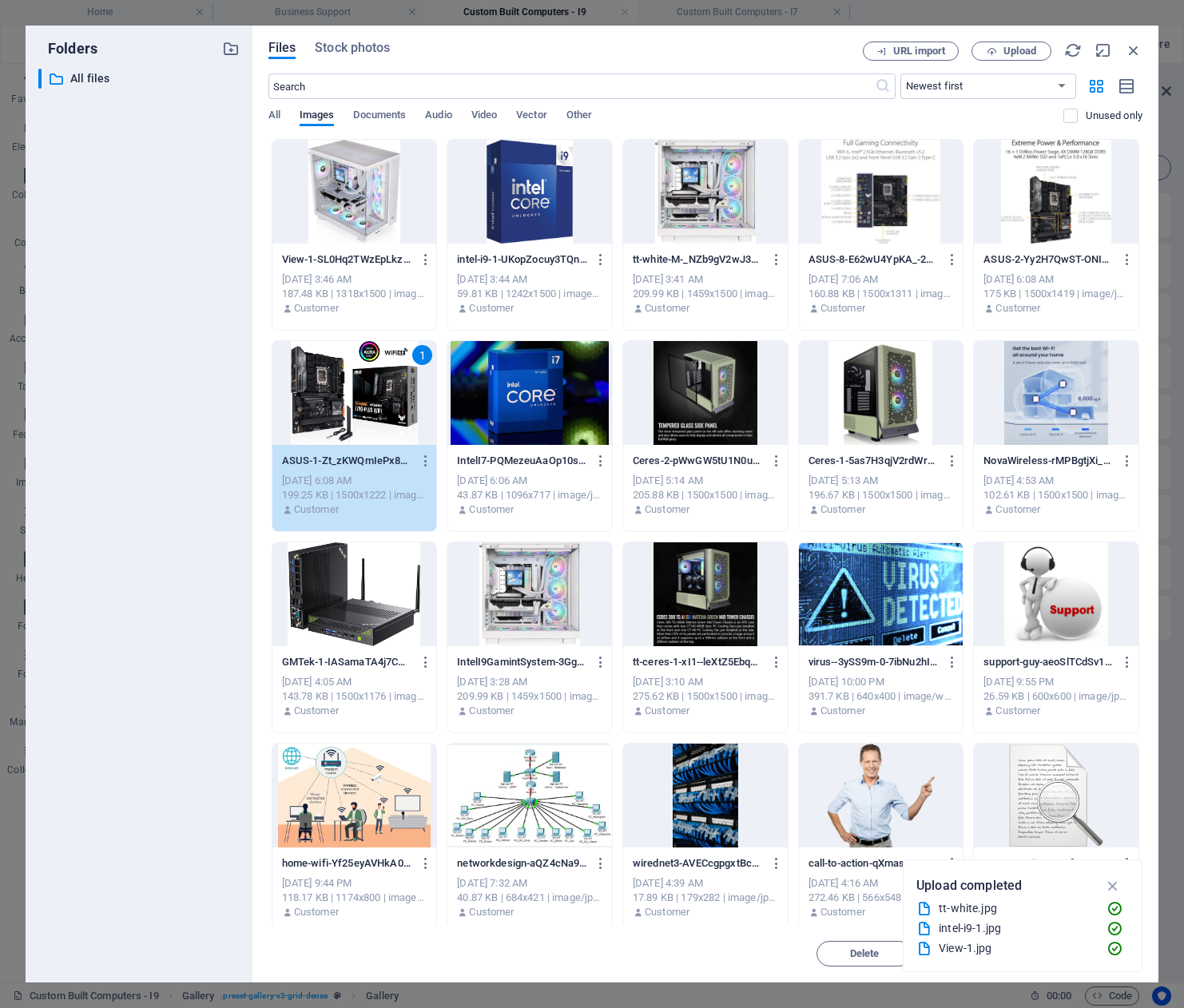
click at [366, 396] on div "1" at bounding box center [355, 393] width 165 height 104
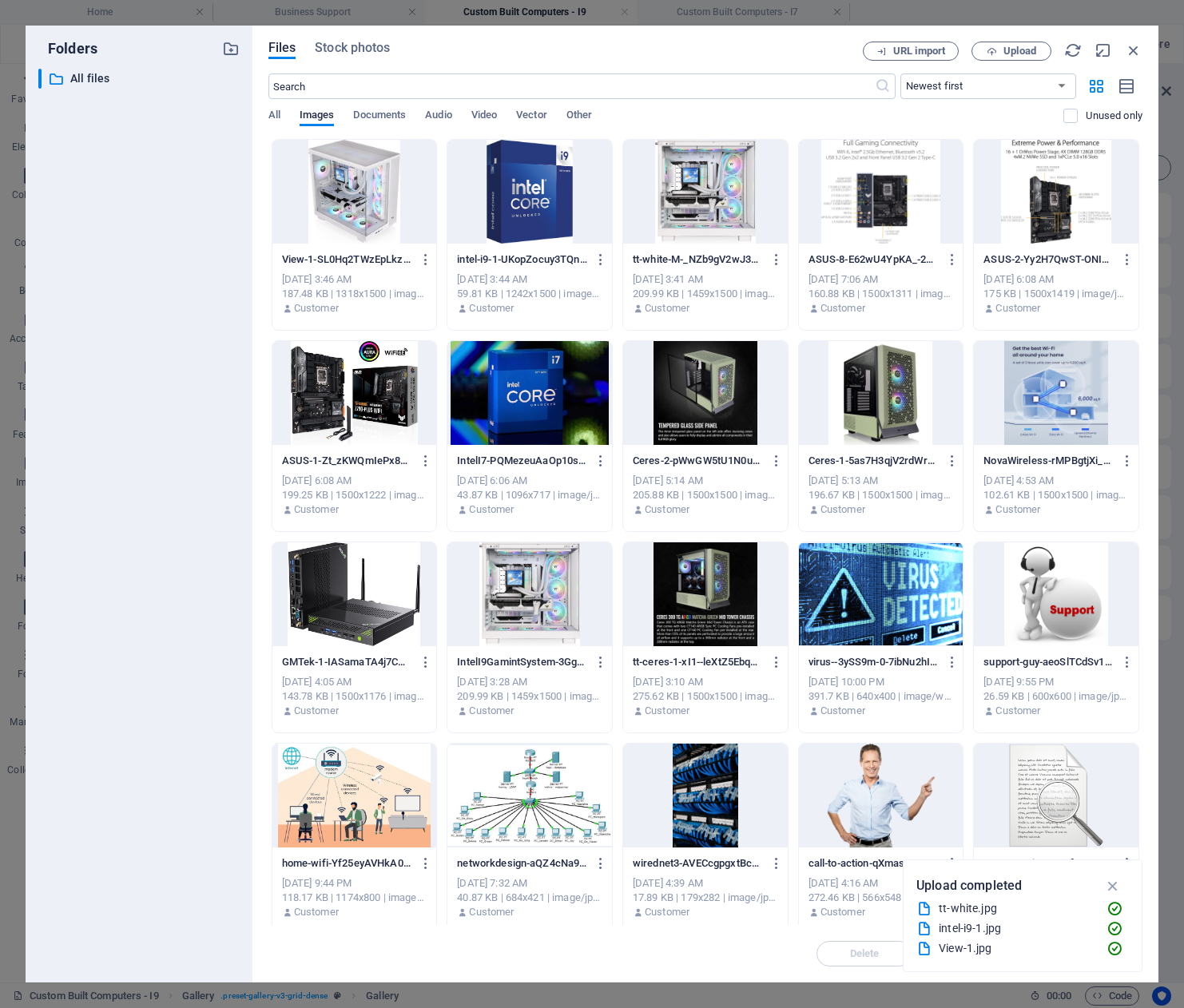
click at [366, 396] on div at bounding box center [355, 393] width 165 height 104
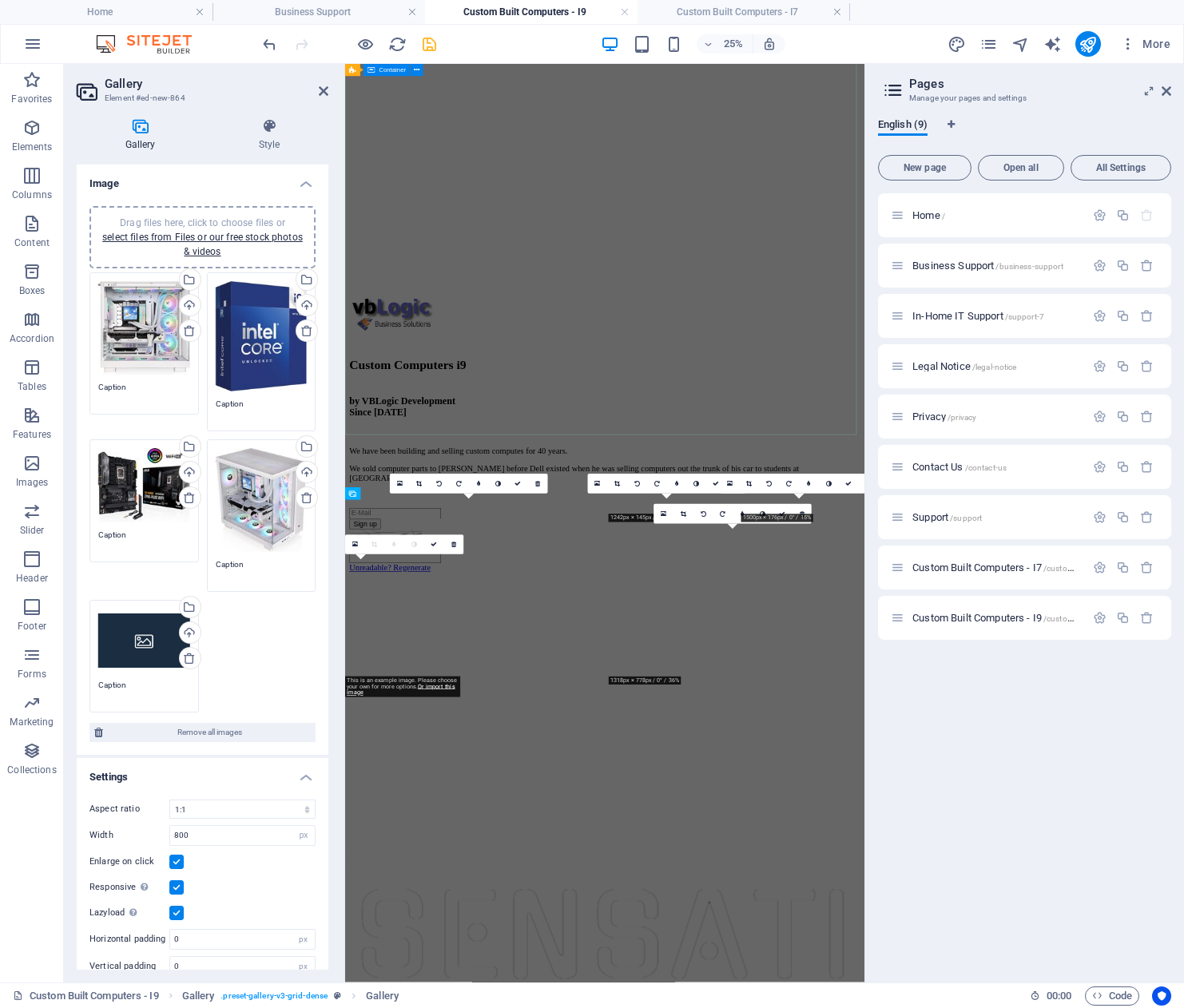
scroll to position [1291, 0]
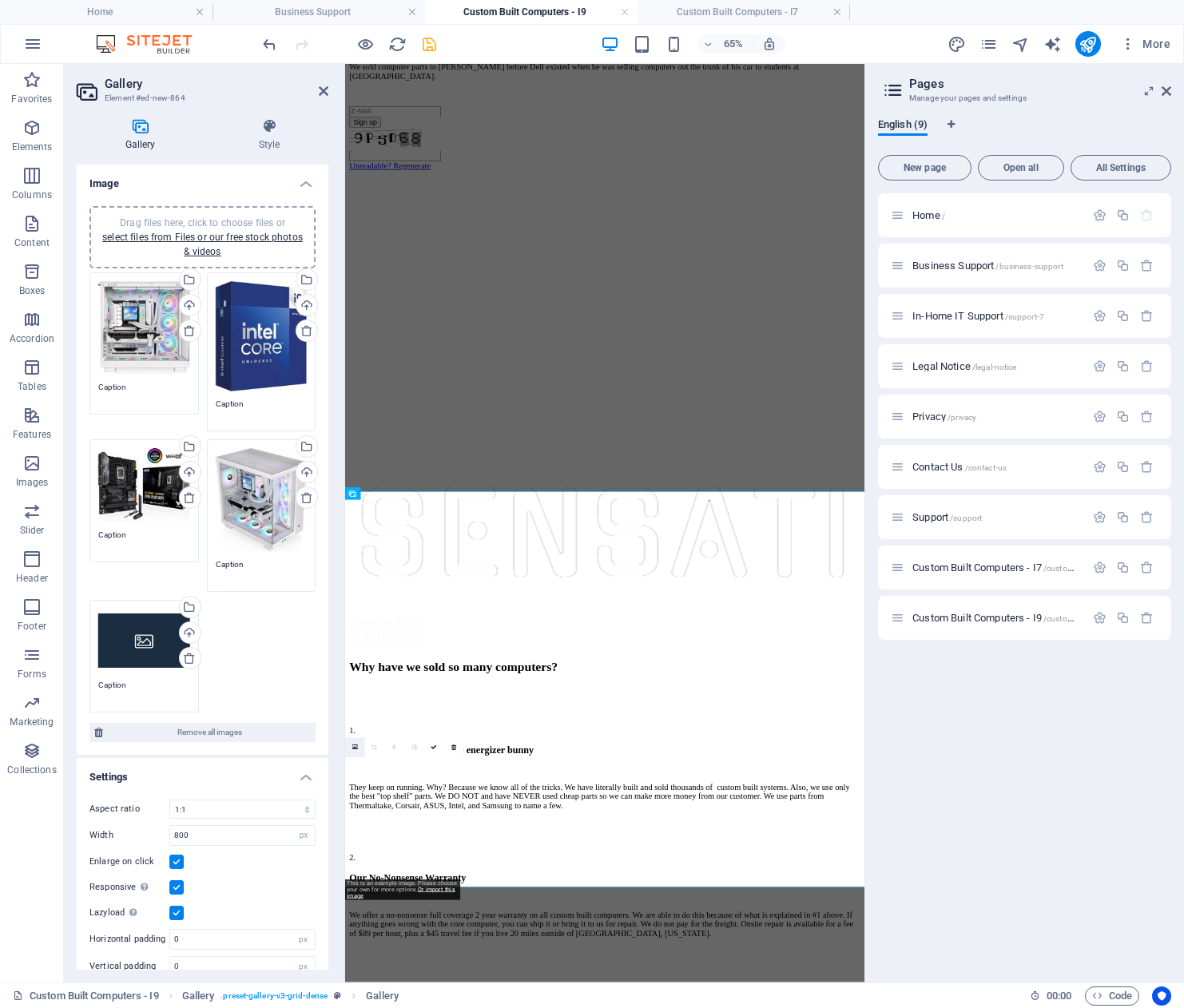
click at [354, 746] on icon at bounding box center [354, 748] width 6 height 7
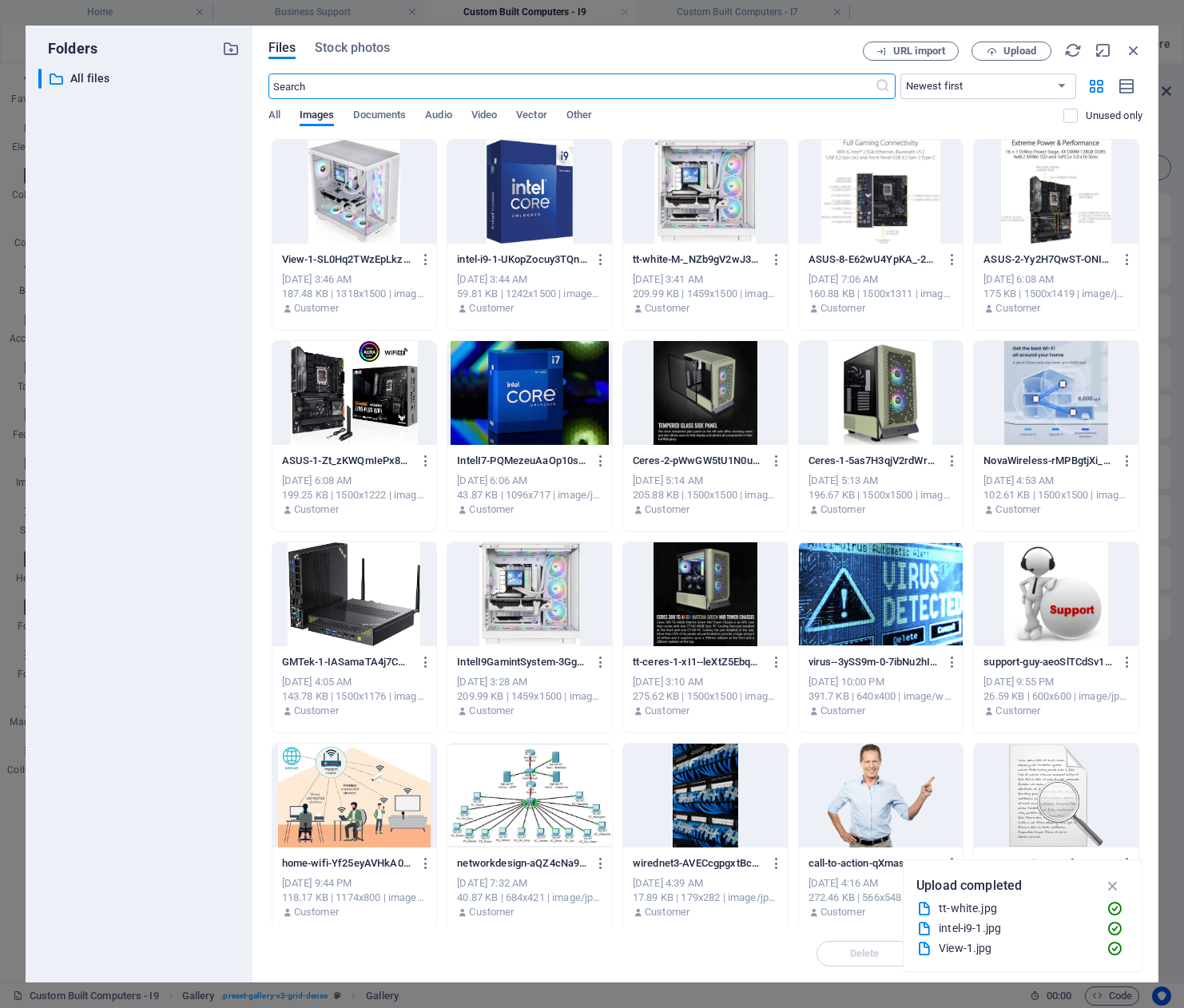
scroll to position [673, 0]
click at [896, 184] on div at bounding box center [881, 192] width 165 height 104
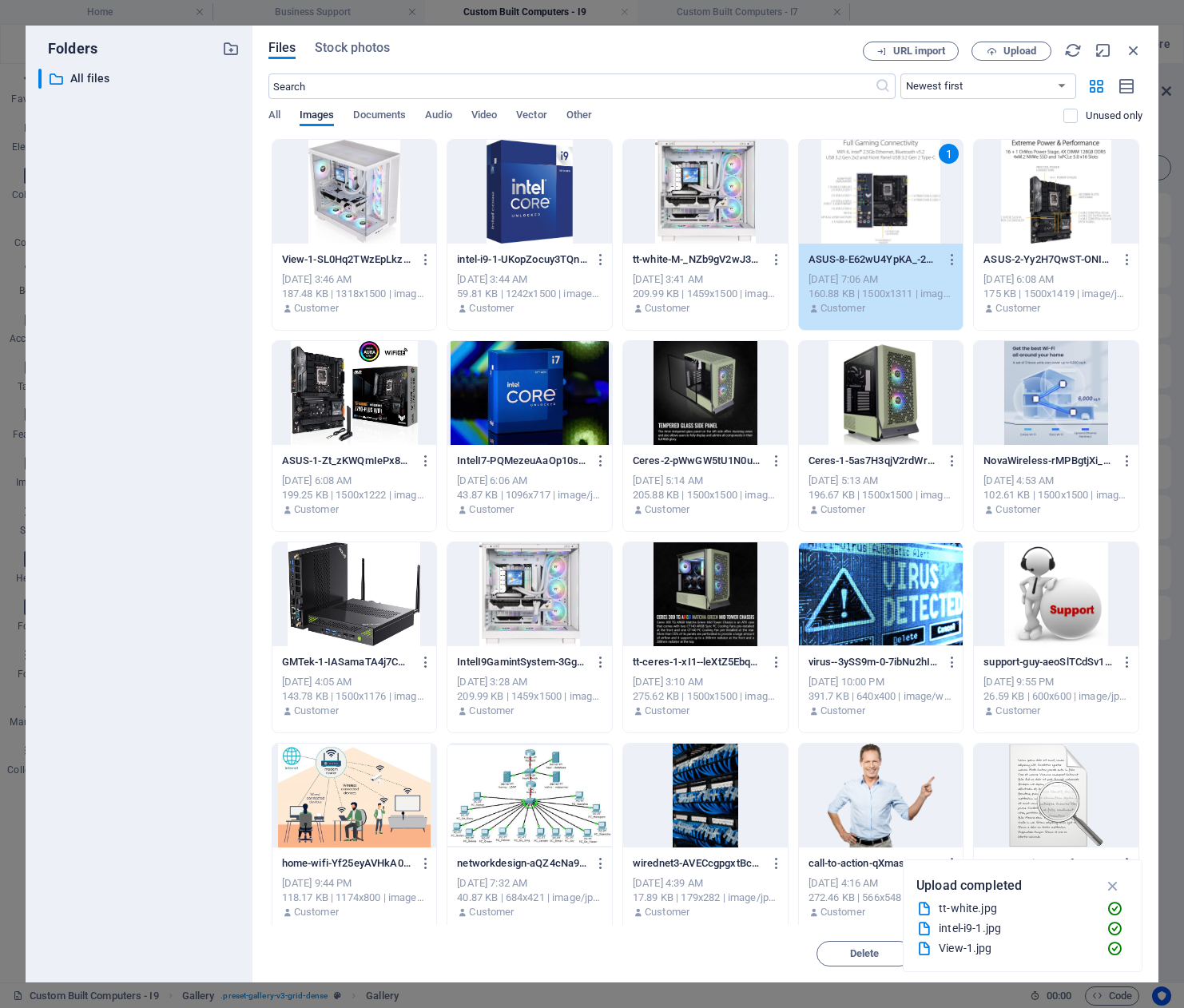
click at [896, 184] on div "1" at bounding box center [881, 192] width 165 height 104
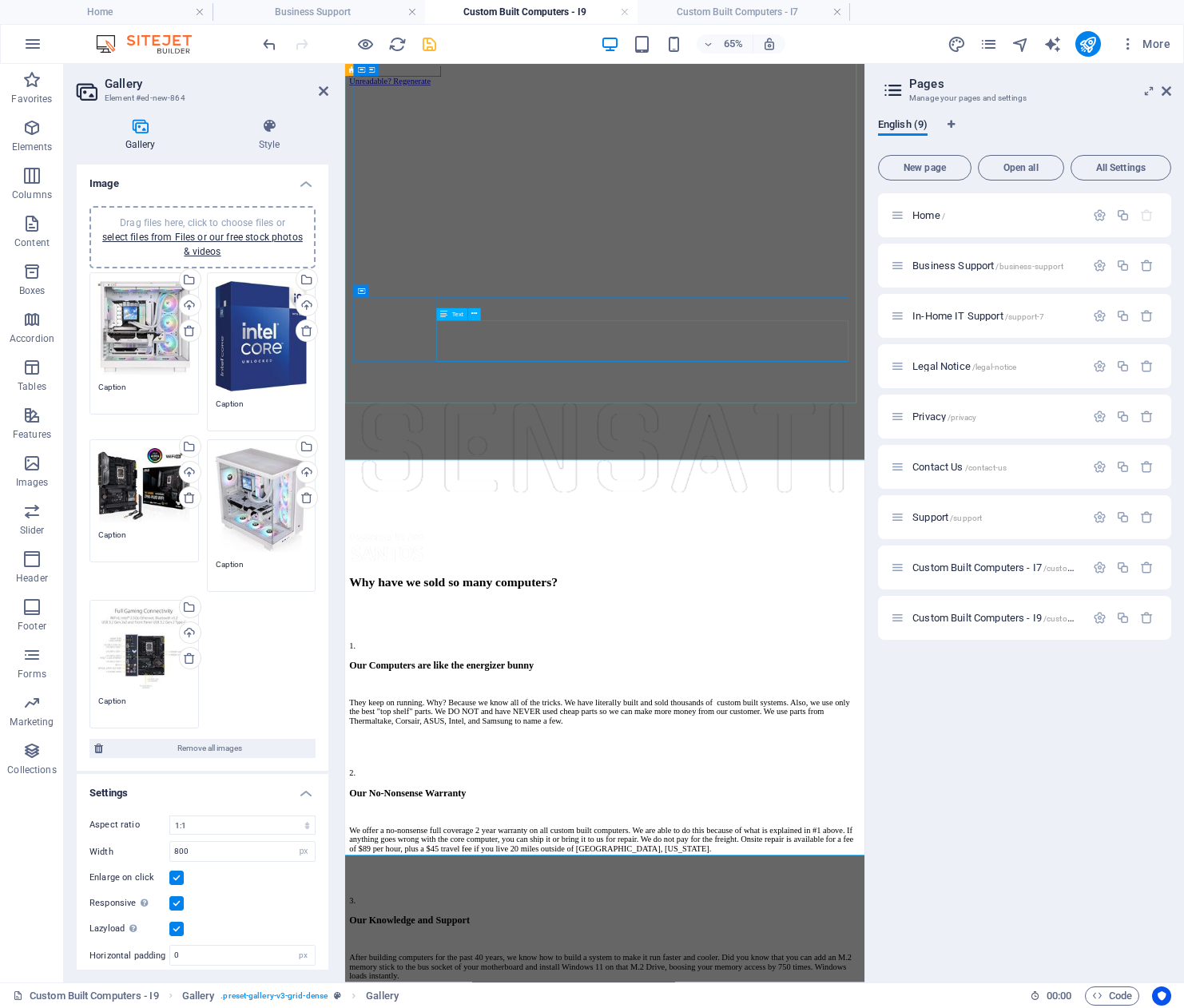
scroll to position [1454, 0]
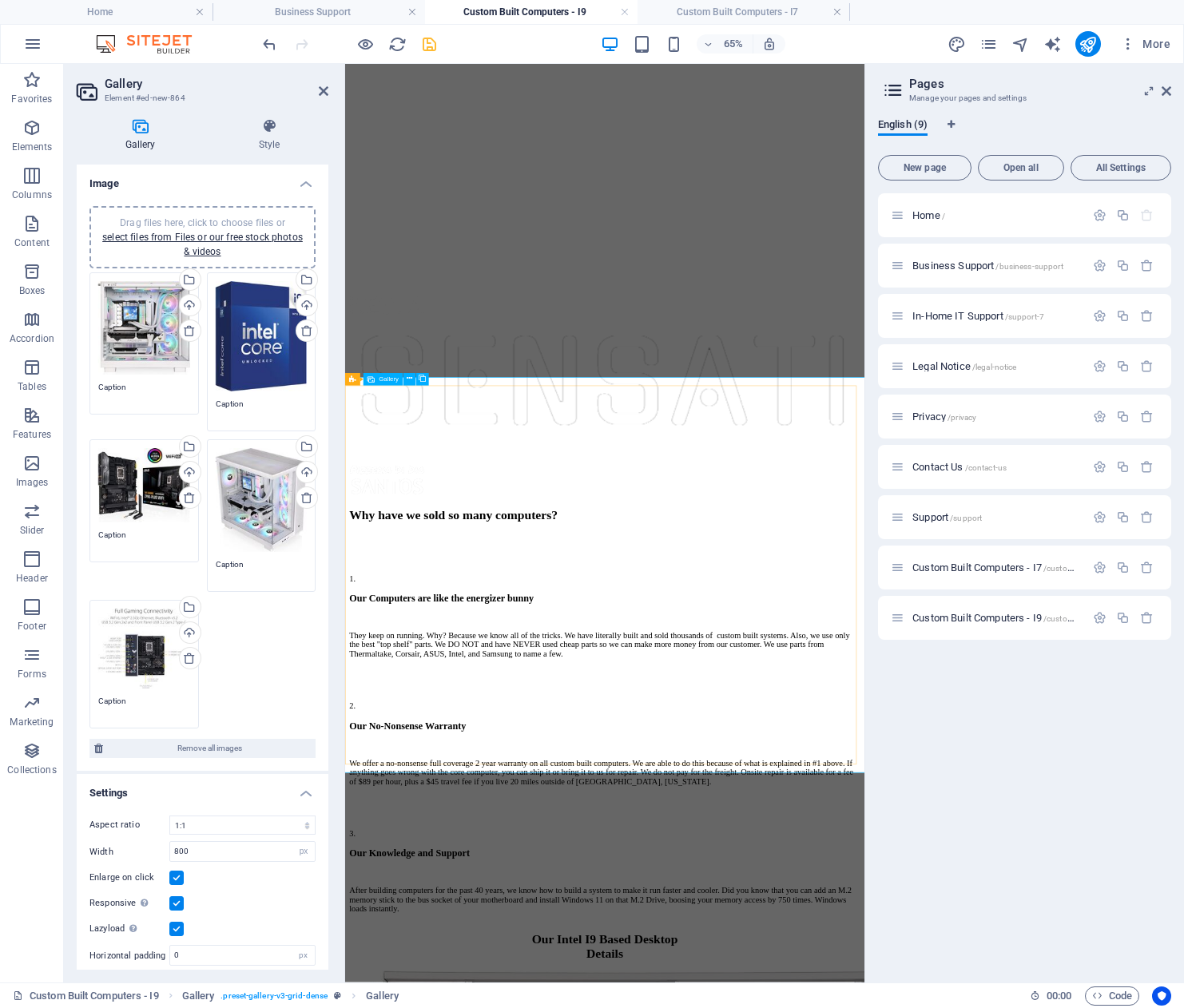
scroll to position [1604, 0]
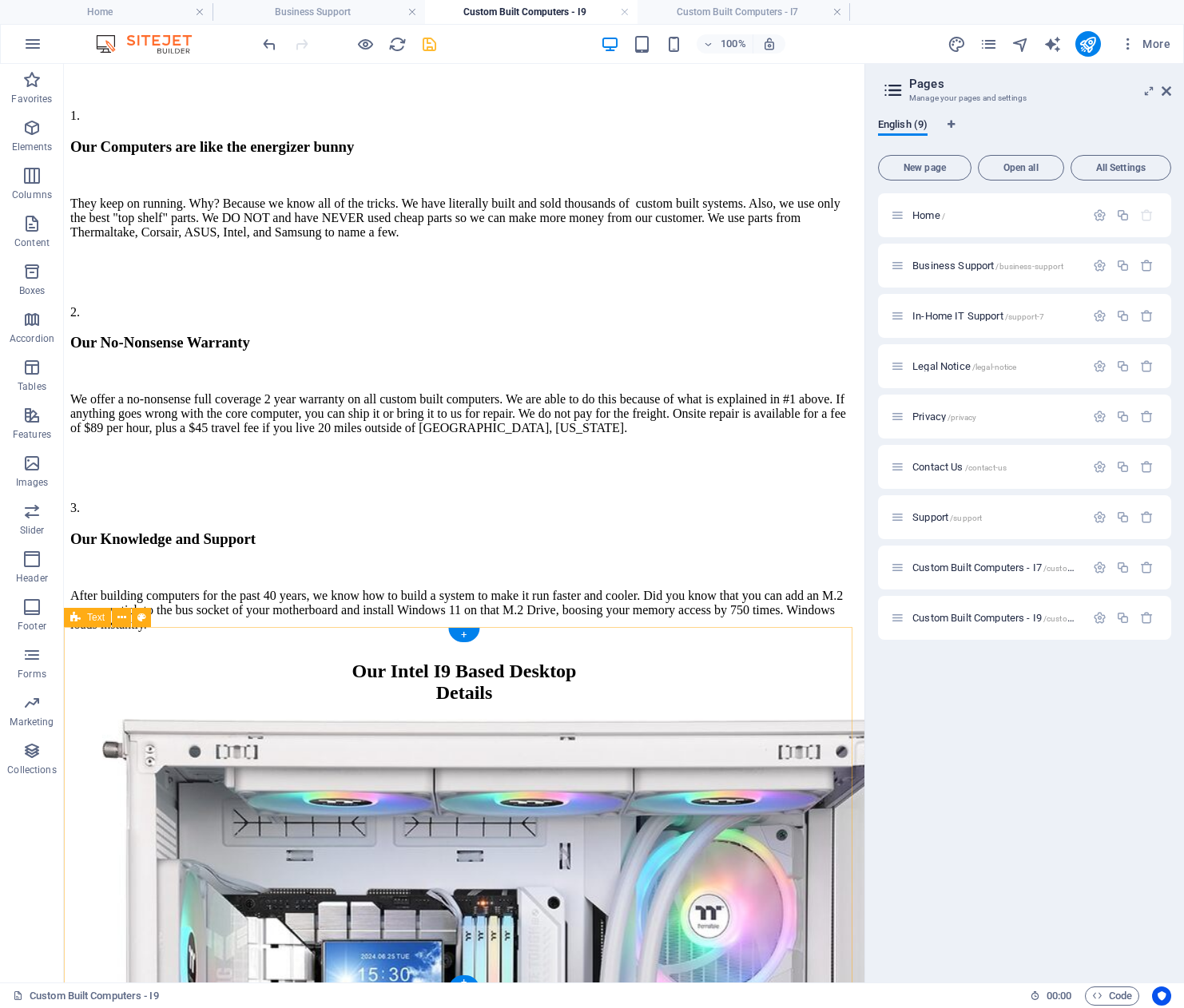
scroll to position [1716, 0]
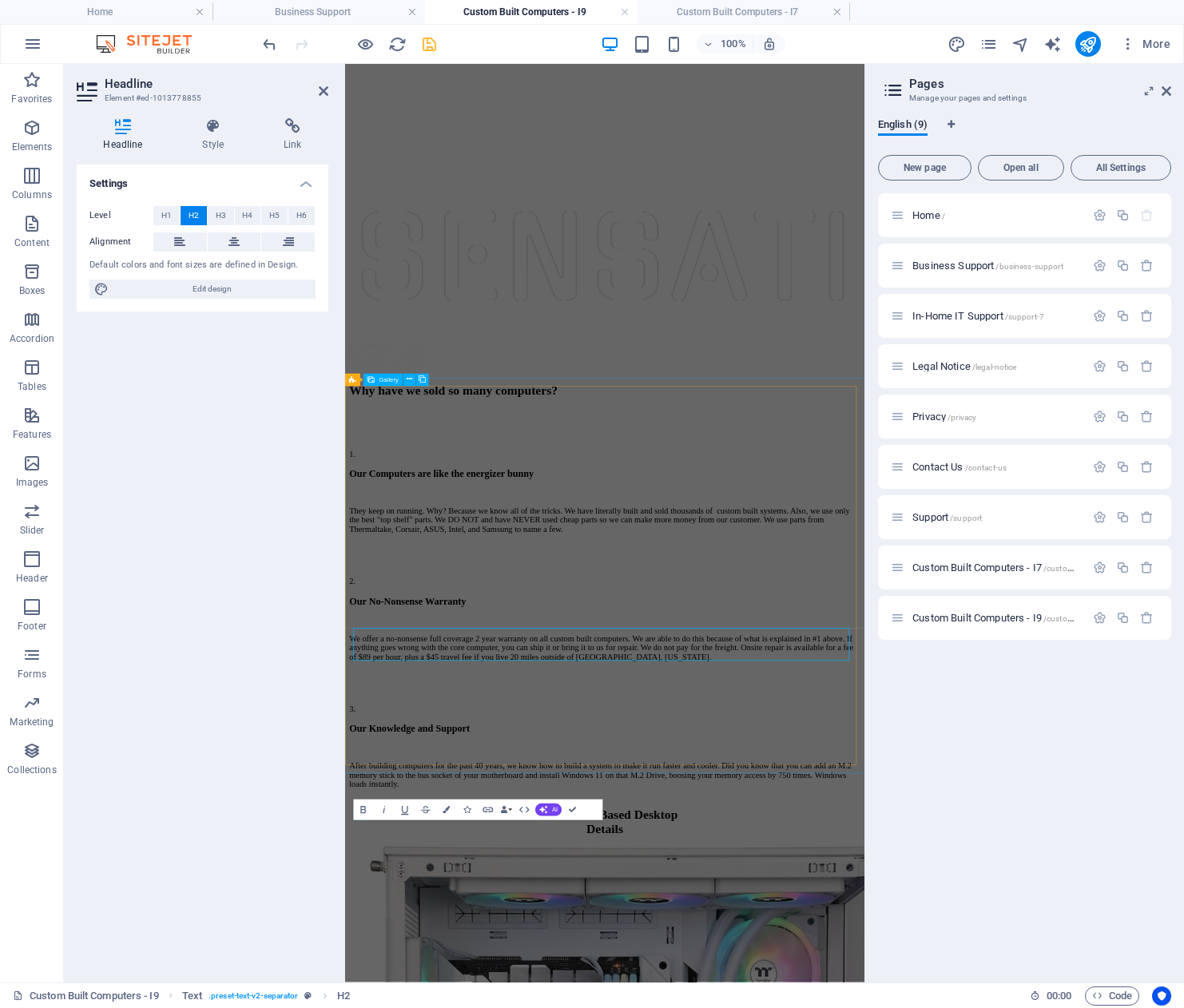
scroll to position [1467, 0]
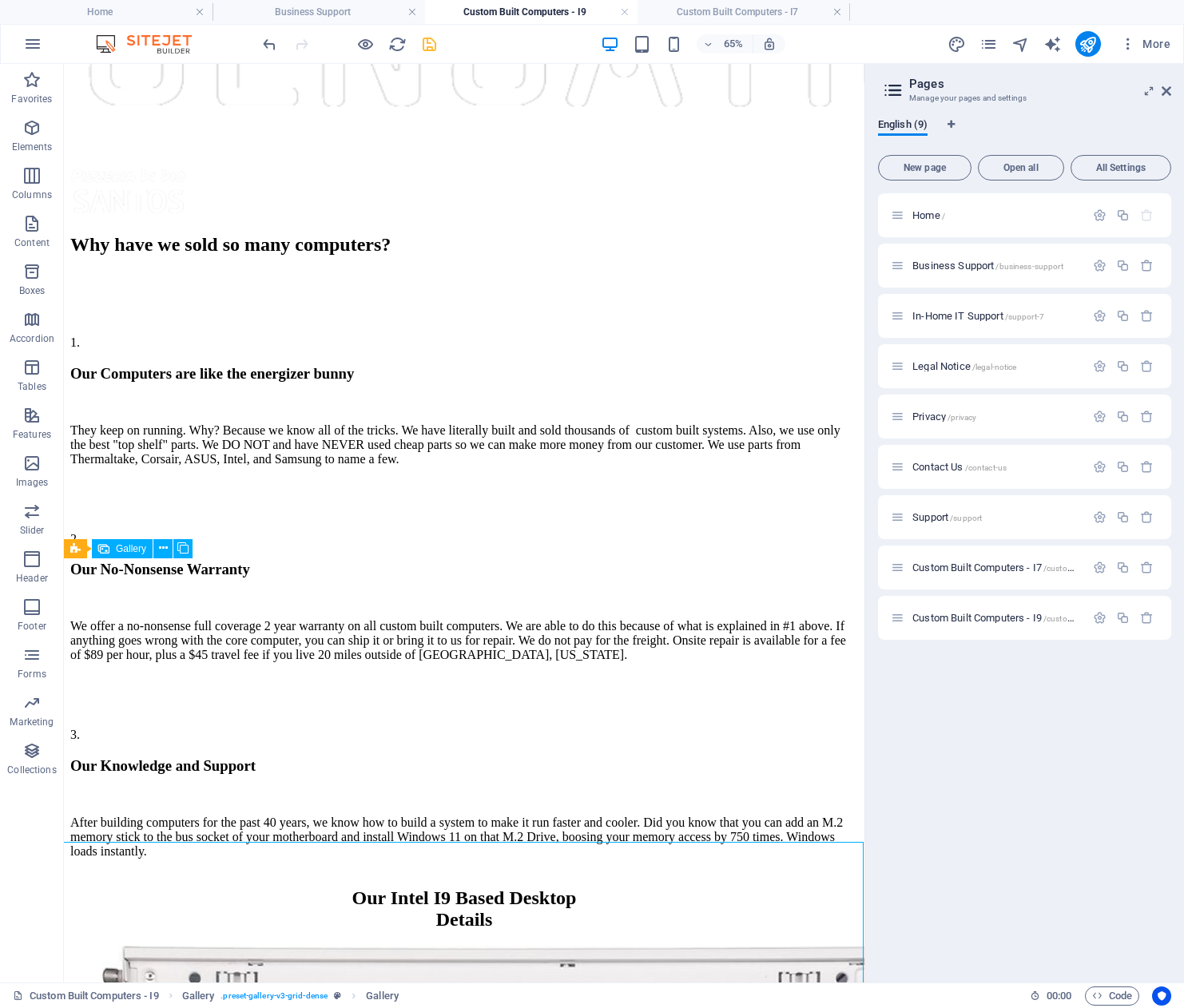
scroll to position [1716, 0]
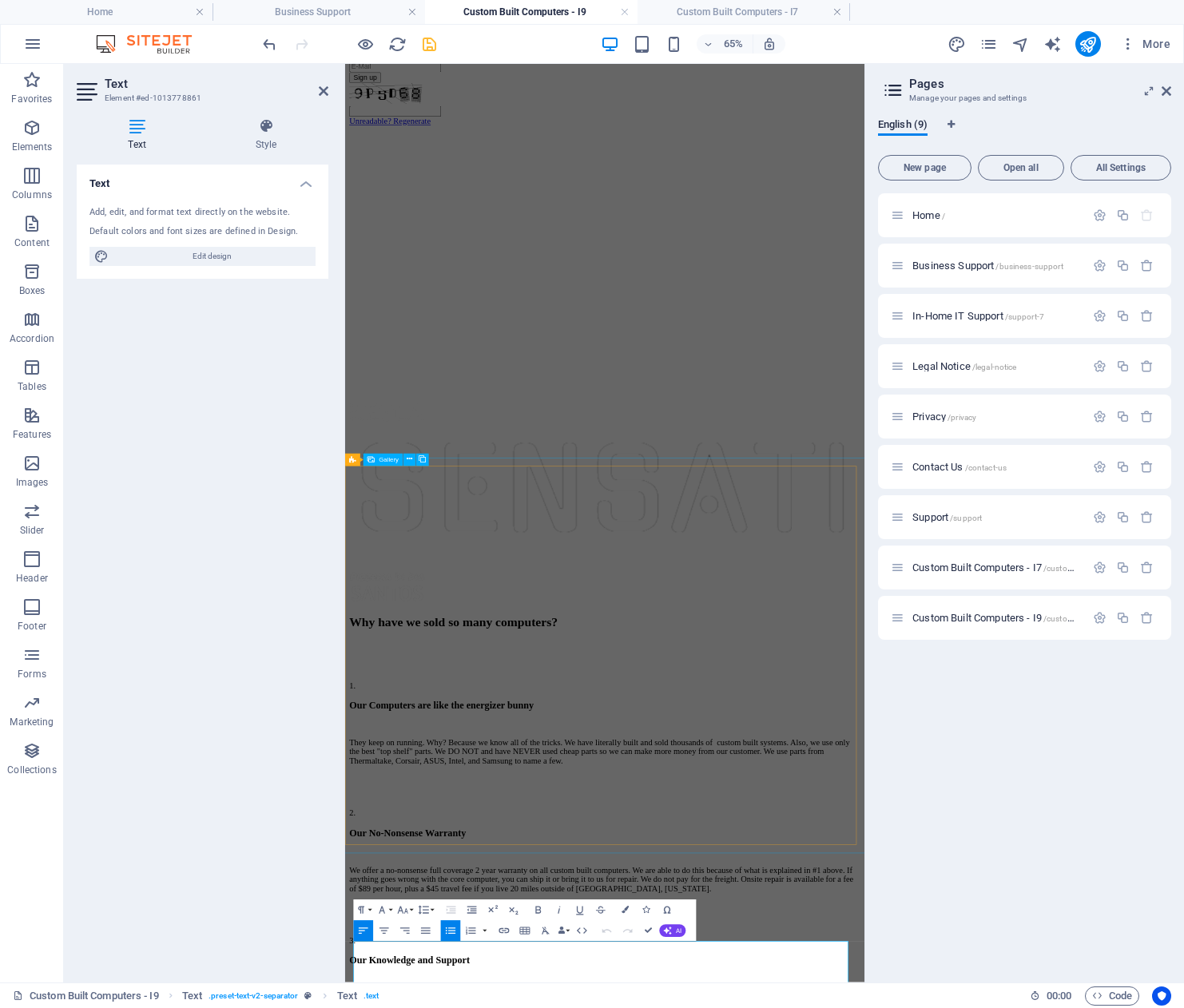
scroll to position [1517, 0]
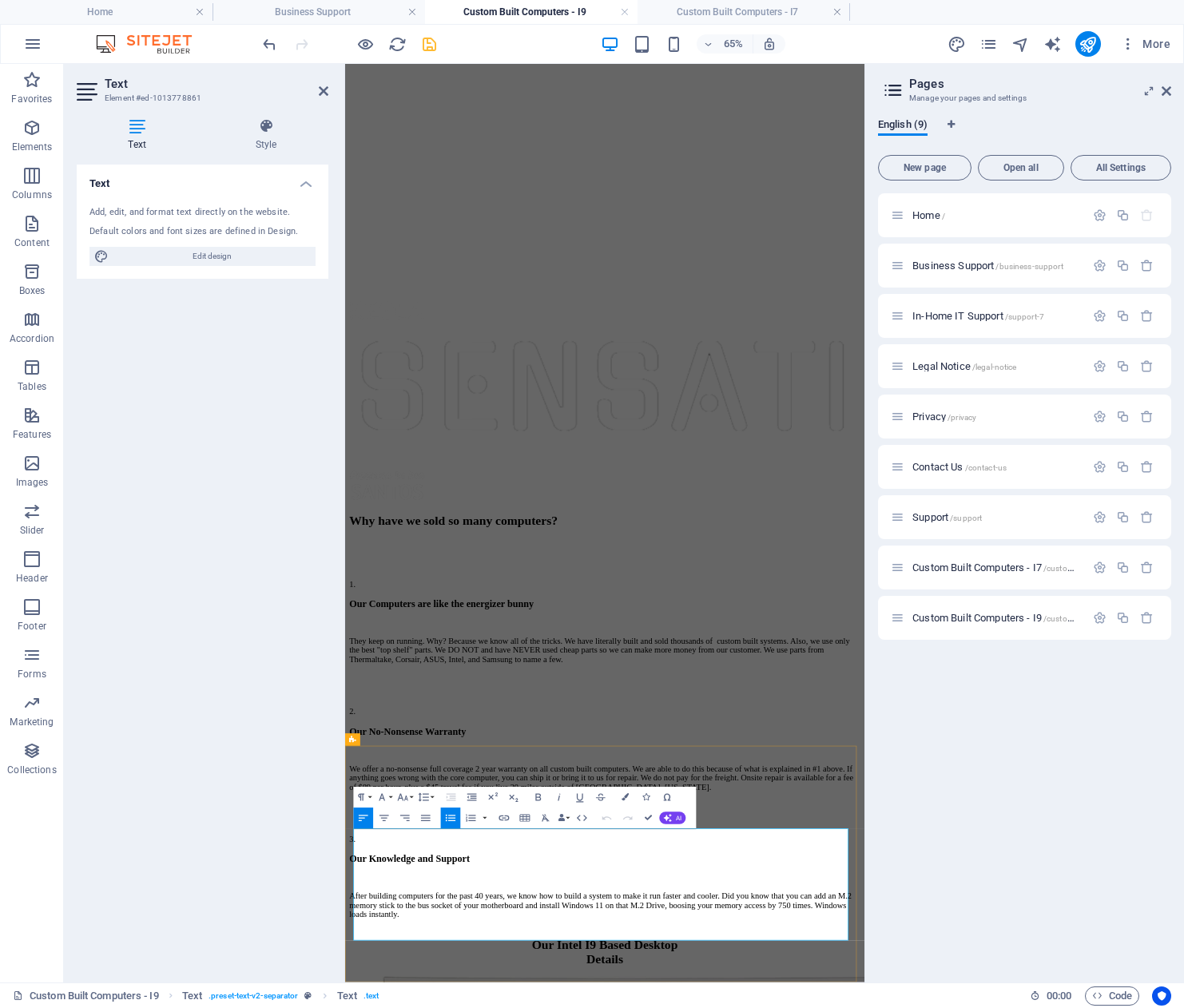
drag, startPoint x: 610, startPoint y: 1254, endPoint x: 452, endPoint y: 1260, distance: 158.1
drag, startPoint x: 631, startPoint y: 1268, endPoint x: 455, endPoint y: 1282, distance: 176.6
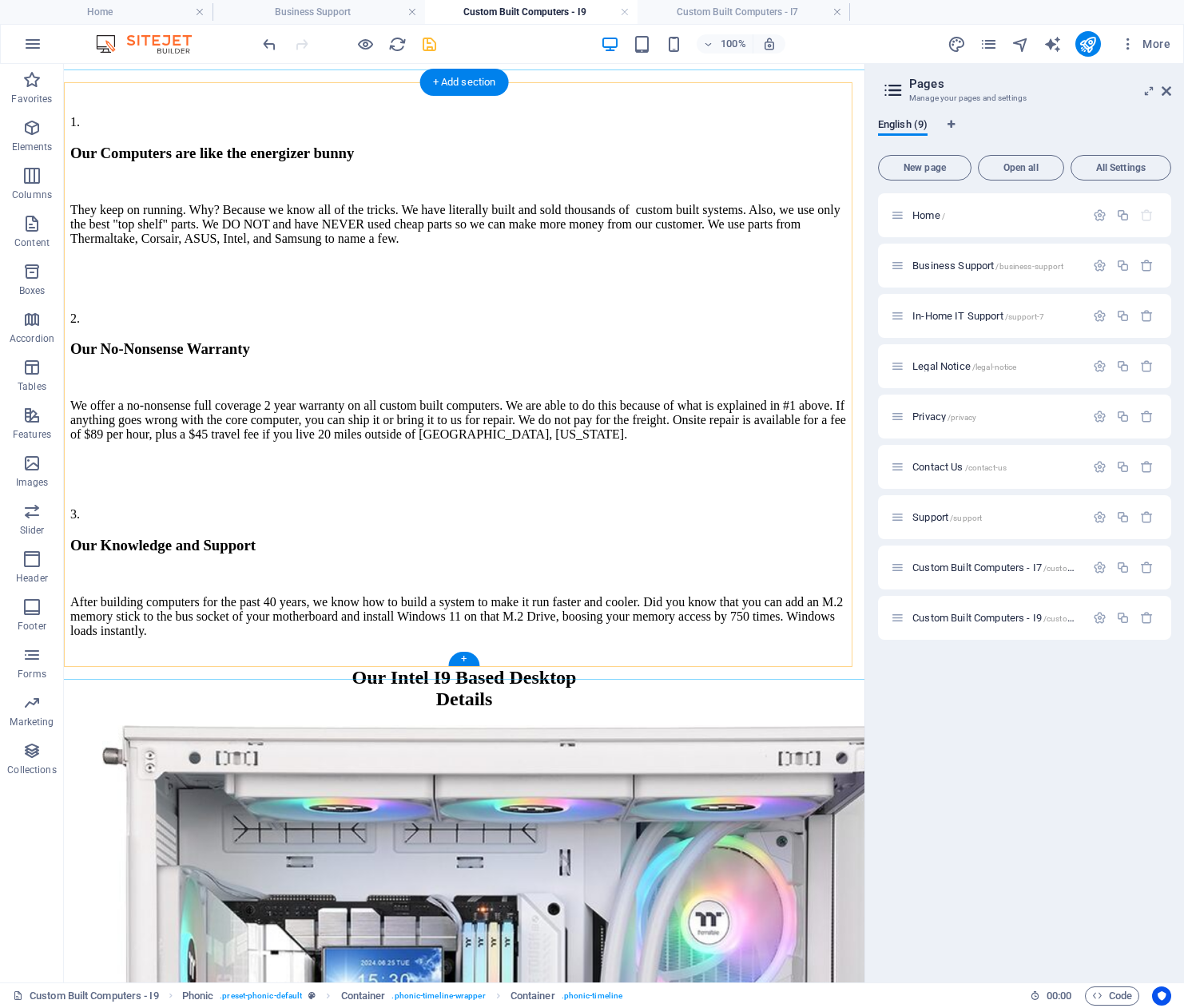
scroll to position [768, 0]
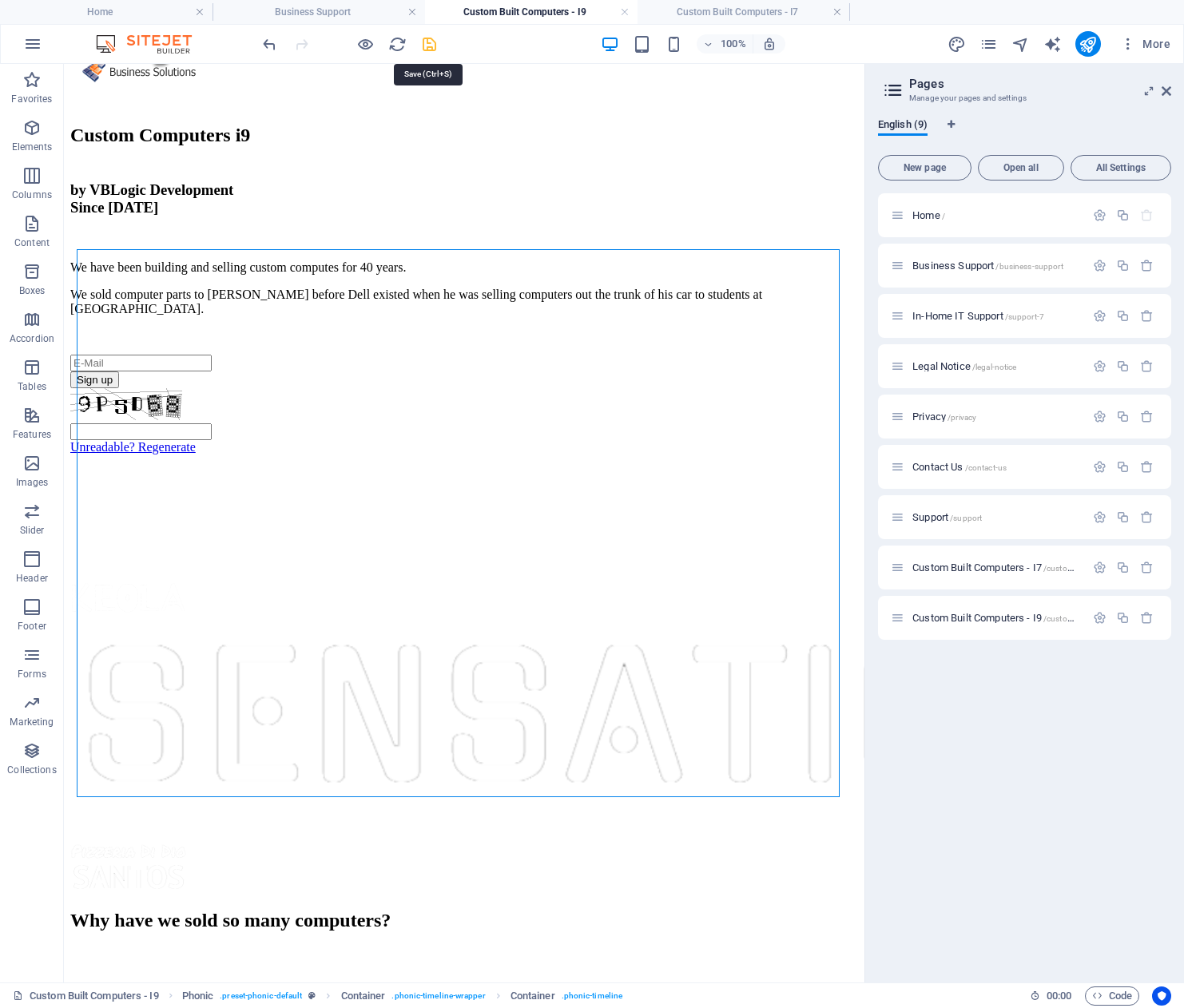
click at [429, 41] on icon "save" at bounding box center [429, 45] width 18 height 18
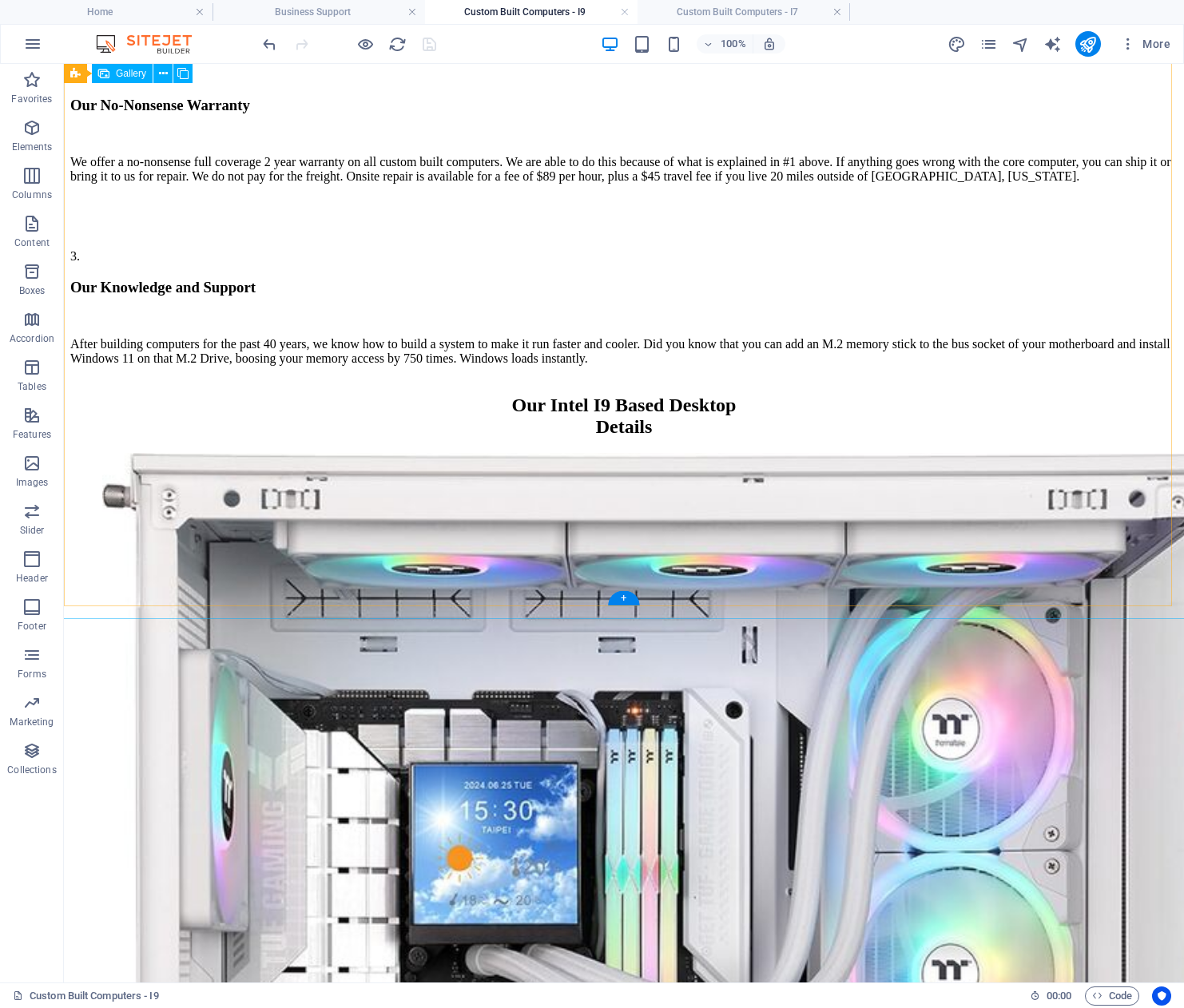
scroll to position [1896, 0]
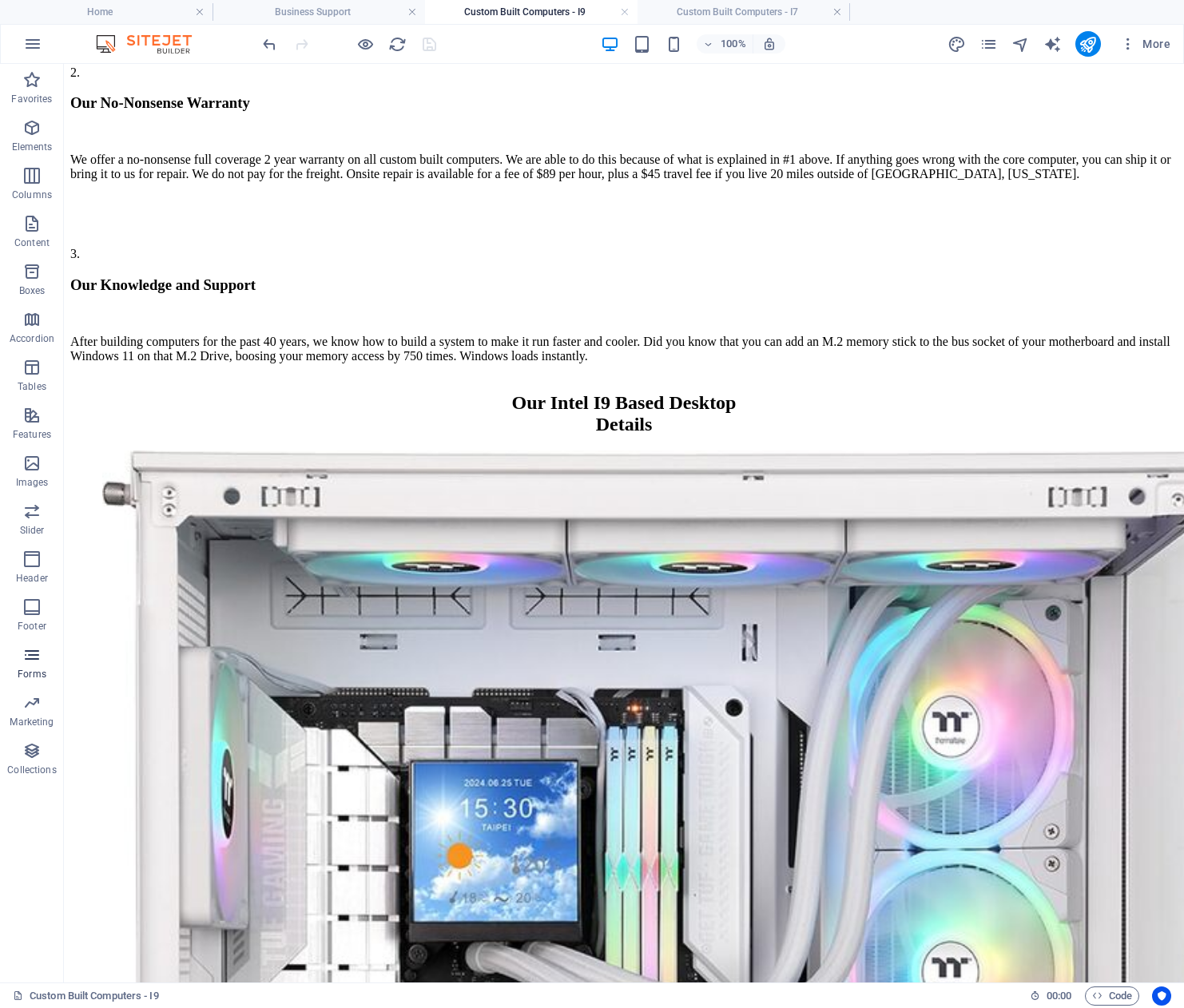
click at [24, 658] on icon "button" at bounding box center [31, 654] width 19 height 19
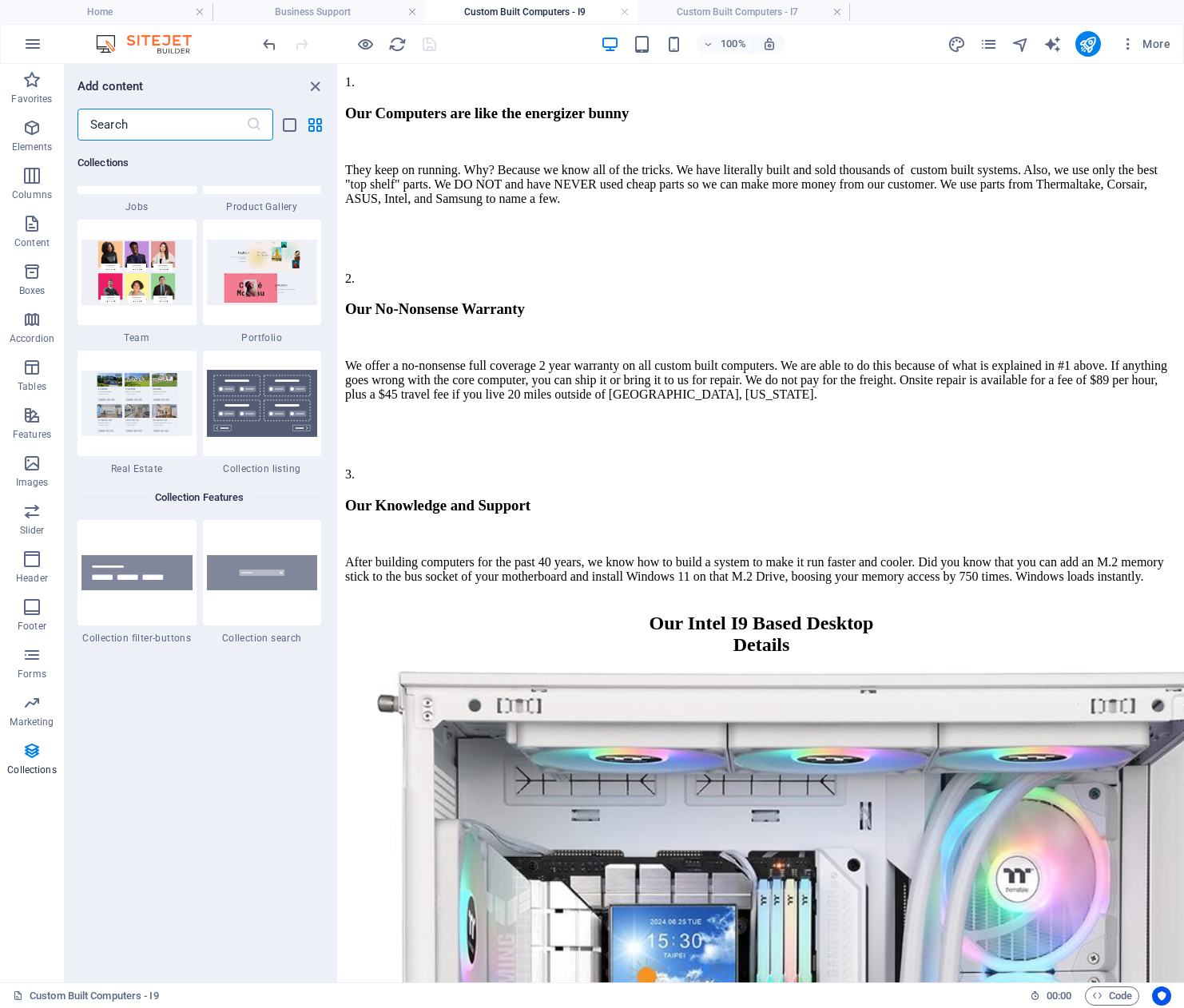
scroll to position [14860, 0]
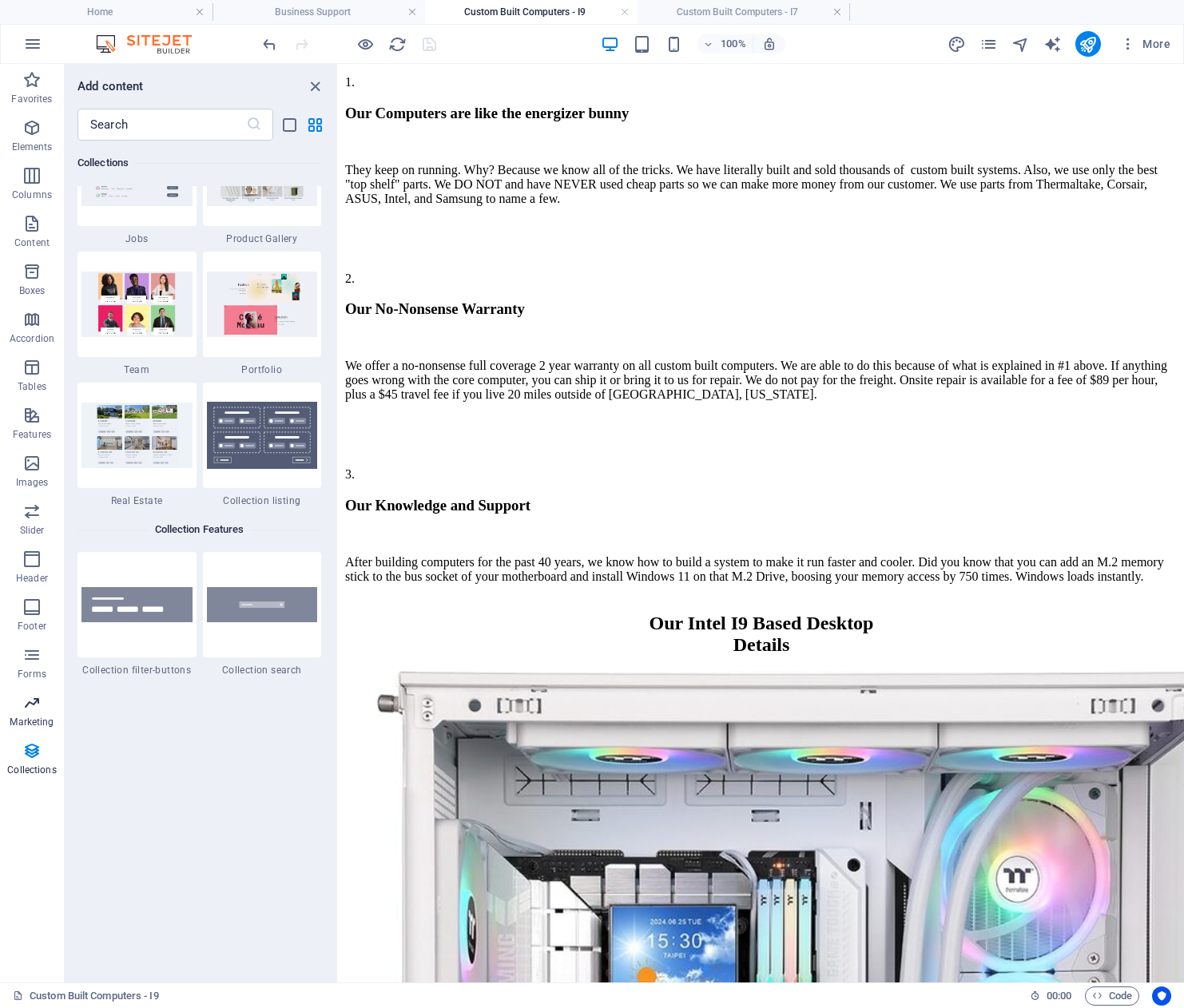
click at [28, 706] on icon "button" at bounding box center [31, 702] width 19 height 19
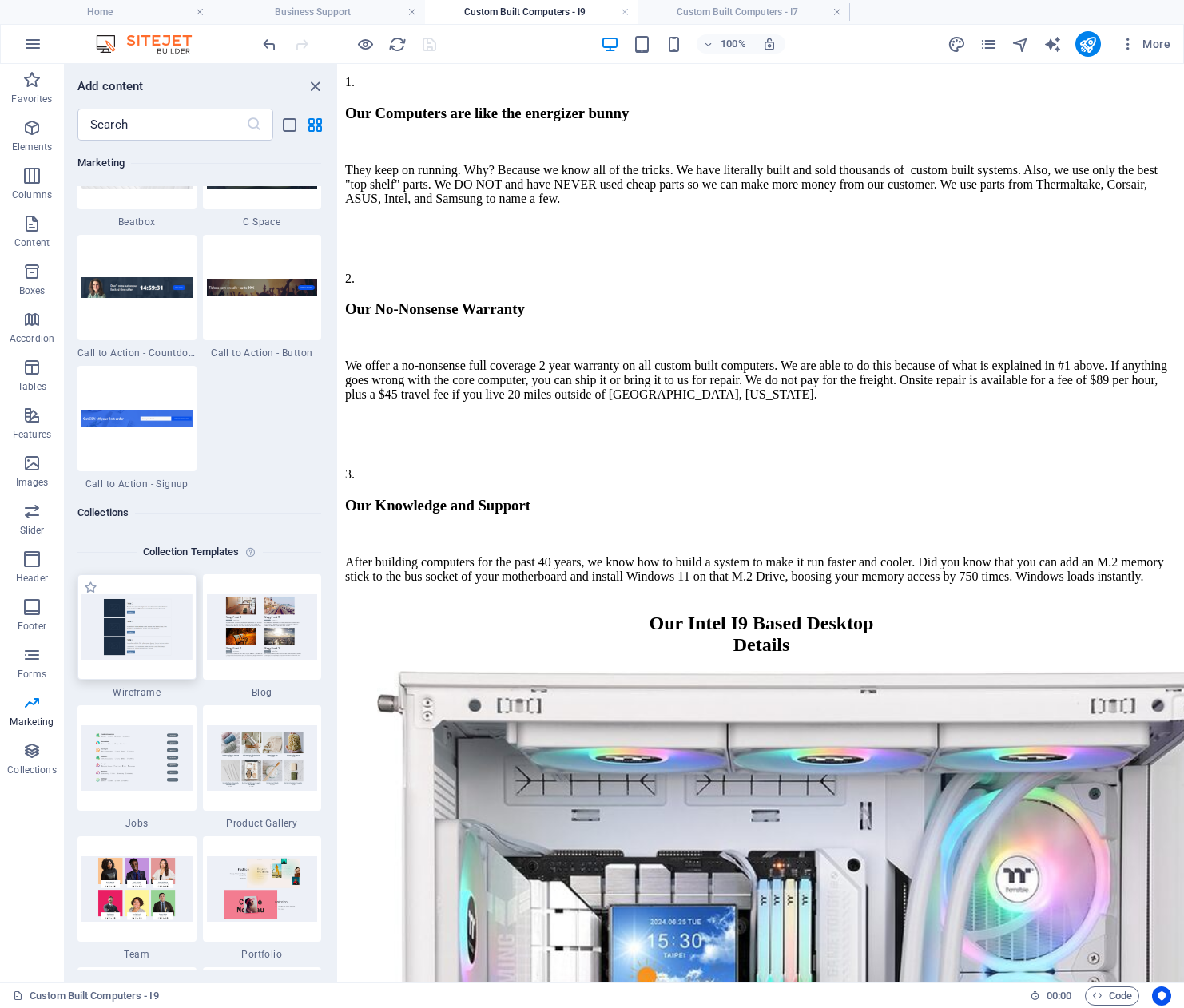
scroll to position [14292, 0]
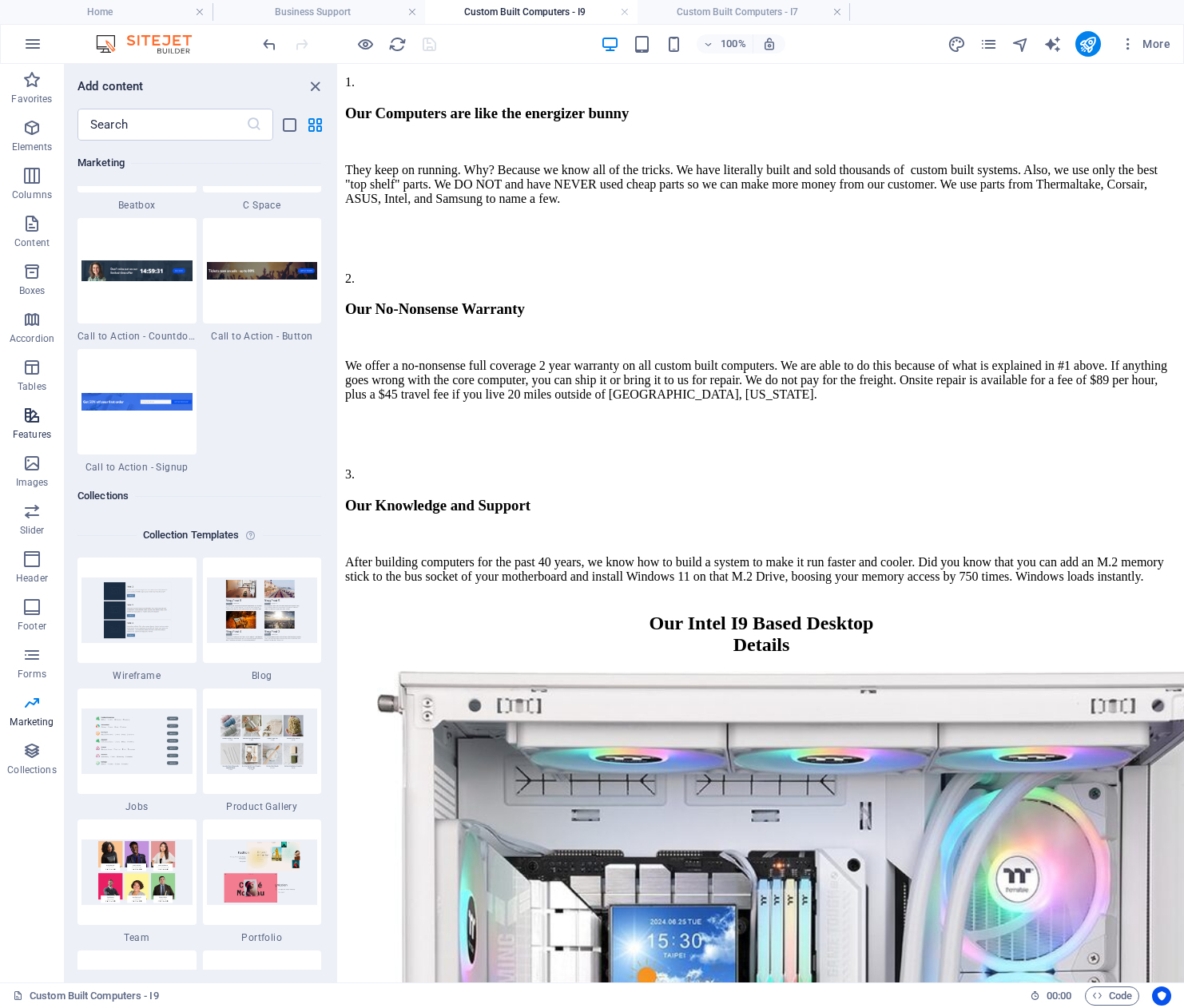
click at [35, 416] on icon "button" at bounding box center [31, 415] width 19 height 19
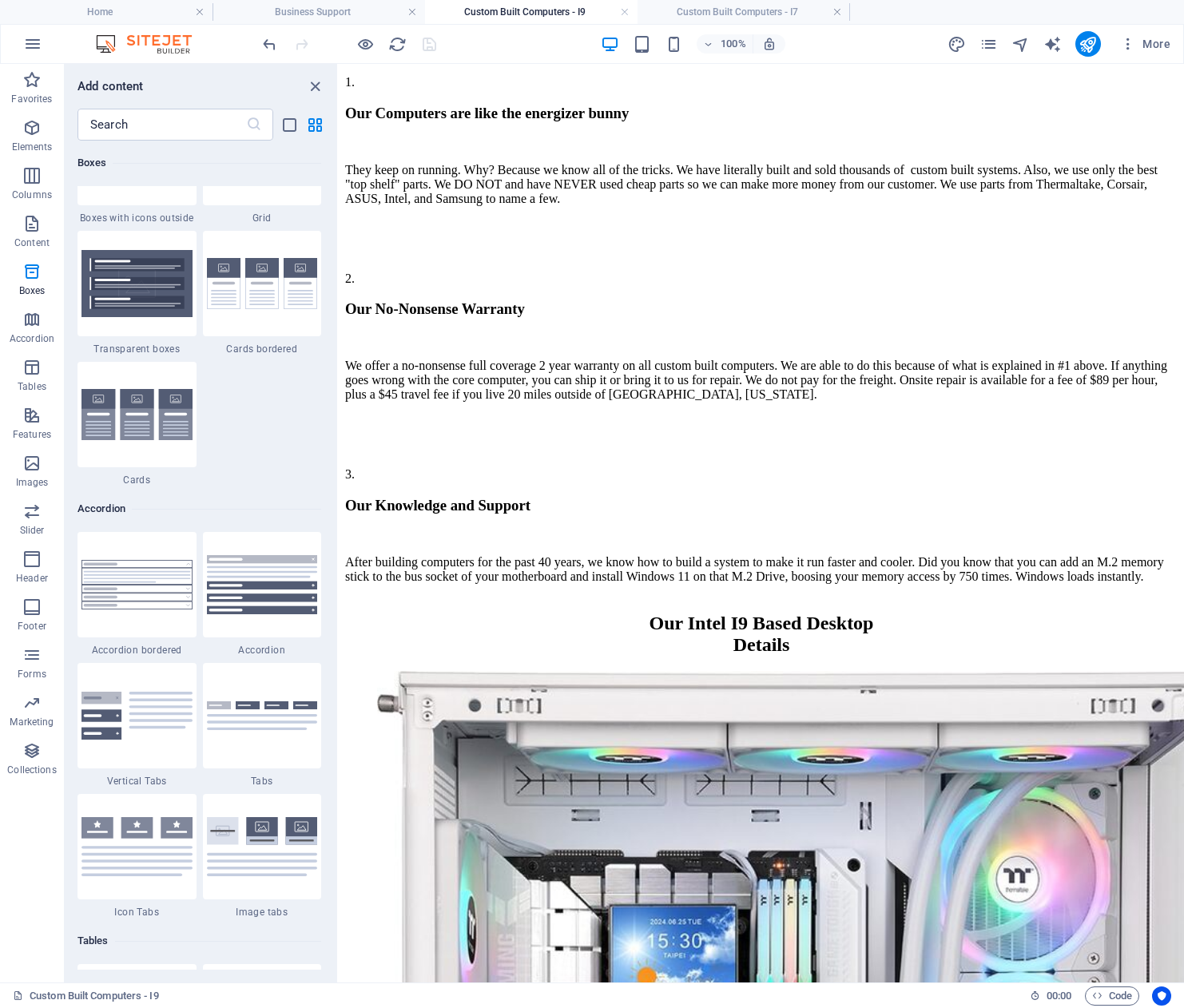
scroll to position [4675, 0]
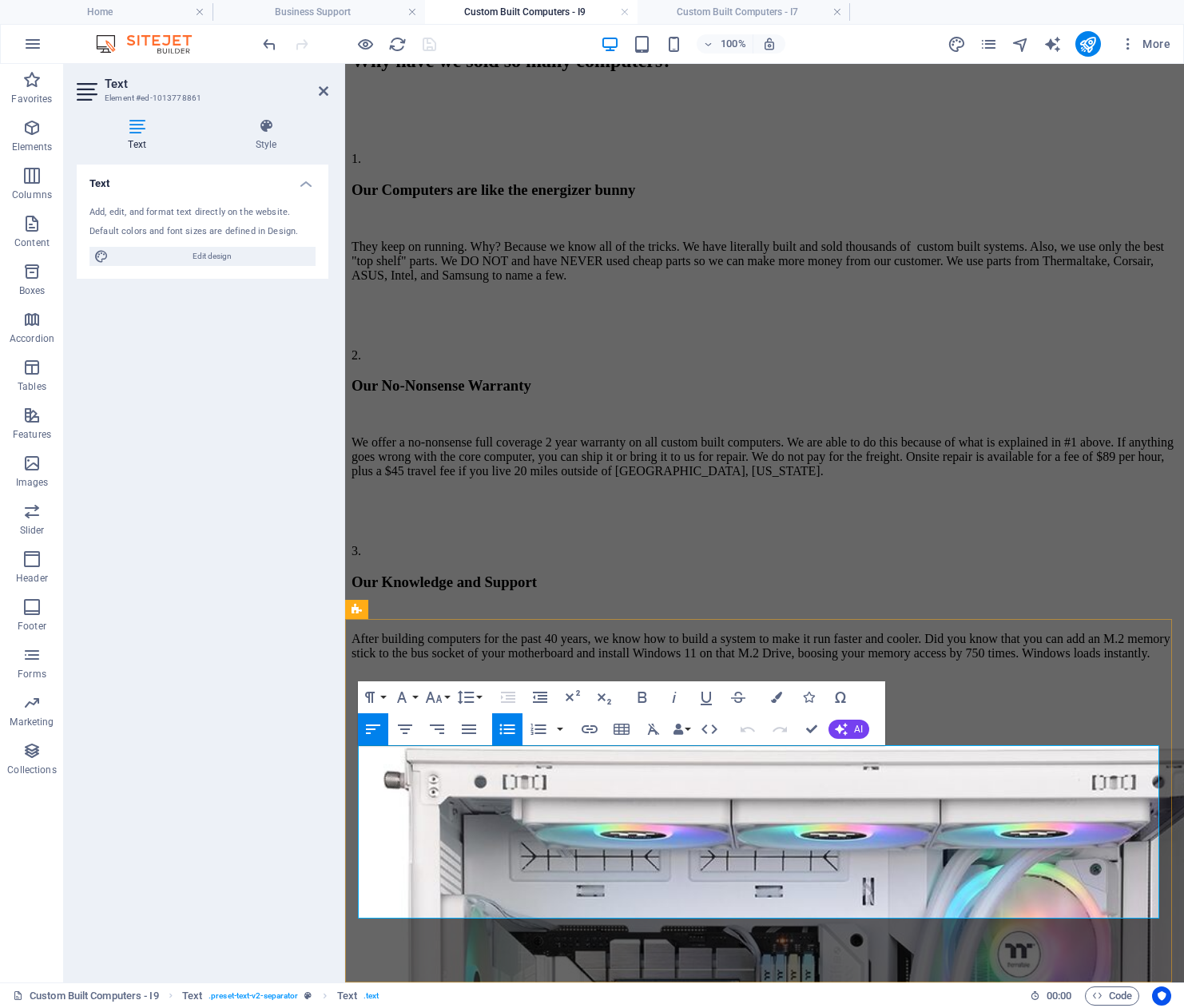
scroll to position [1700, 0]
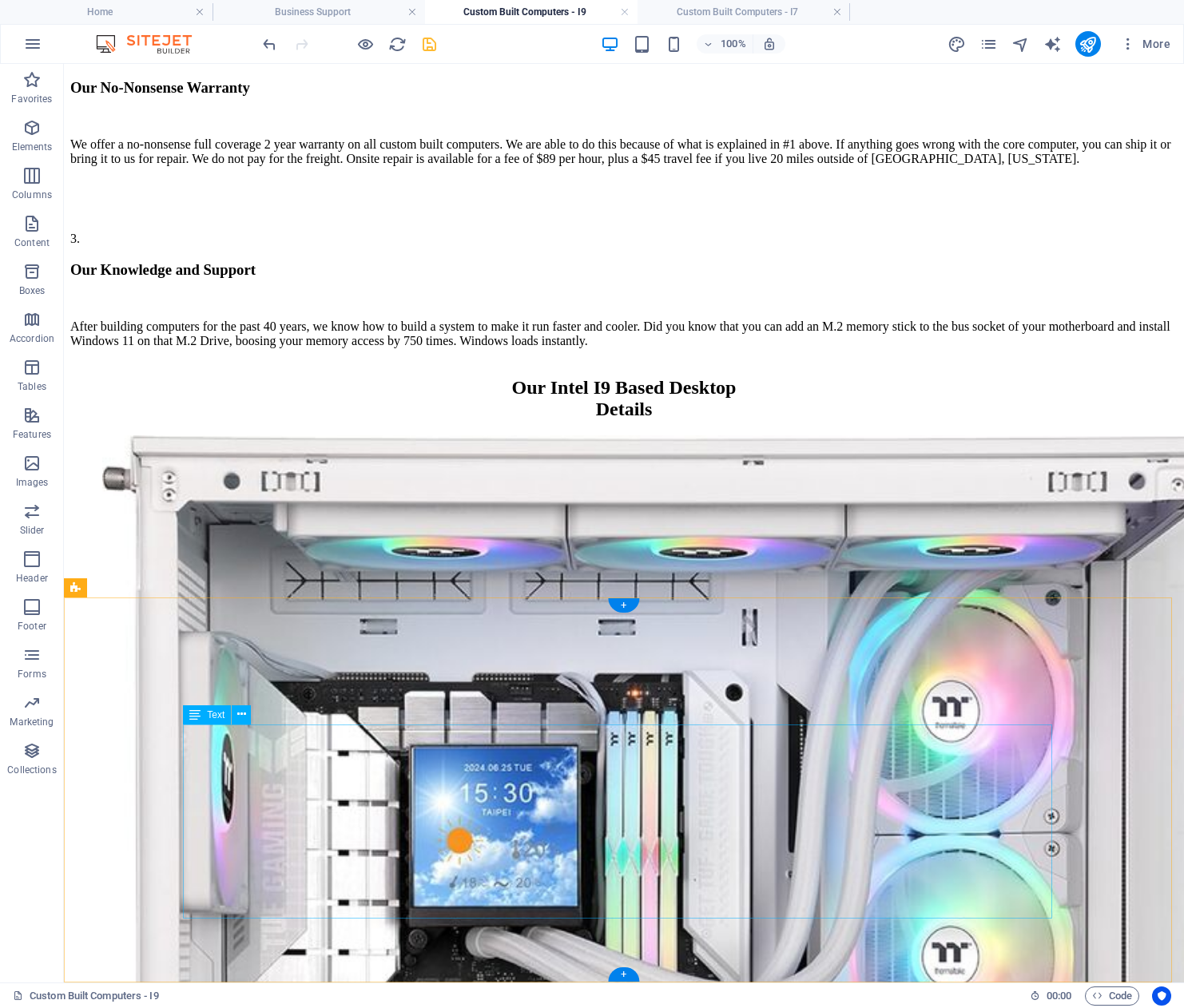
scroll to position [1918, 0]
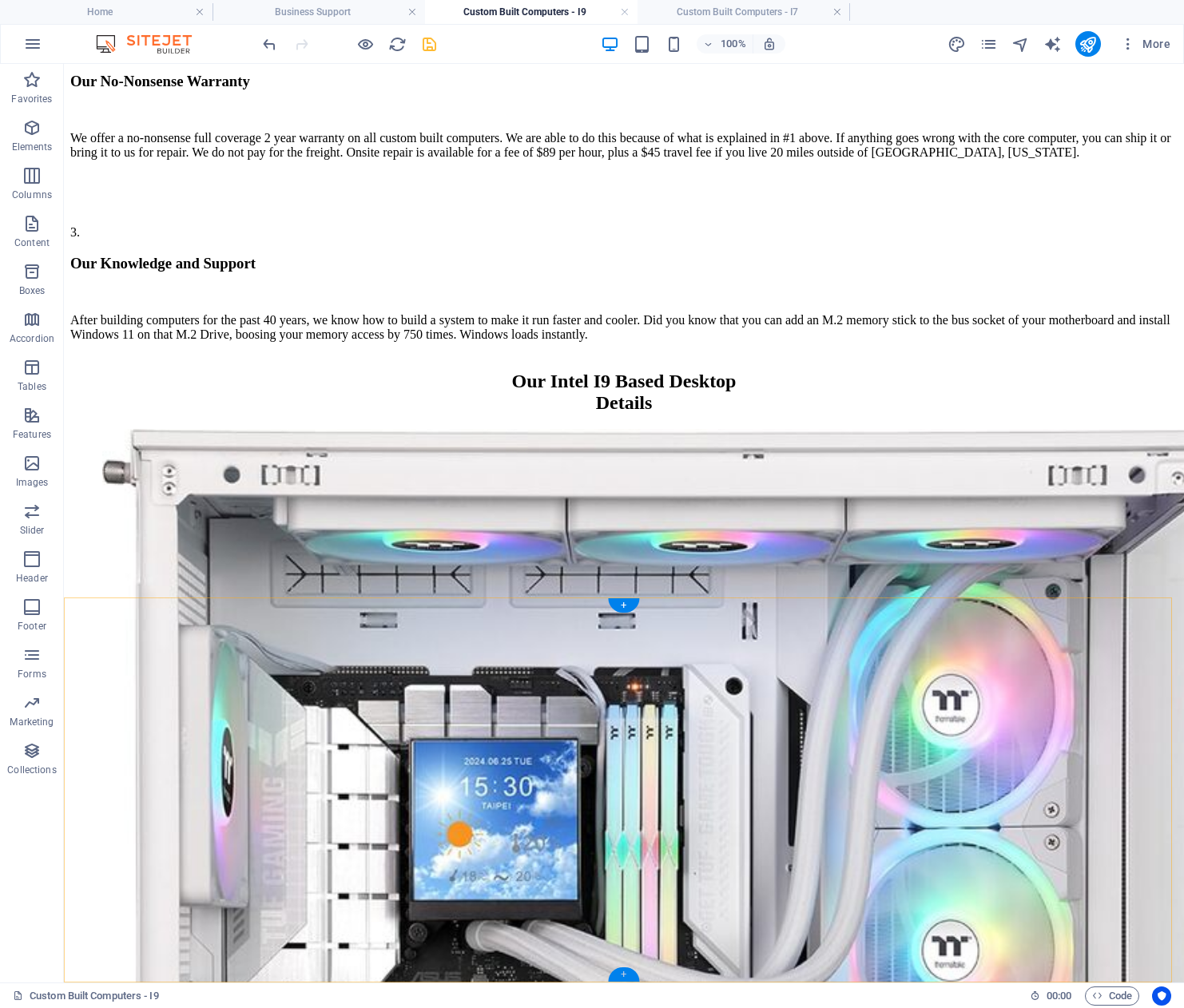
click at [625, 973] on div "+" at bounding box center [624, 974] width 31 height 14
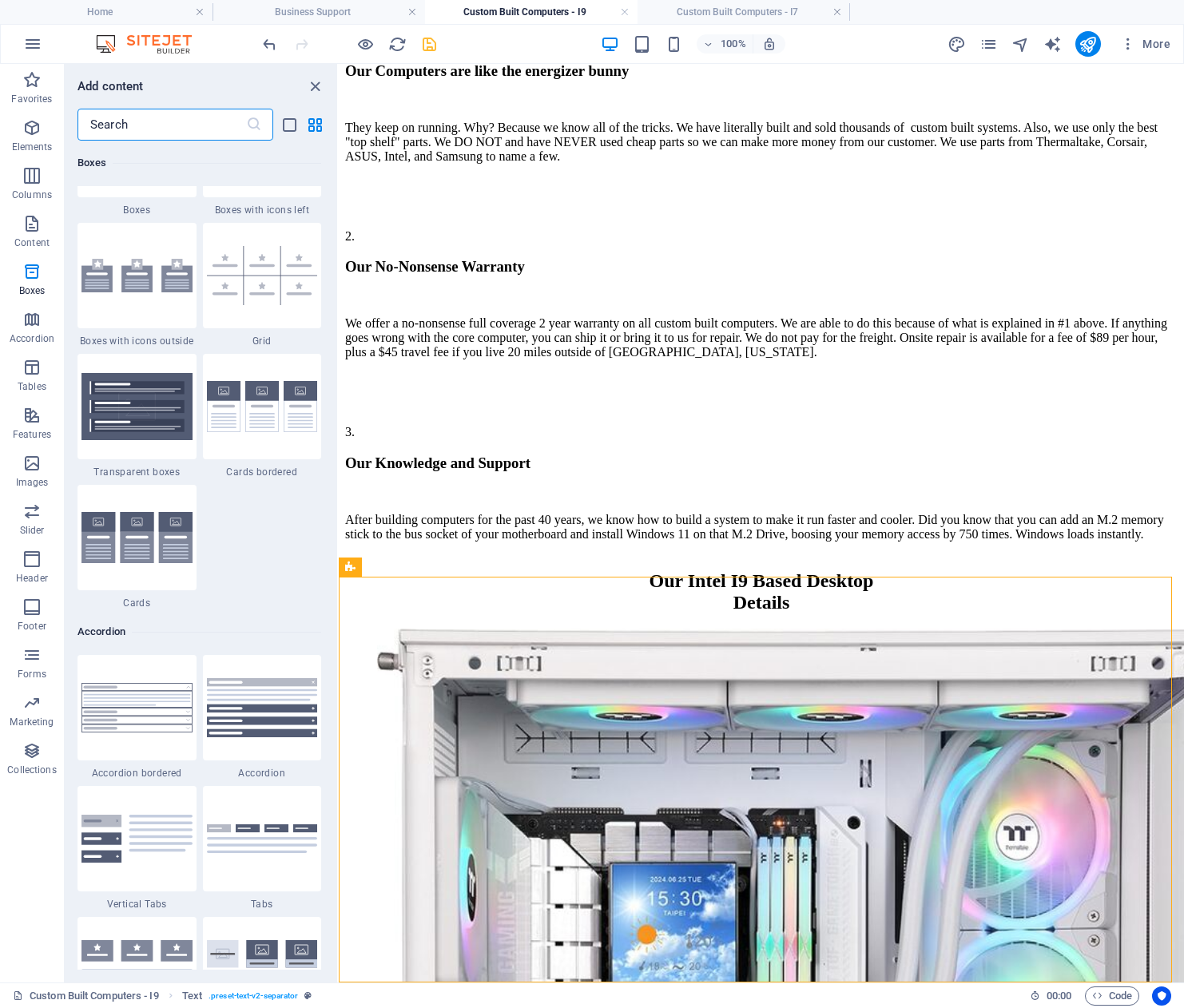
scroll to position [4633, 0]
click at [257, 424] on img at bounding box center [262, 406] width 111 height 52
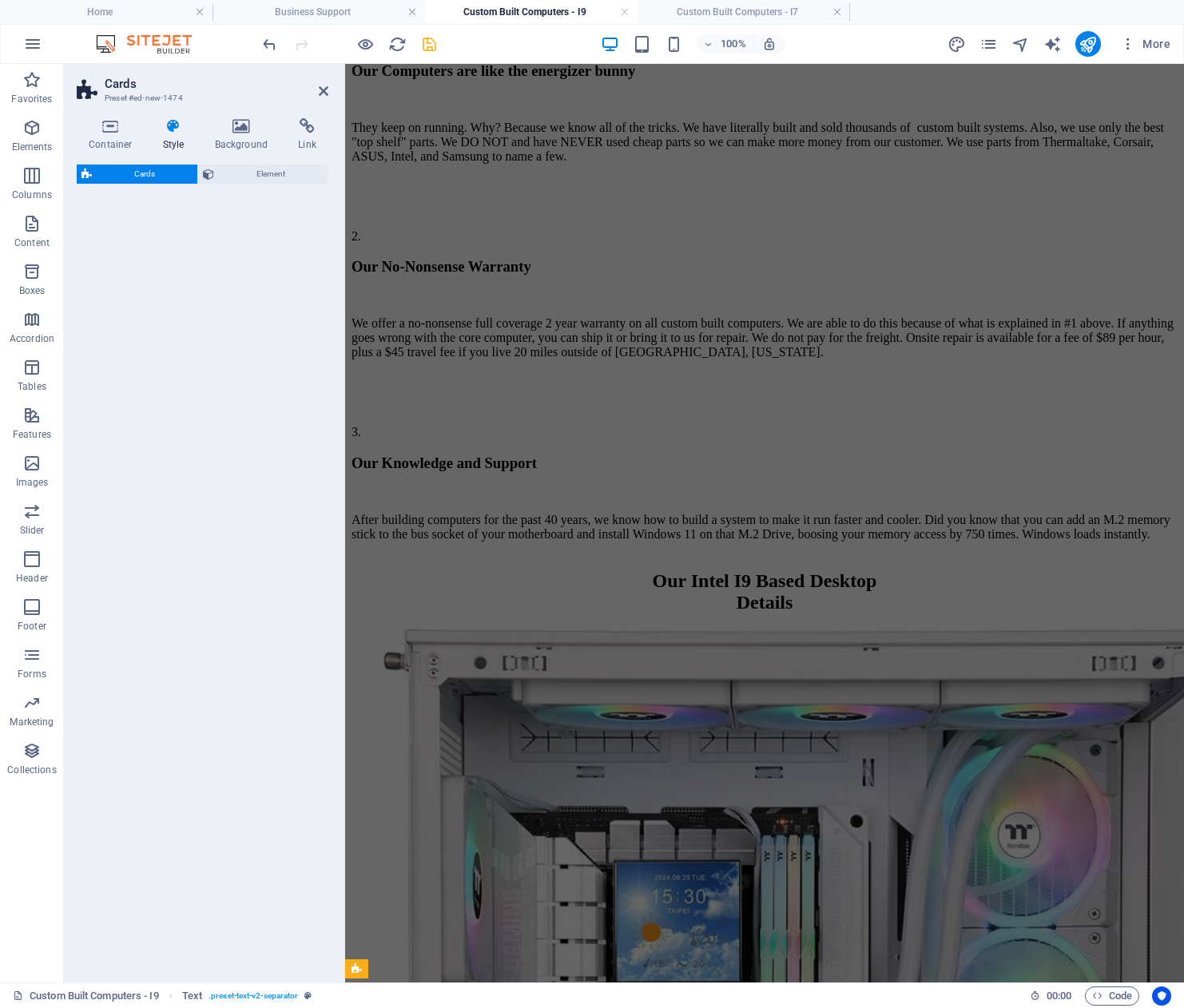
scroll to position [1746, 0]
select select "rem"
select select "preset-image-boxes-v3-border"
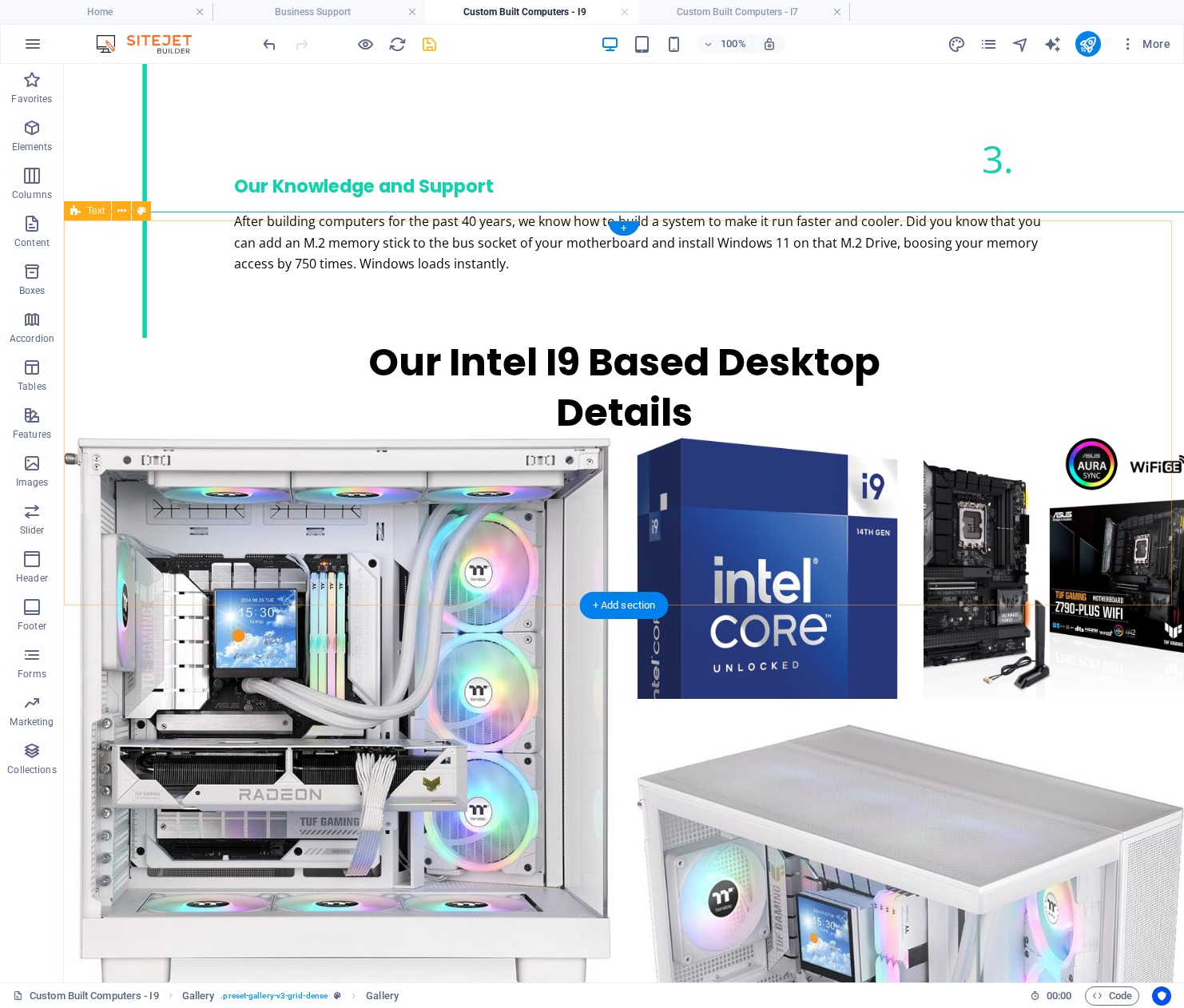
scroll to position [2344, 0]
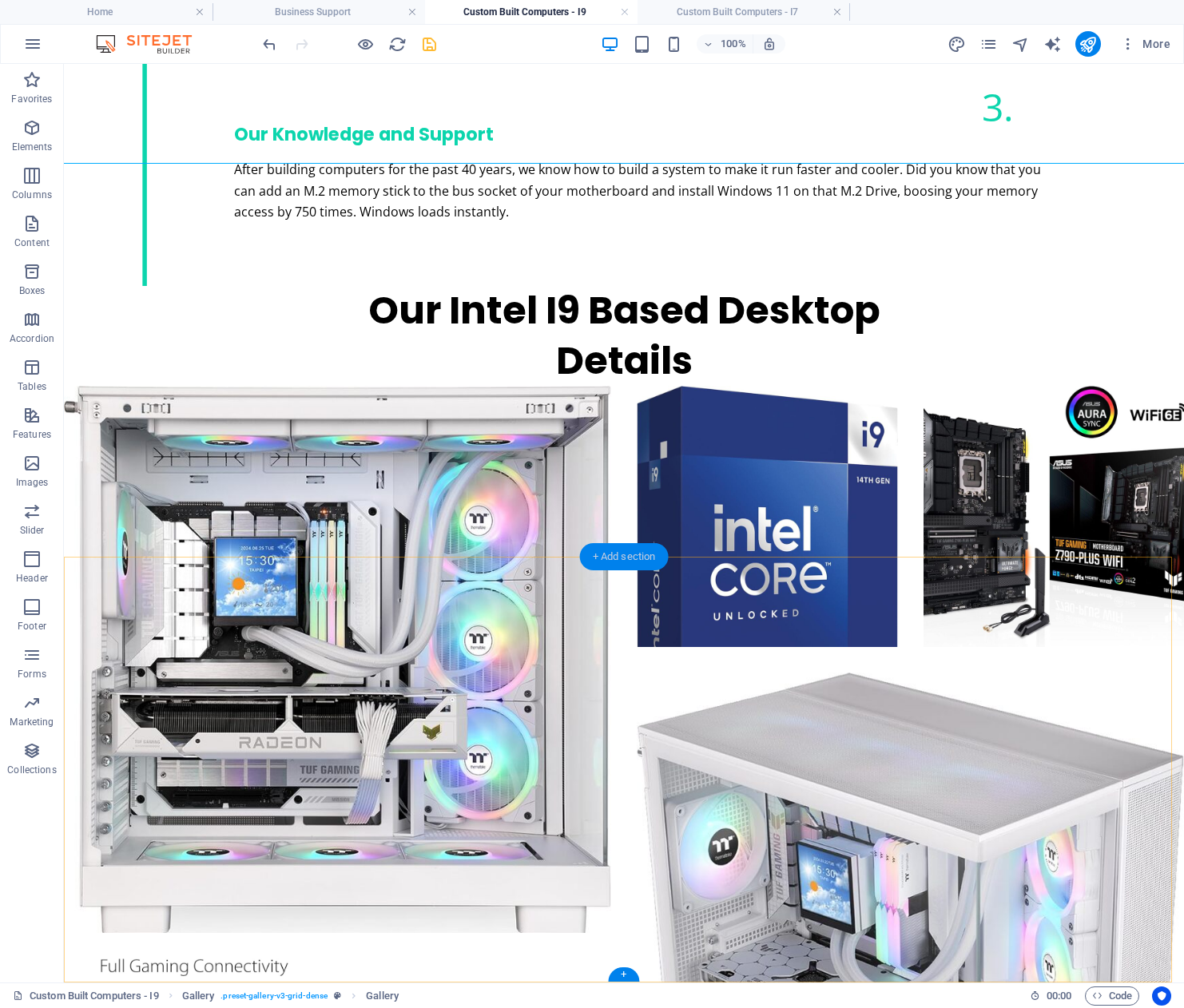
click at [631, 552] on div "+ Add section" at bounding box center [625, 556] width 89 height 27
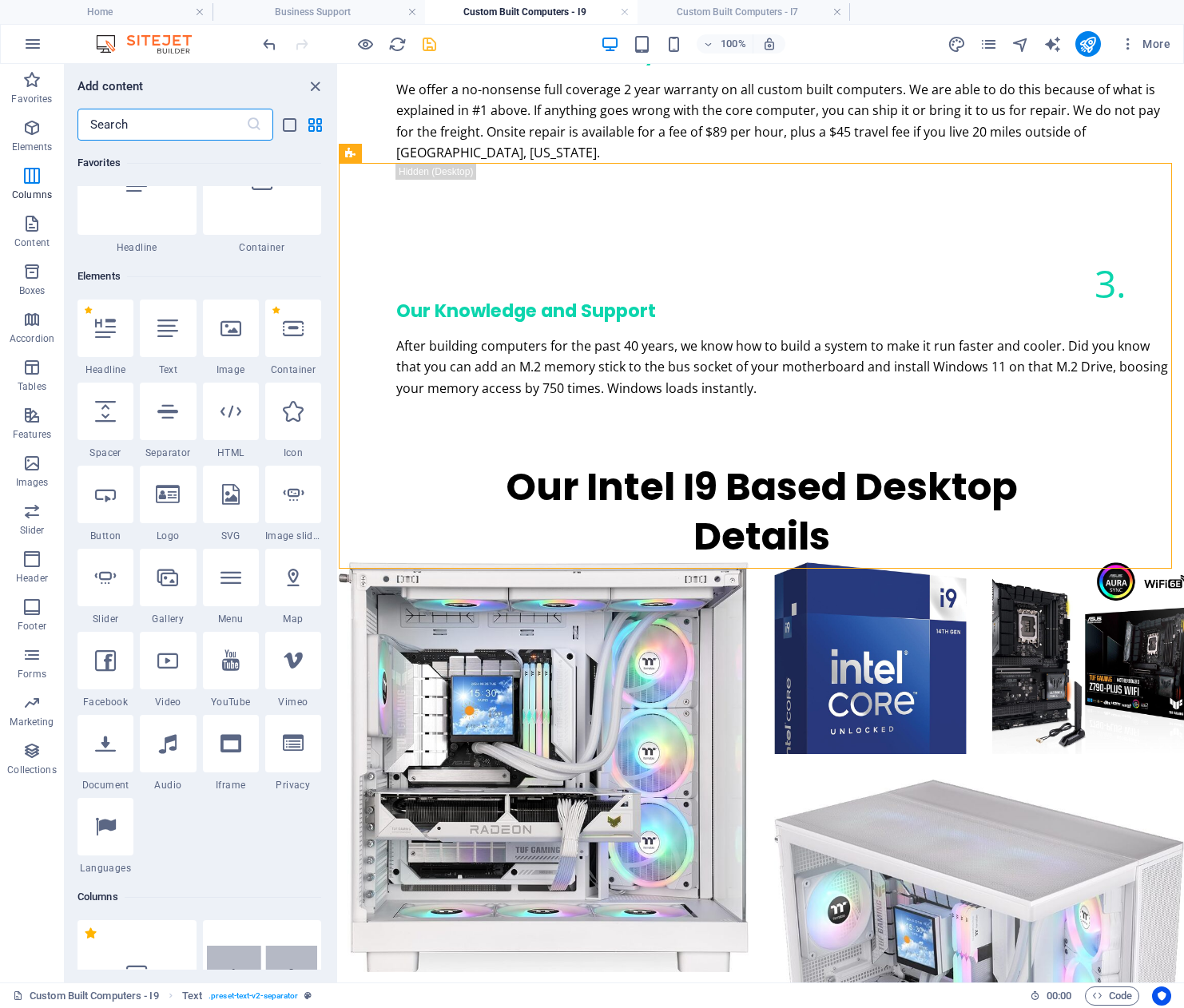
scroll to position [0, 0]
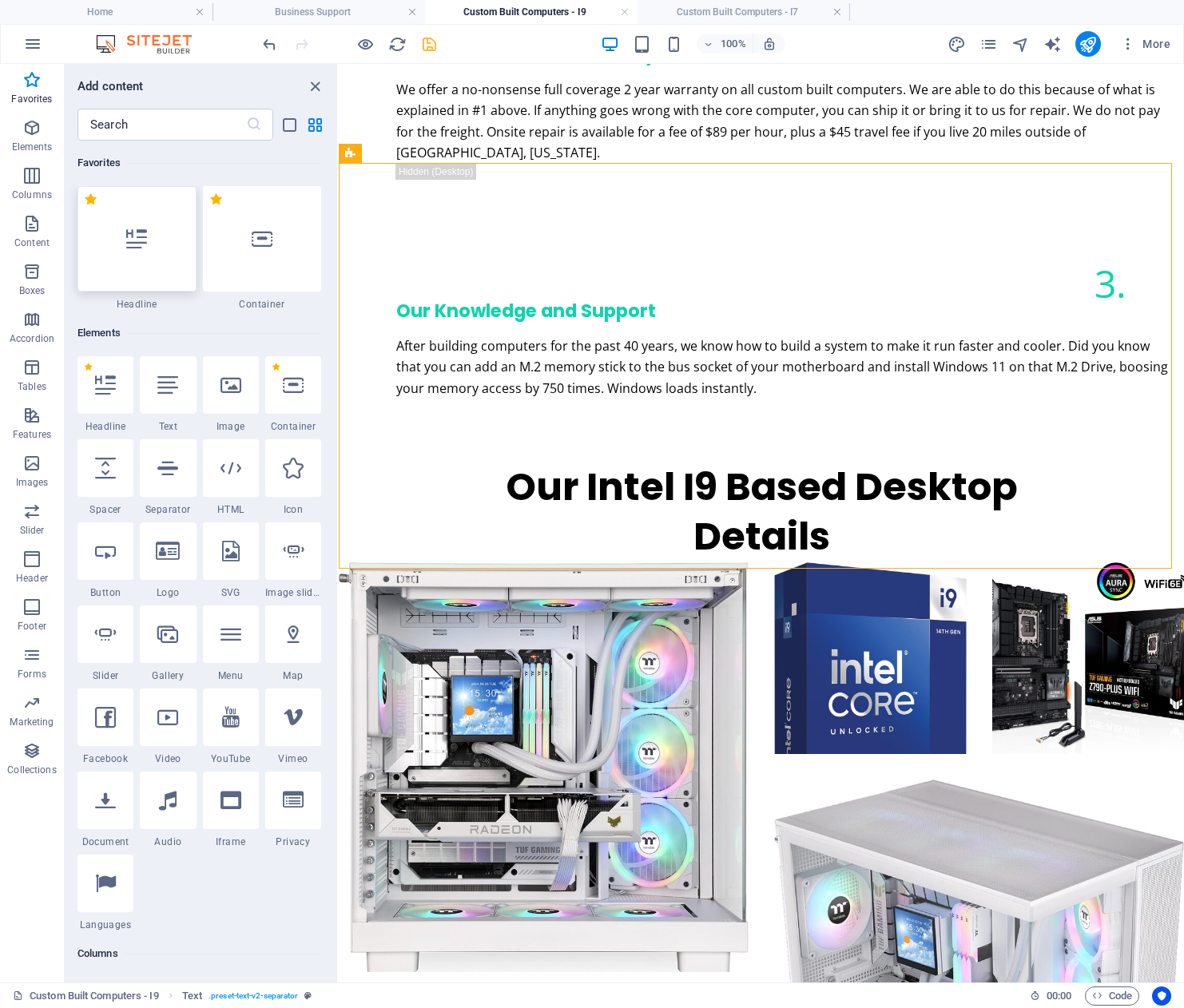
click at [136, 245] on icon at bounding box center [136, 238] width 21 height 21
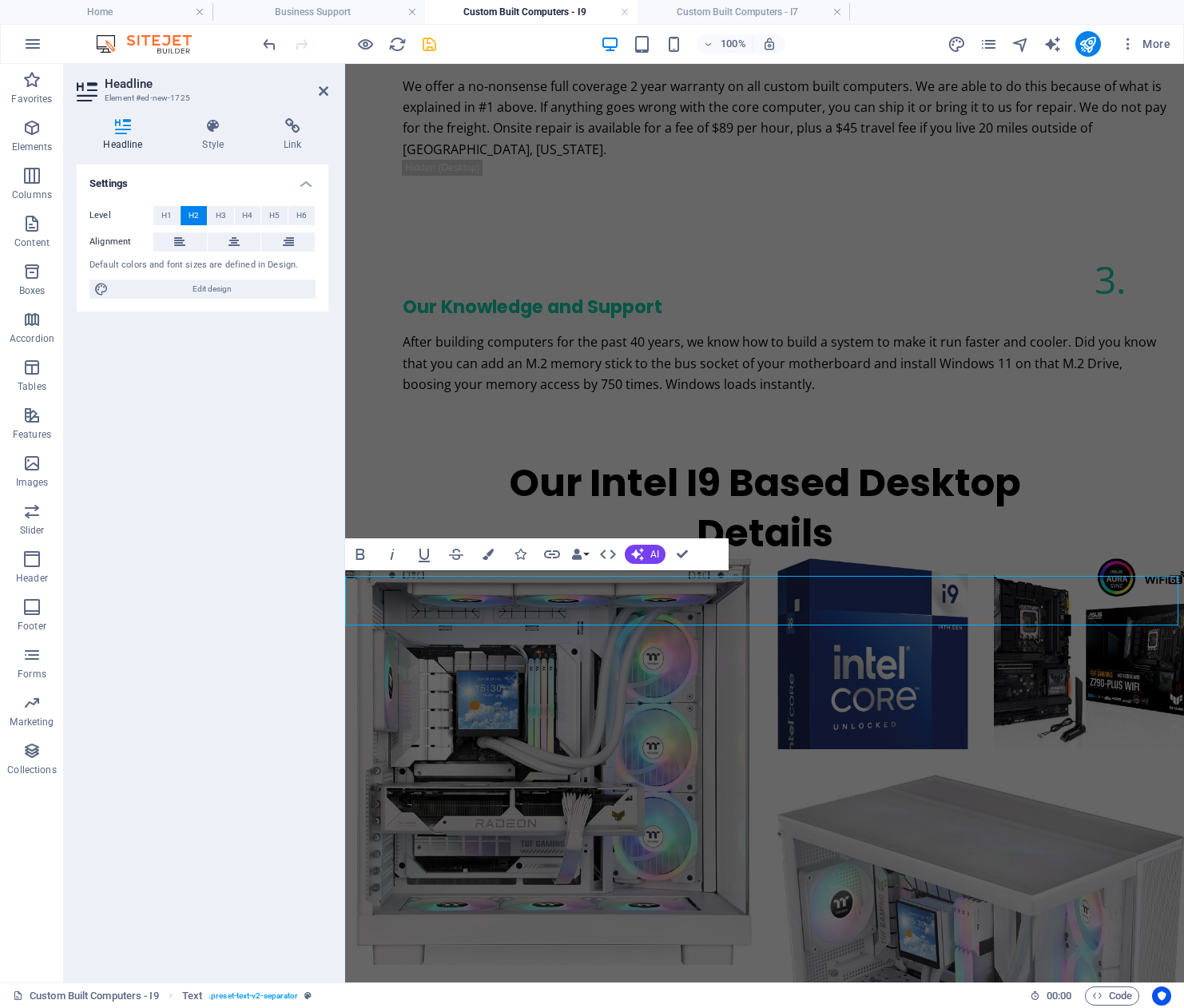
scroll to position [2154, 0]
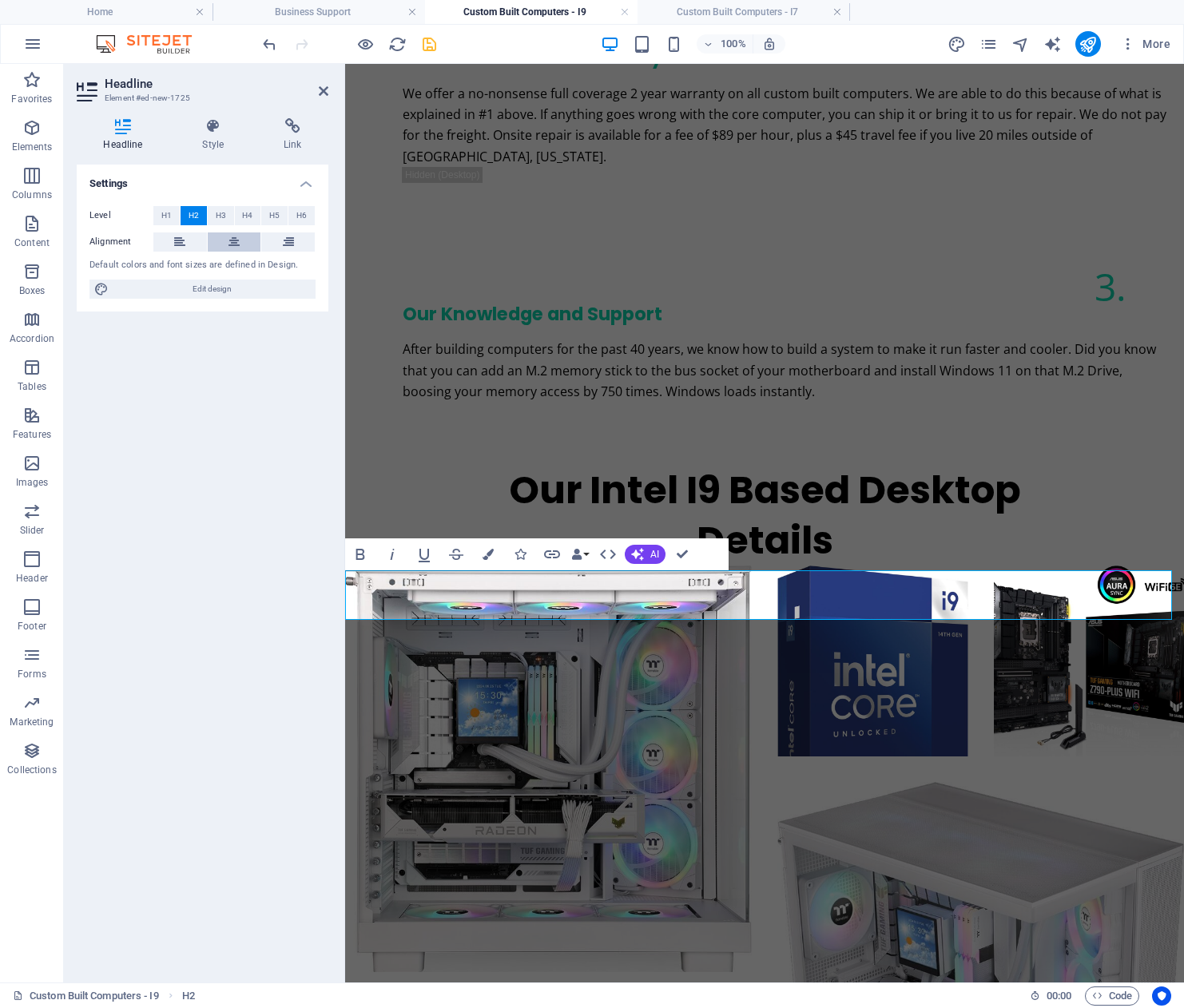
click at [236, 241] on icon at bounding box center [234, 241] width 12 height 19
drag, startPoint x: 895, startPoint y: 598, endPoint x: 635, endPoint y: 605, distance: 260.1
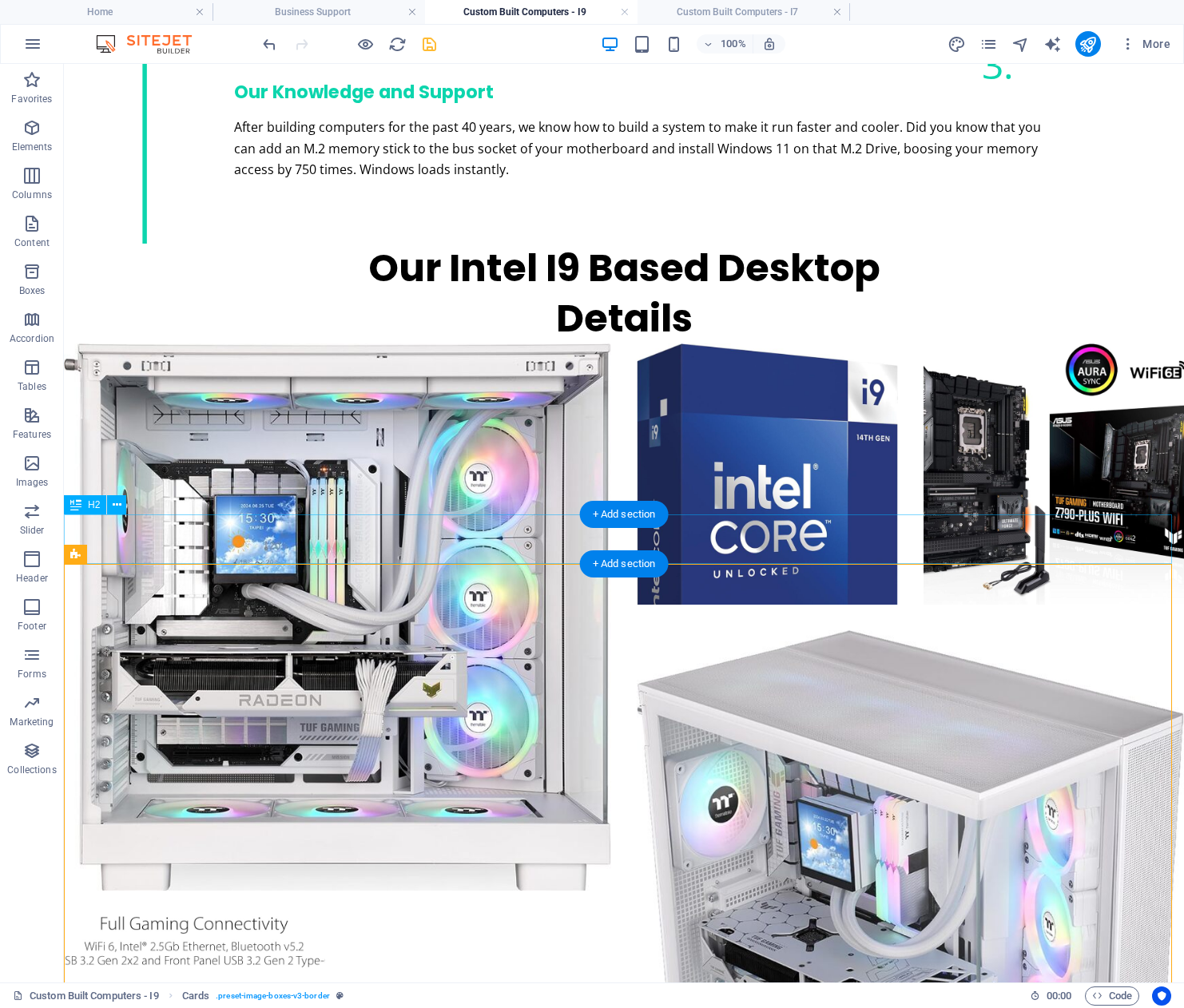
scroll to position [2393, 0]
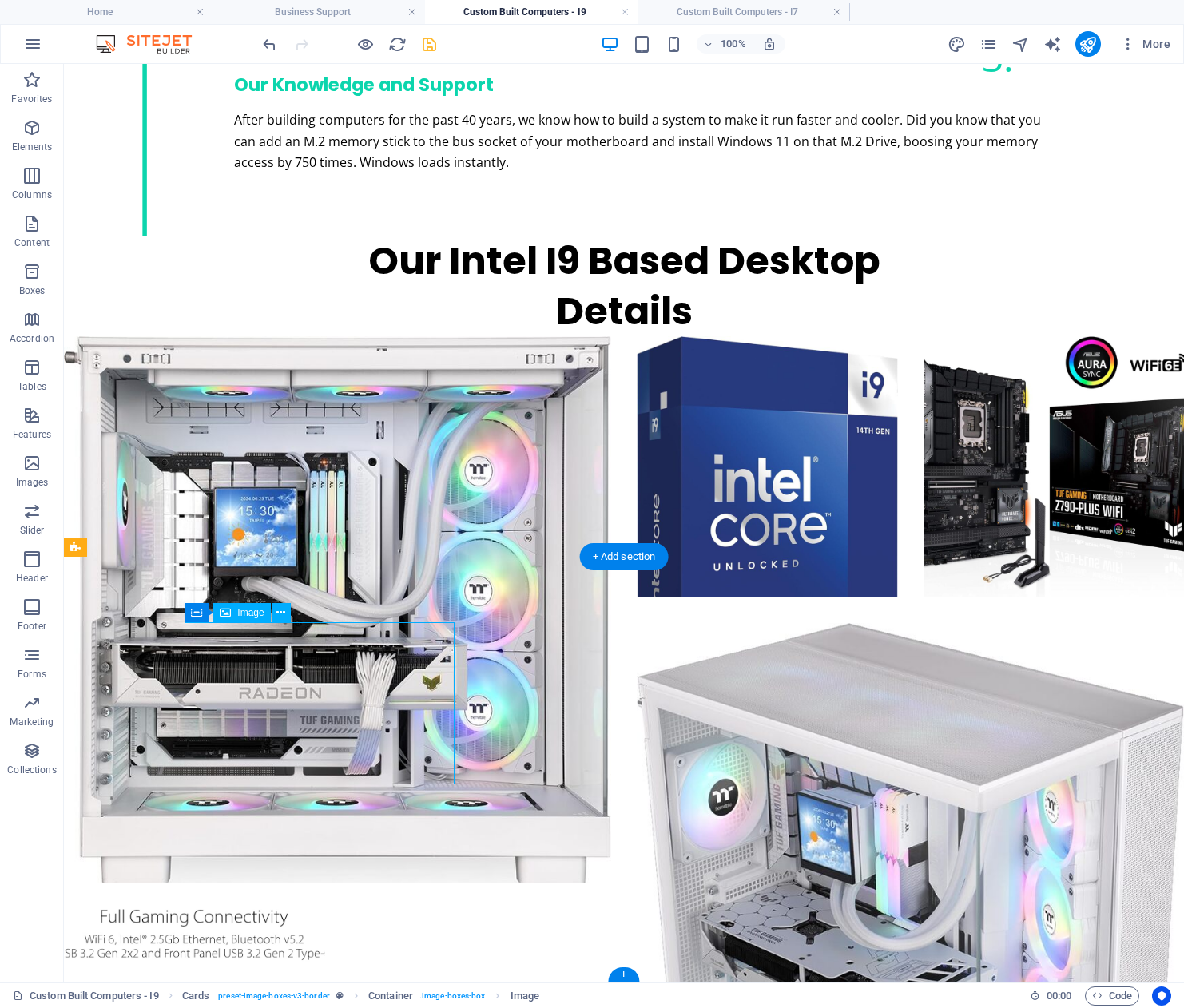
select select "%"
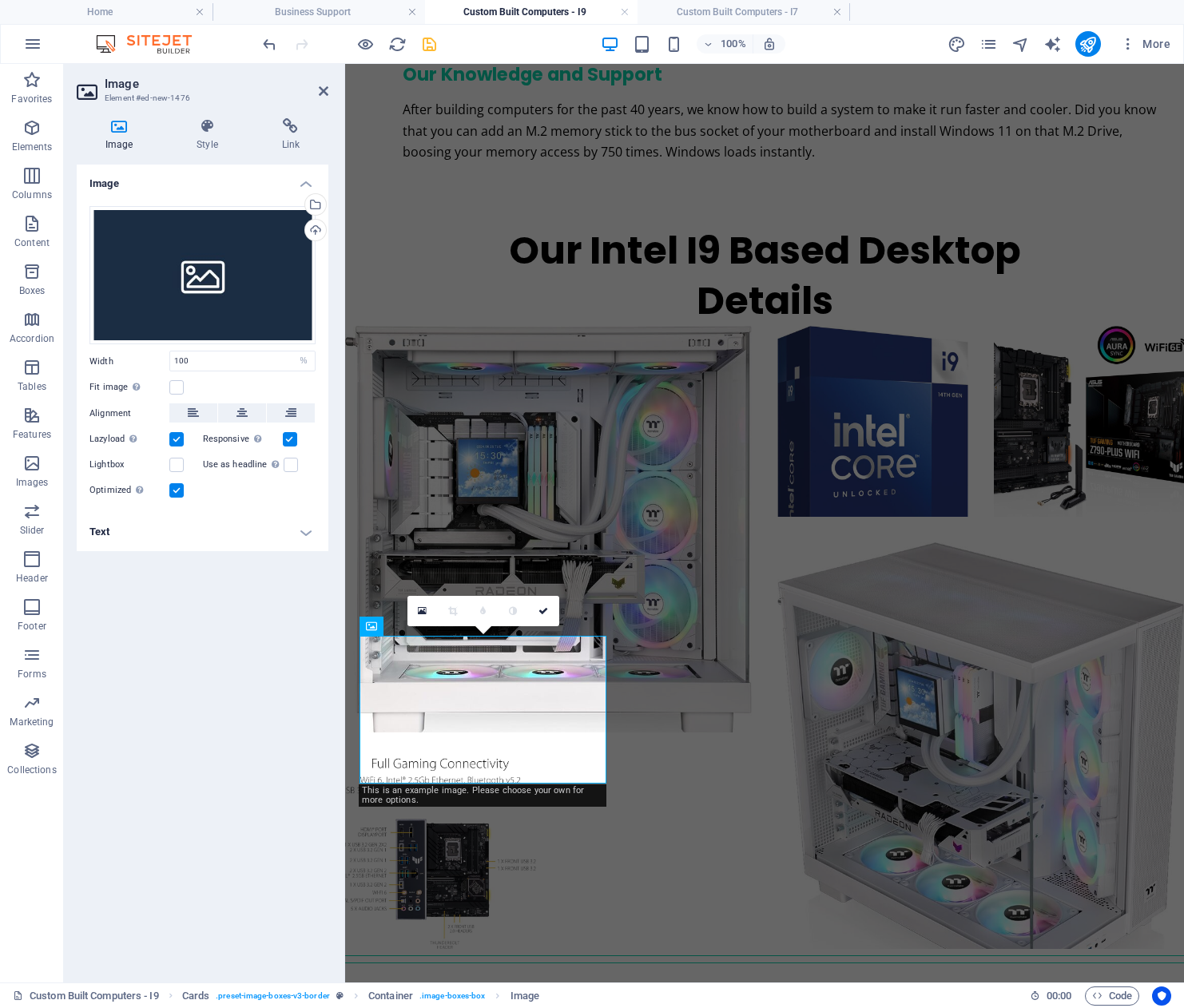
scroll to position [2204, 0]
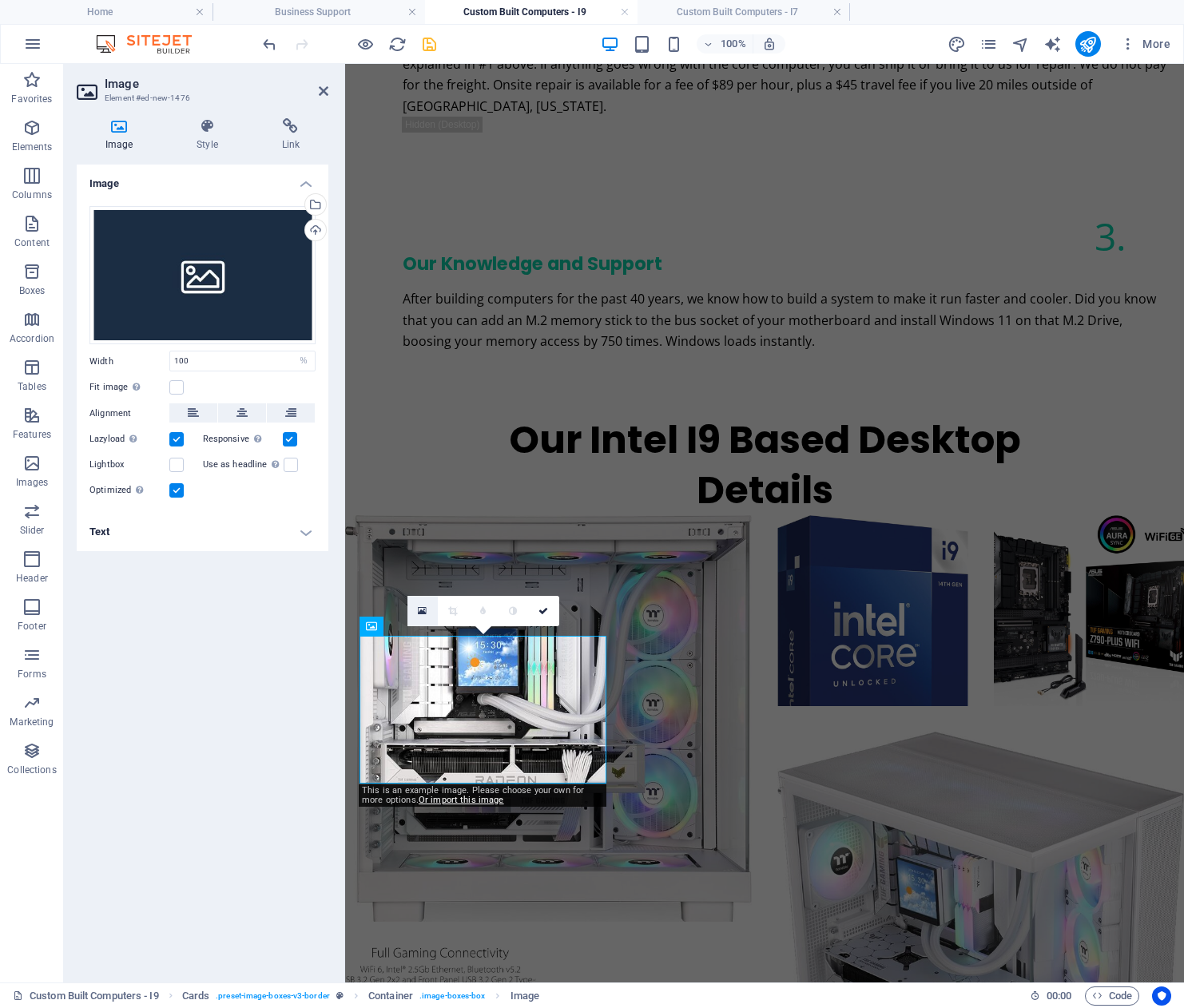
click at [420, 612] on icon at bounding box center [422, 612] width 9 height 12
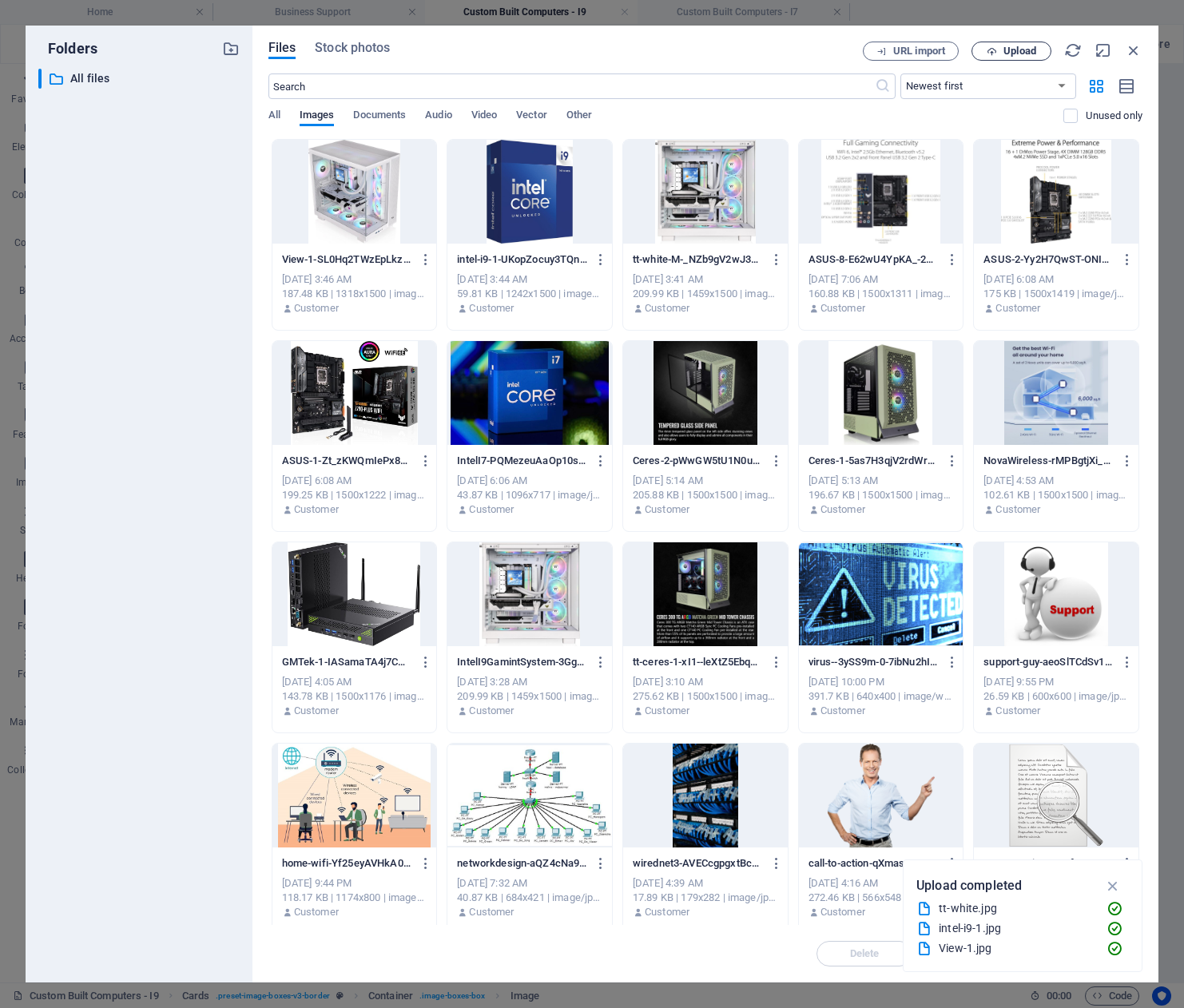
click at [1013, 47] on span "Upload" at bounding box center [1019, 51] width 33 height 10
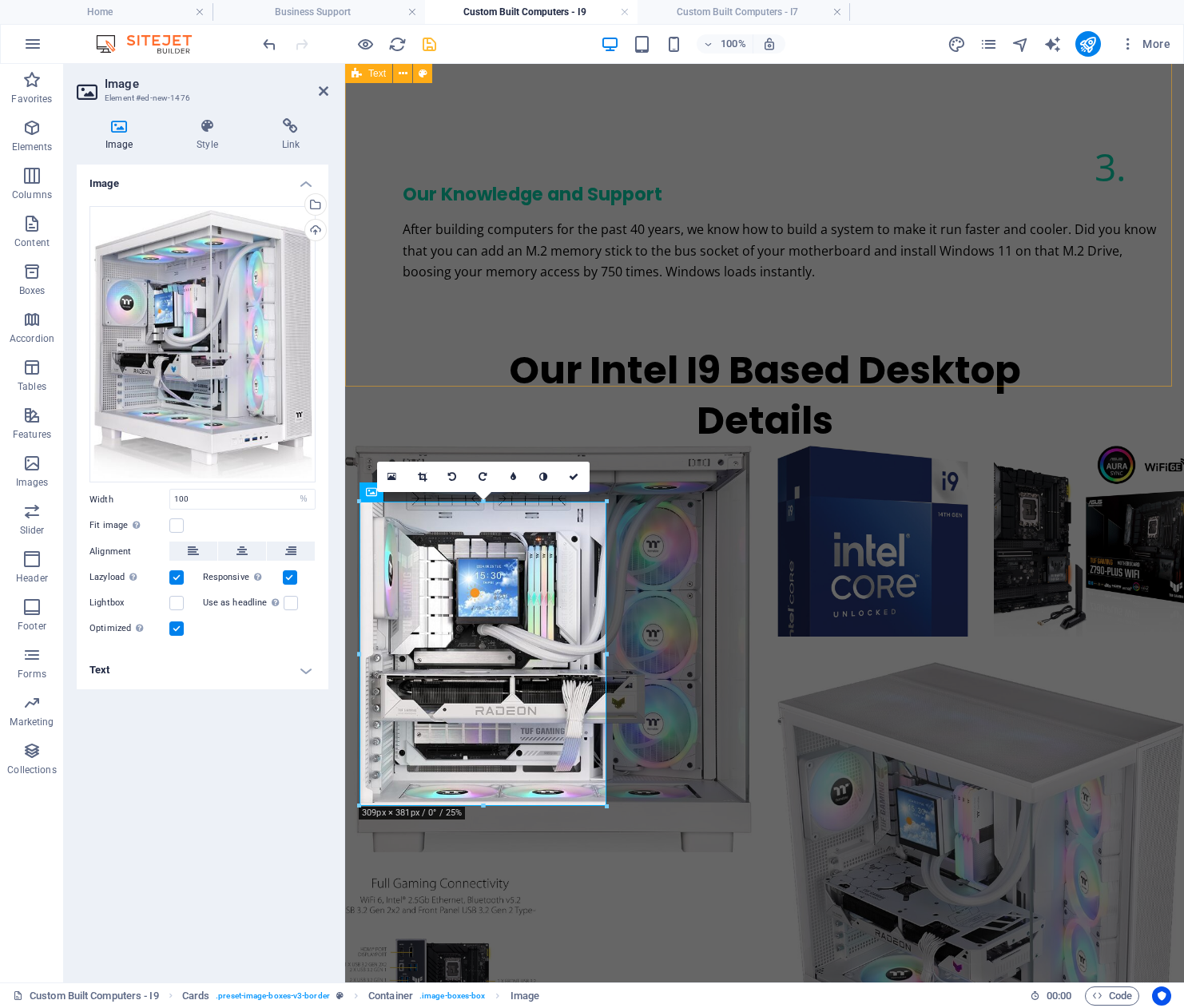
scroll to position [2360, 0]
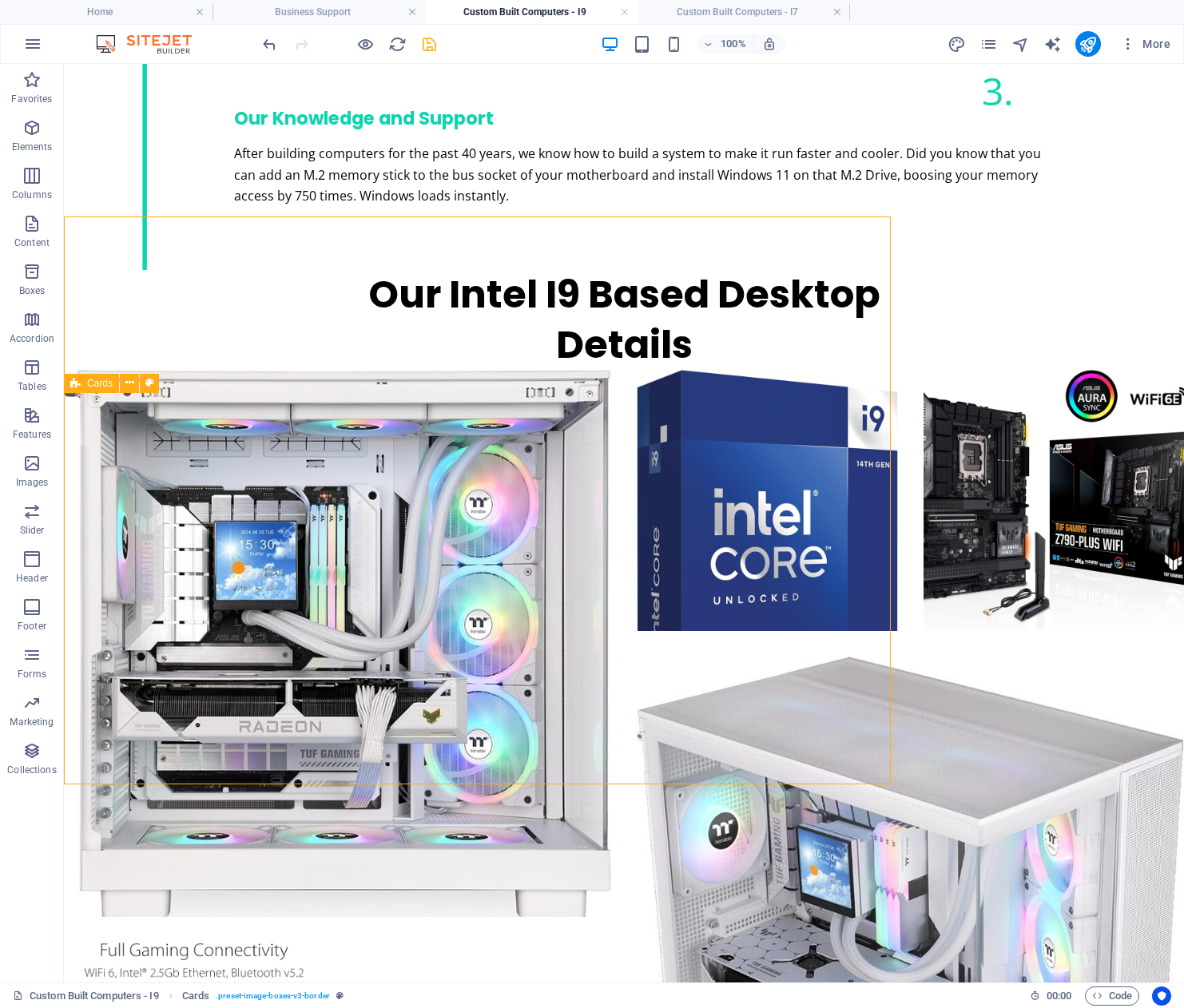
scroll to position [2558, 0]
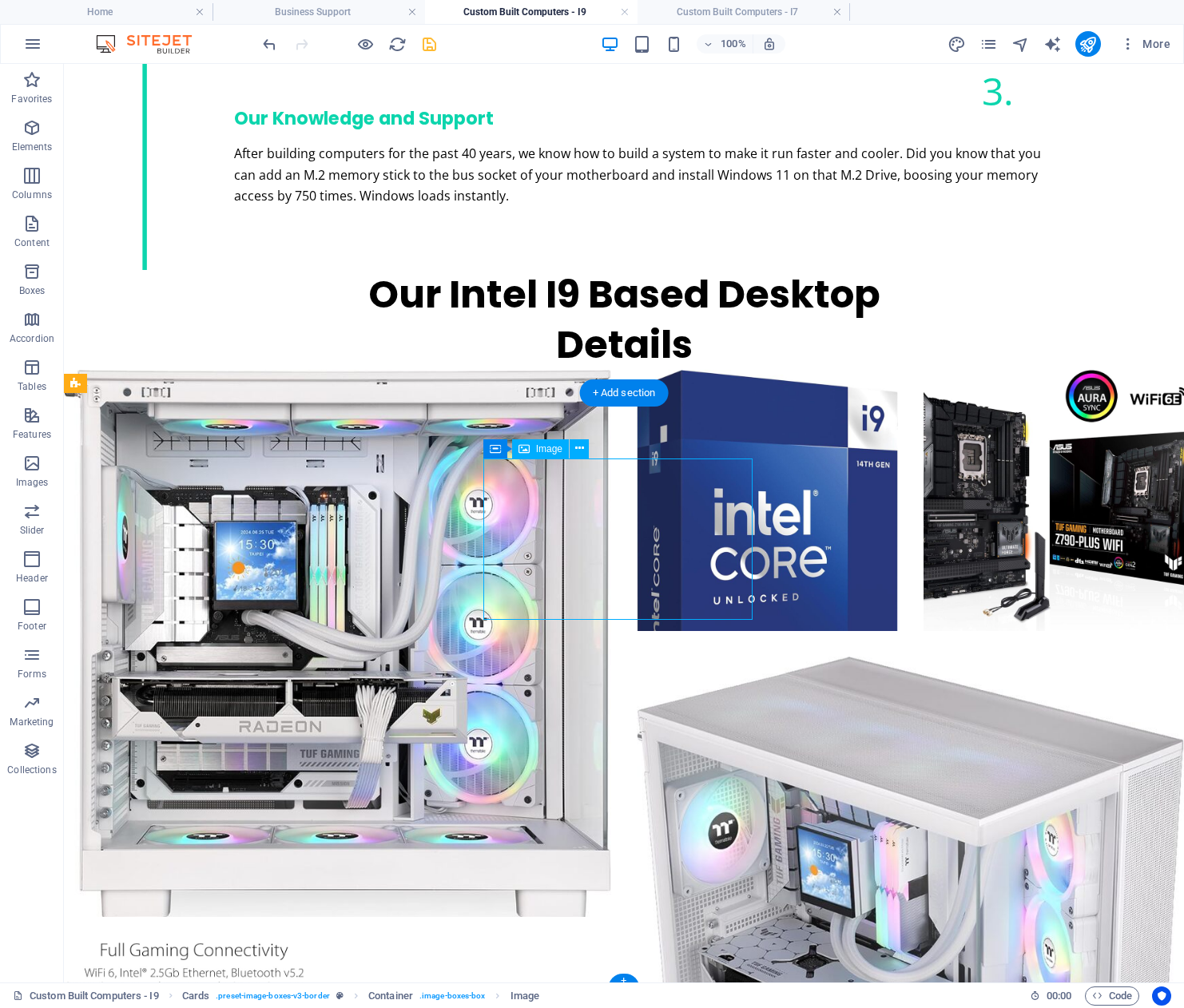
select select "%"
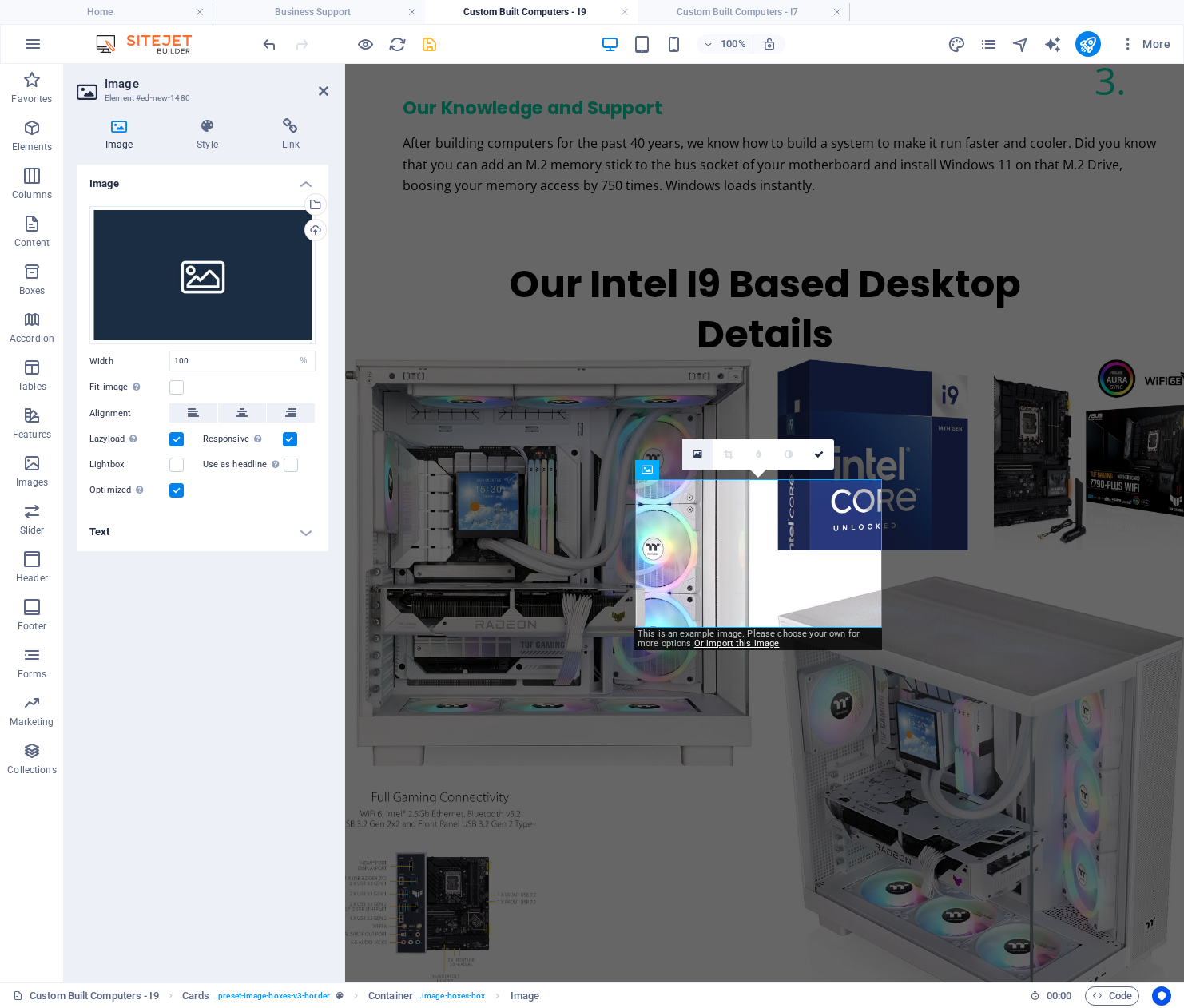
click at [699, 455] on icon at bounding box center [697, 455] width 9 height 12
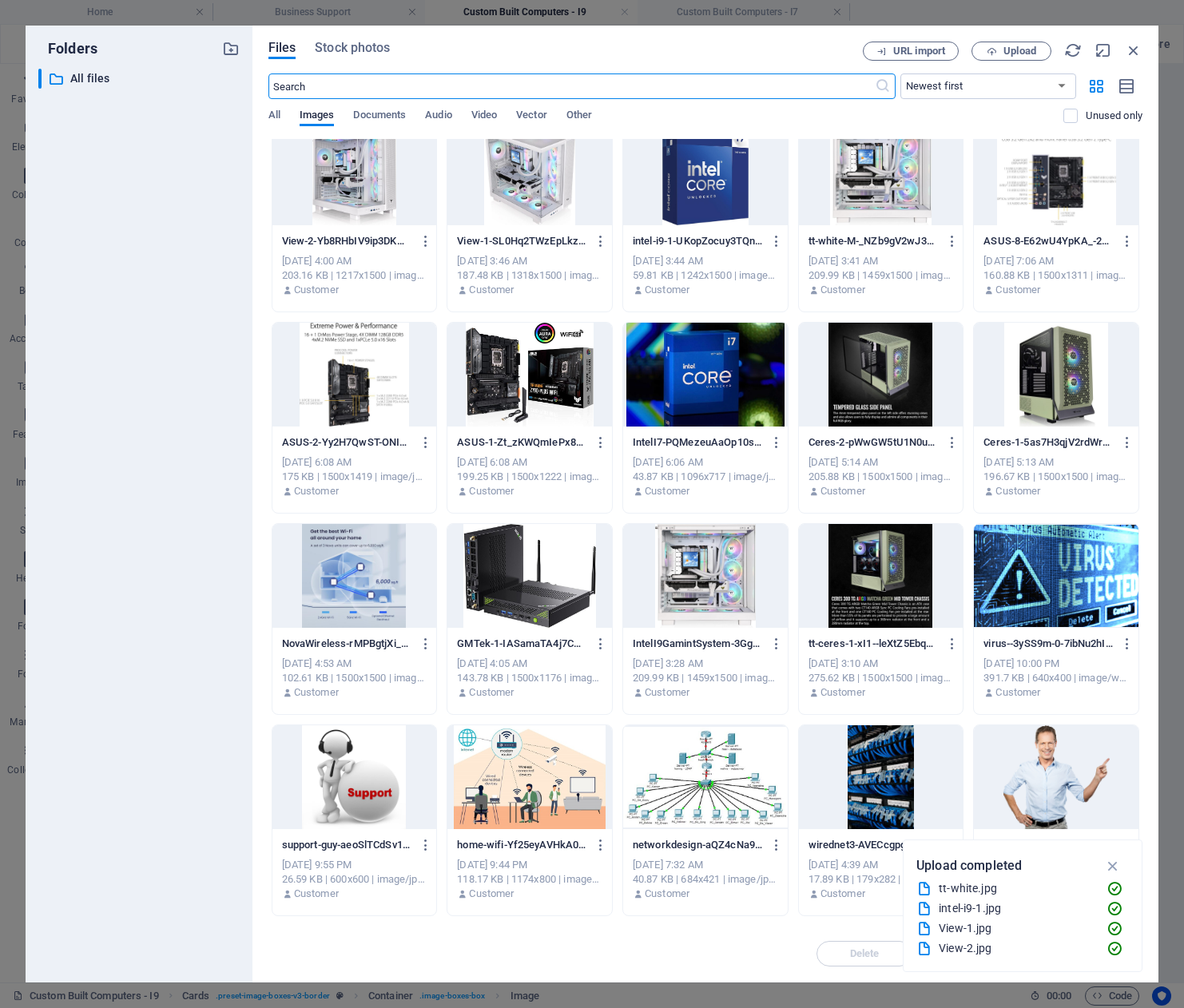
scroll to position [0, 0]
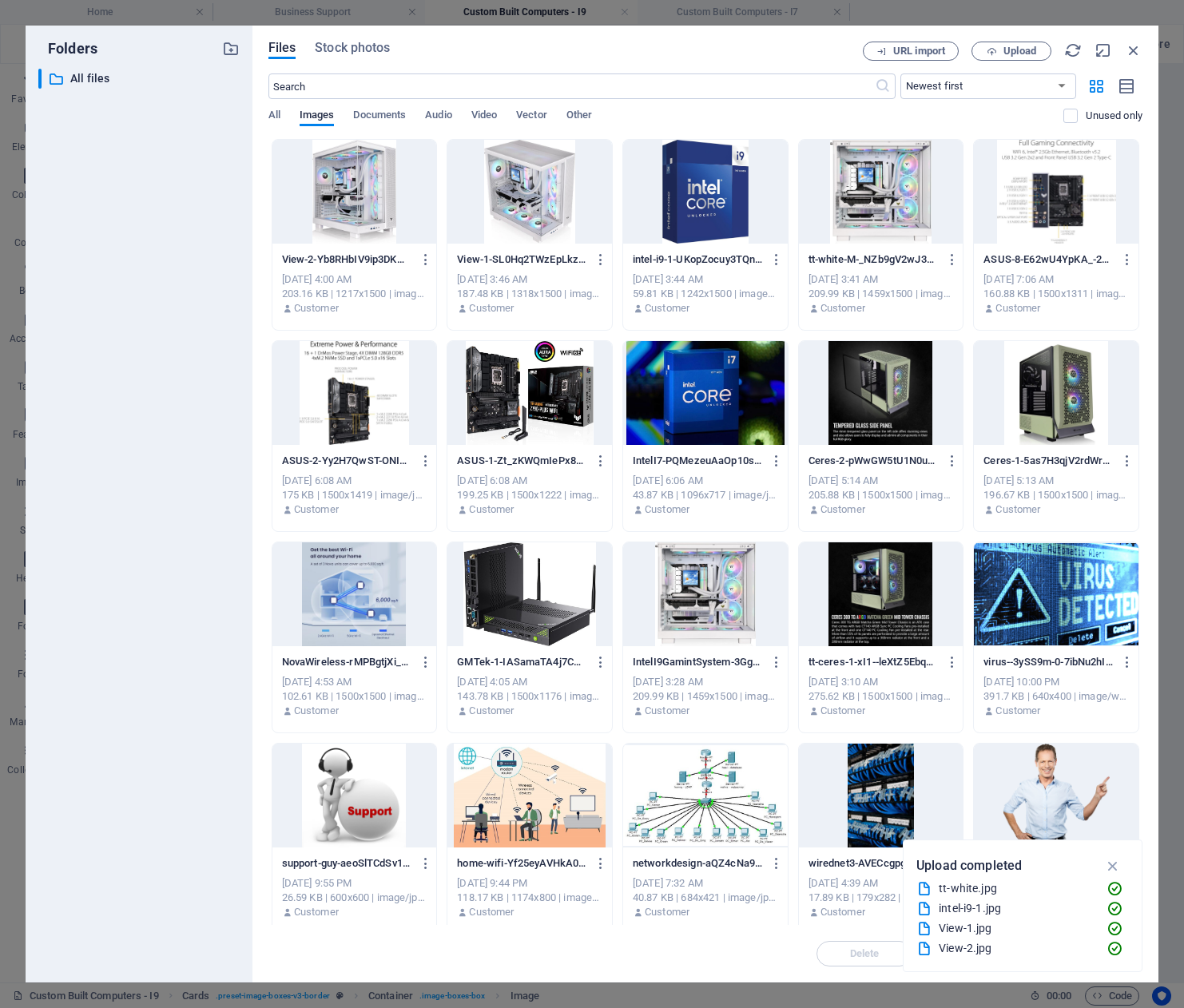
click at [535, 199] on div at bounding box center [530, 192] width 165 height 104
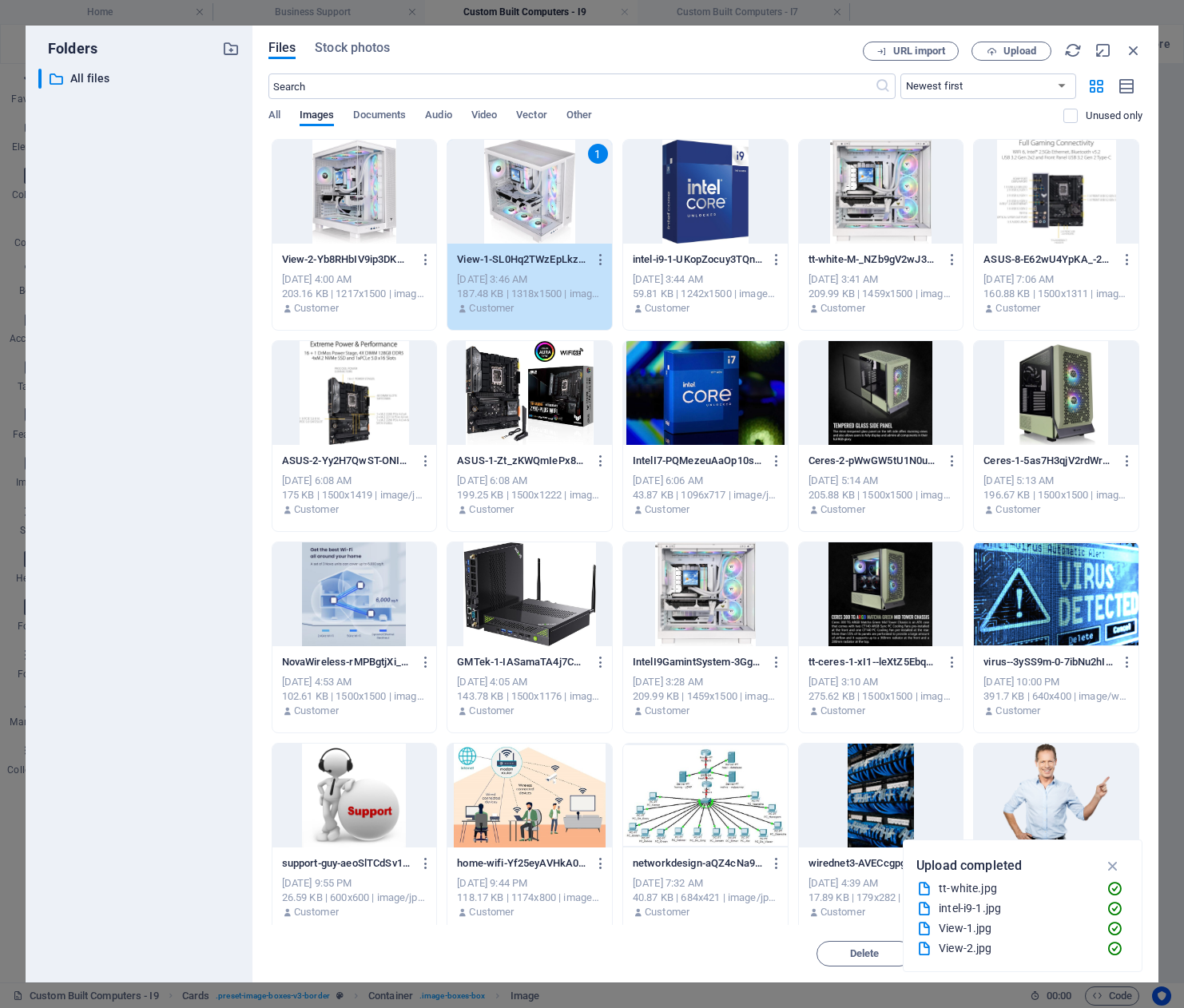
click at [531, 189] on div "1" at bounding box center [530, 192] width 165 height 104
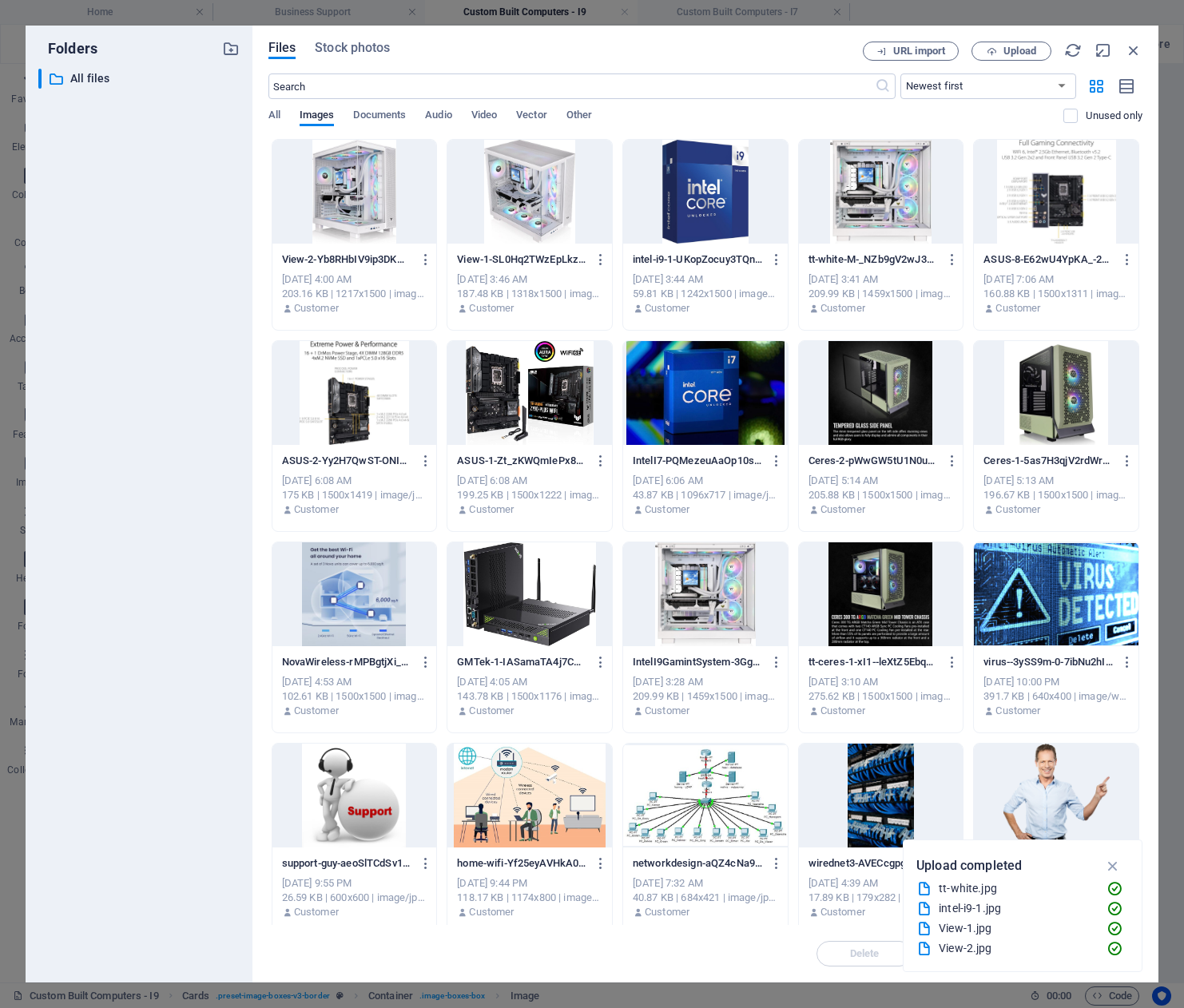
click at [531, 189] on div at bounding box center [530, 192] width 165 height 104
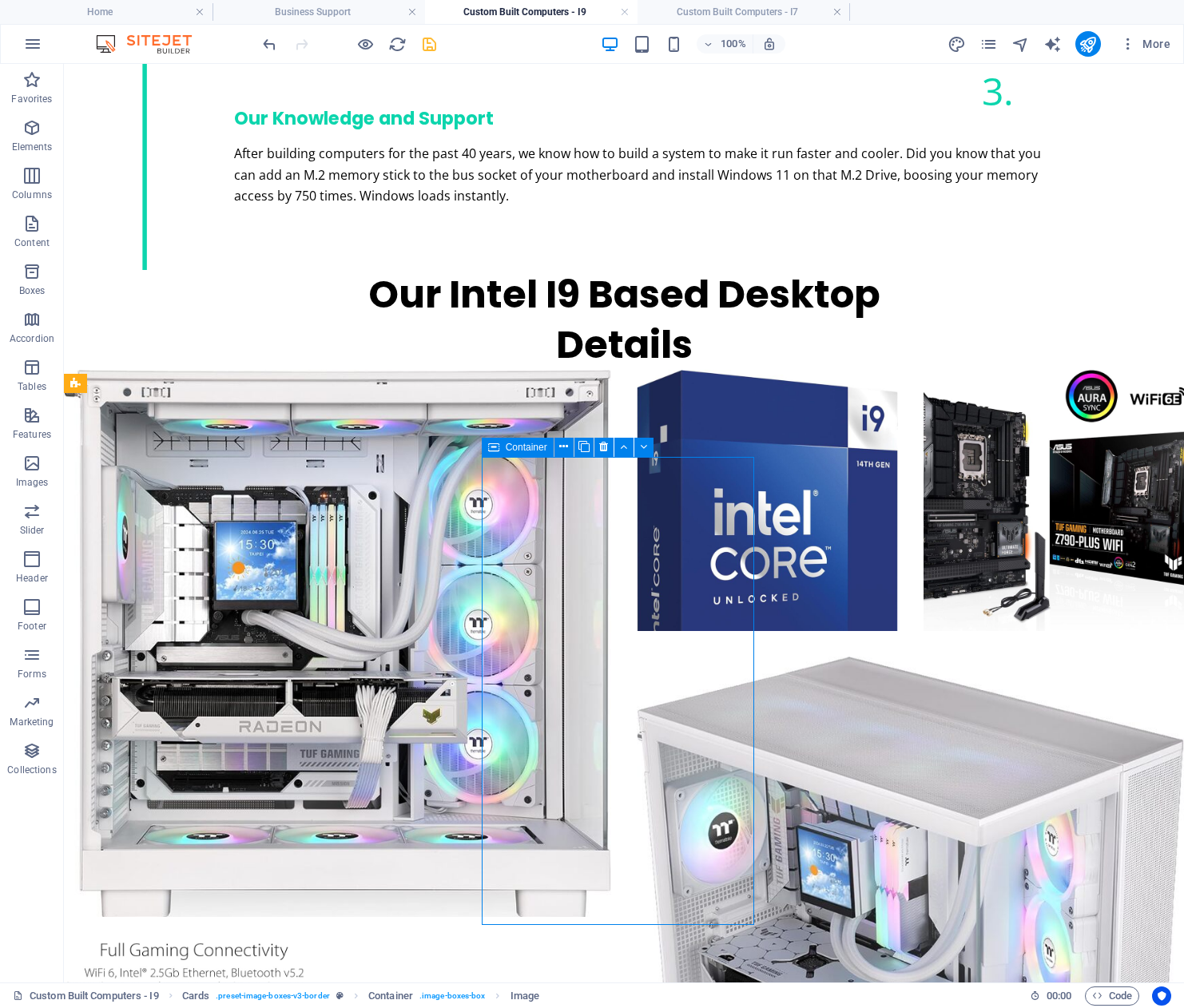
drag, startPoint x: 442, startPoint y: 796, endPoint x: 725, endPoint y: 796, distance: 283.0
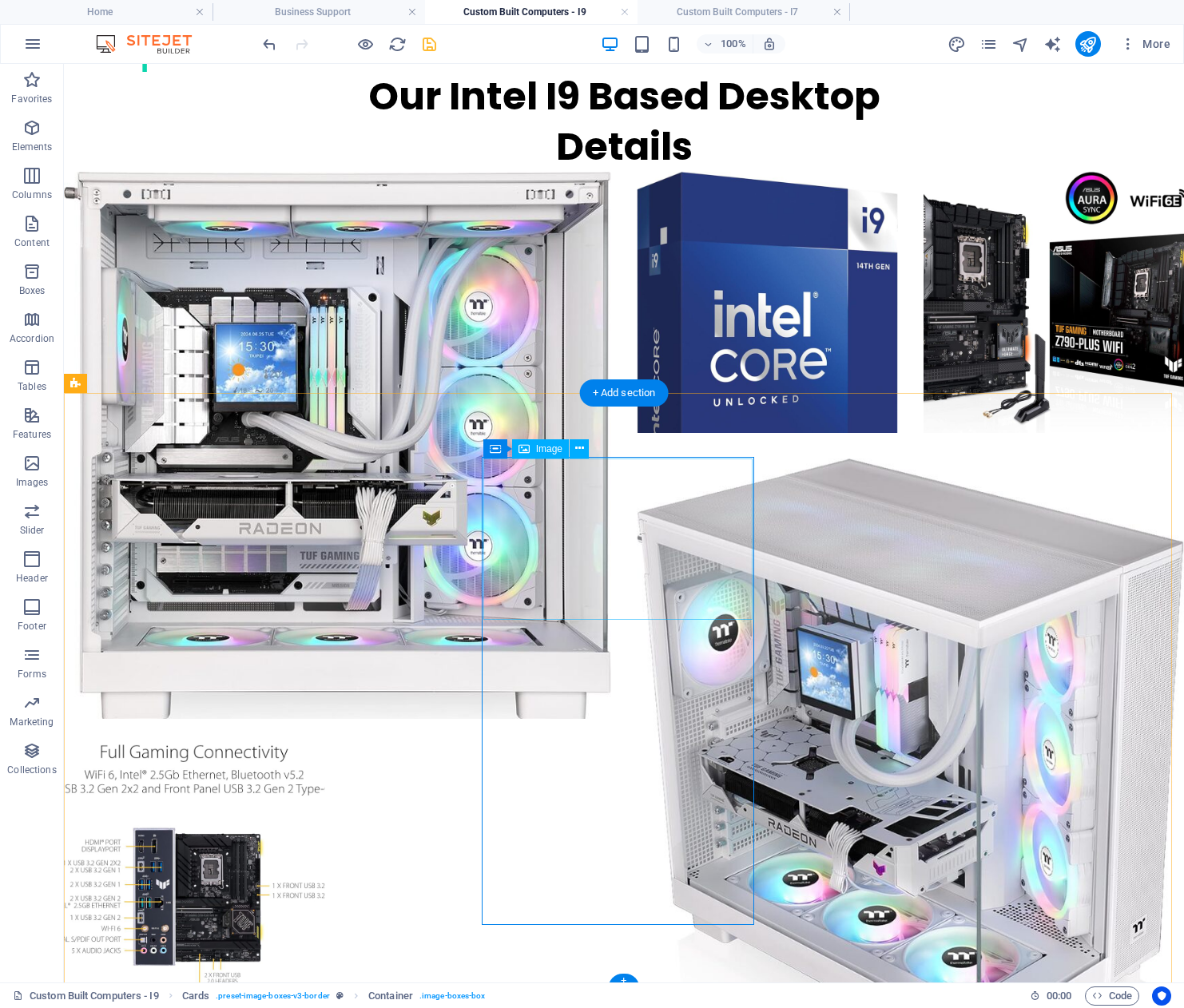
select select "%"
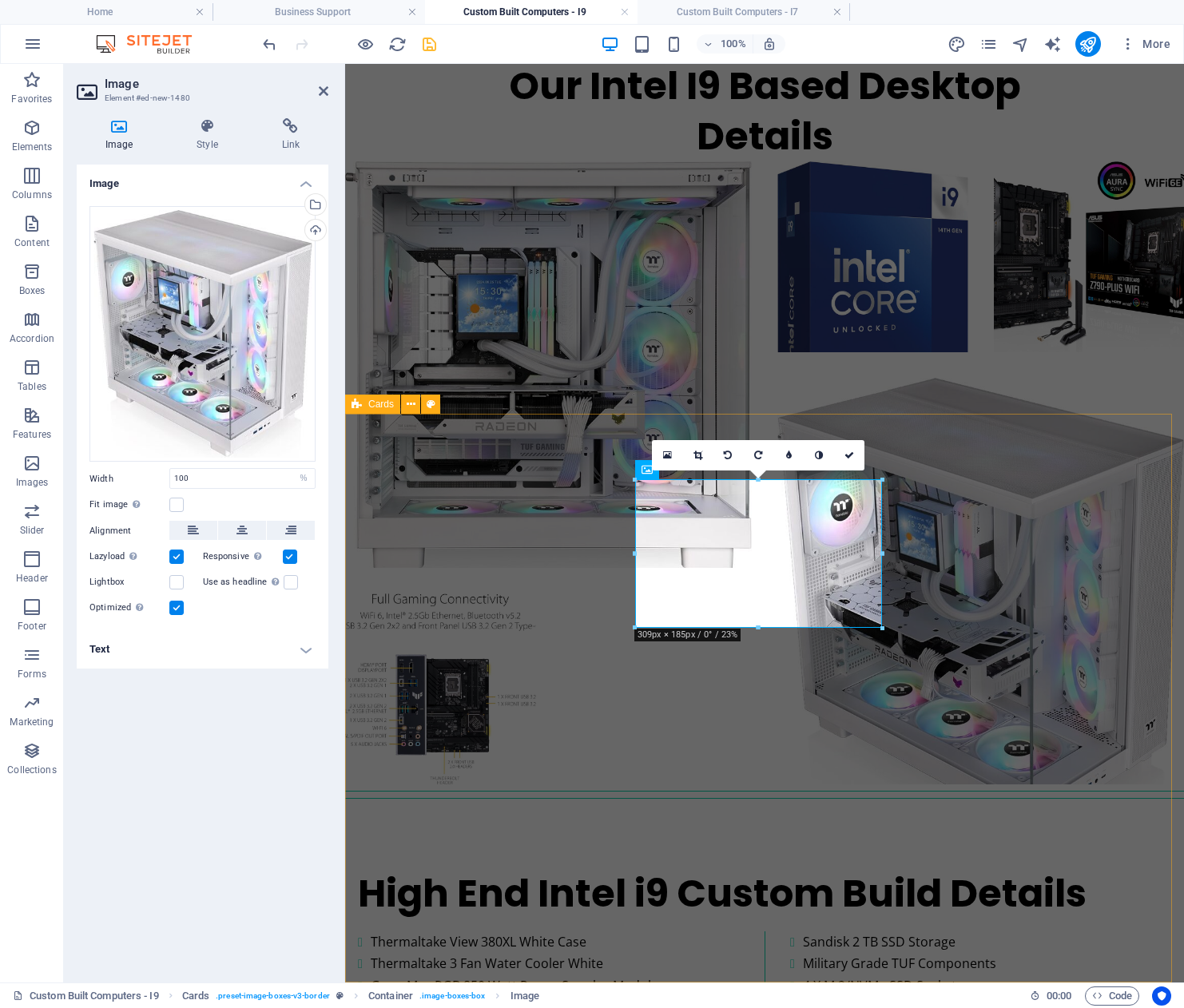
scroll to position [2360, 0]
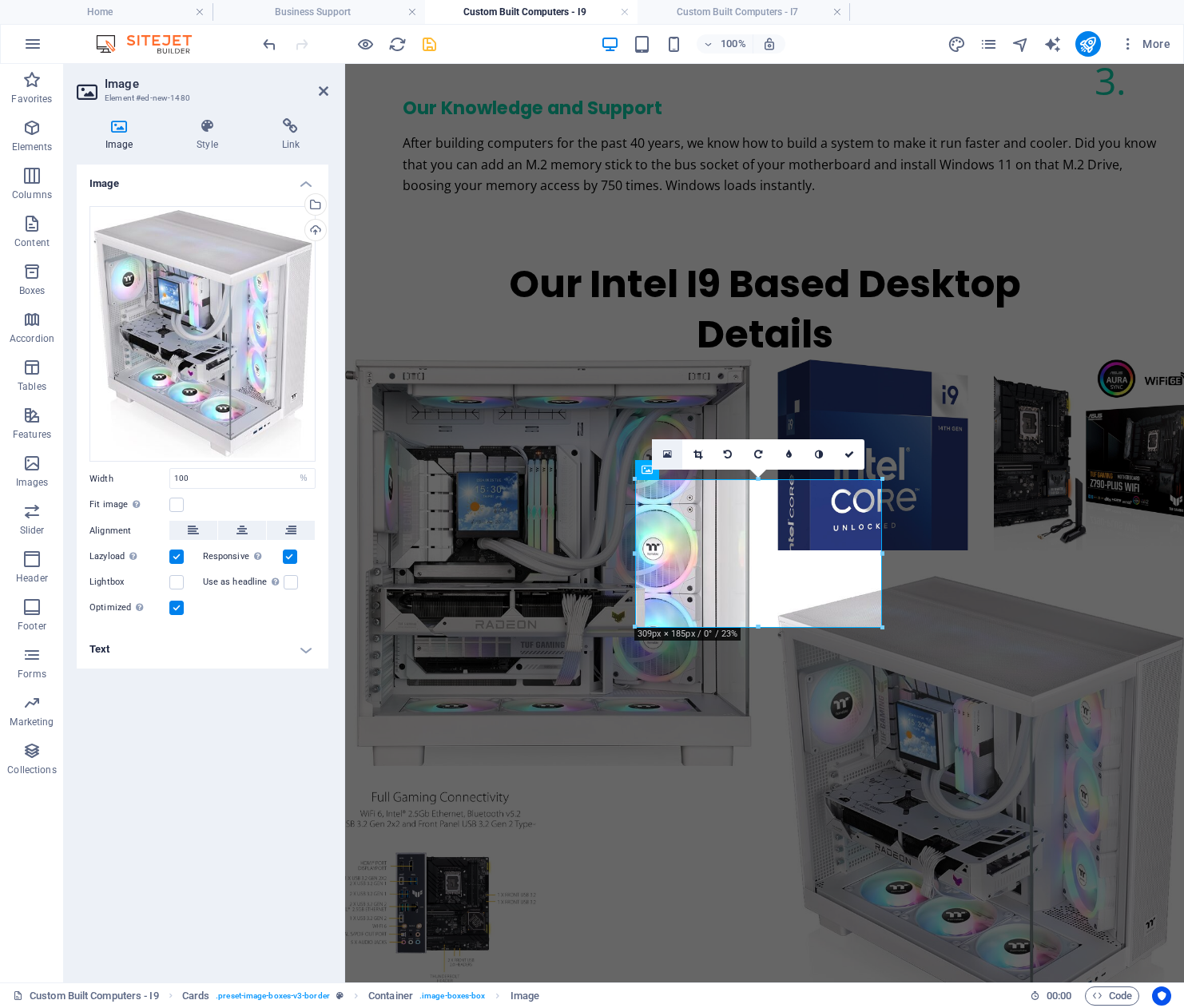
click at [664, 455] on icon at bounding box center [667, 455] width 9 height 12
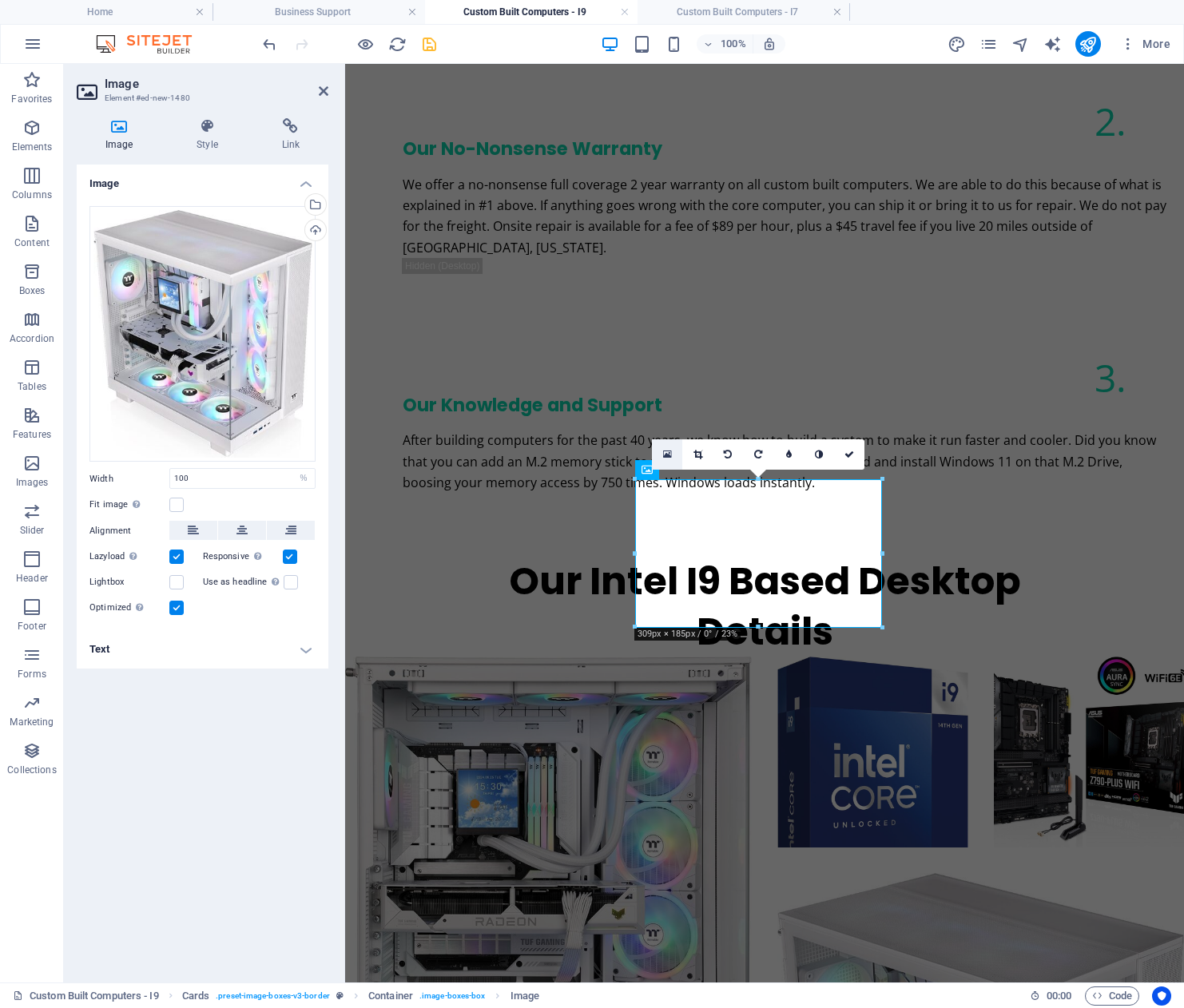
scroll to position [2175, 0]
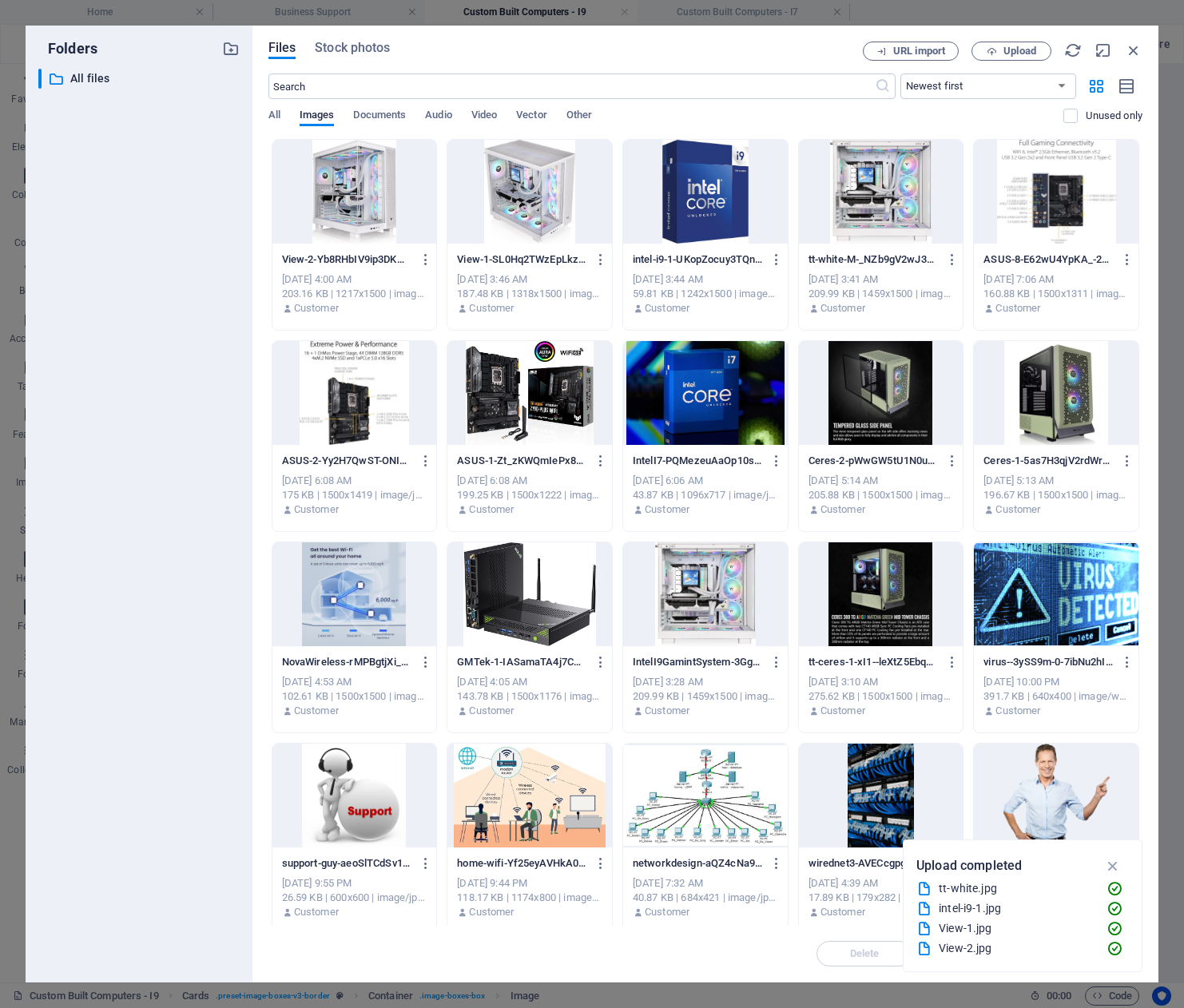
click at [535, 191] on div at bounding box center [530, 192] width 165 height 104
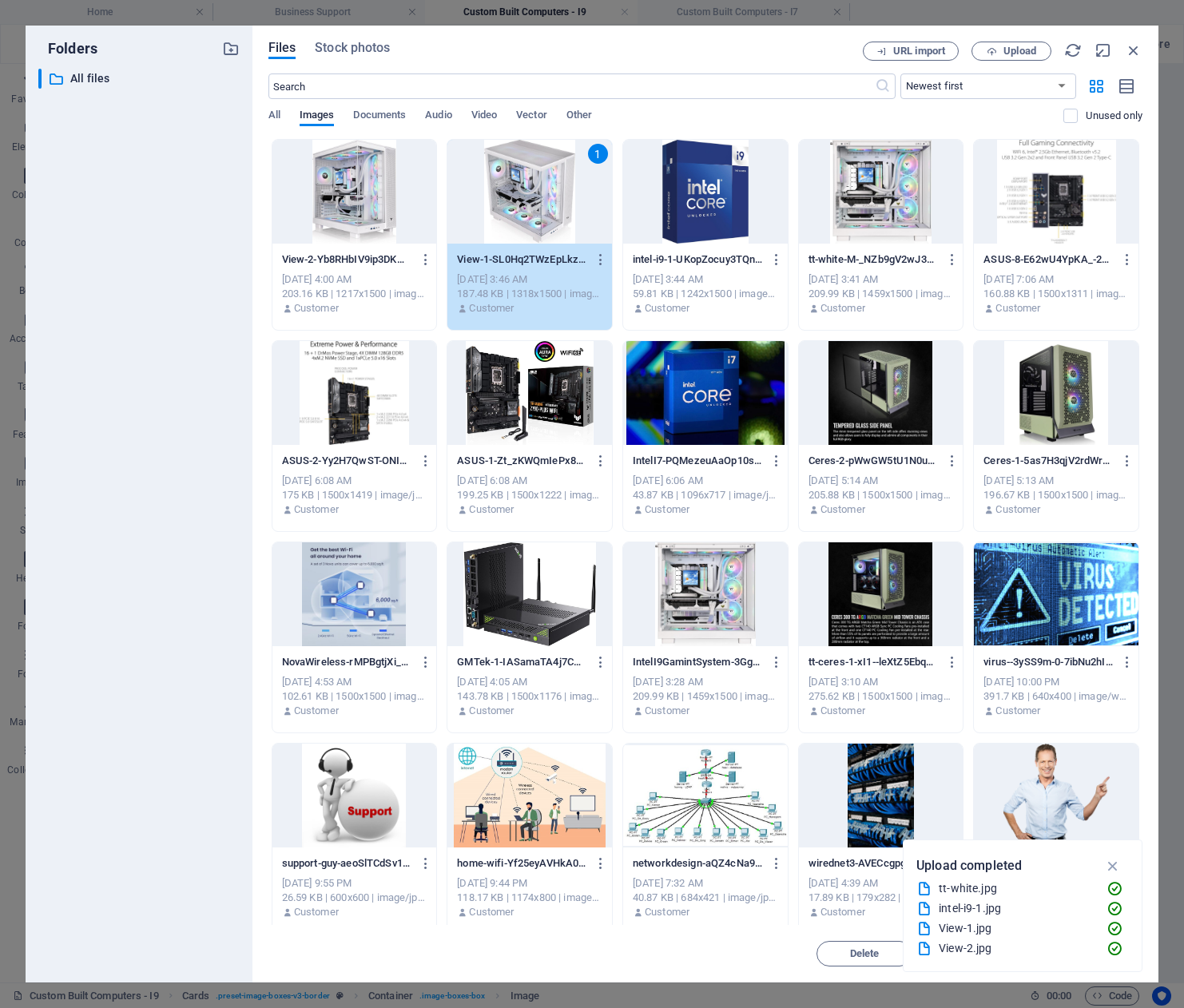
click at [535, 191] on div "1" at bounding box center [530, 192] width 165 height 104
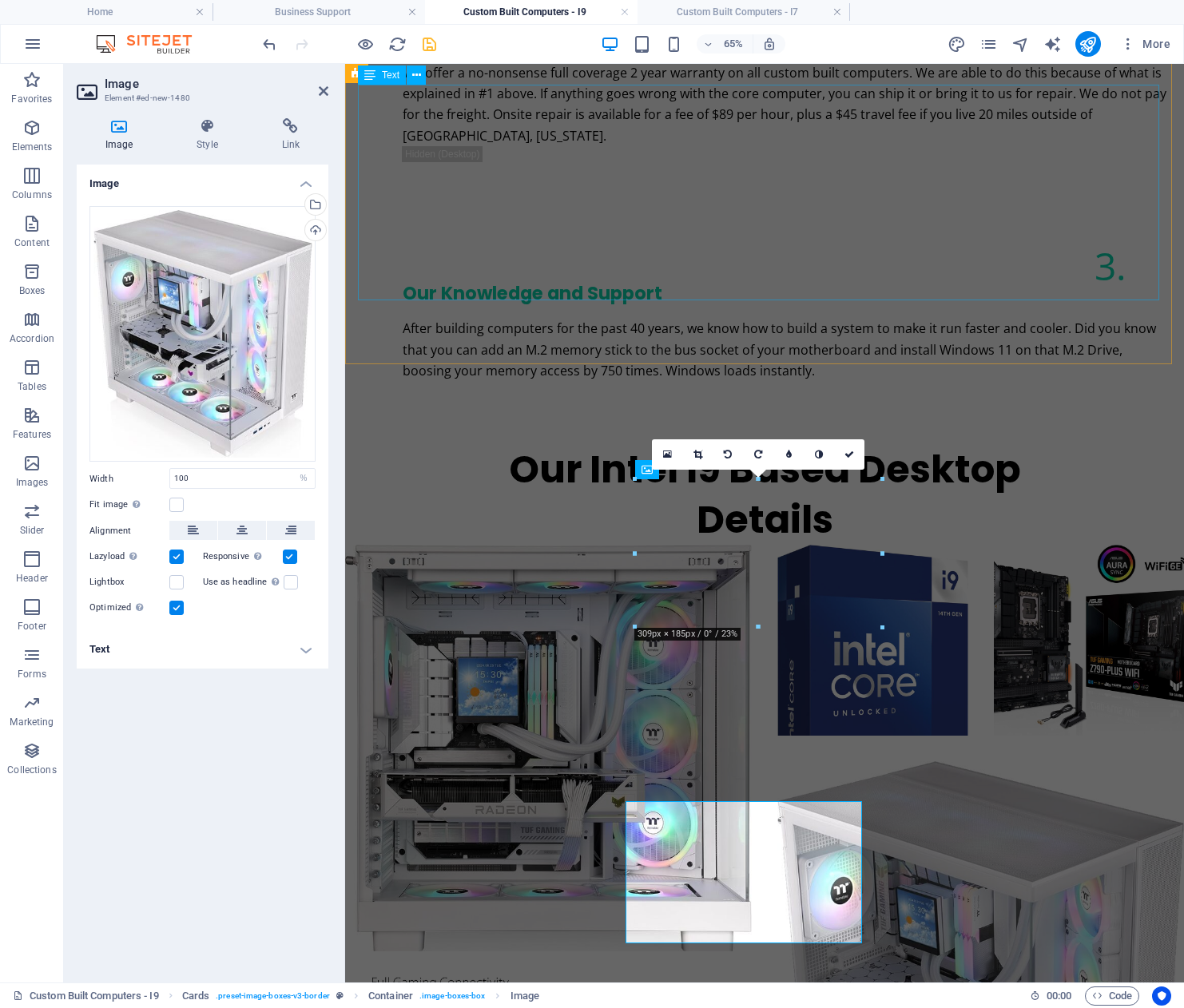
scroll to position [2360, 0]
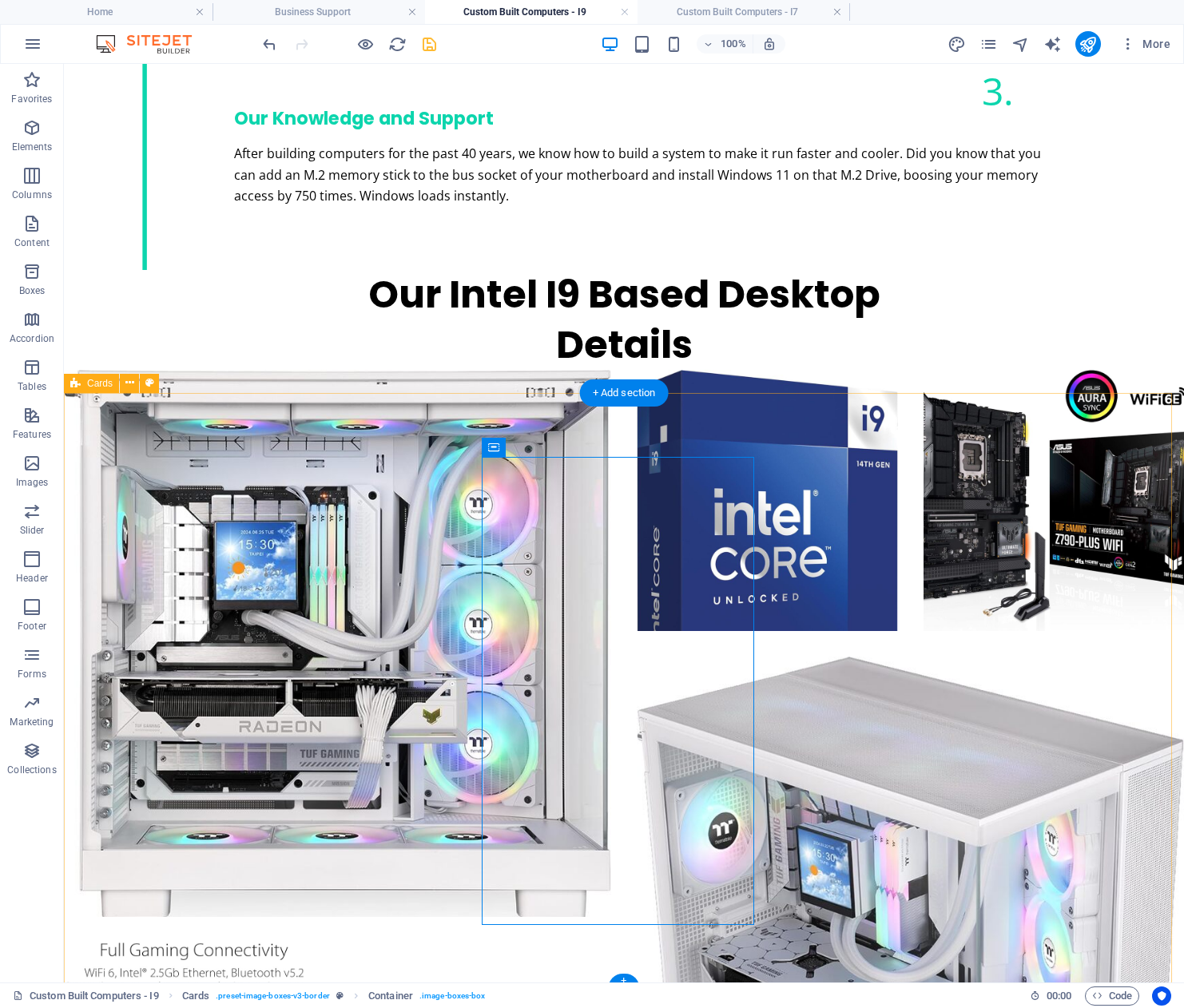
scroll to position [2558, 0]
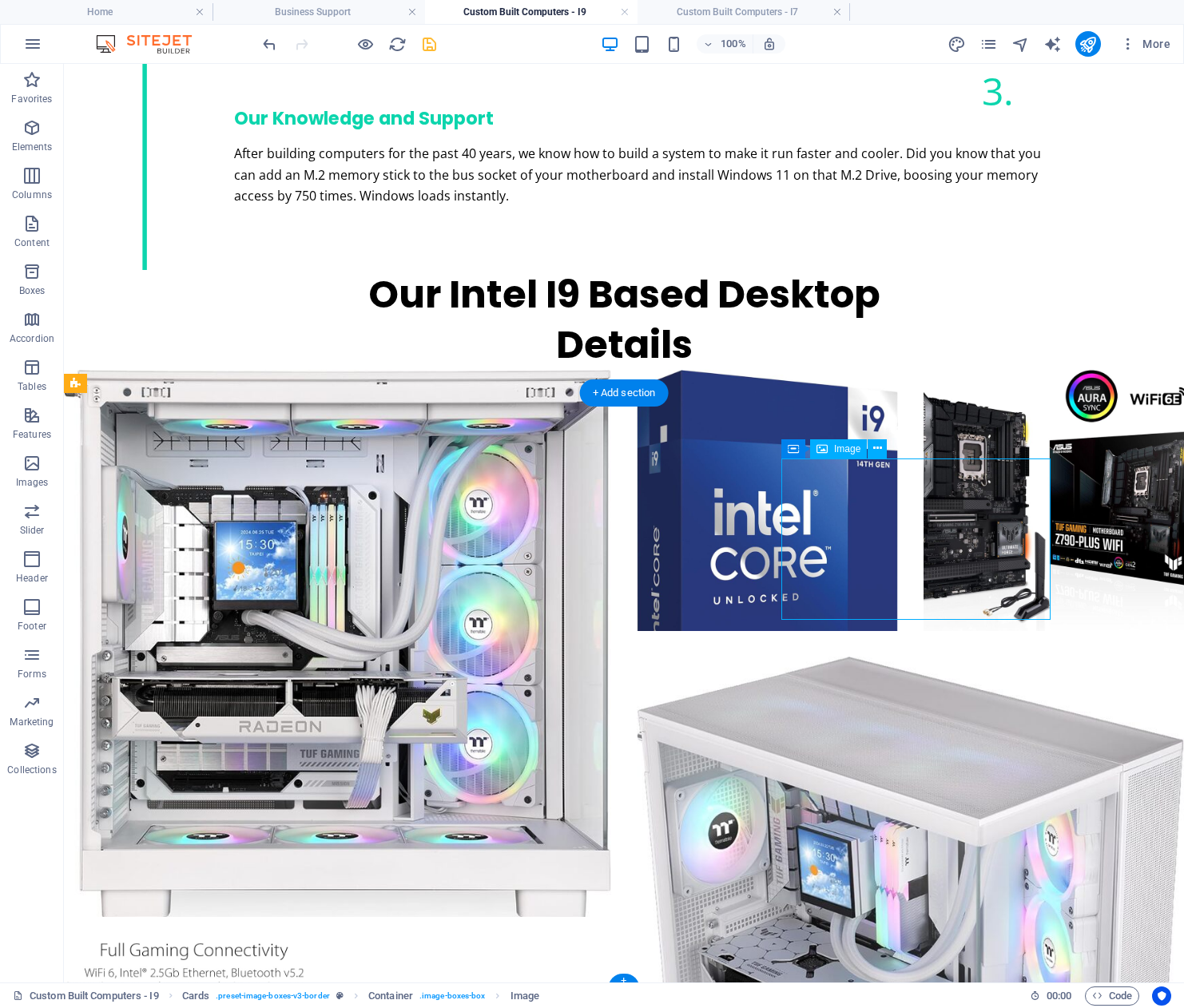
select select "%"
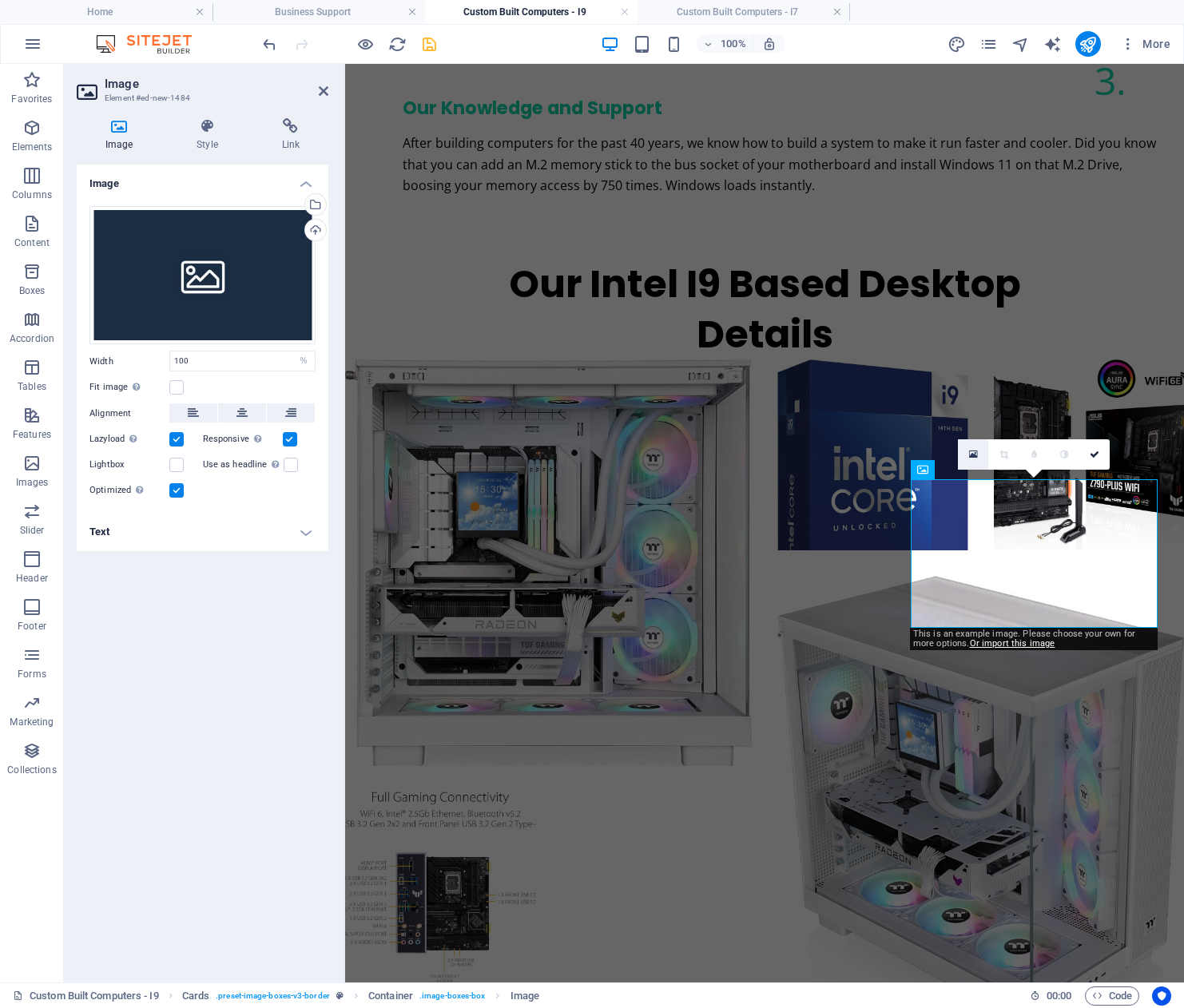
click at [974, 456] on icon at bounding box center [973, 455] width 9 height 12
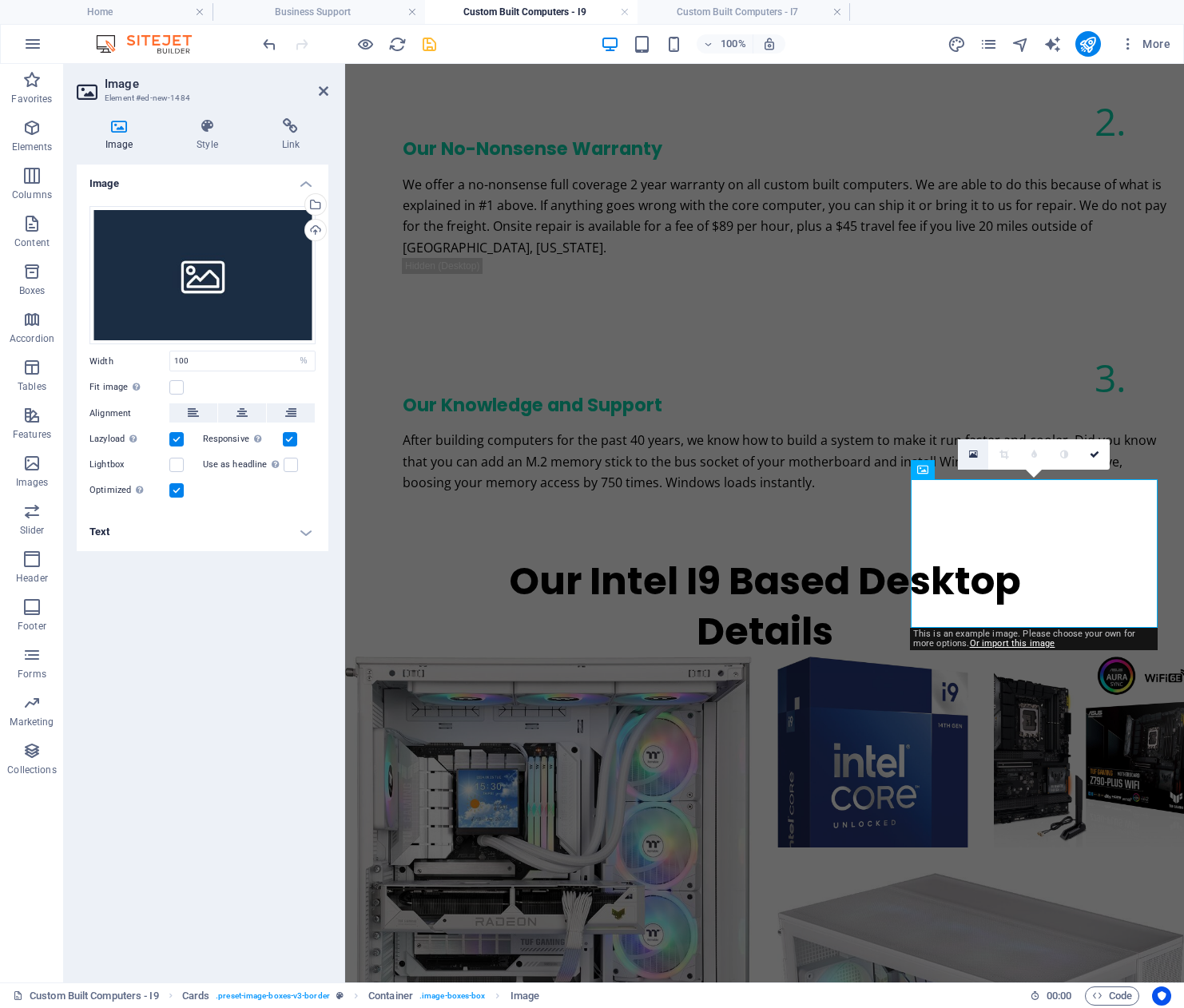
scroll to position [2175, 0]
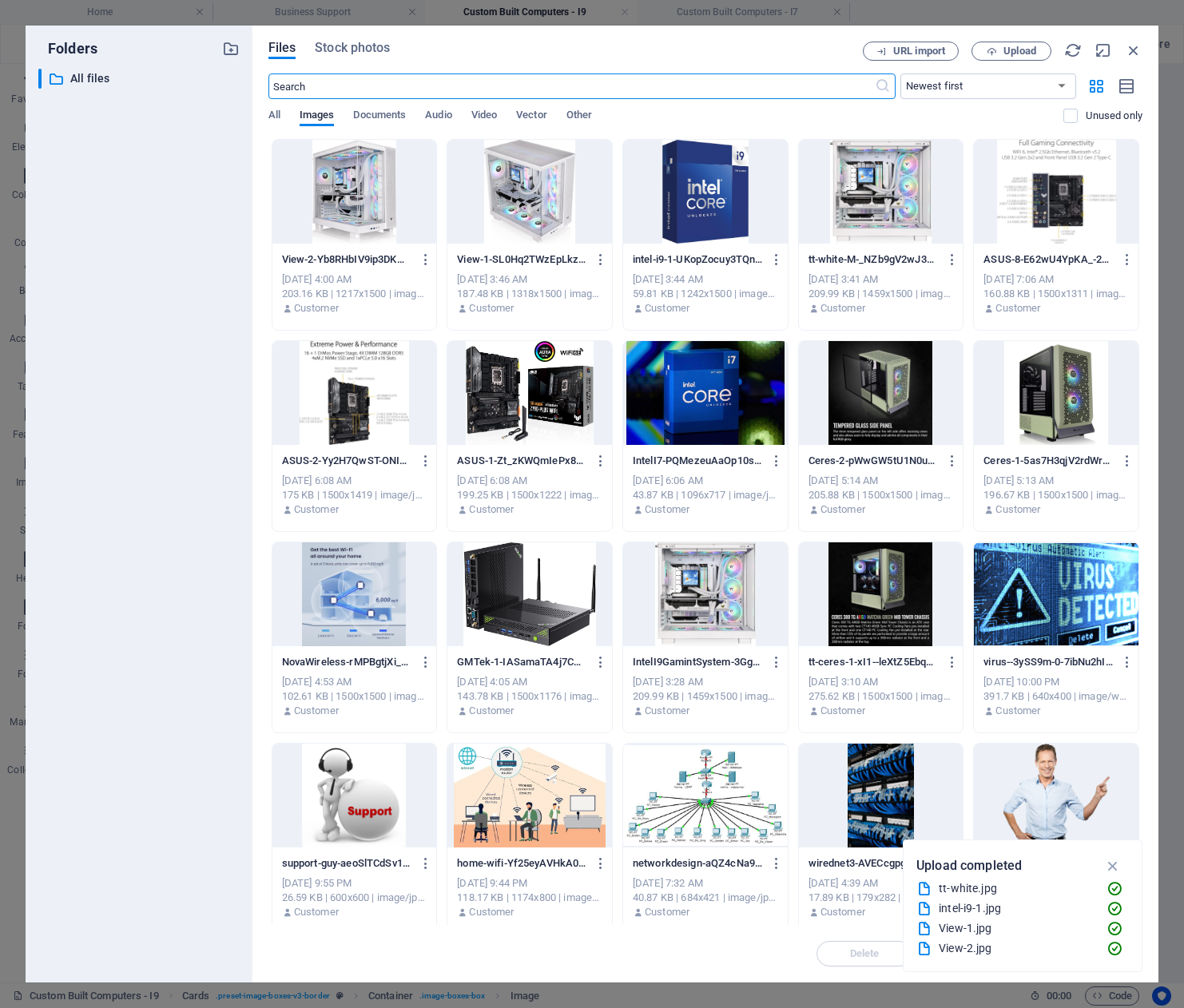
click at [546, 200] on div at bounding box center [530, 192] width 165 height 104
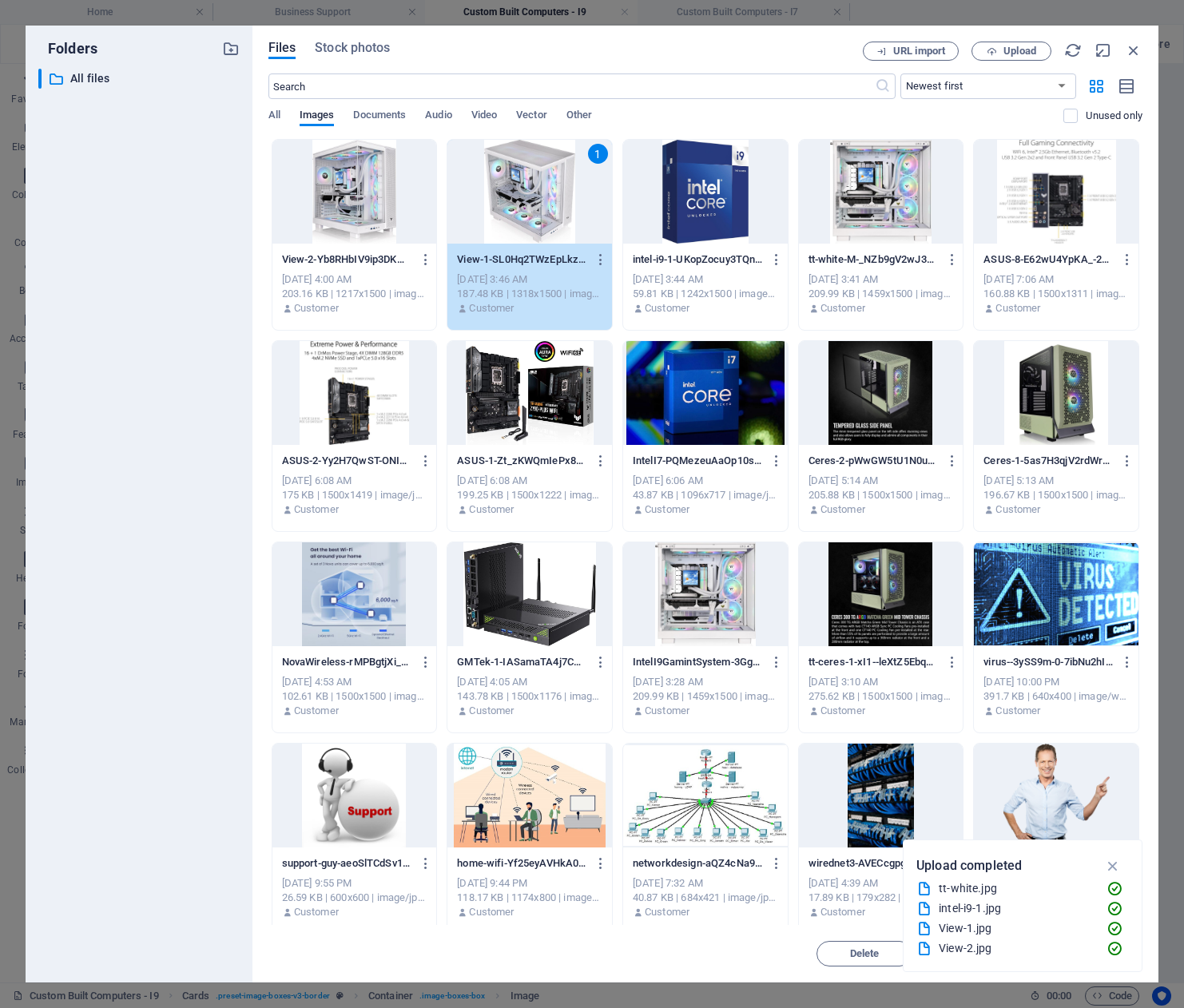
click at [546, 200] on div "1" at bounding box center [530, 192] width 165 height 104
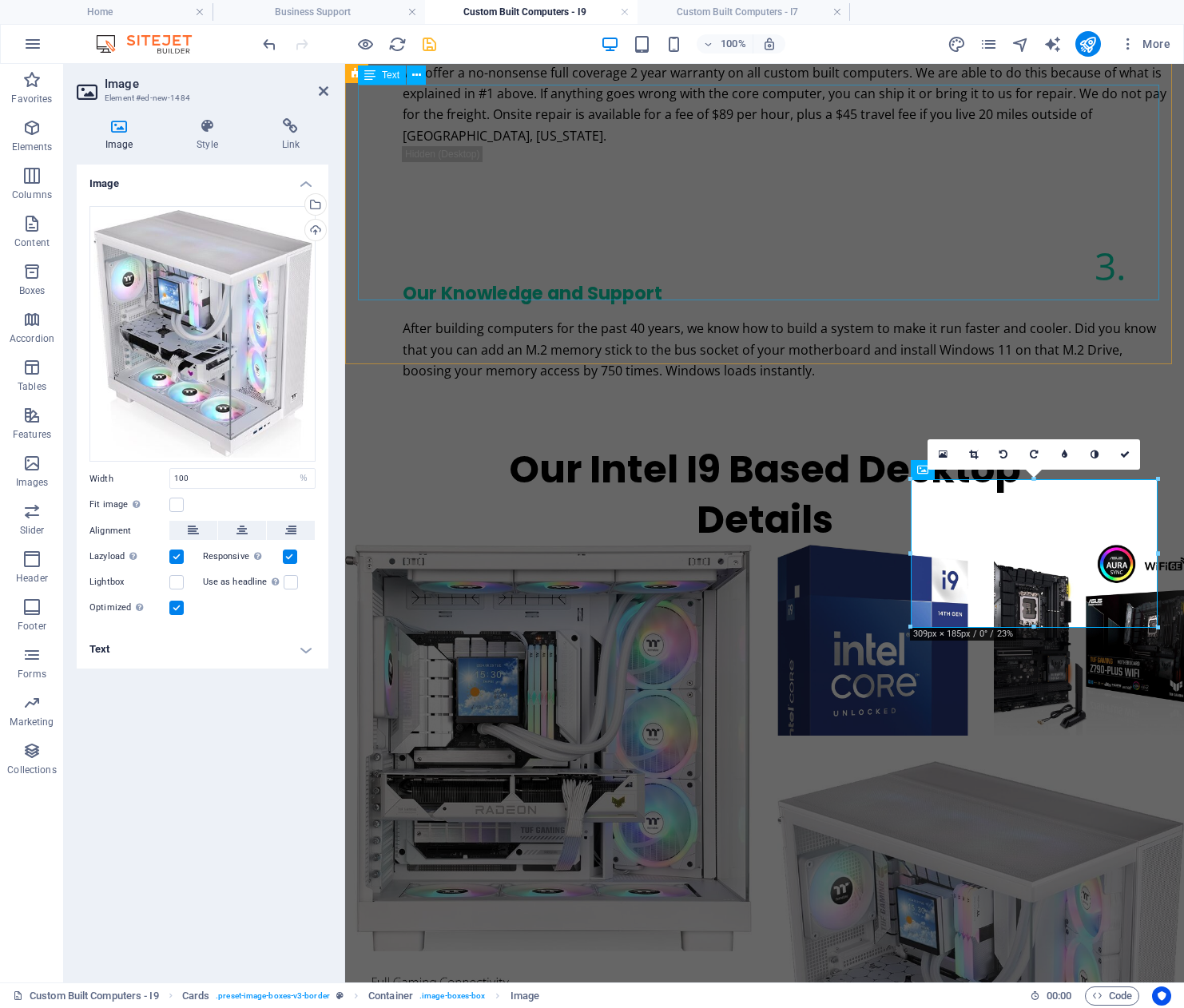
scroll to position [2360, 0]
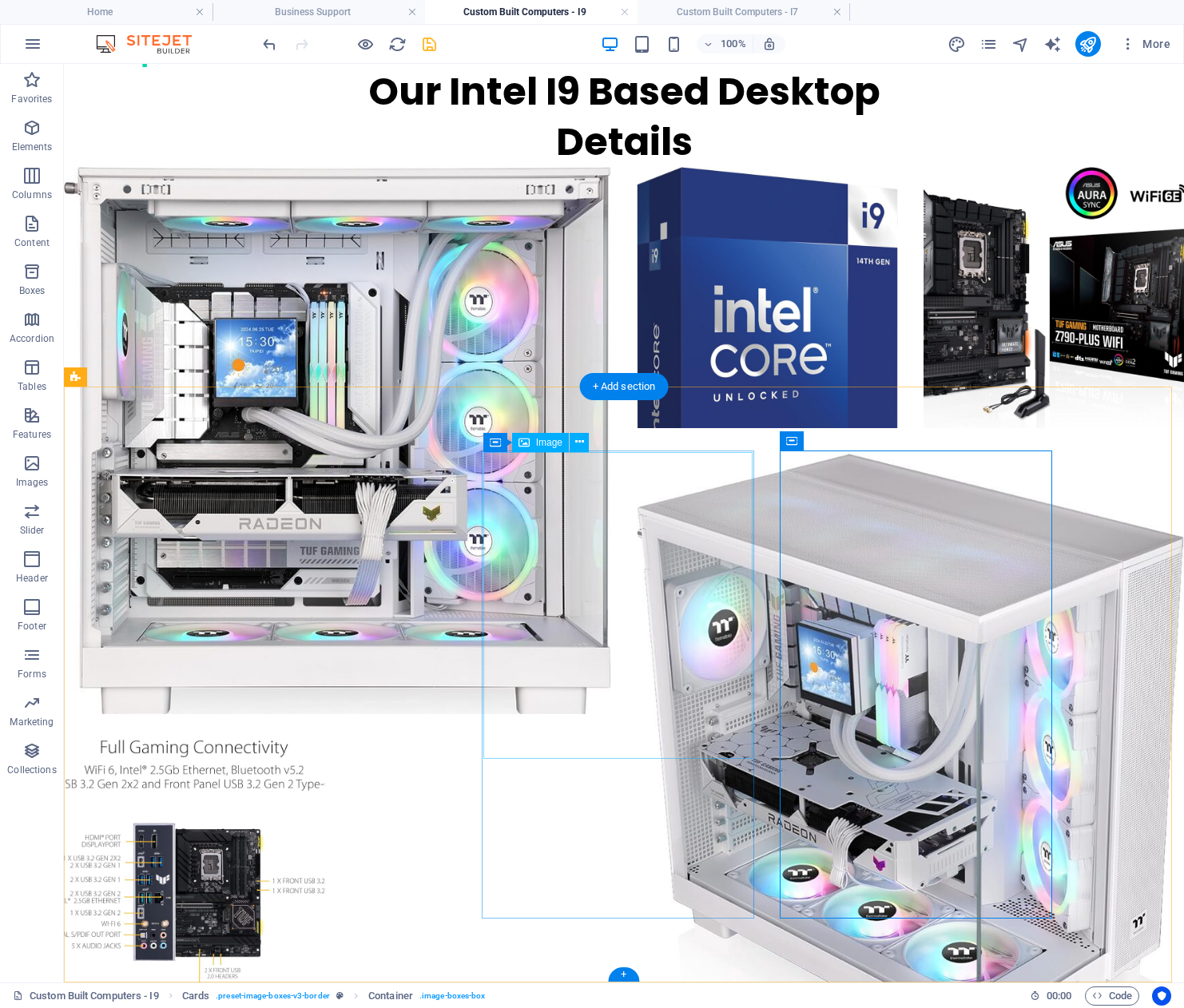
scroll to position [2565, 0]
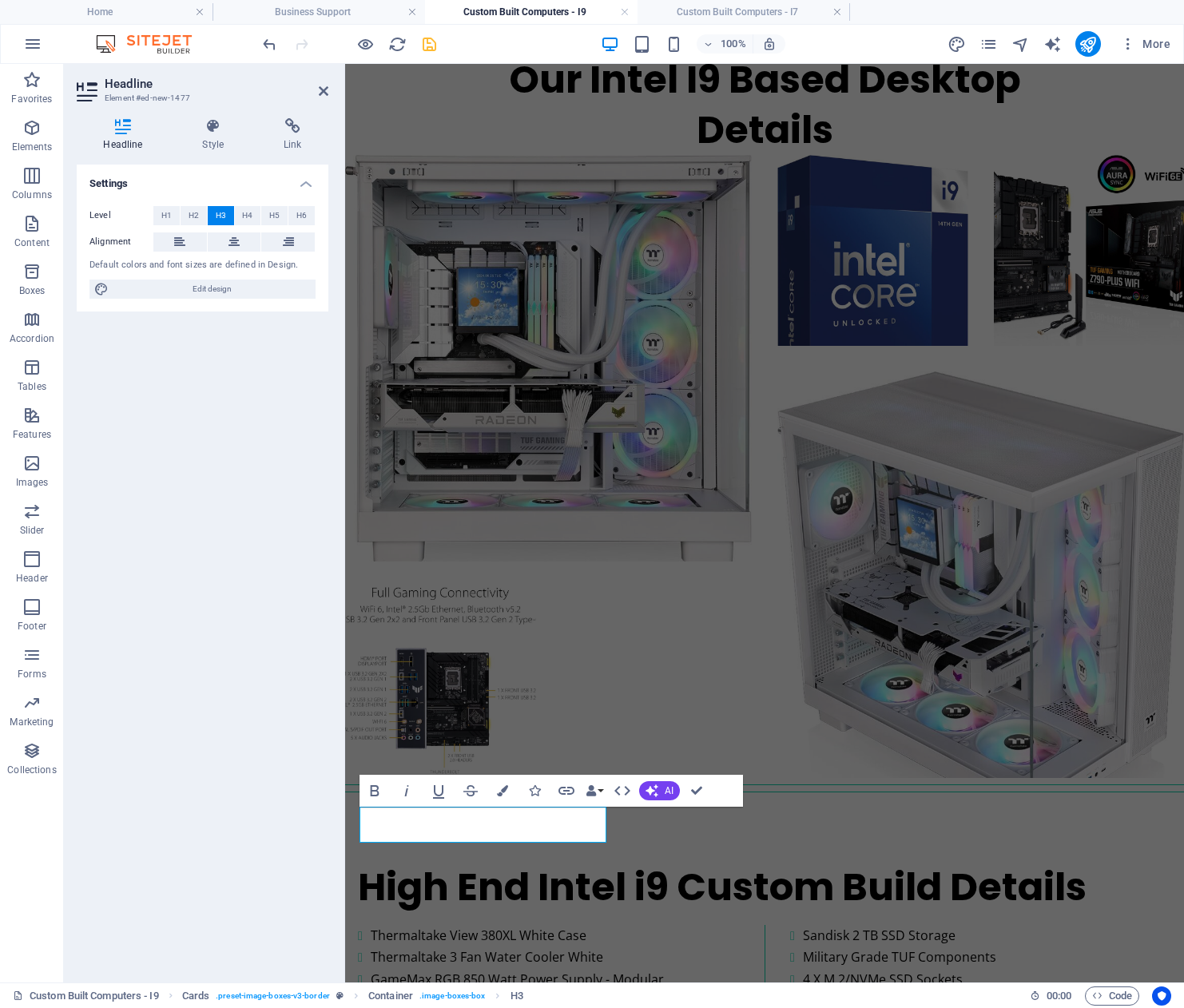
scroll to position [2337, 0]
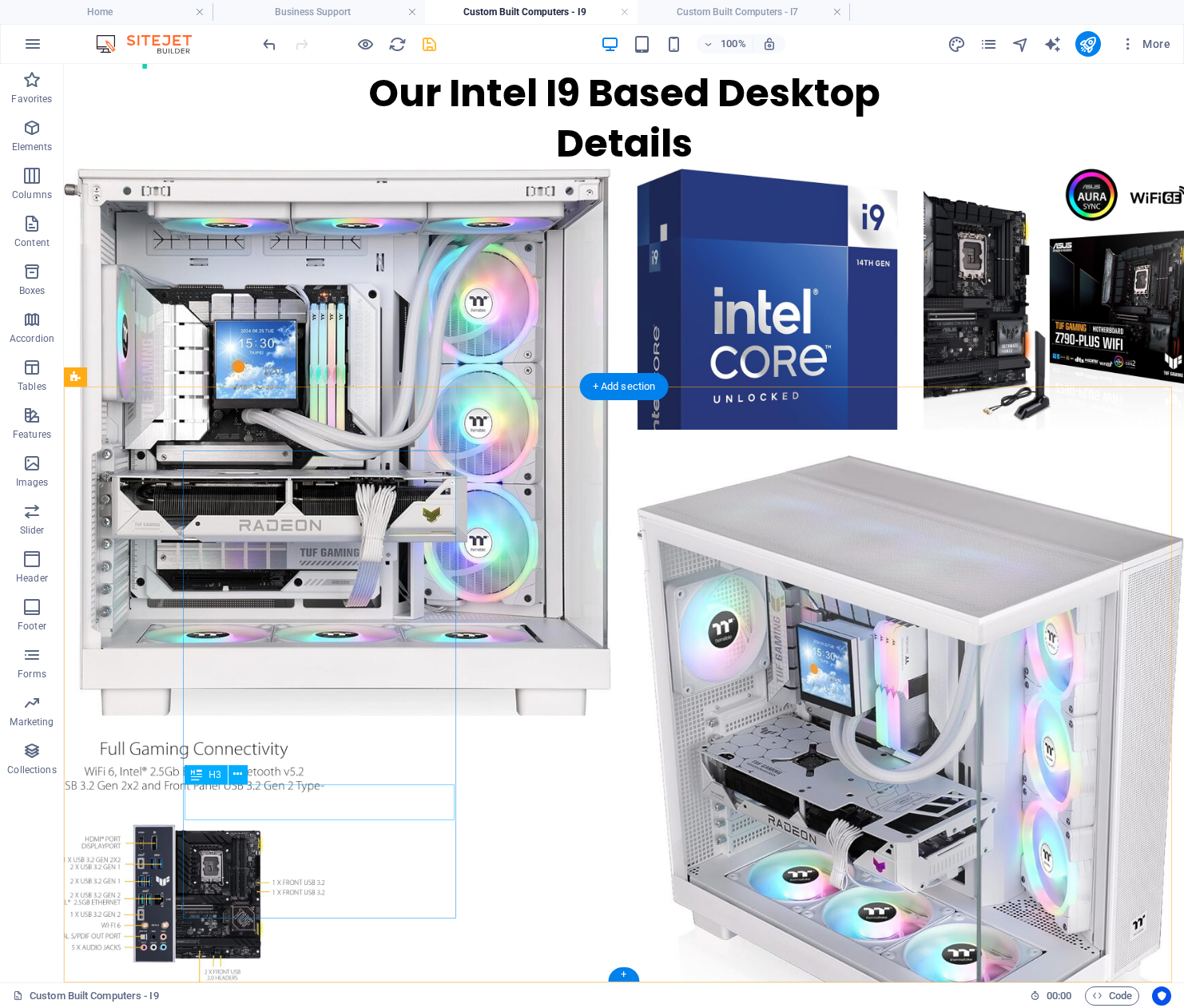
scroll to position [2565, 0]
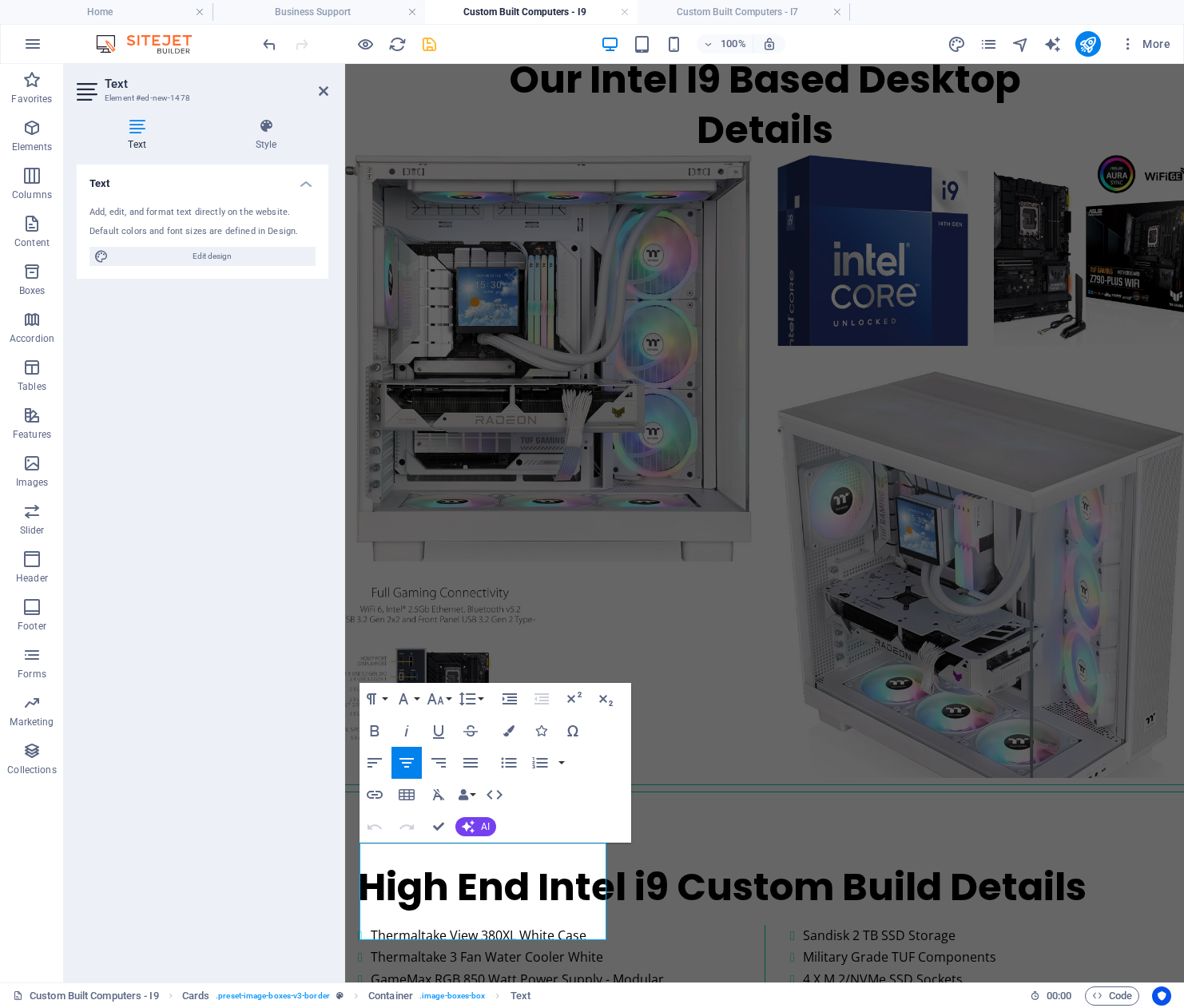
scroll to position [2337, 0]
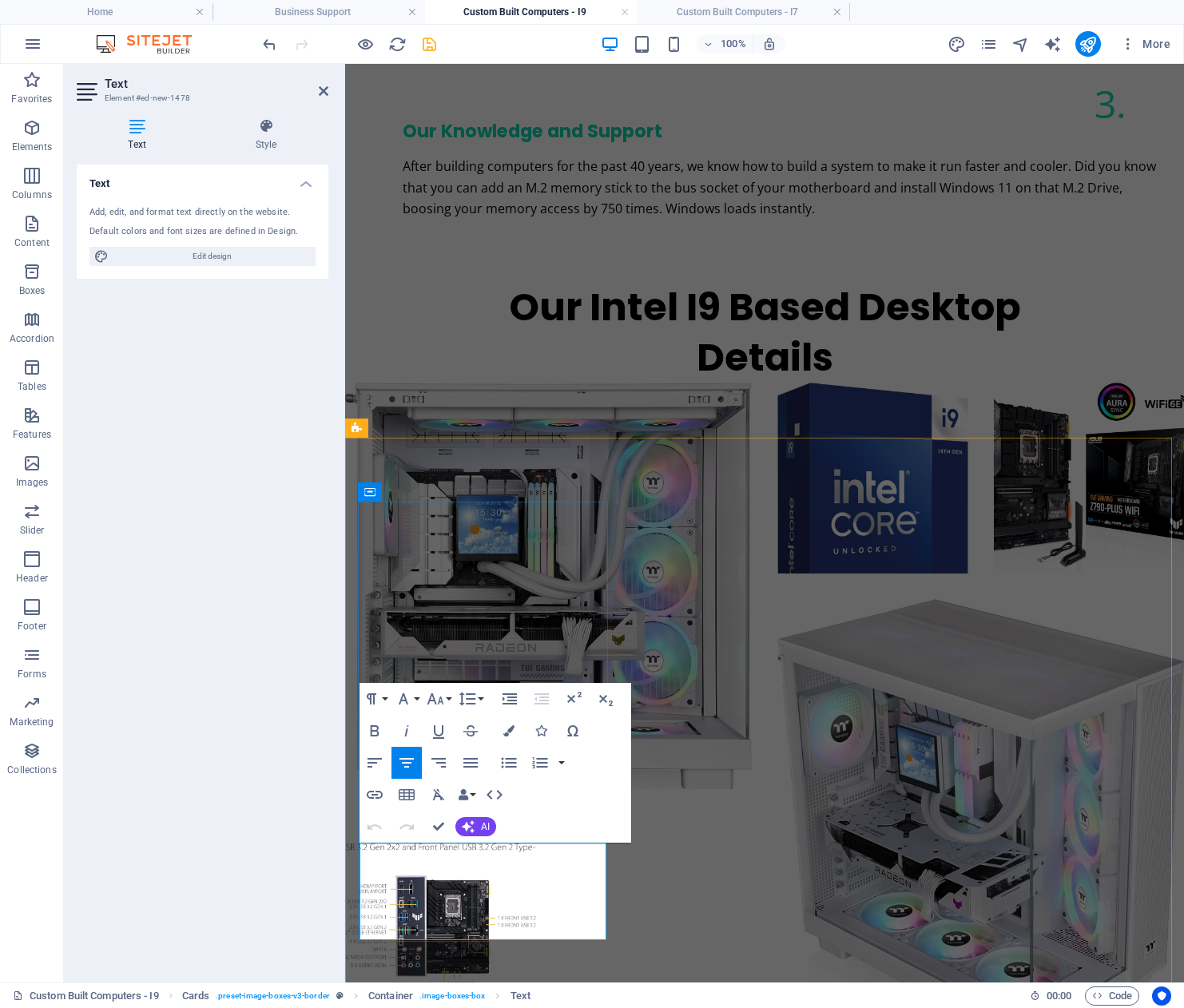
drag, startPoint x: 396, startPoint y: 856, endPoint x: 559, endPoint y: 917, distance: 174.0
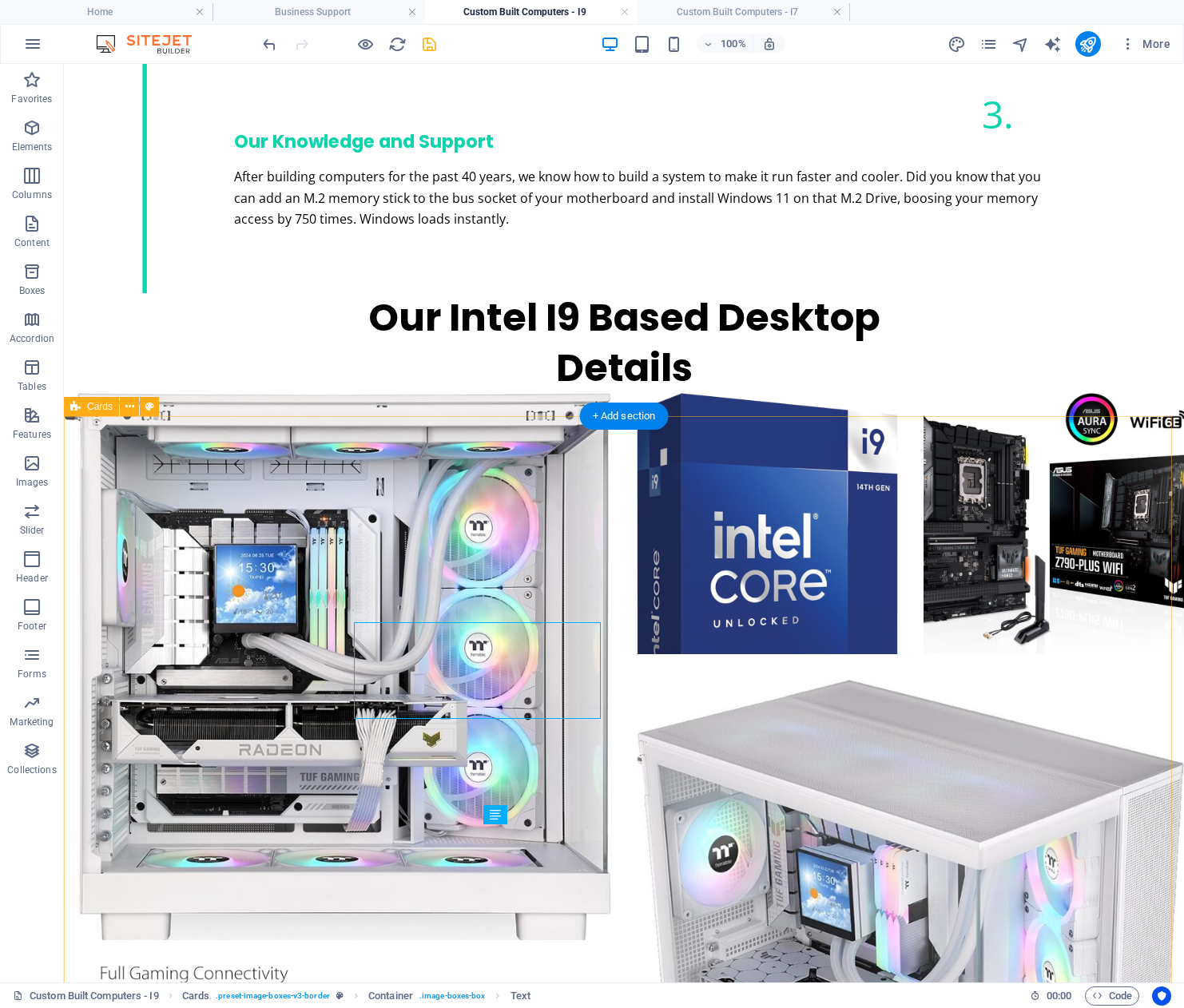
scroll to position [2534, 0]
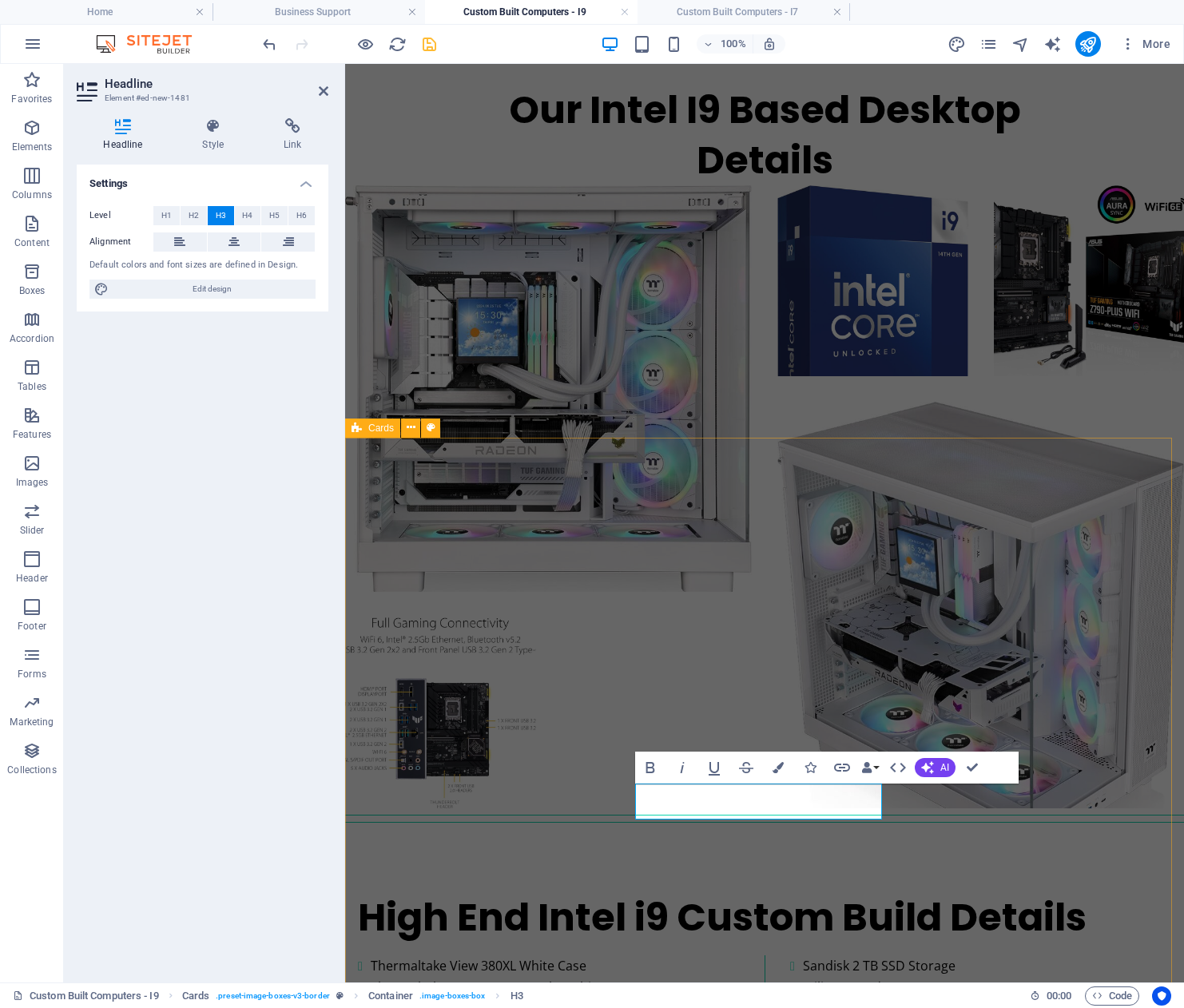
scroll to position [2337, 0]
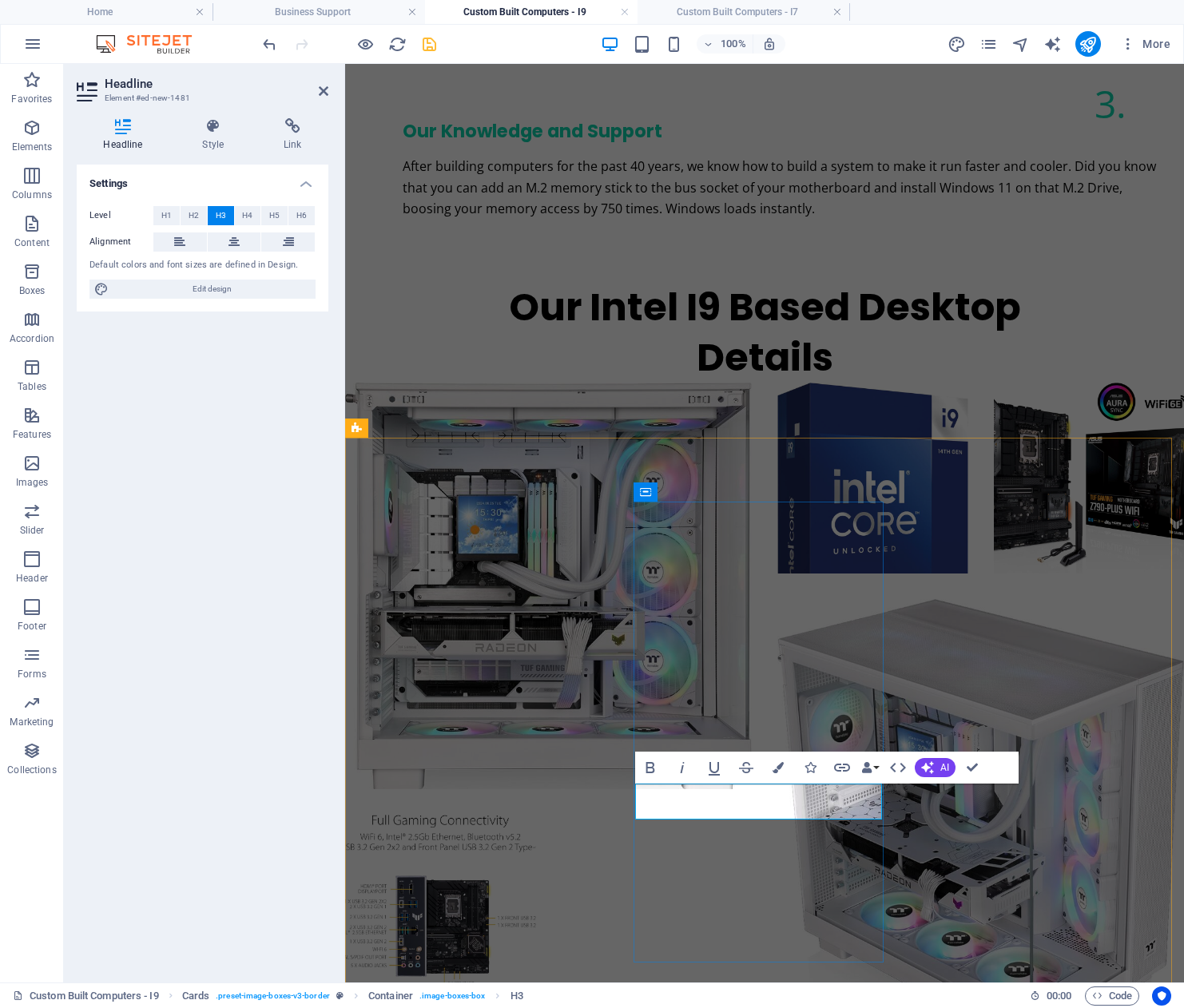
drag, startPoint x: 818, startPoint y: 807, endPoint x: 719, endPoint y: 811, distance: 99.1
drag, startPoint x: 794, startPoint y: 808, endPoint x: 748, endPoint y: 809, distance: 46.0
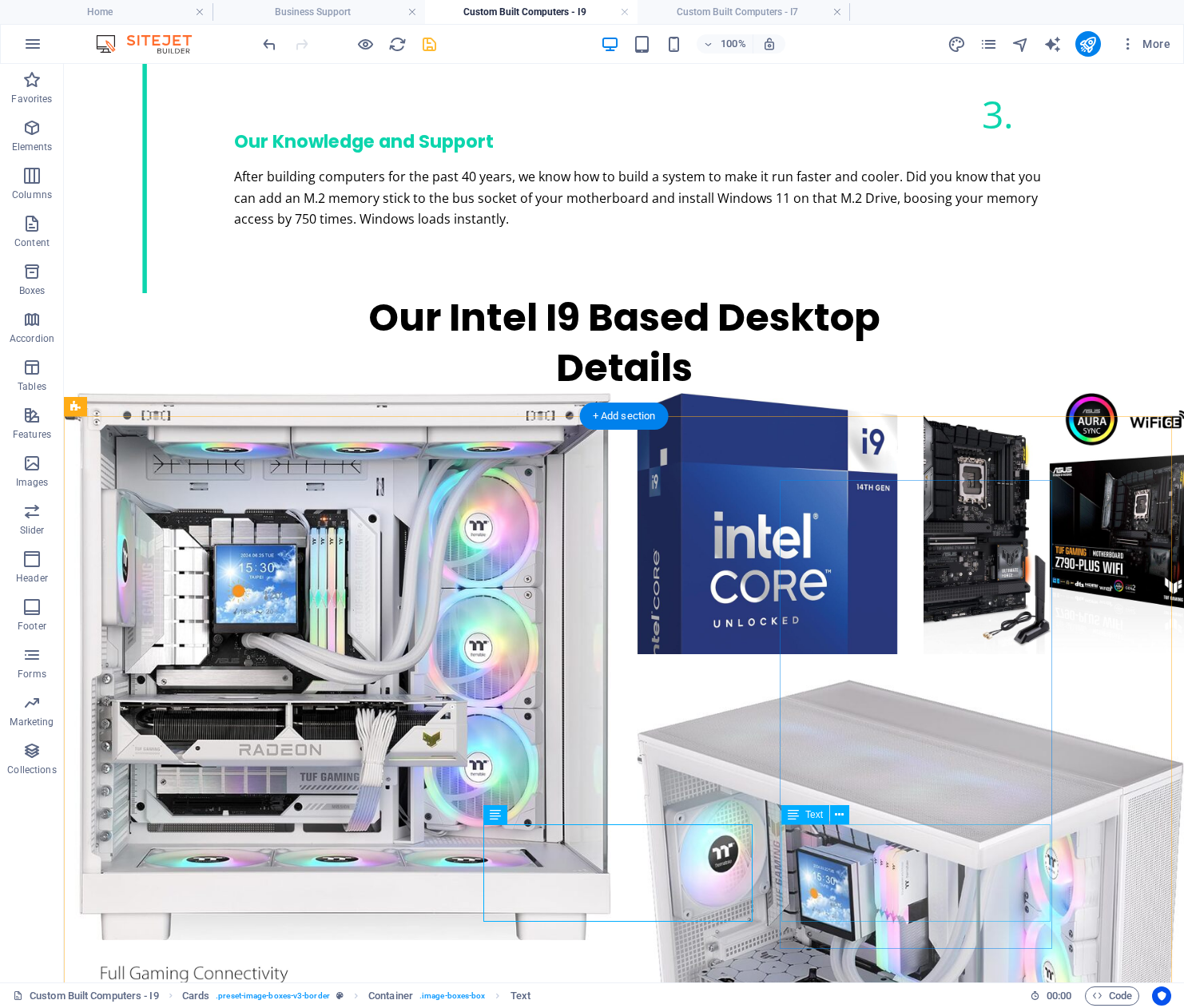
scroll to position [2534, 0]
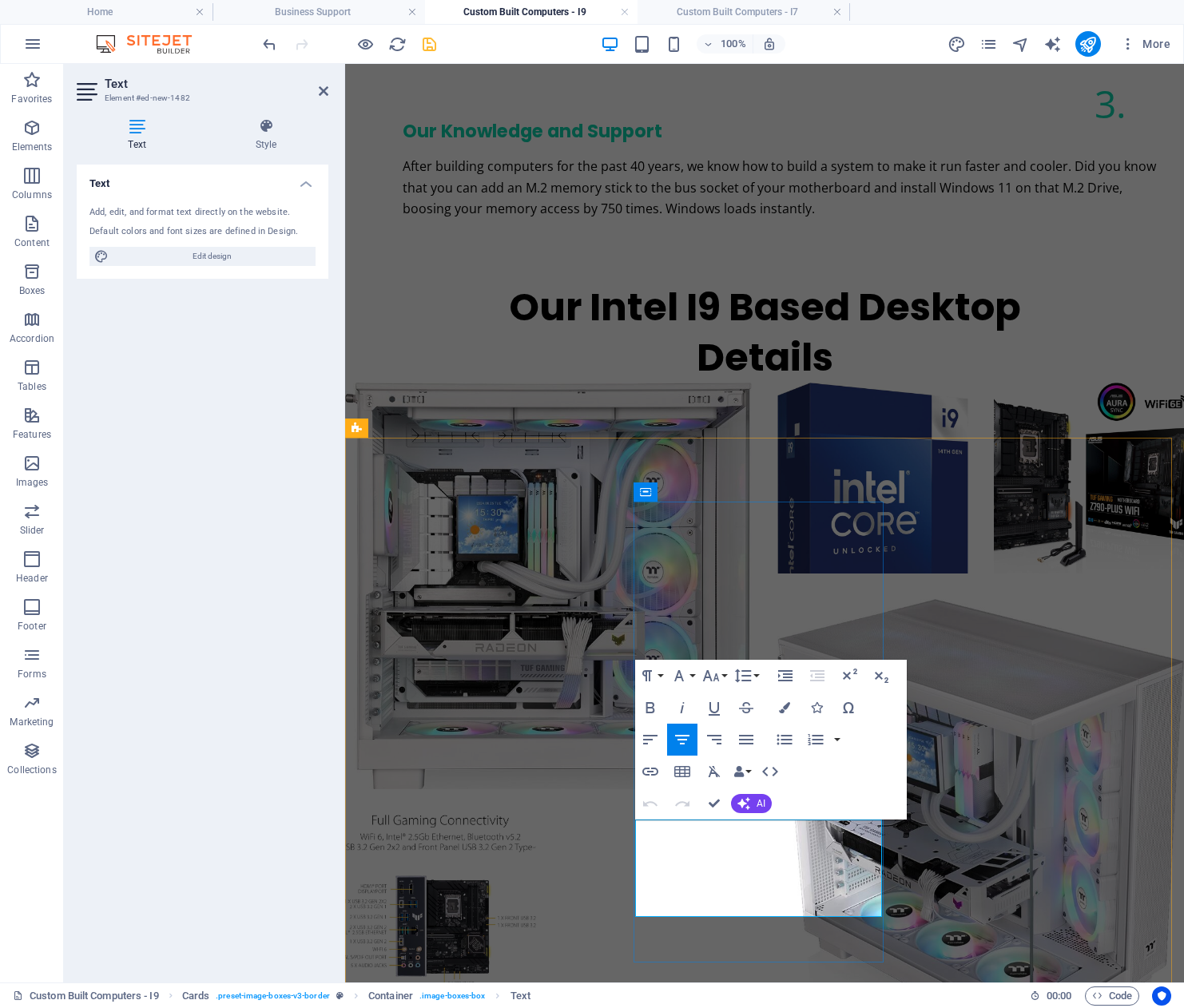
drag, startPoint x: 826, startPoint y: 894, endPoint x: 673, endPoint y: 833, distance: 164.7
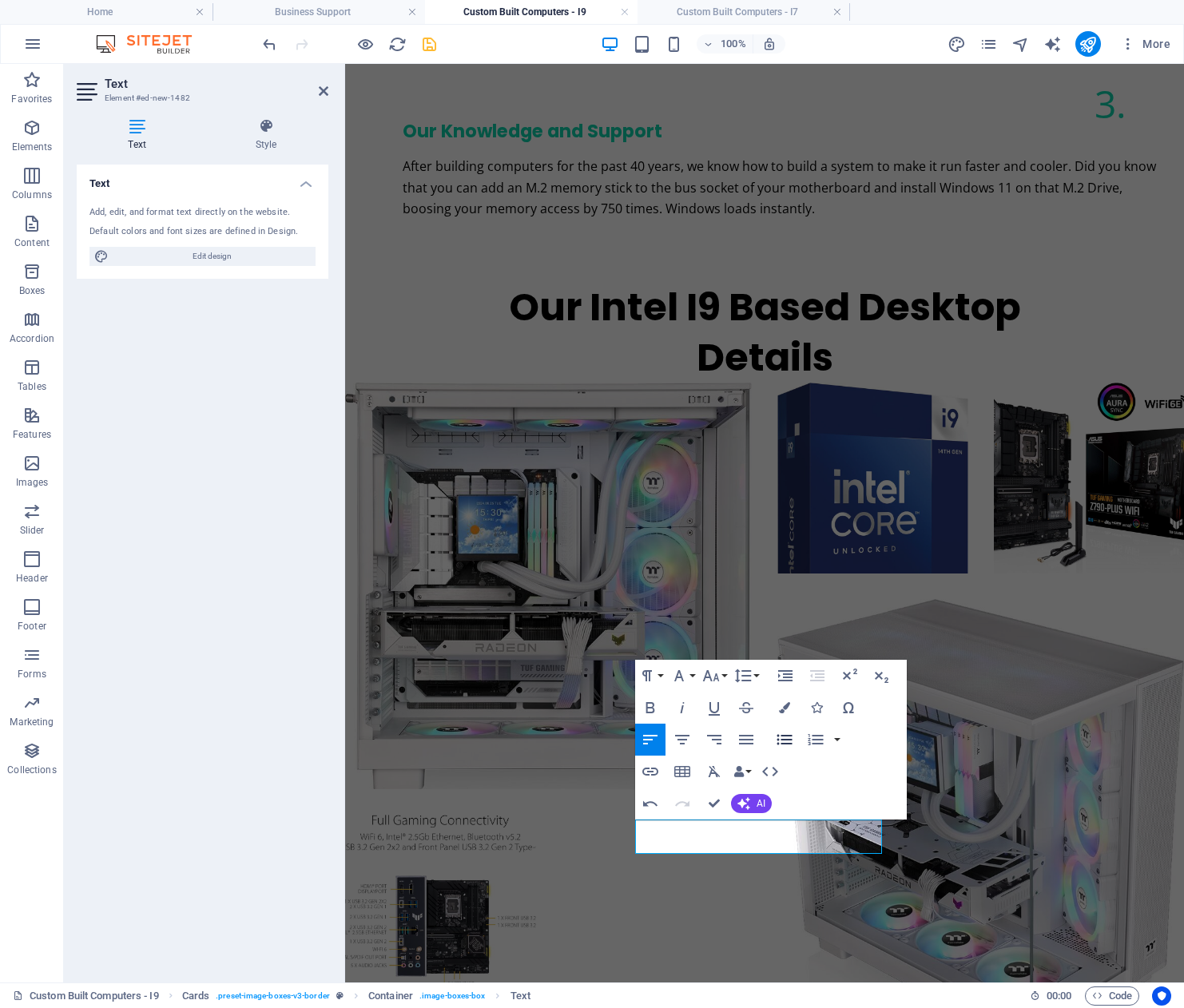
click at [785, 740] on icon "button" at bounding box center [784, 740] width 15 height 11
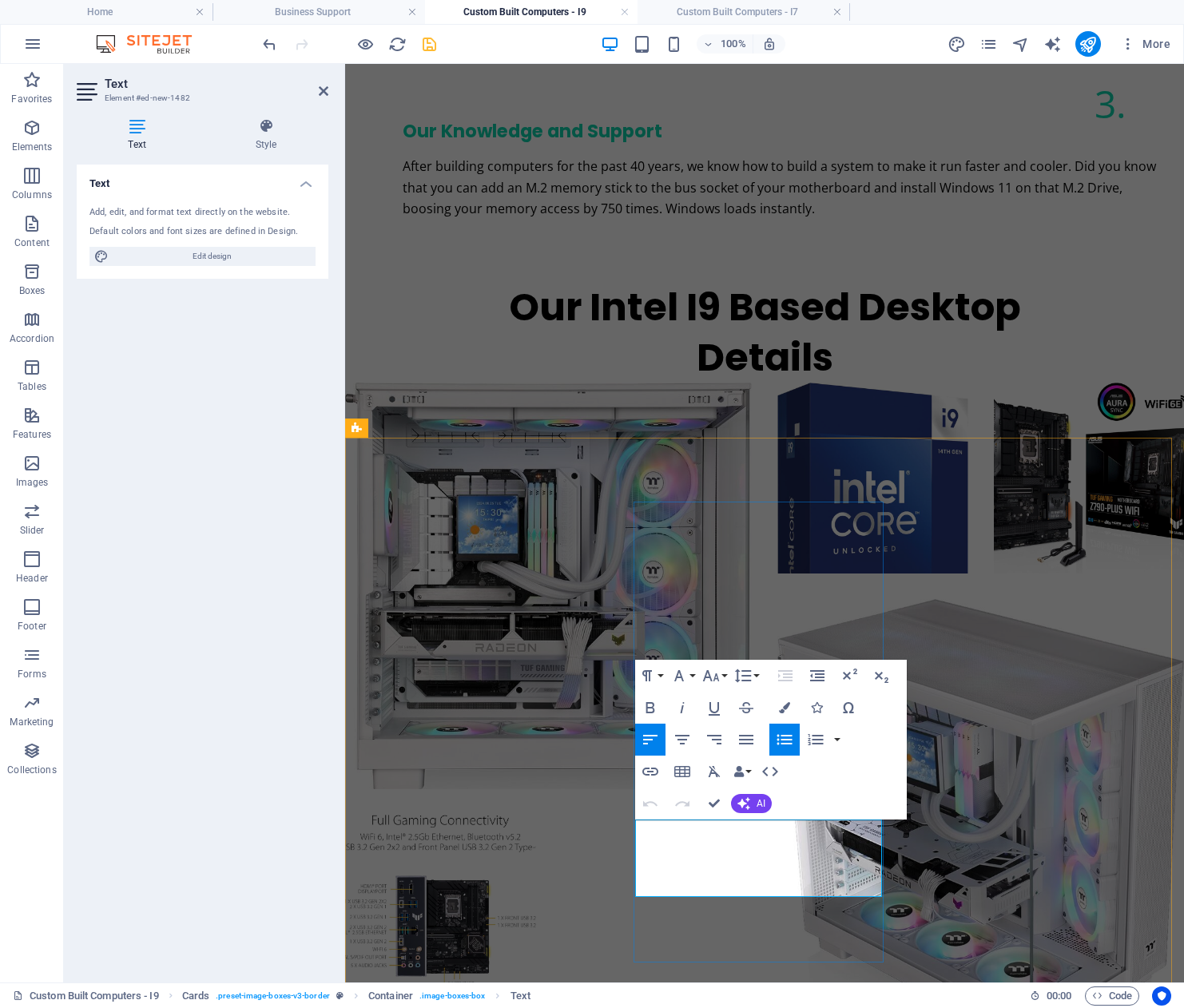
drag, startPoint x: 695, startPoint y: 874, endPoint x: 662, endPoint y: 855, distance: 38.1
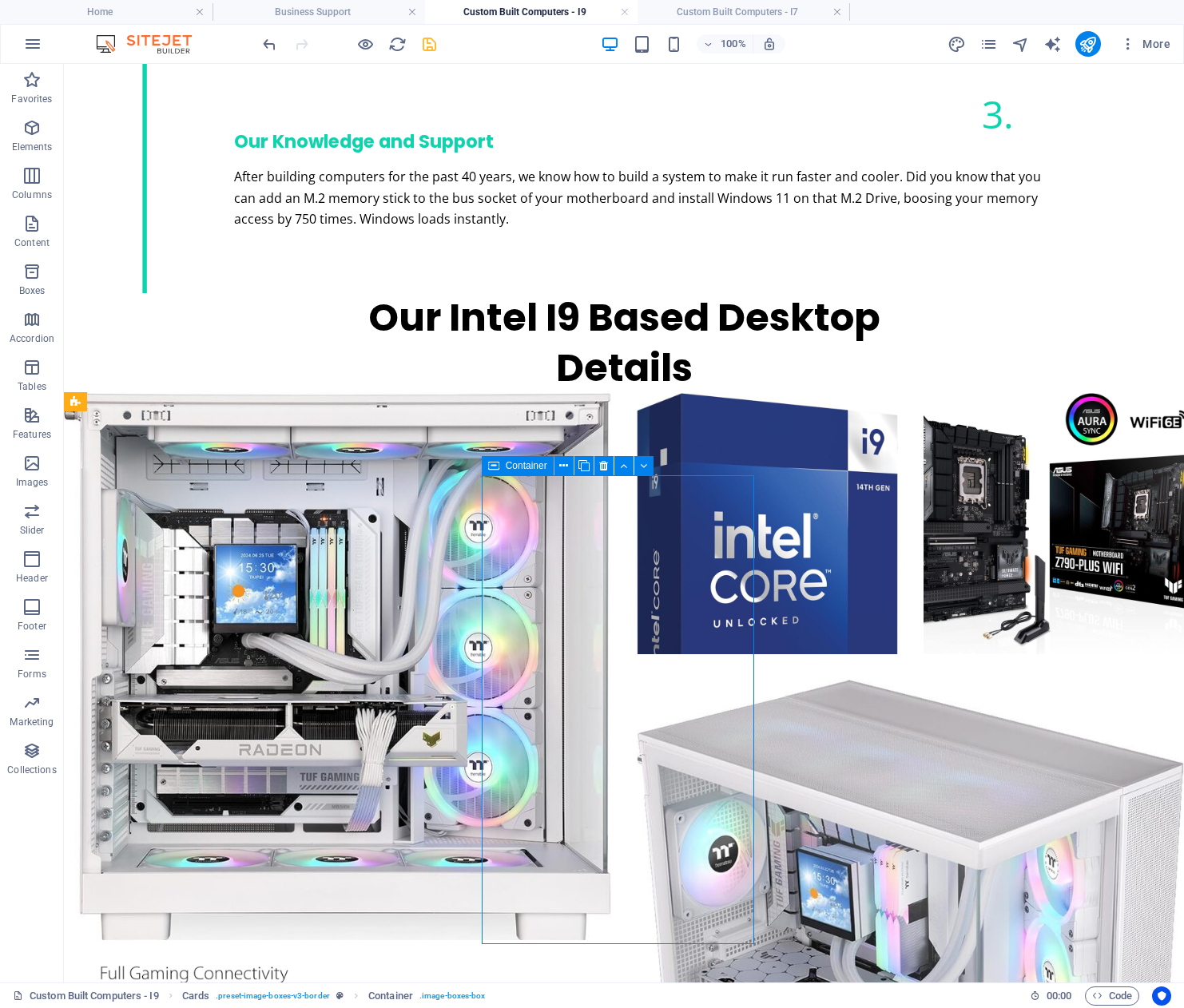
scroll to position [2539, 0]
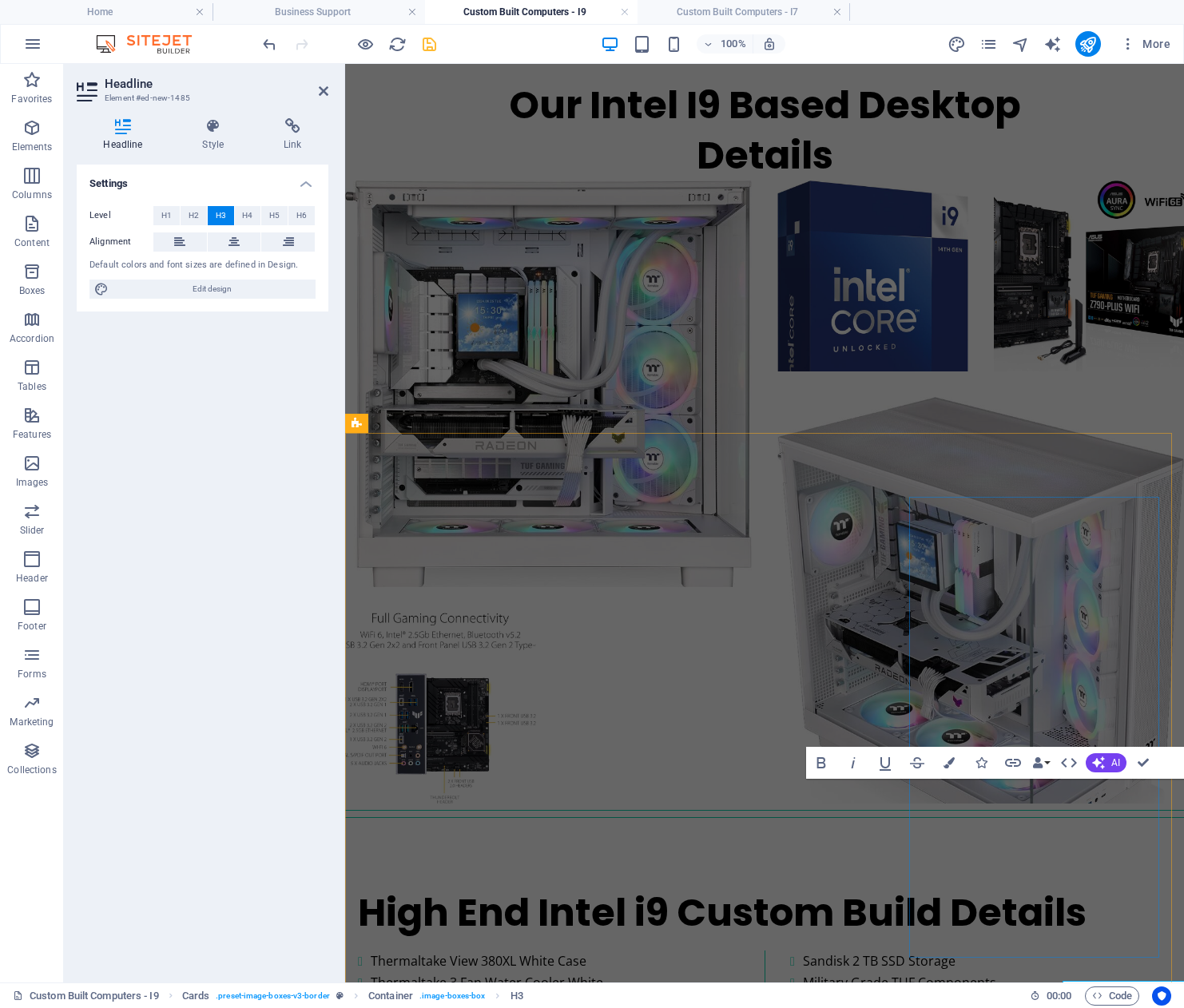
scroll to position [2342, 0]
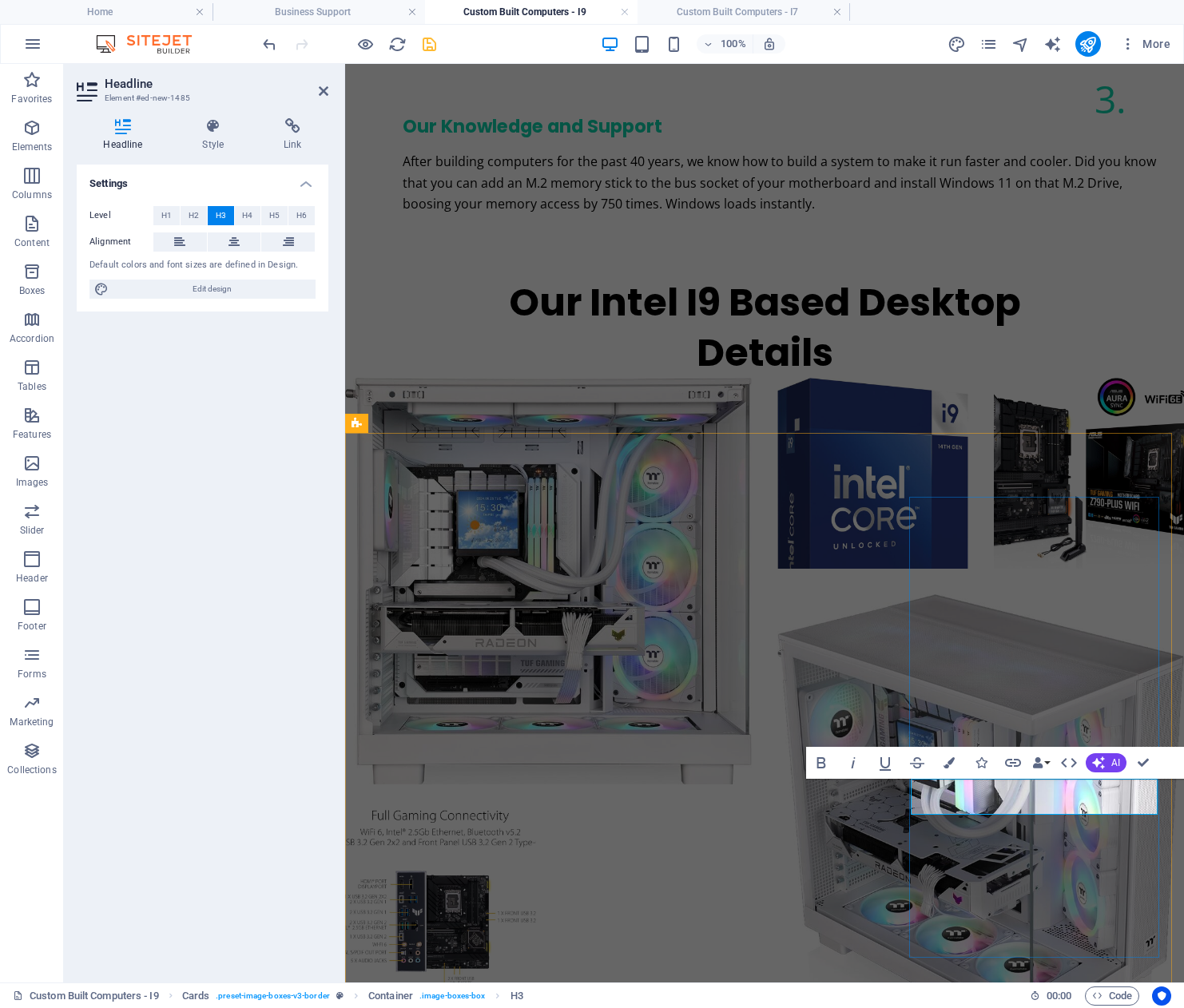
drag, startPoint x: 1096, startPoint y: 804, endPoint x: 992, endPoint y: 813, distance: 104.4
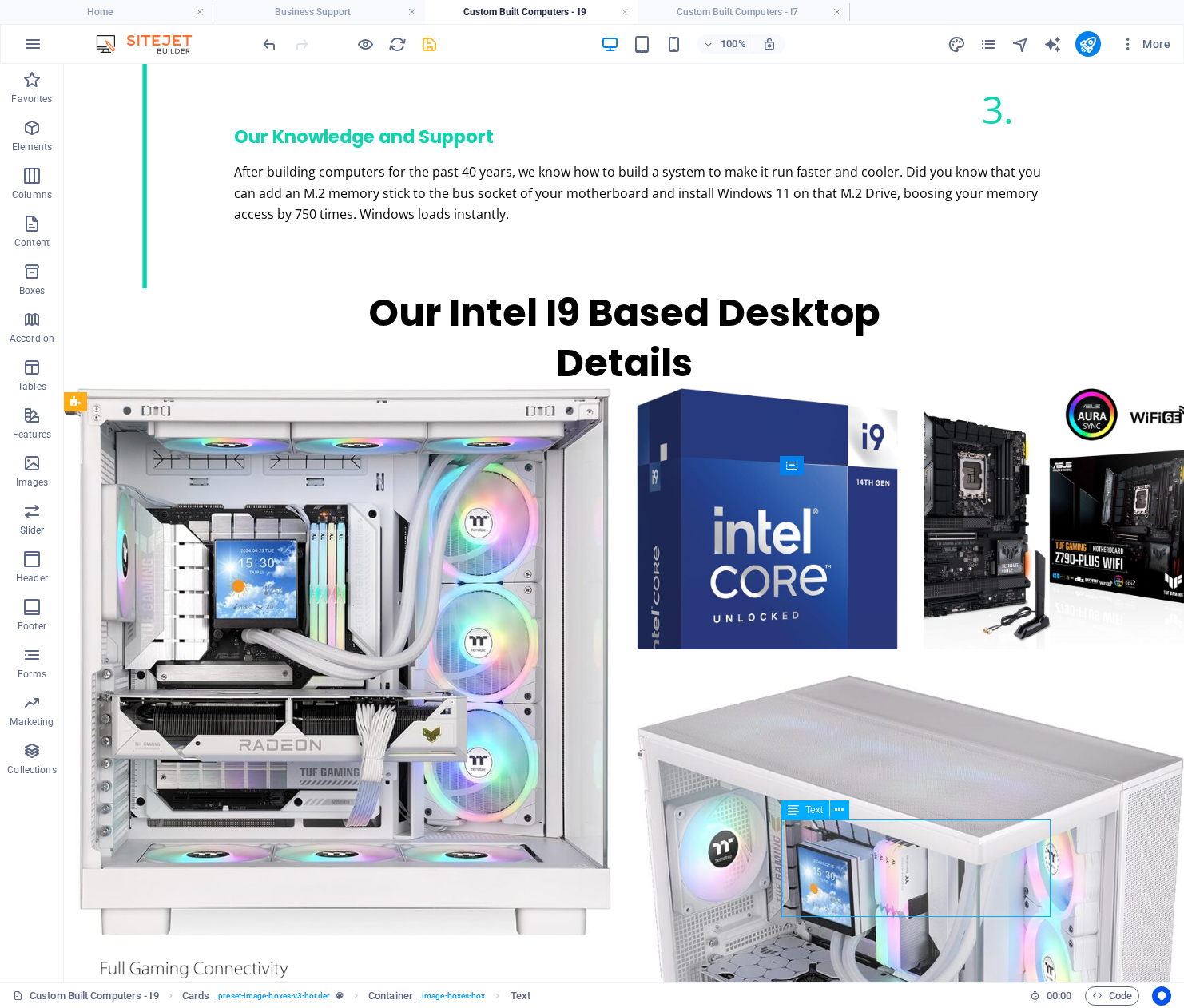
scroll to position [2539, 0]
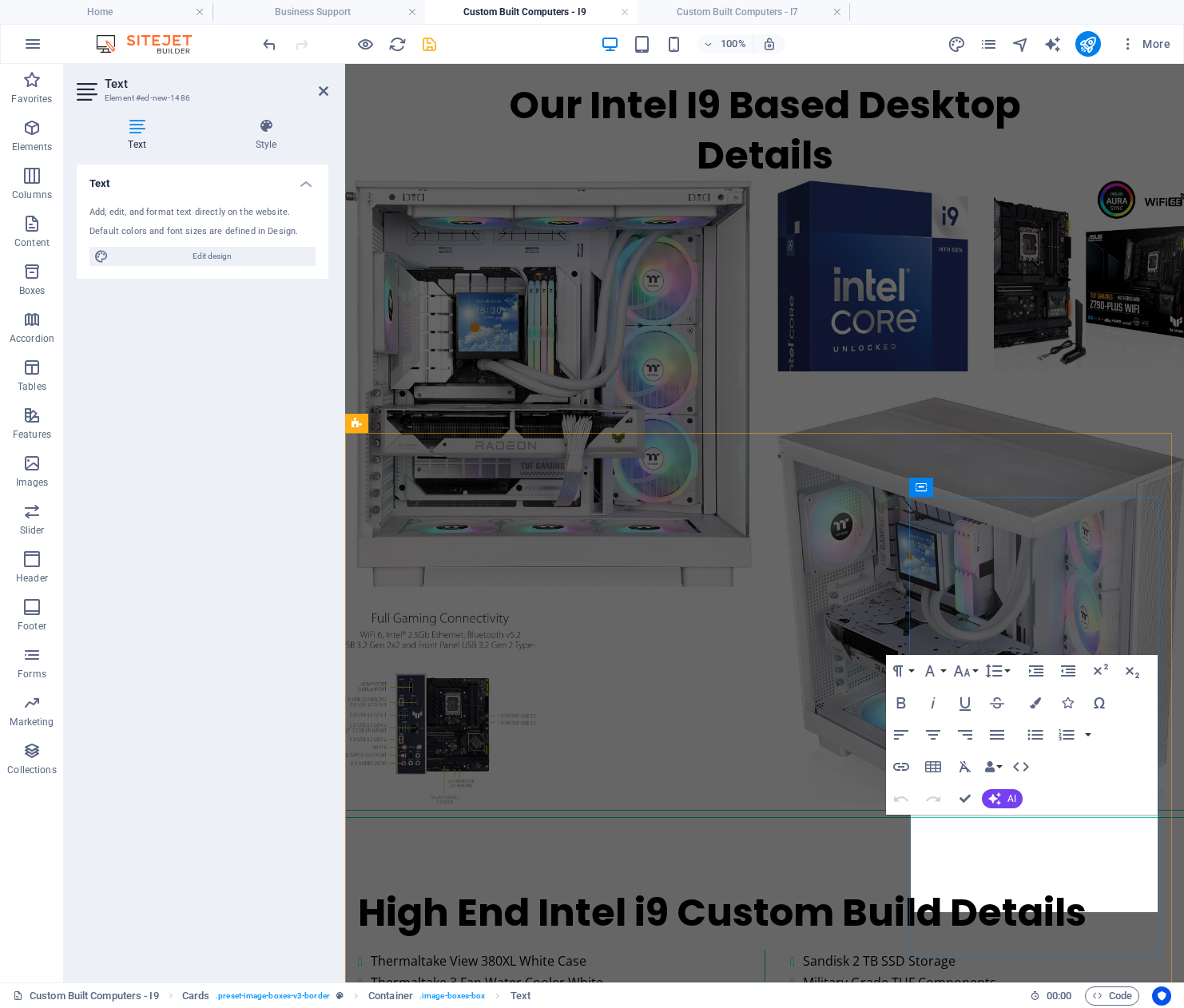
scroll to position [2342, 0]
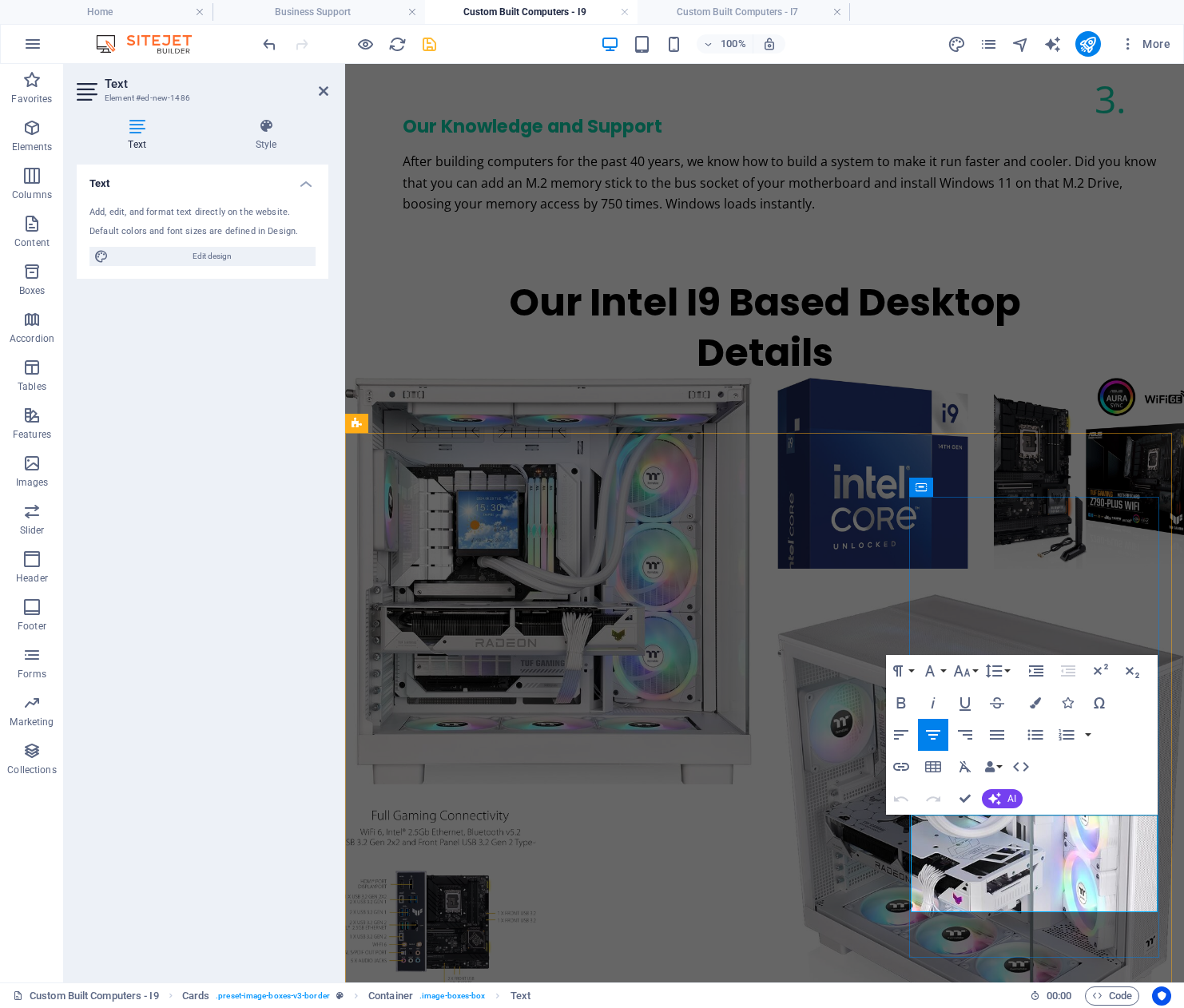
drag, startPoint x: 1114, startPoint y: 884, endPoint x: 949, endPoint y: 831, distance: 173.3
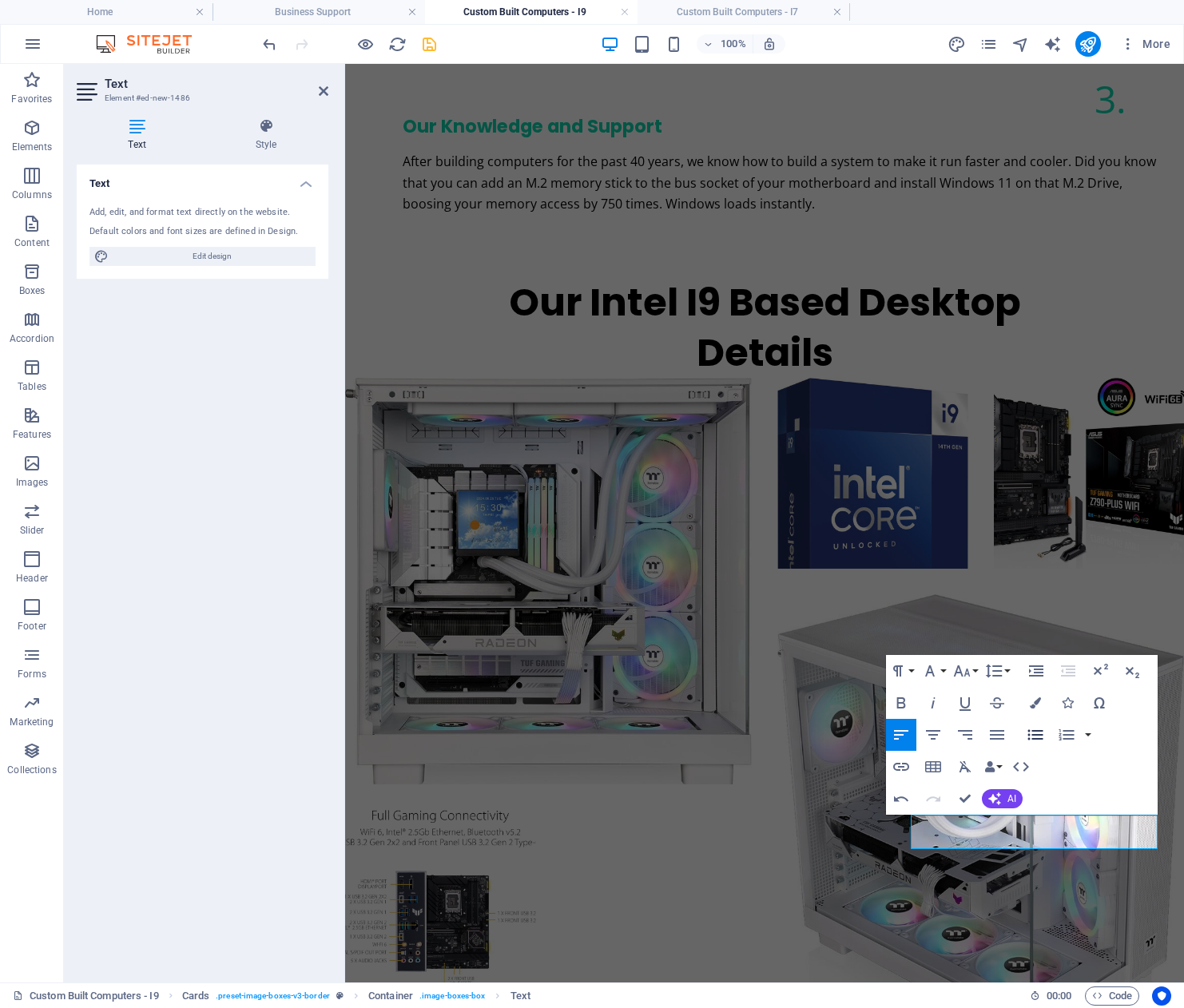
click at [1040, 737] on icon "button" at bounding box center [1035, 734] width 19 height 19
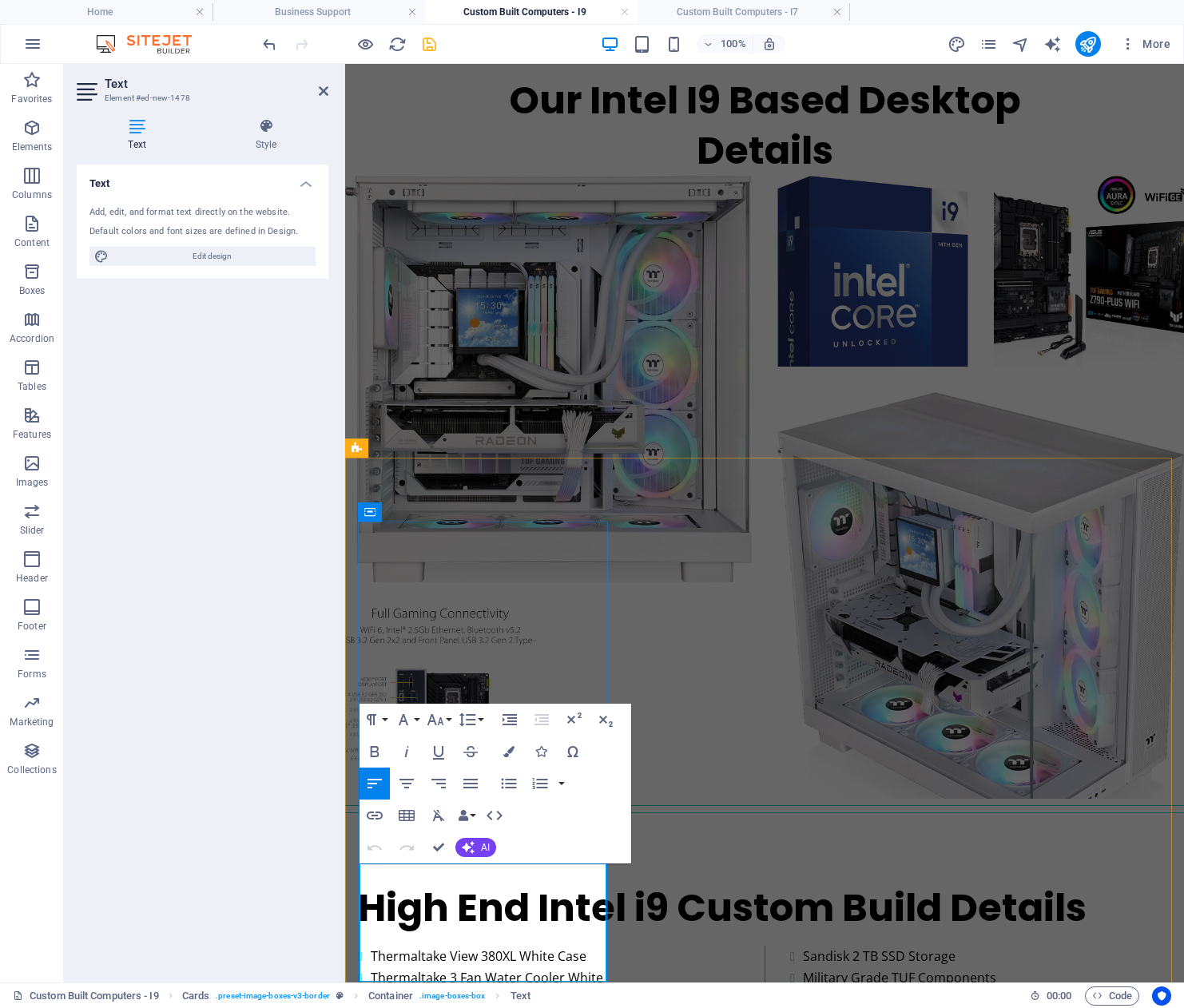
scroll to position [2317, 0]
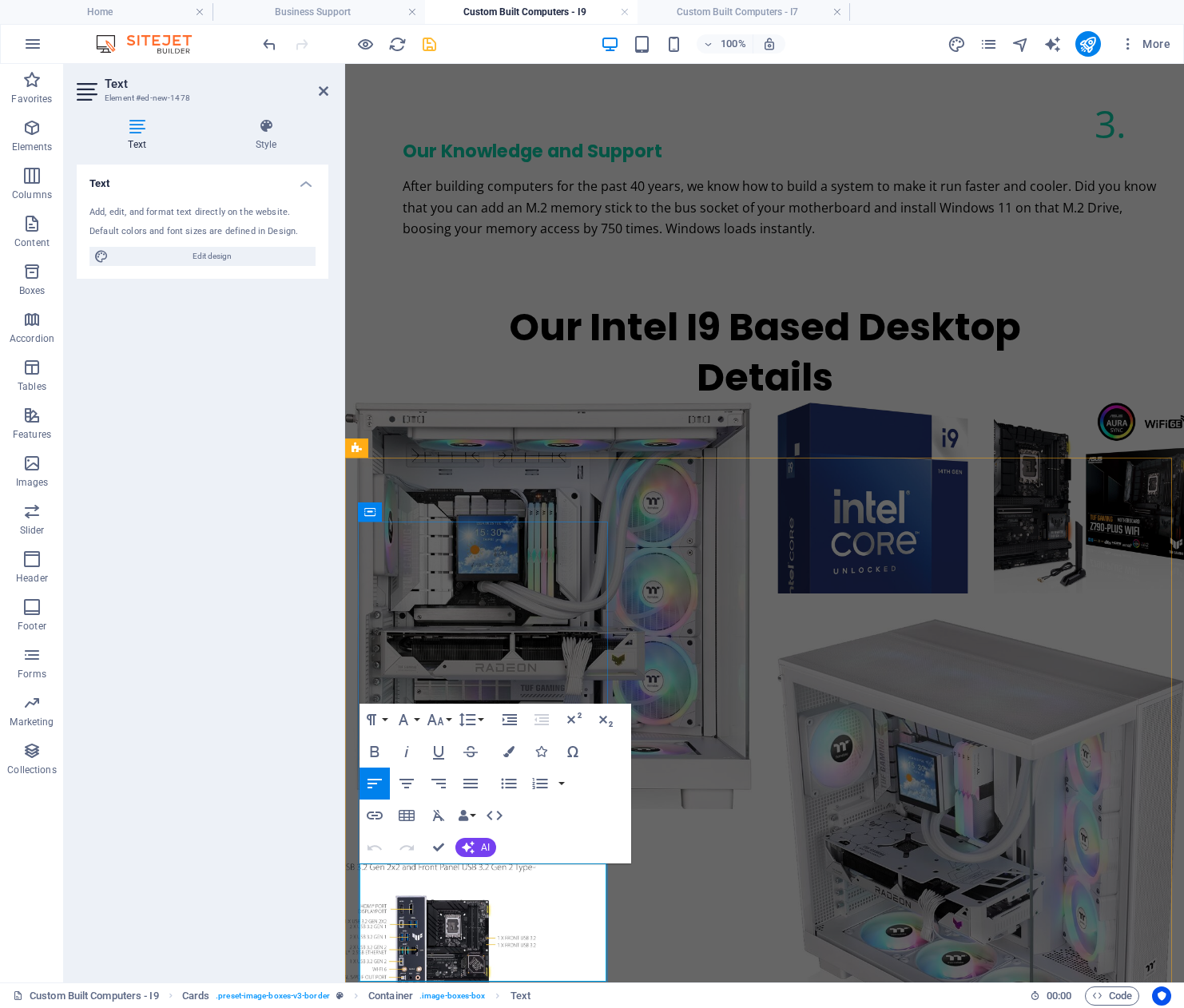
drag, startPoint x: 556, startPoint y: 959, endPoint x: 560, endPoint y: 921, distance: 38.2
